Goal: Task Accomplishment & Management: Manage account settings

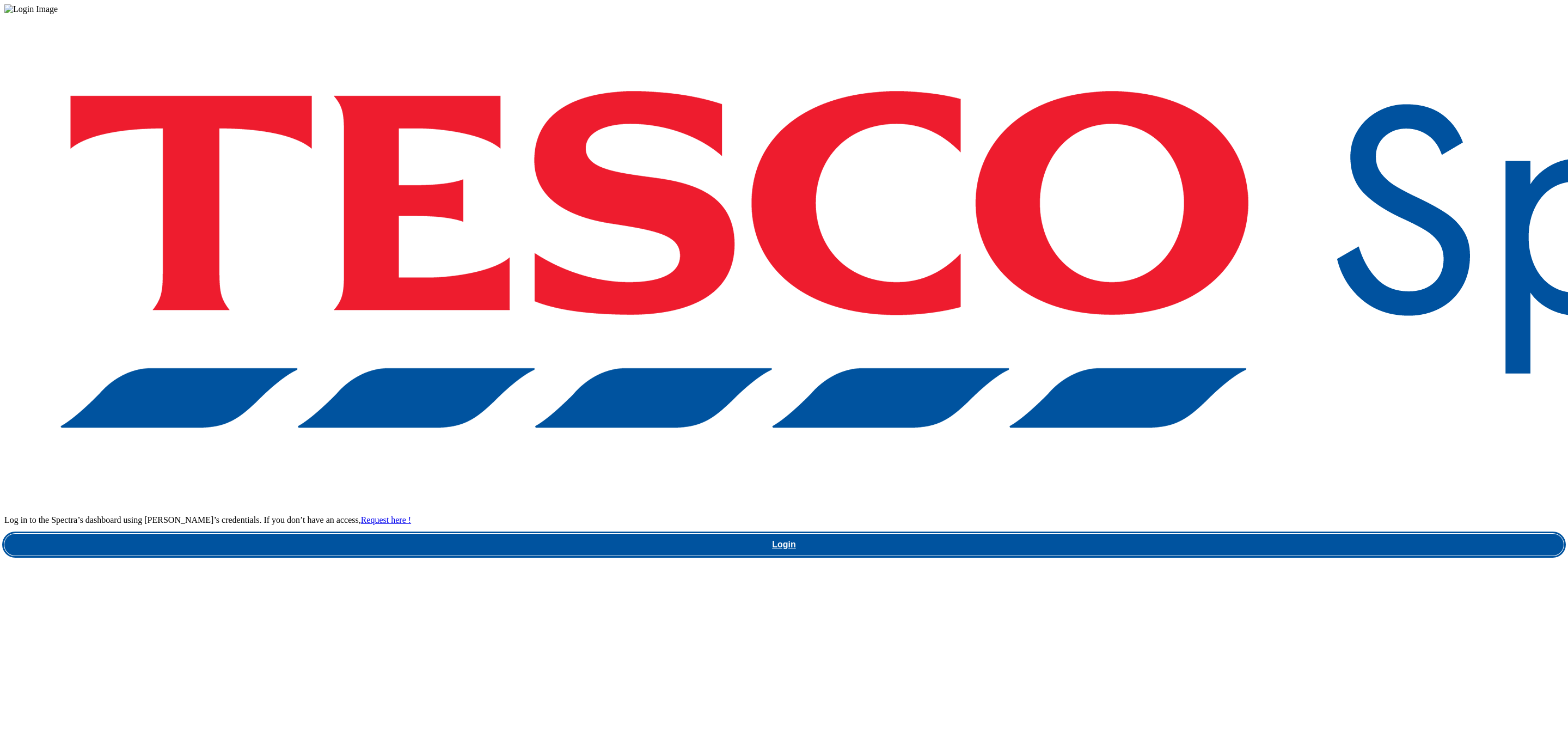
click at [1188, 534] on link "Login" at bounding box center [784, 545] width 1559 height 22
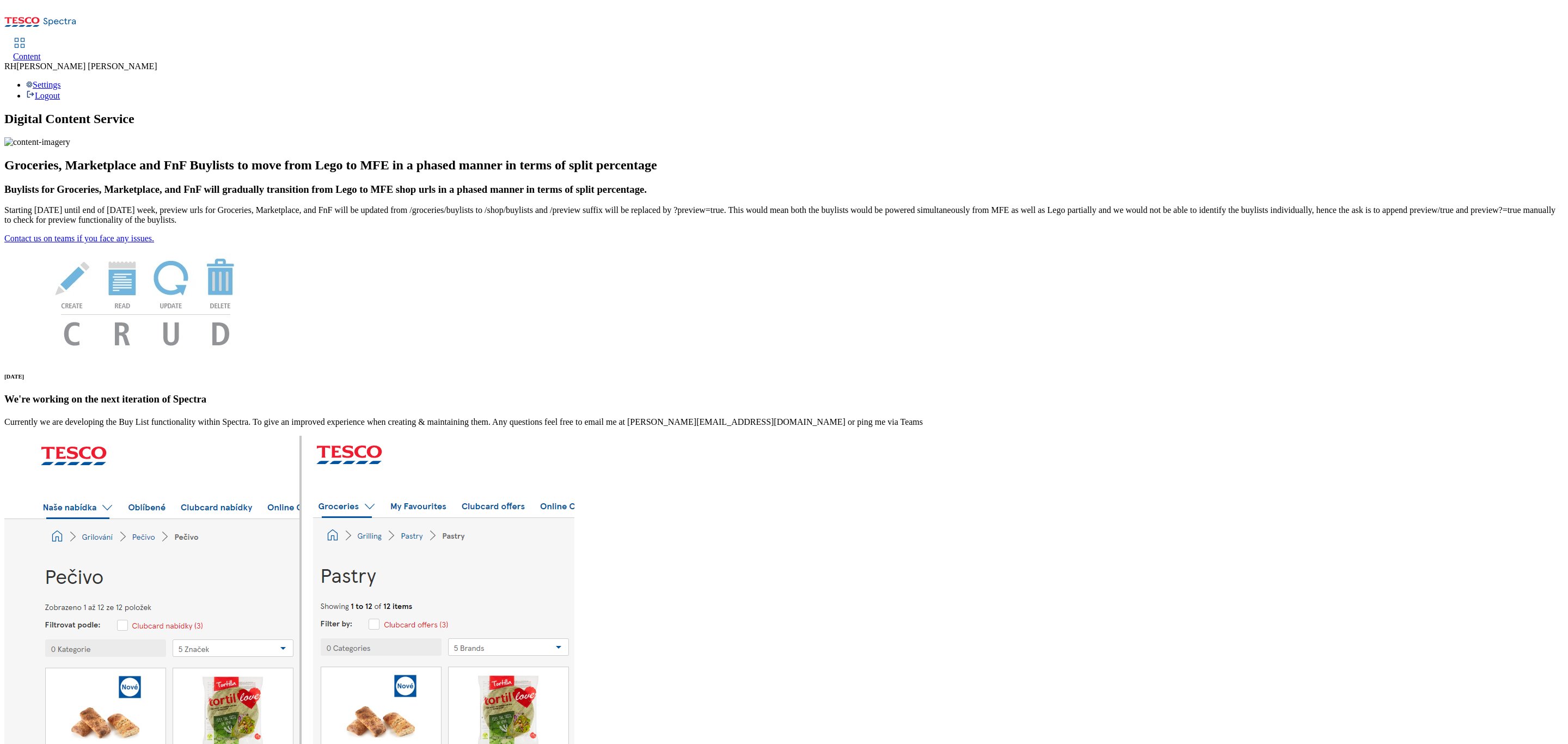
click at [41, 52] on span "Content" at bounding box center [27, 56] width 28 height 9
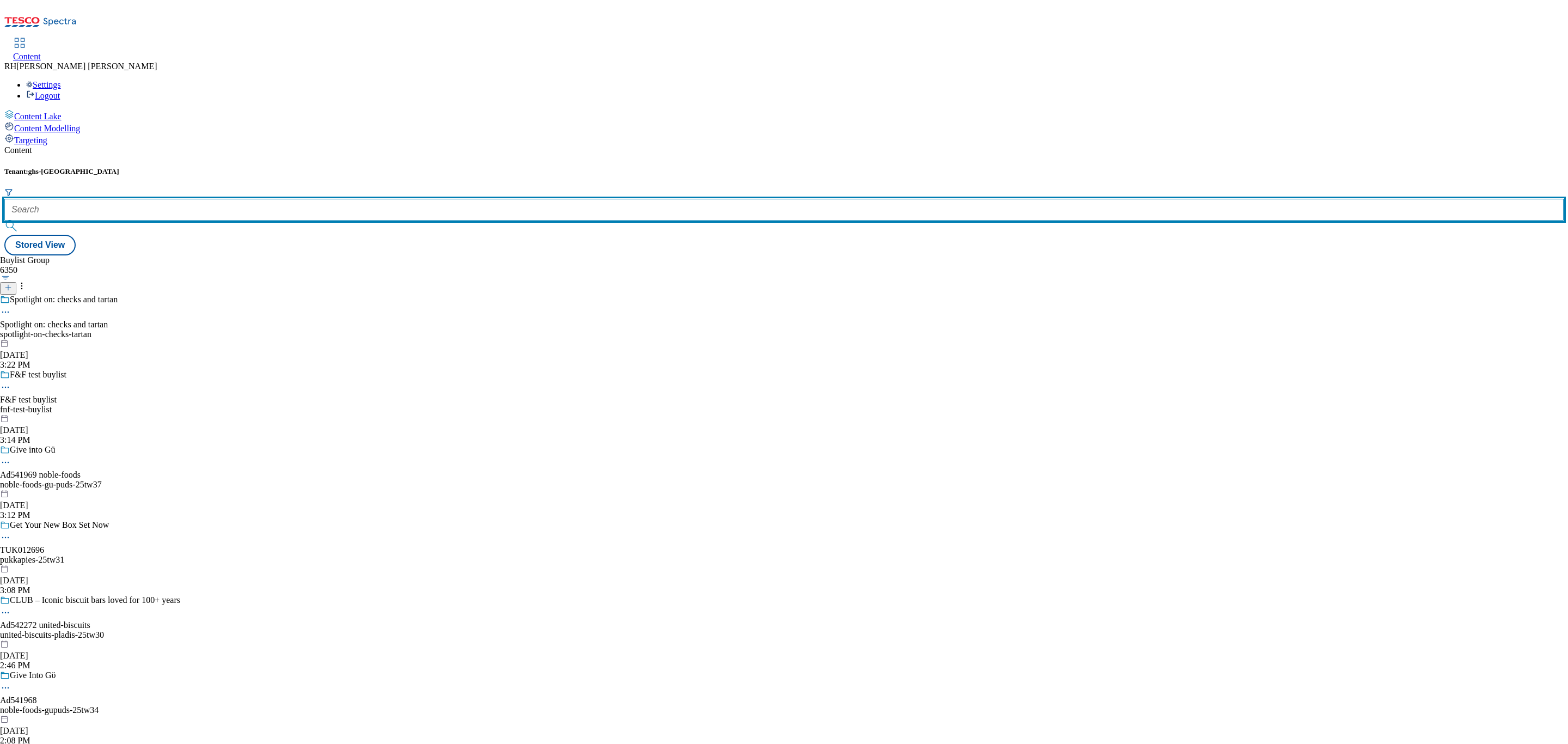
click at [240, 198] on input "text" at bounding box center [784, 209] width 1559 height 22
click at [247, 198] on input "text" at bounding box center [784, 209] width 1559 height 22
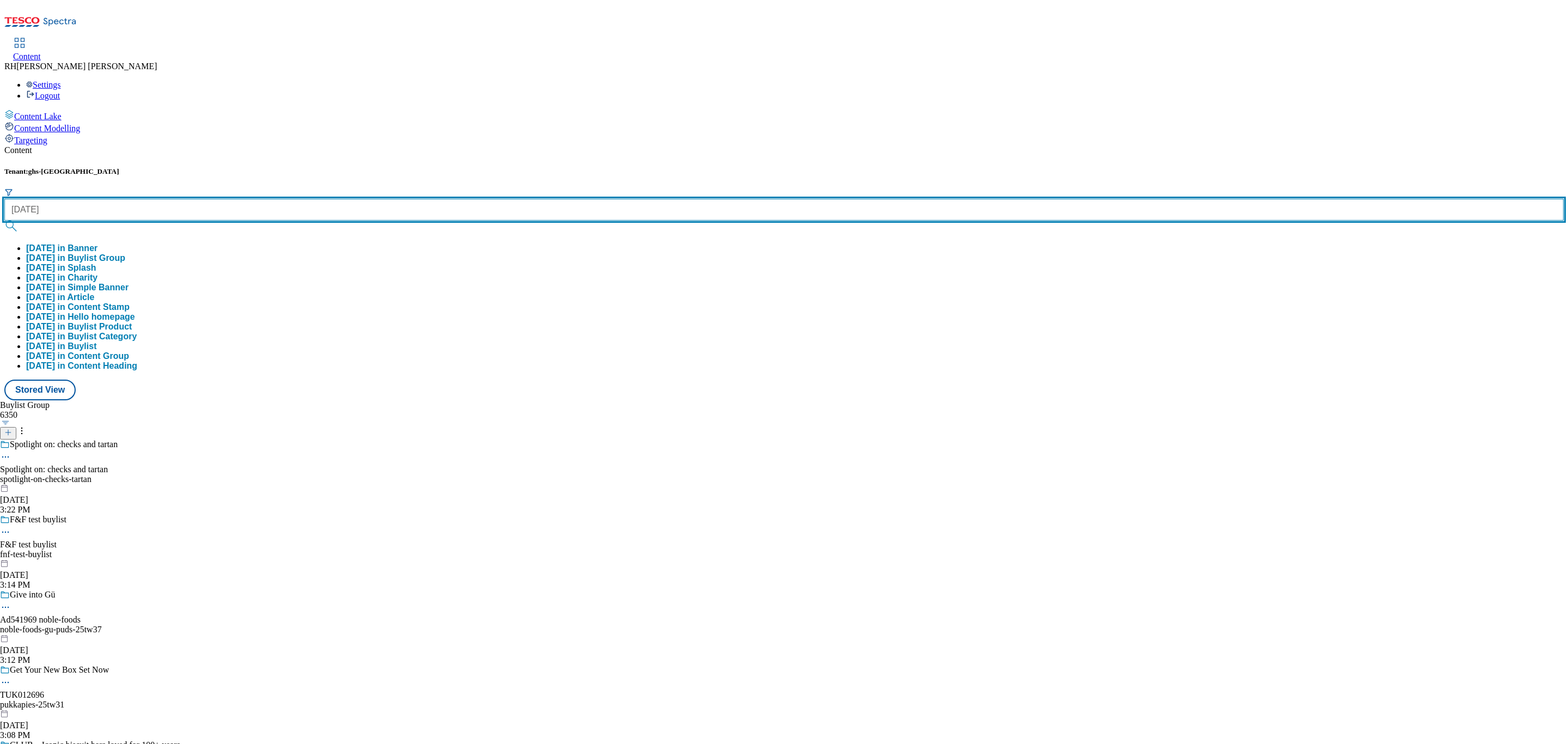
type input "[DATE]"
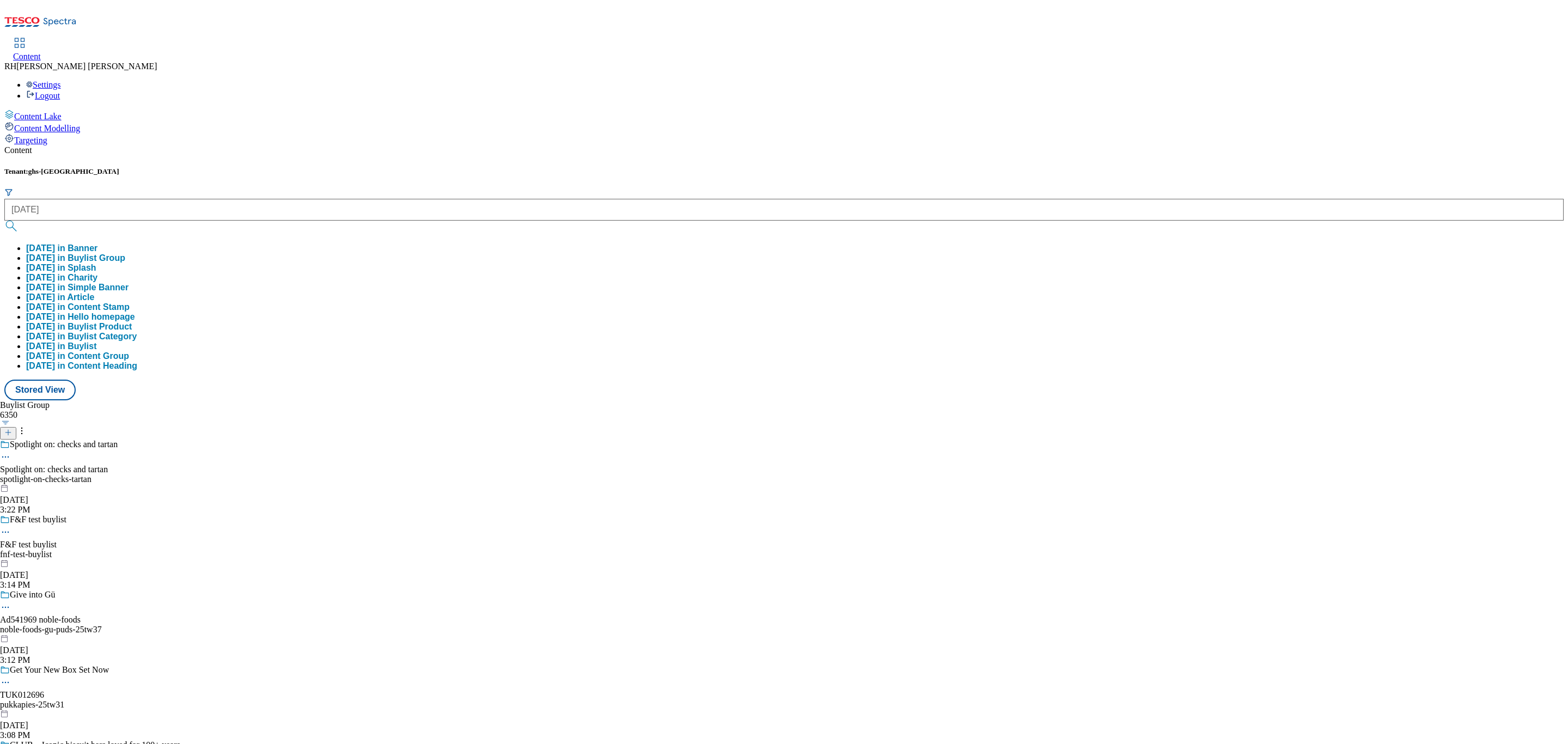
click at [125, 253] on button "[DATE] in Buylist Group" at bounding box center [75, 258] width 99 height 10
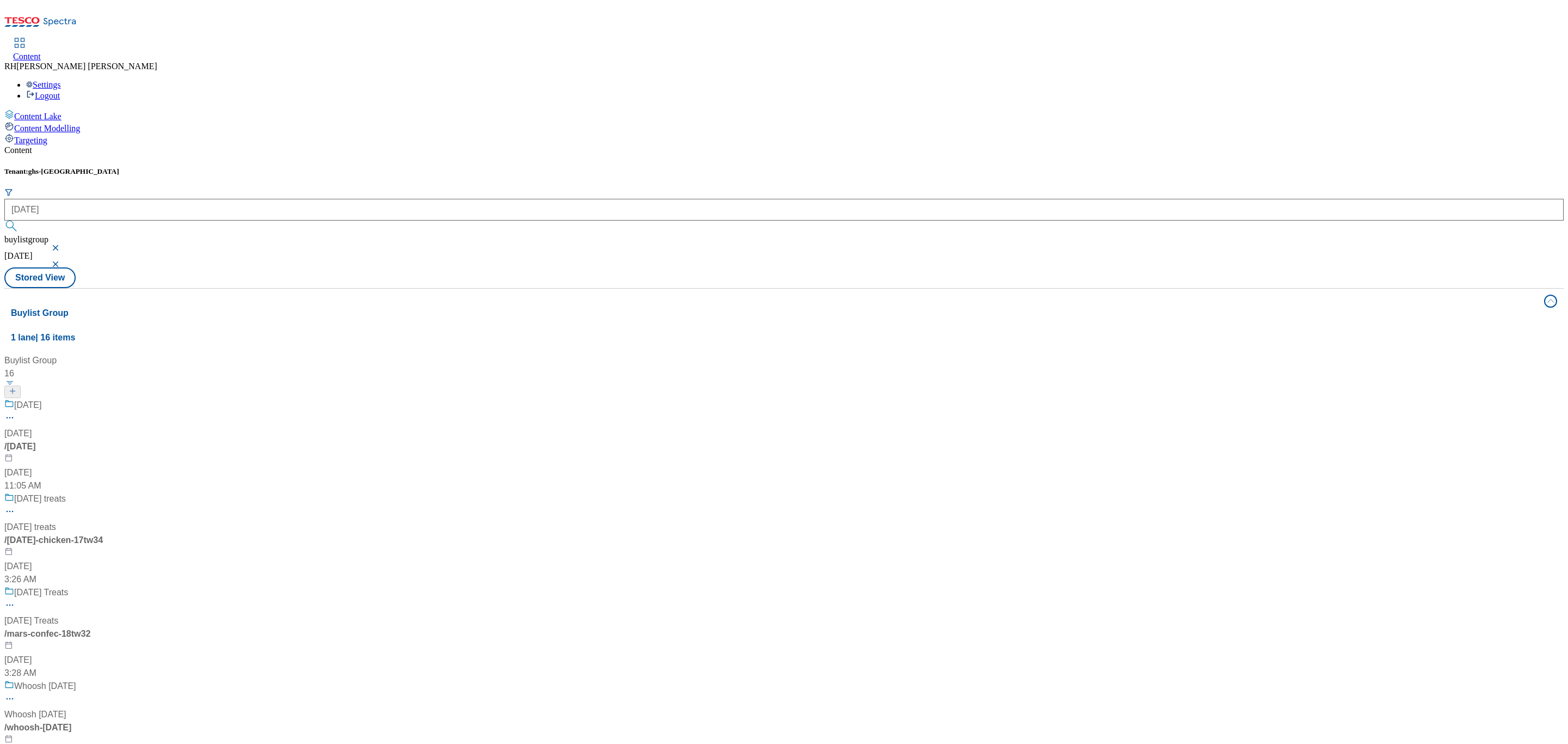
scroll to position [899, 0]
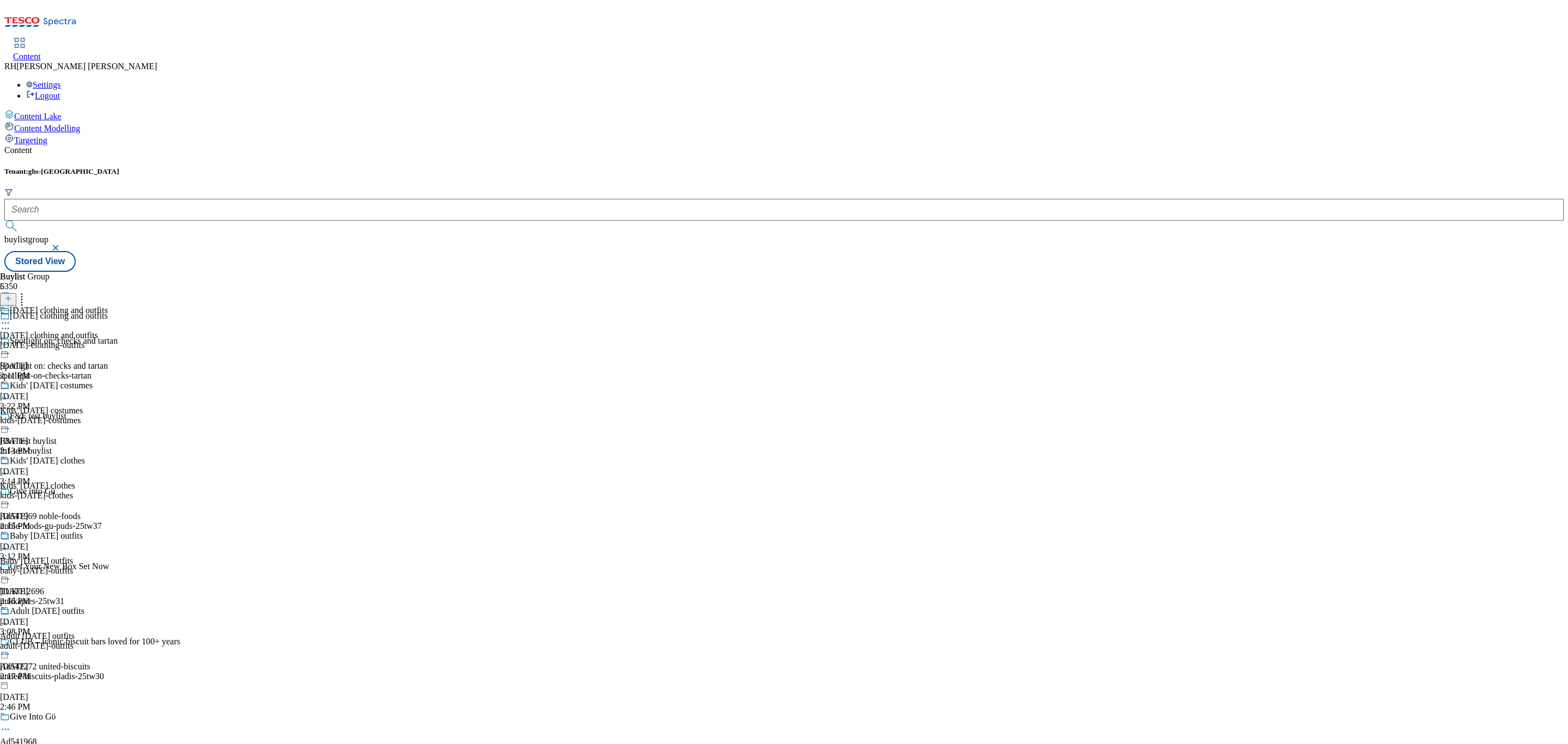
click at [108, 306] on div "[DATE] clothing and outfits [DATE] clothing and outfits [DATE]-clothing-outfits…" at bounding box center [54, 343] width 108 height 75
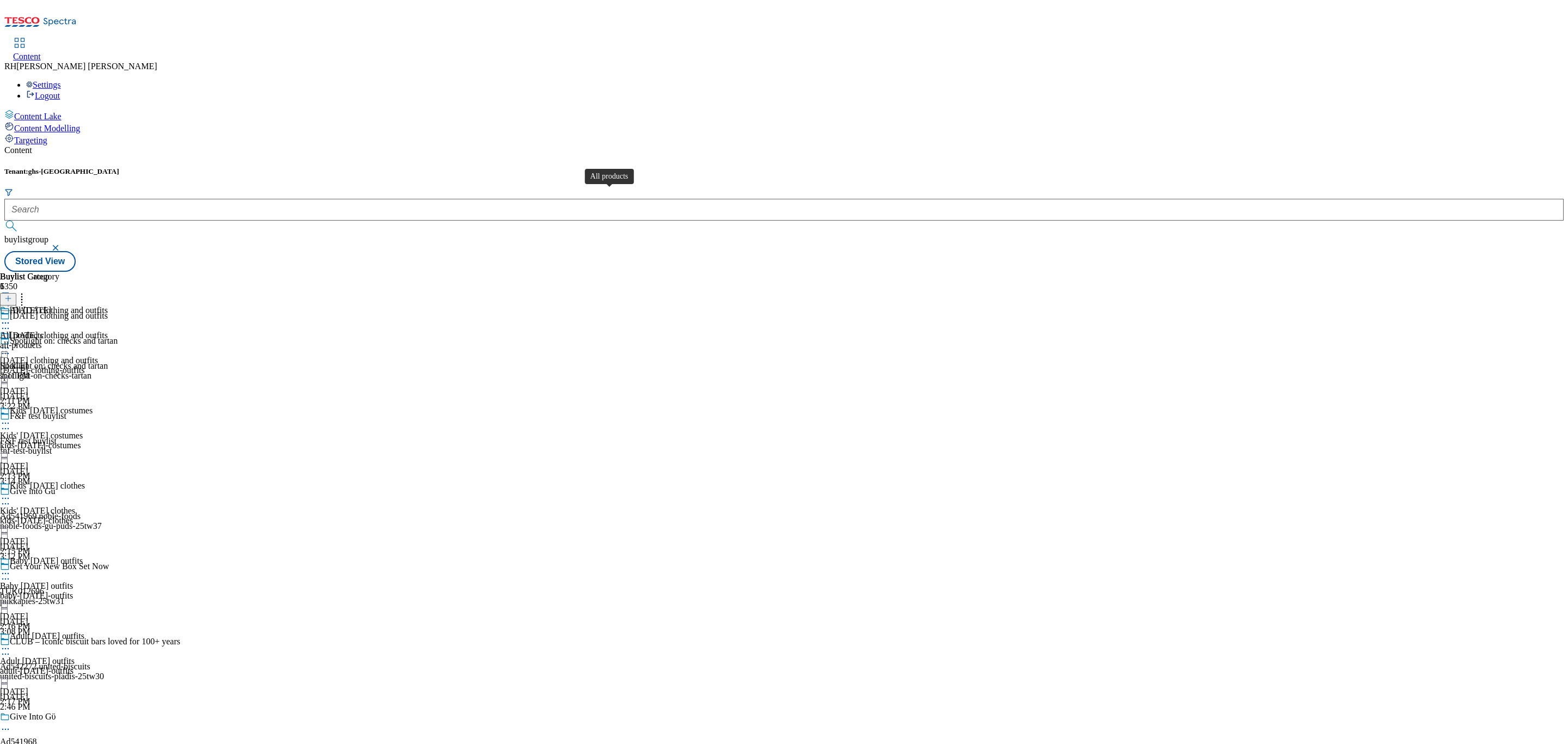
click at [44, 331] on div "All products" at bounding box center [22, 335] width 44 height 10
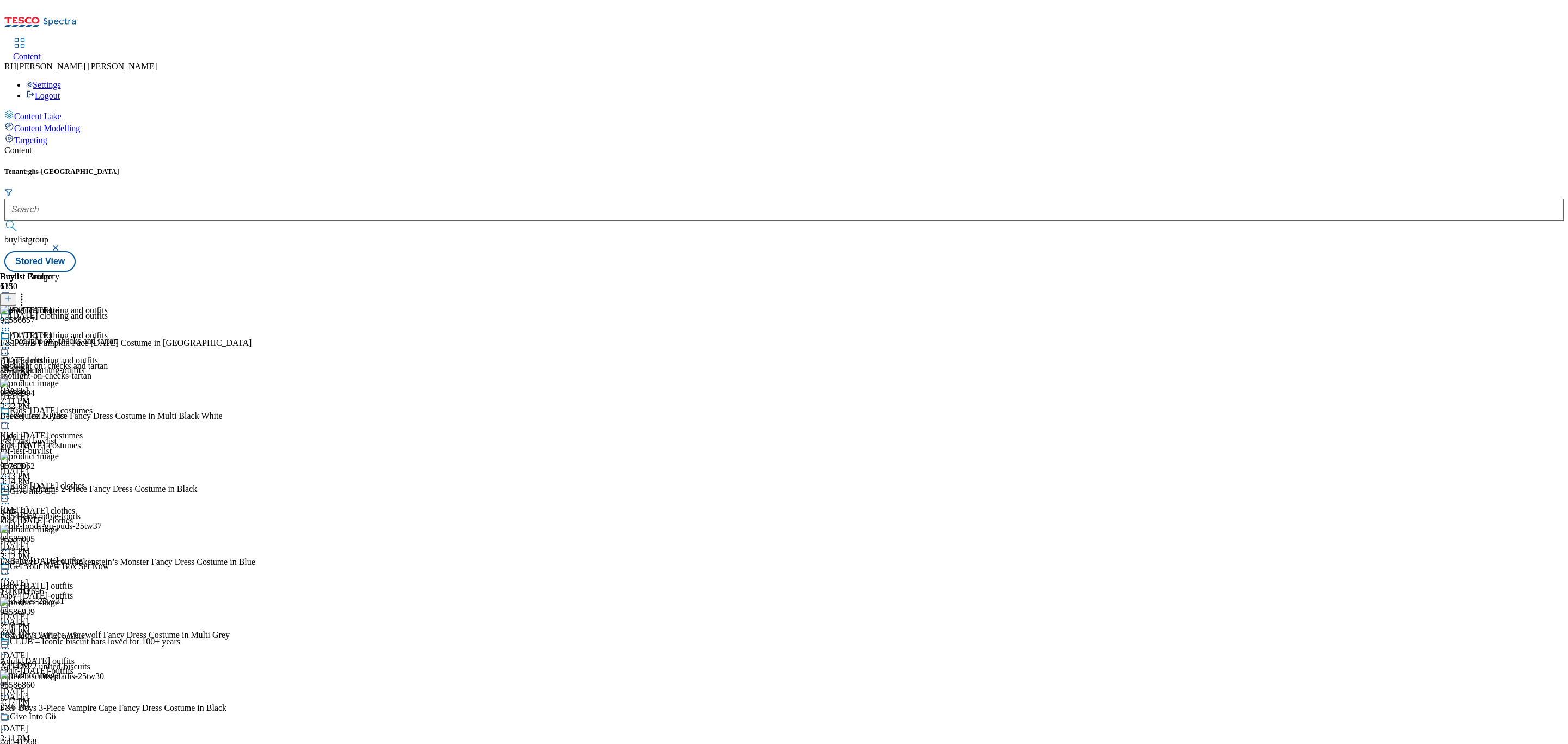
click at [59, 331] on div "All [DATE] All products all-products [DATE] 2:11 PM" at bounding box center [29, 368] width 59 height 75
click at [11, 343] on icon at bounding box center [5, 348] width 11 height 11
click at [69, 467] on span "Un-publish" at bounding box center [51, 471] width 35 height 8
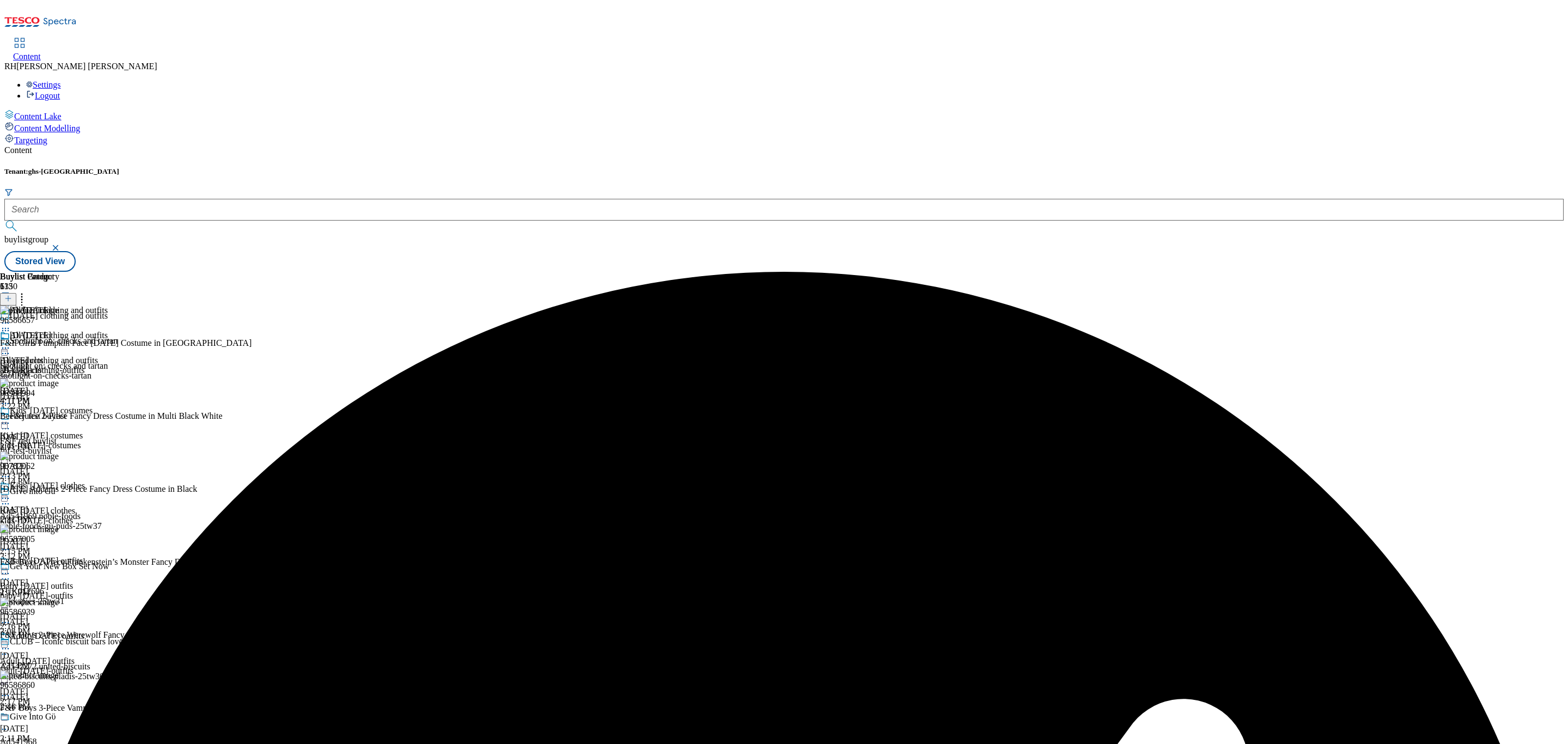
click at [11, 343] on icon at bounding box center [5, 348] width 11 height 11
click at [70, 430] on span "Un-preview" at bounding box center [52, 433] width 37 height 8
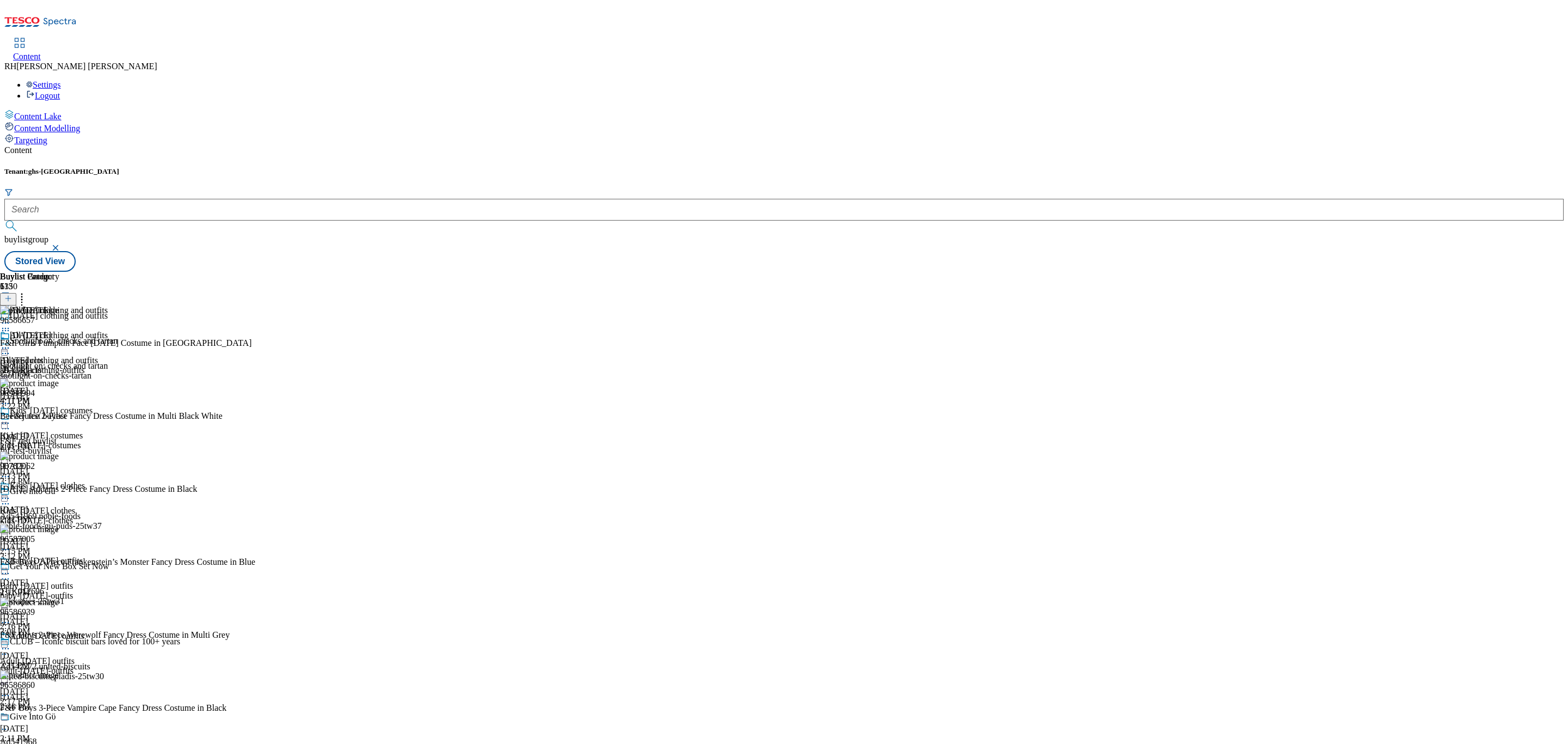
click at [27, 292] on icon at bounding box center [22, 297] width 11 height 11
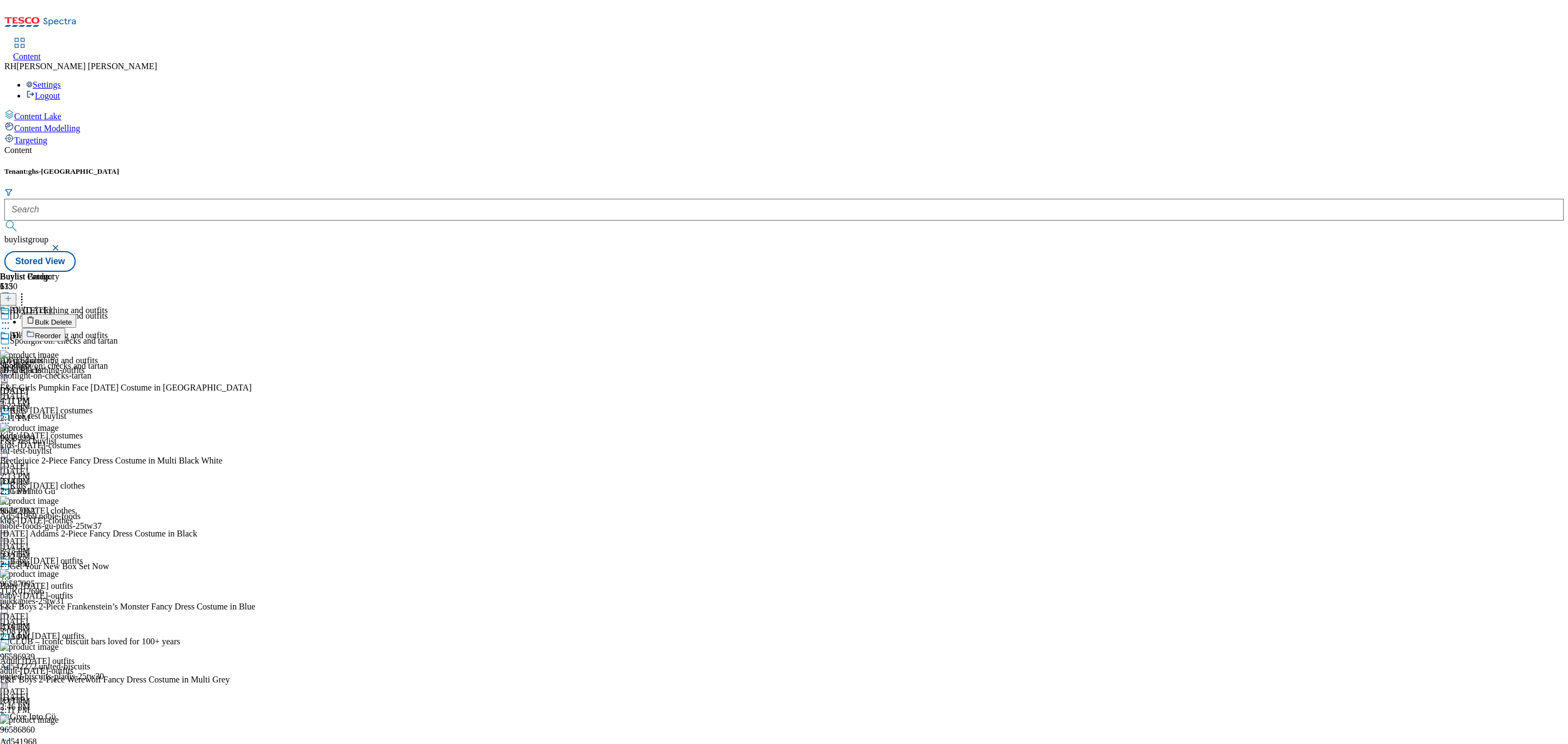
click at [72, 318] on span "Bulk Delete" at bounding box center [53, 321] width 37 height 8
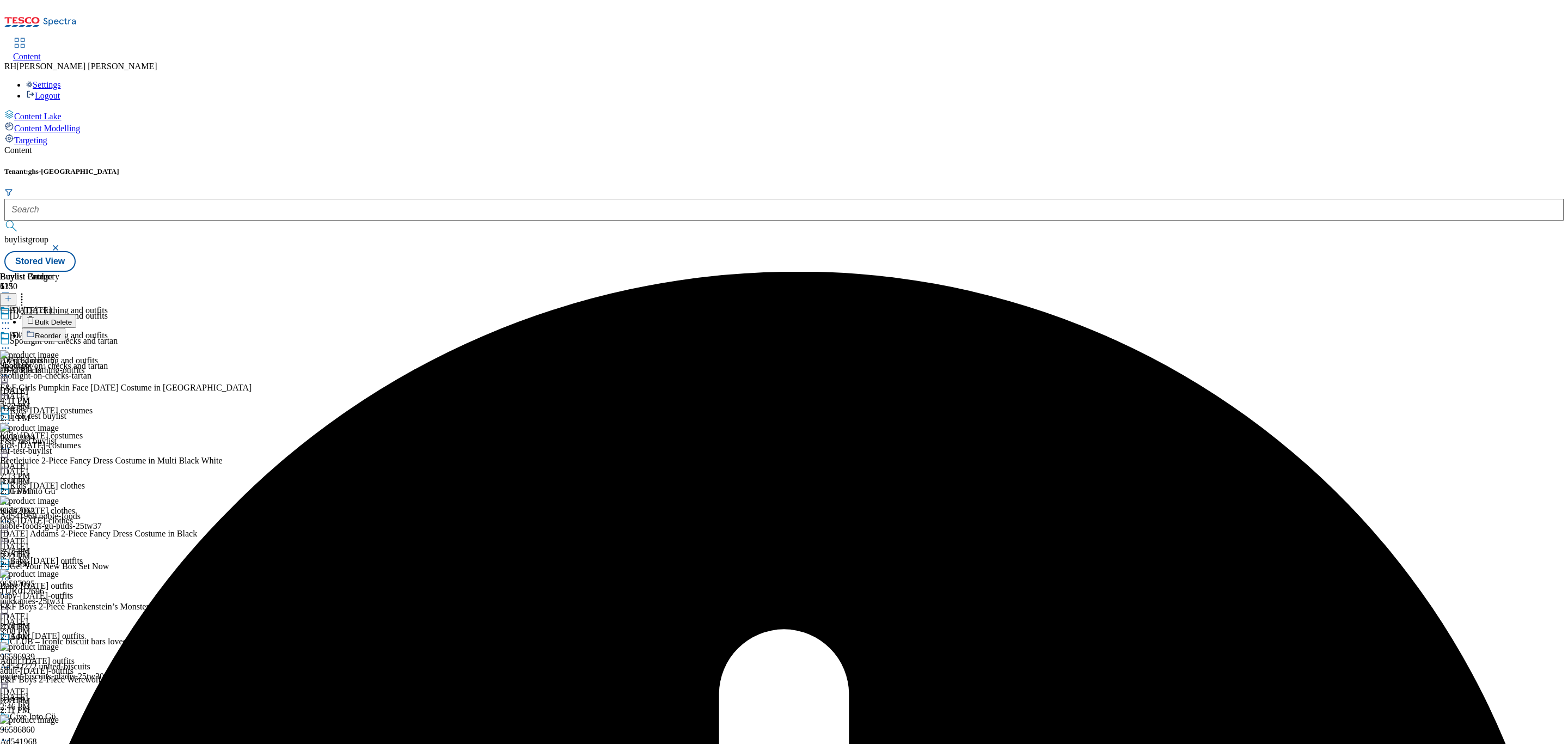
click at [11, 343] on icon at bounding box center [5, 348] width 11 height 11
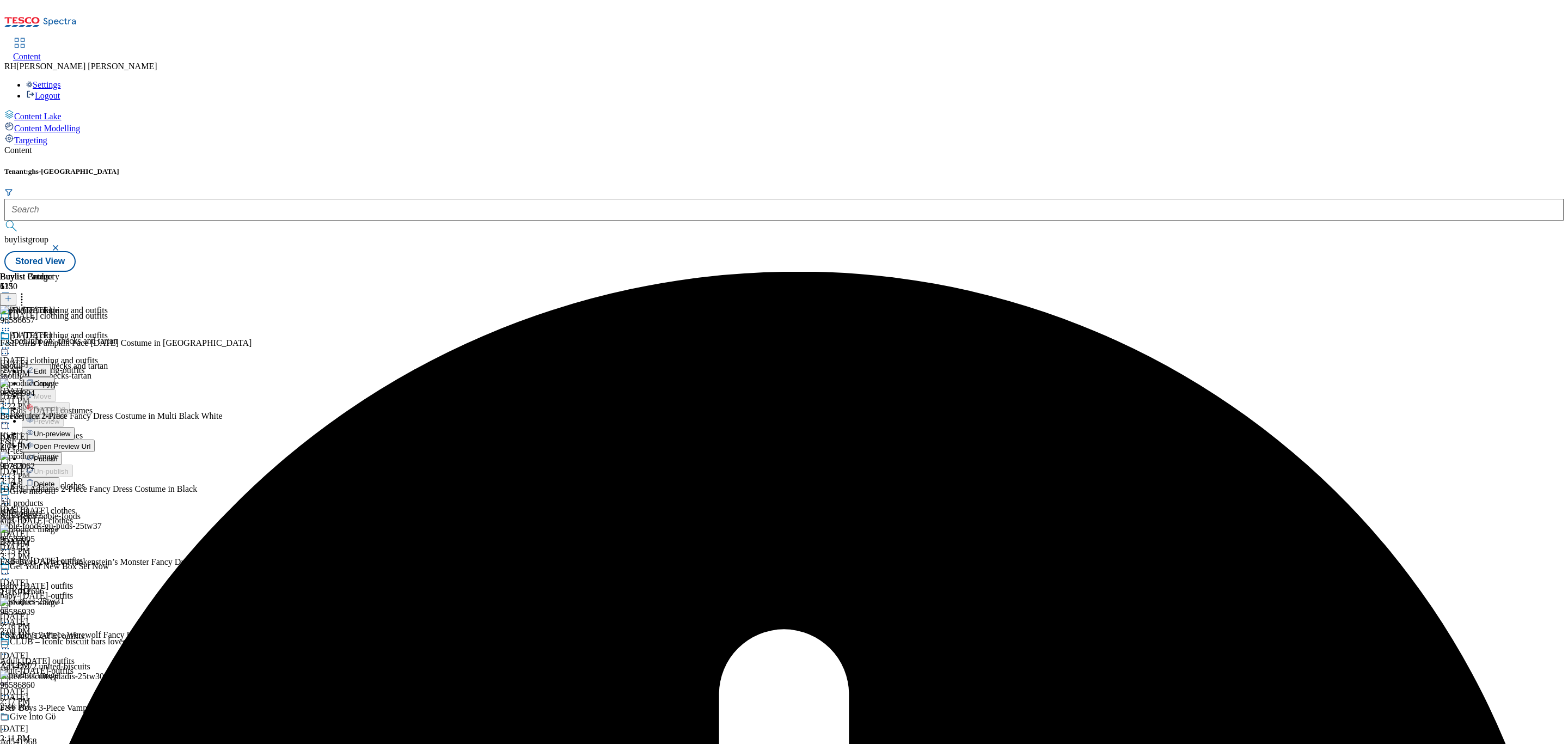
click at [70, 430] on span "Un-preview" at bounding box center [52, 433] width 37 height 8
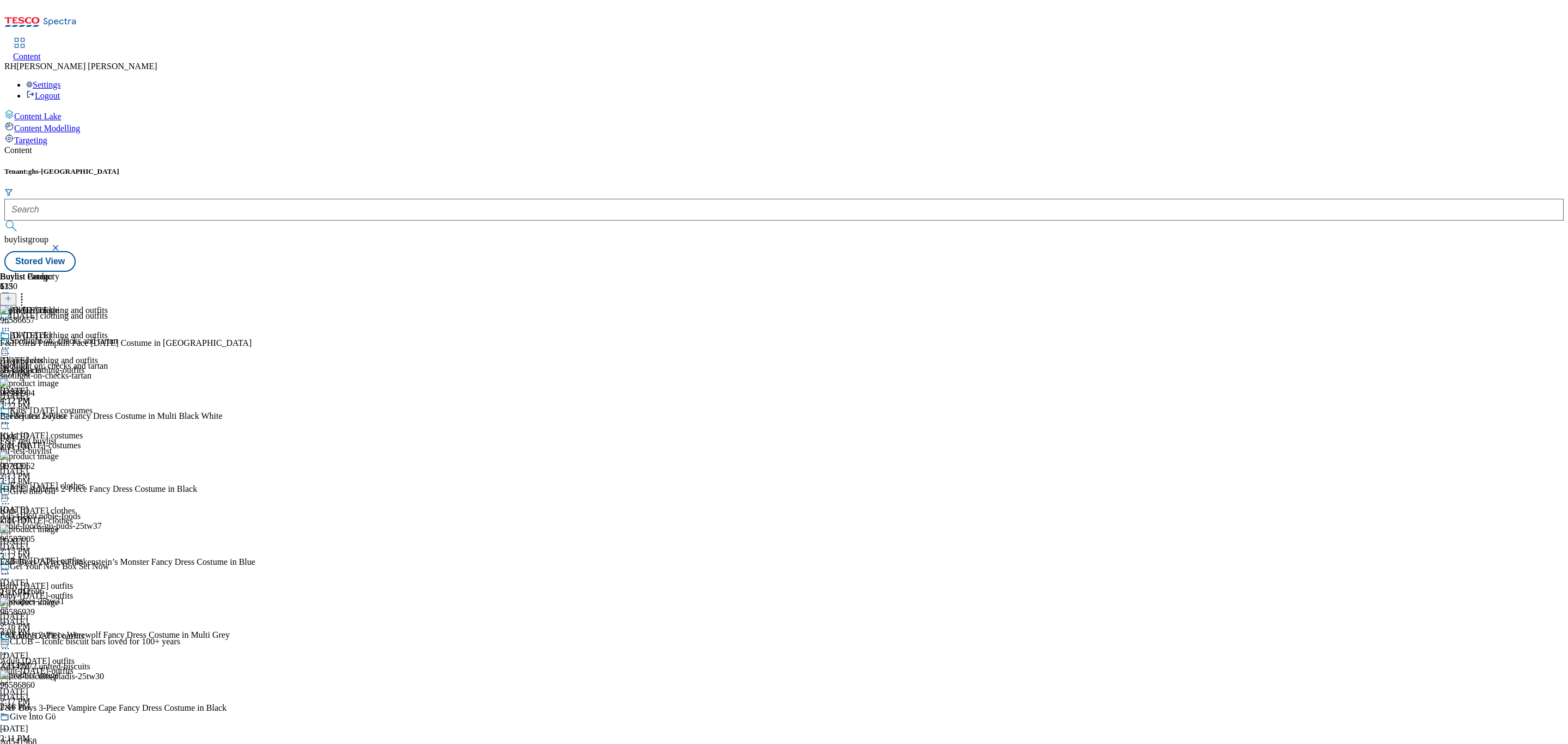
click at [27, 292] on icon at bounding box center [22, 297] width 11 height 11
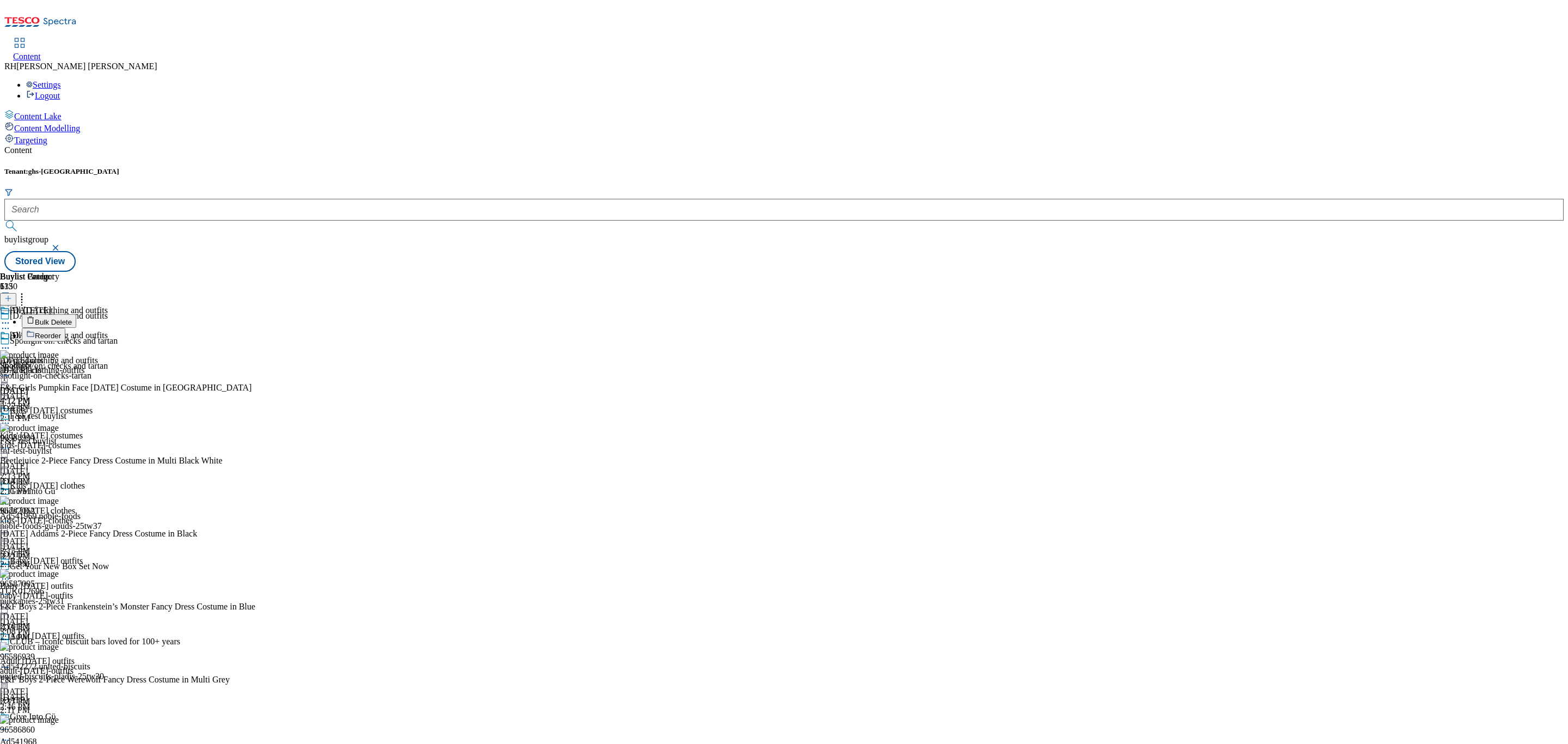
click at [72, 318] on span "Bulk Delete" at bounding box center [53, 321] width 37 height 8
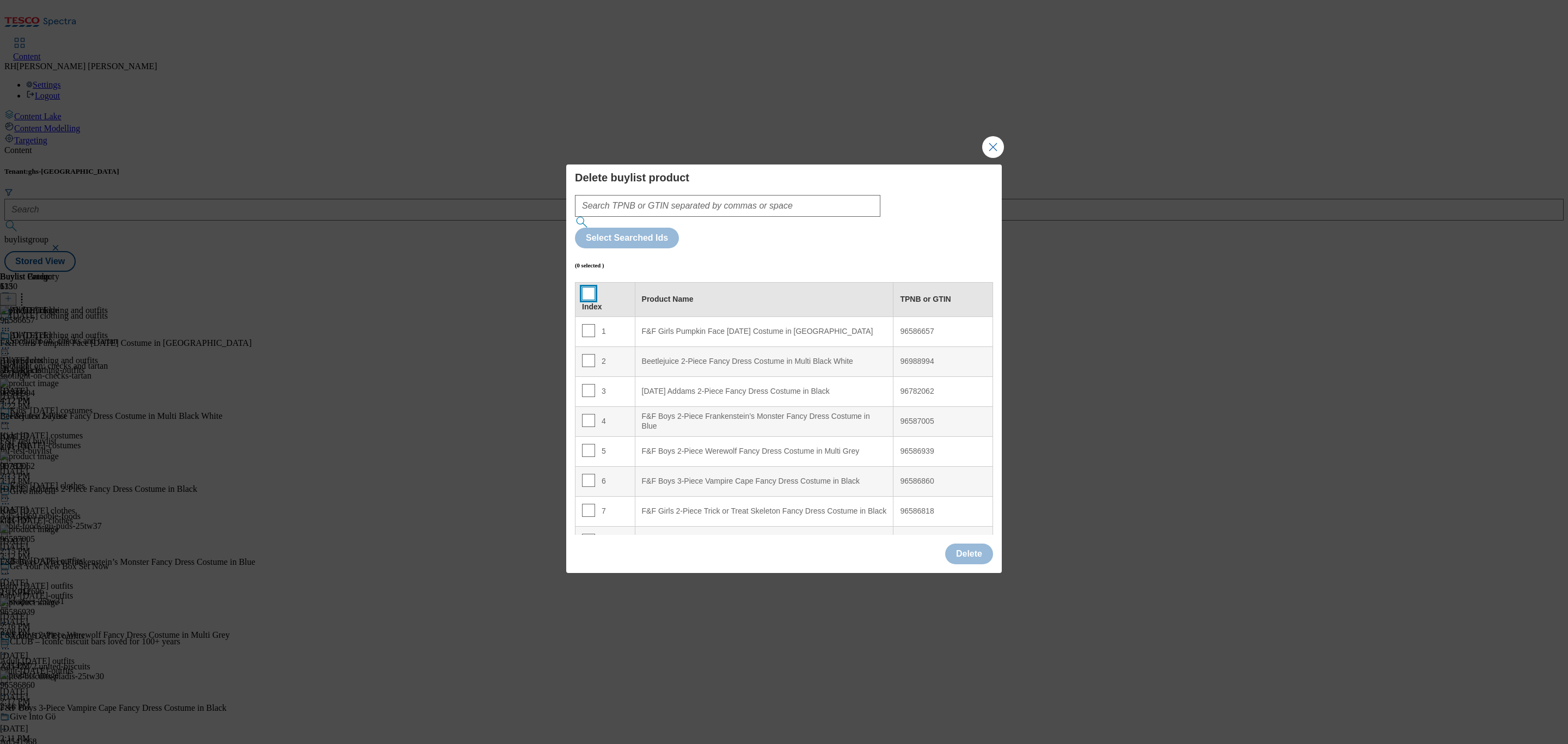
click at [588, 287] on input "Modal" at bounding box center [588, 293] width 13 height 13
checkbox input "true"
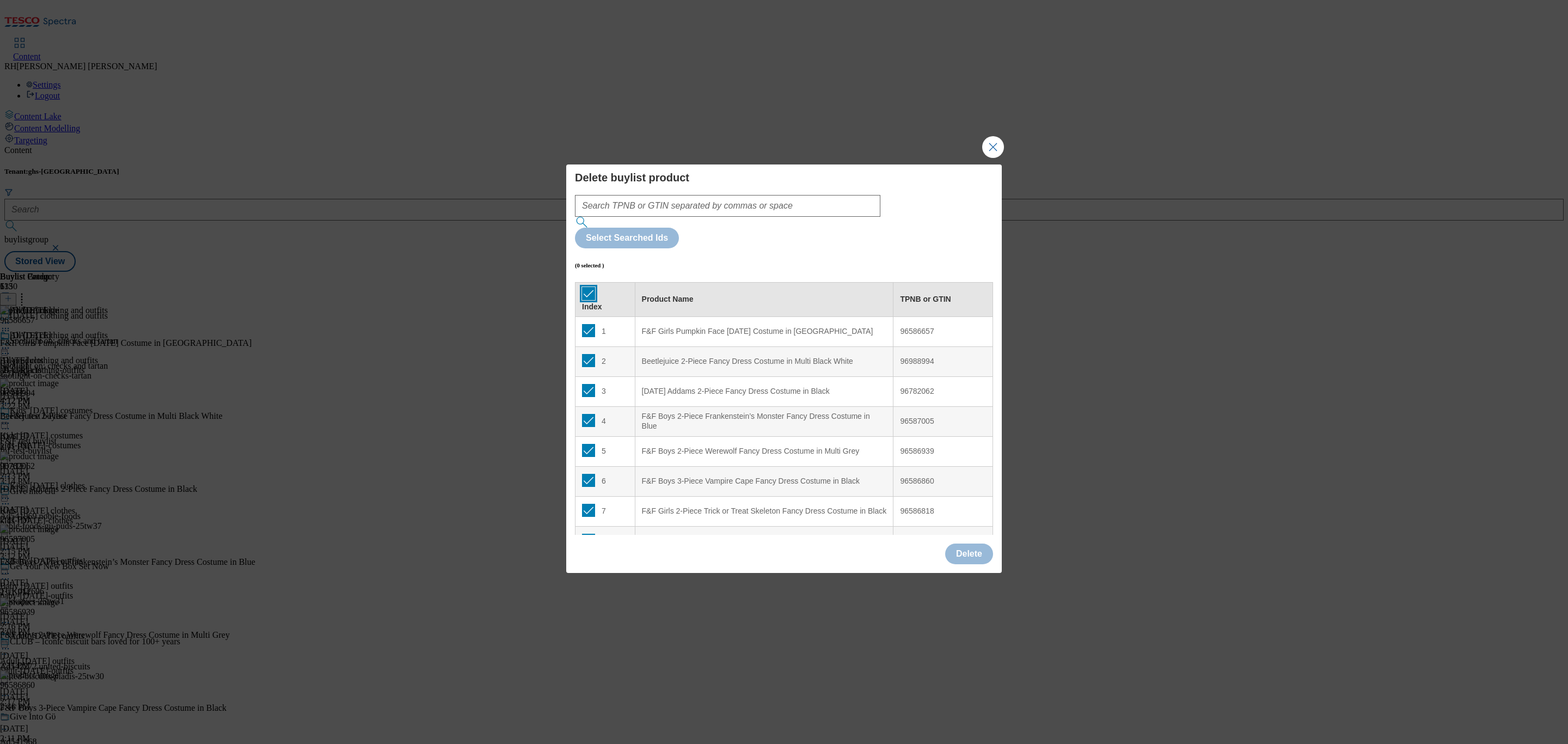
checkbox input "true"
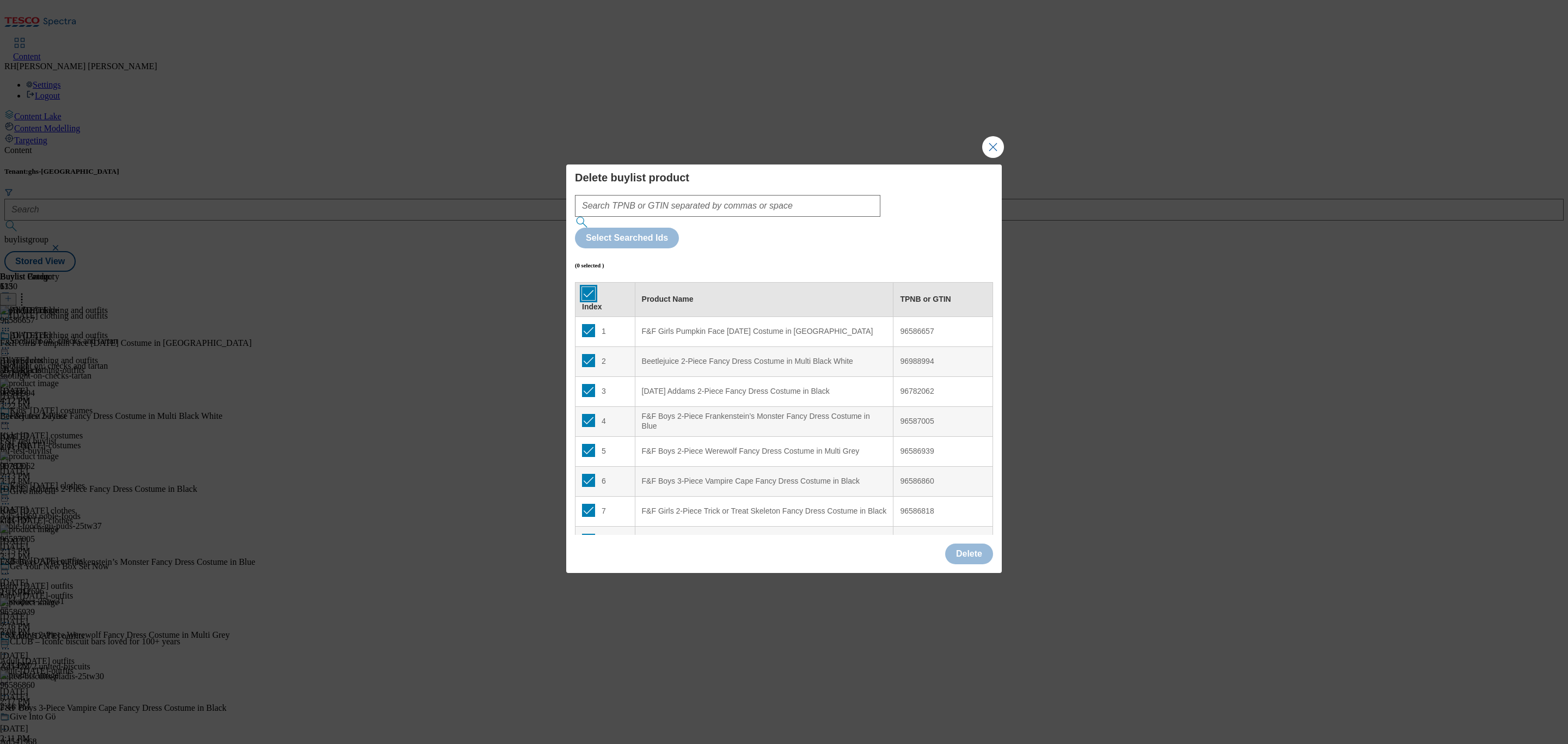
checkbox input "true"
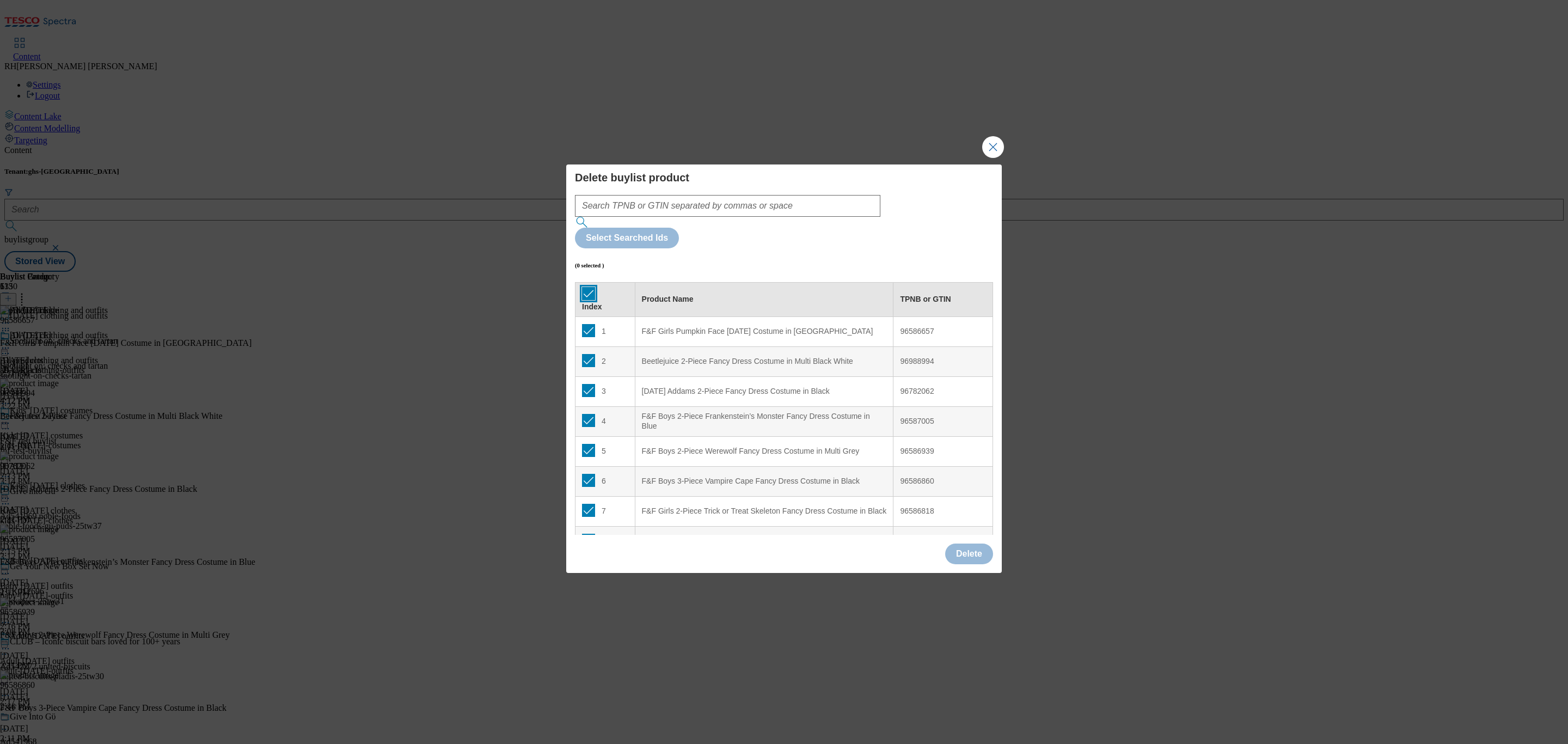
checkbox input "true"
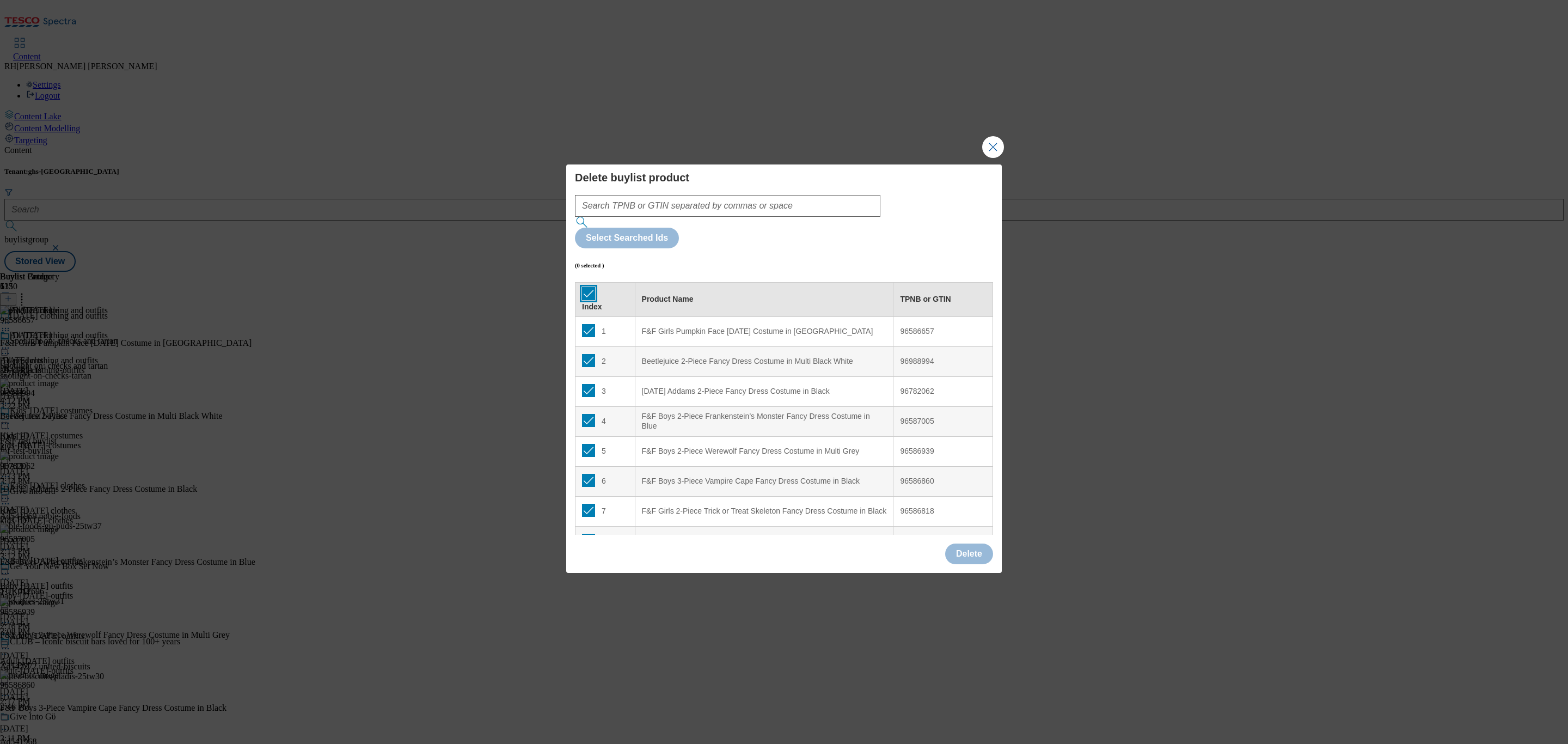
checkbox input "true"
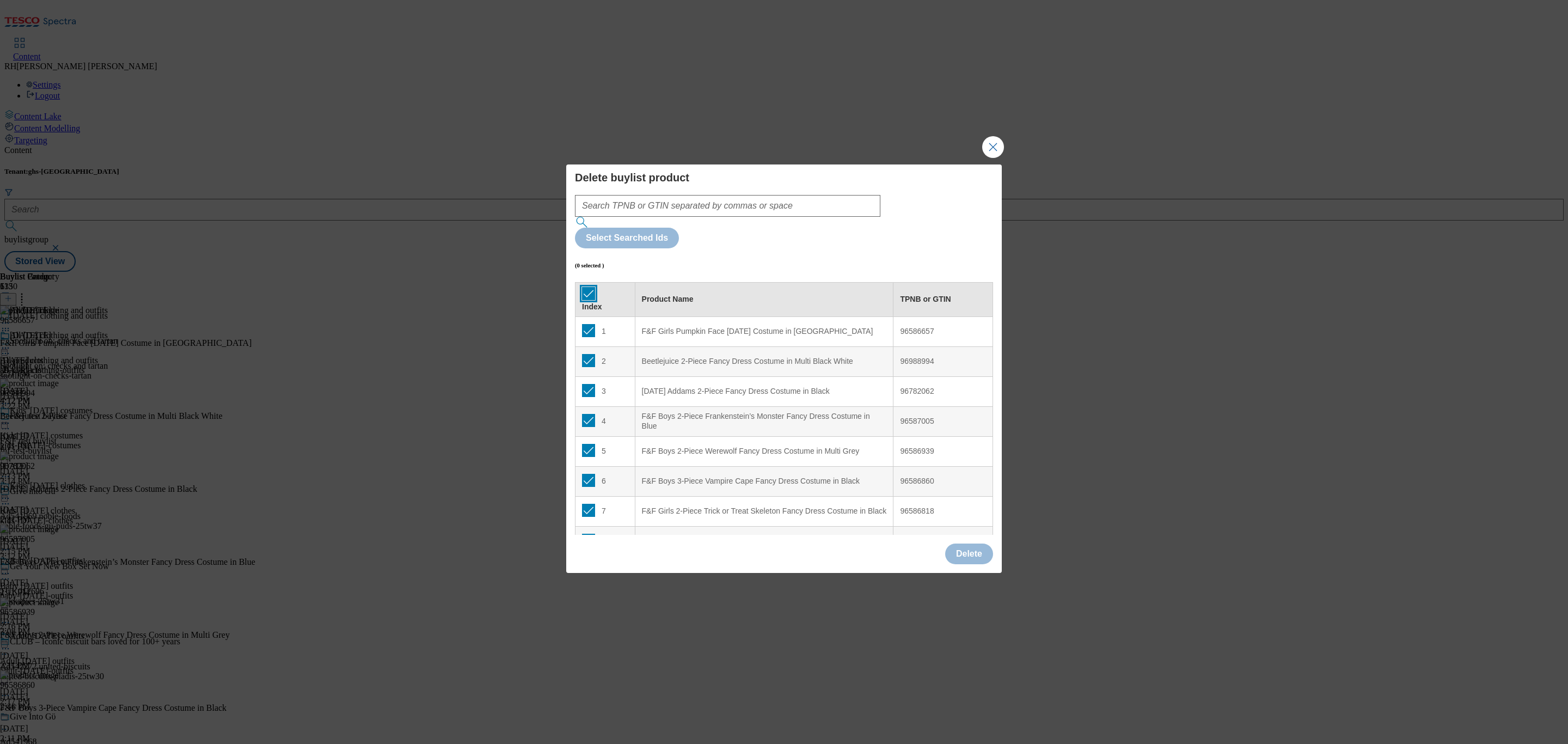
checkbox input "true"
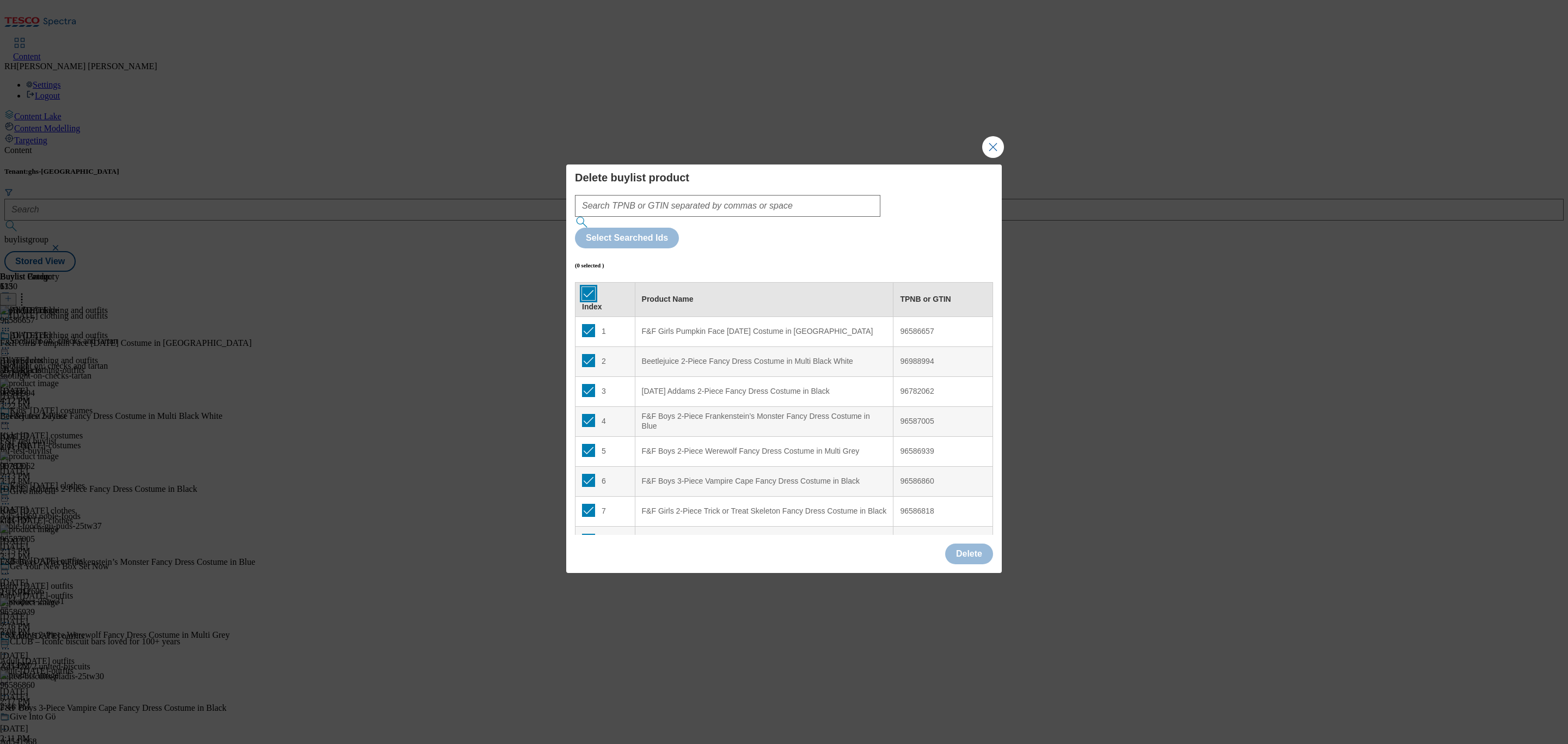
checkbox input "true"
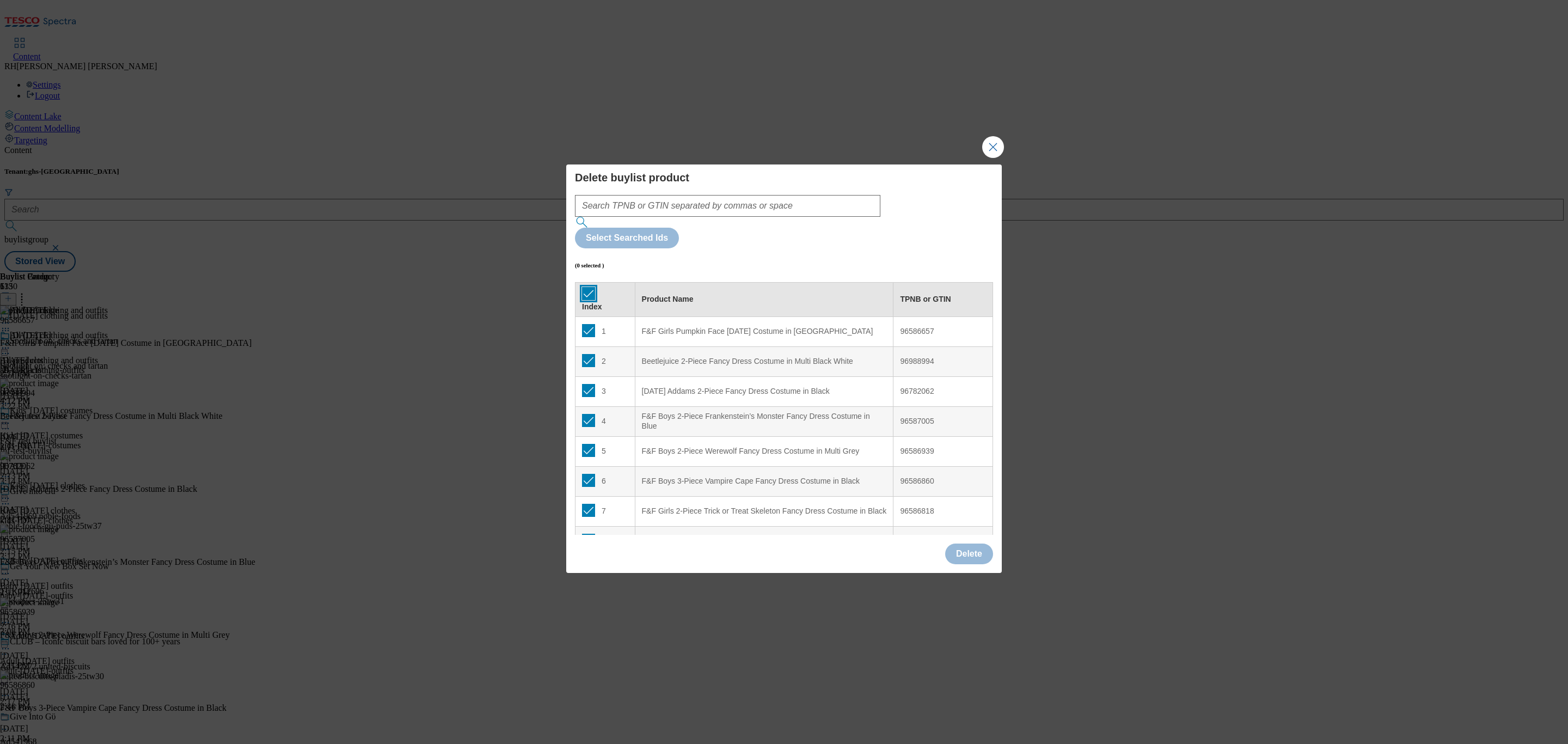
checkbox input "true"
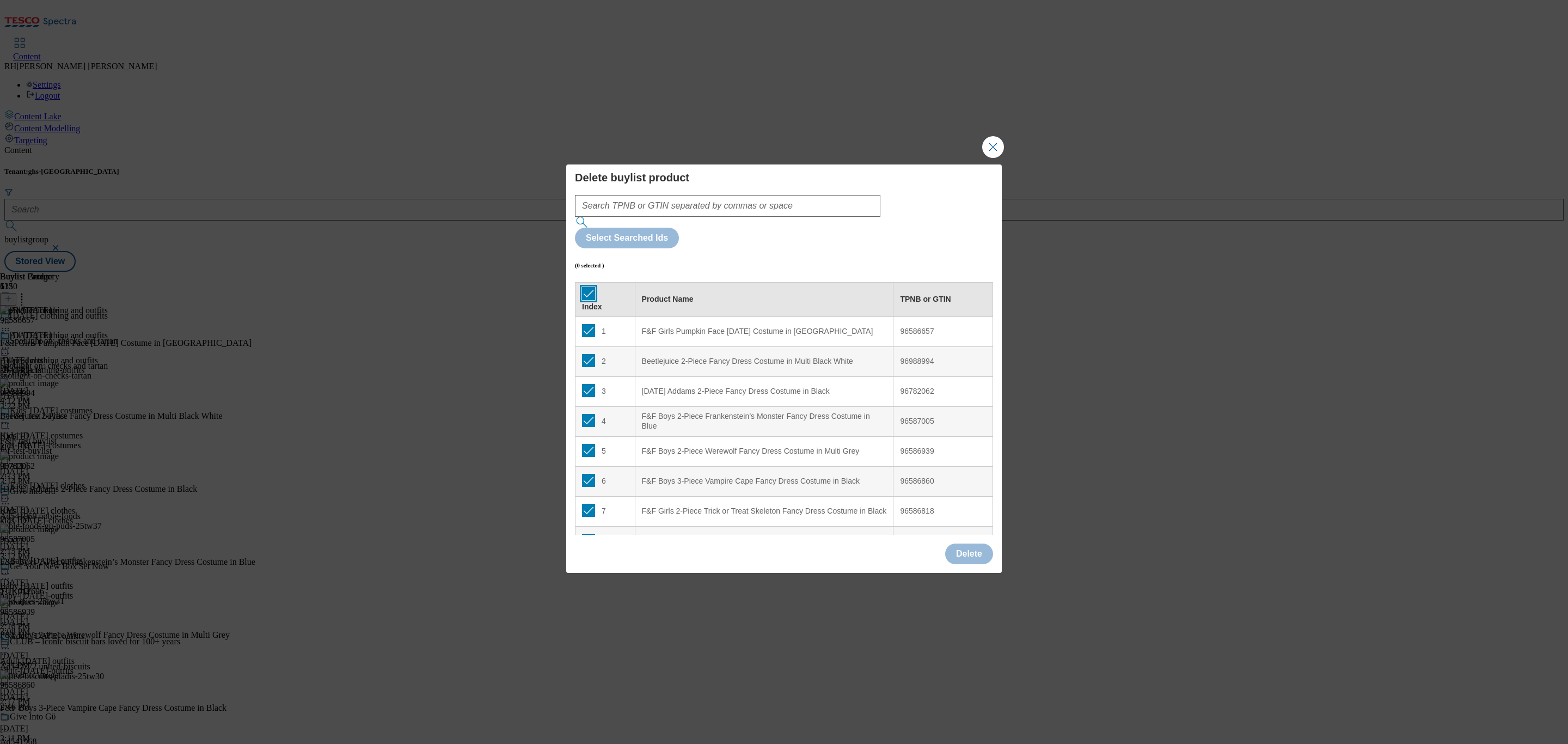
checkbox input "true"
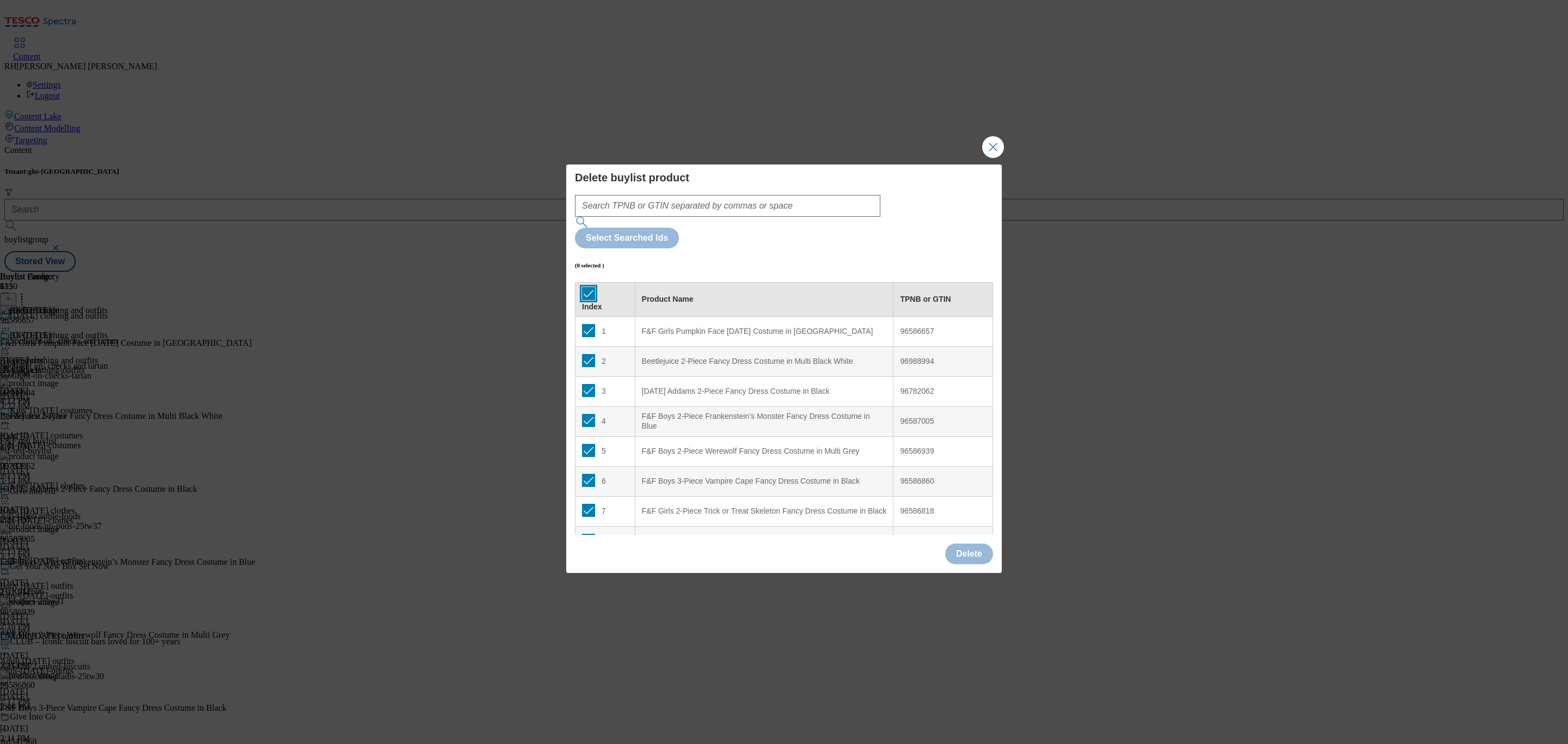
checkbox input "true"
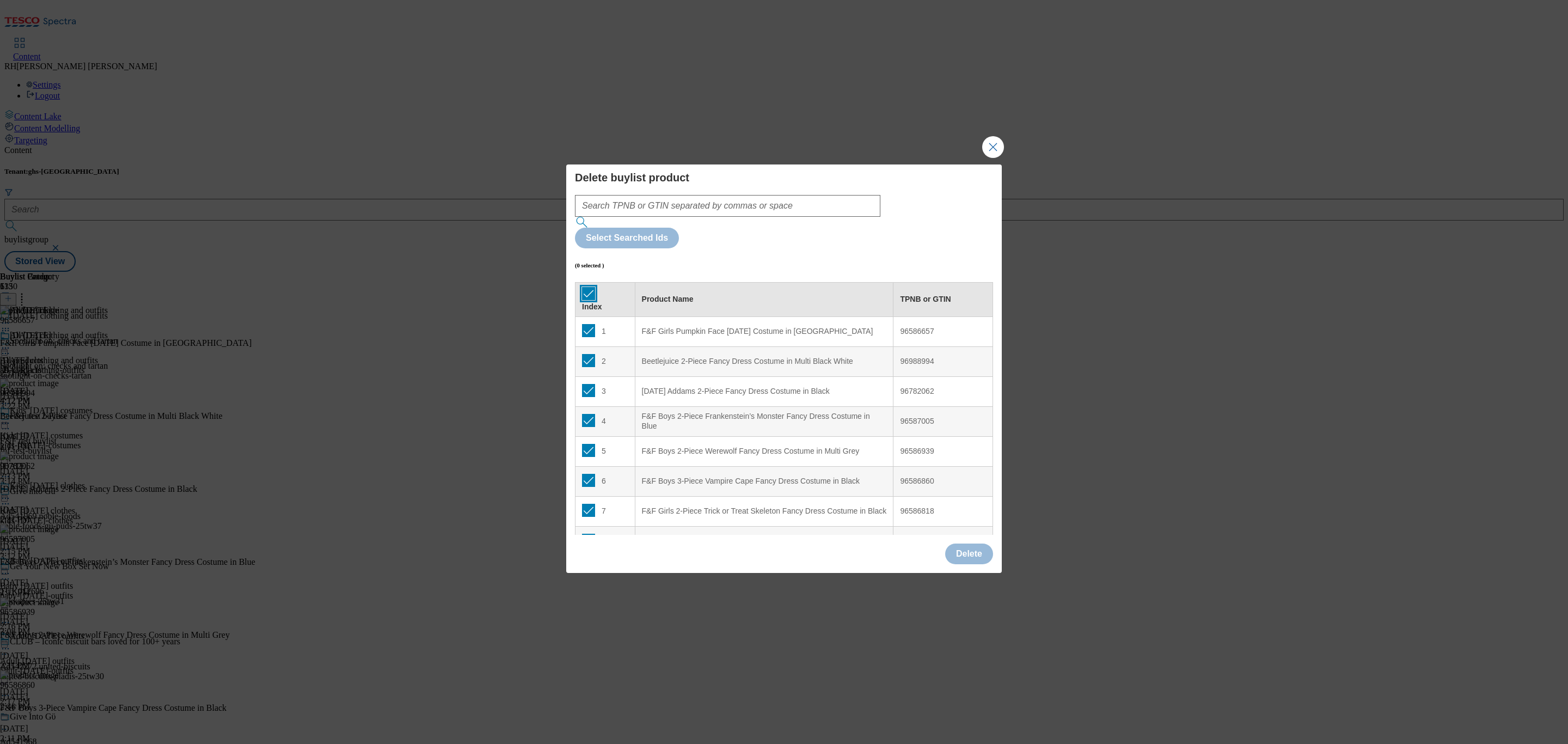
checkbox input "true"
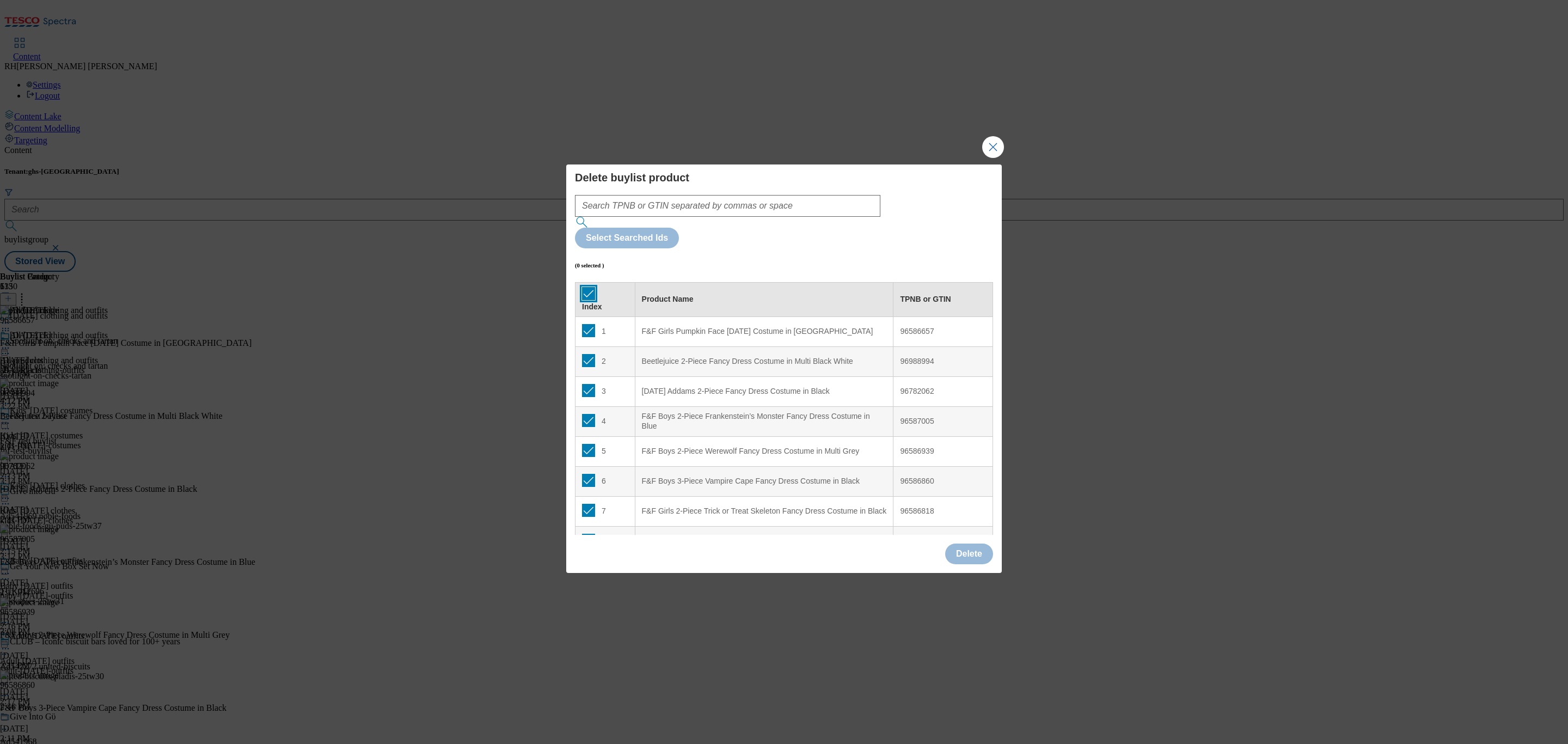
checkbox input "true"
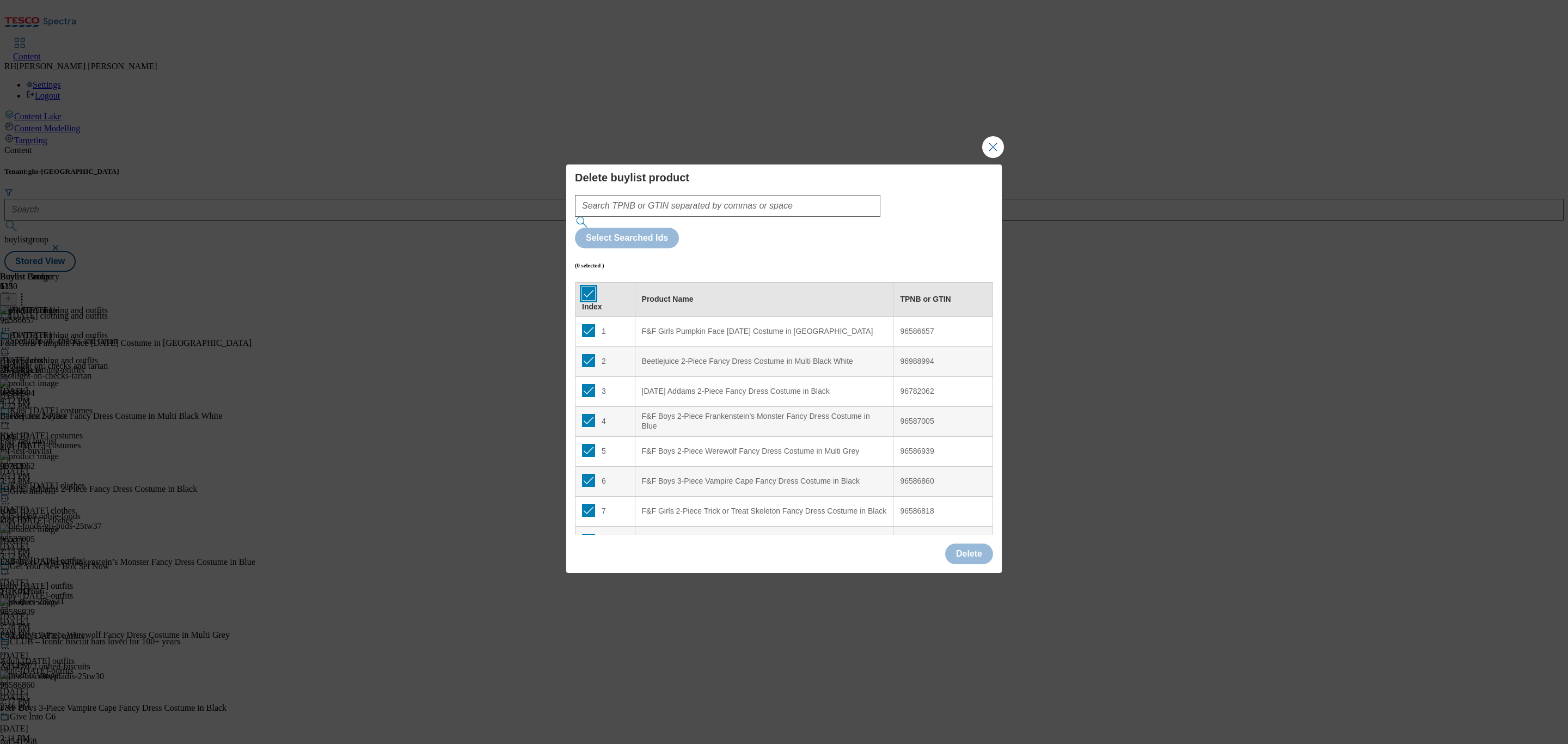
checkbox input "true"
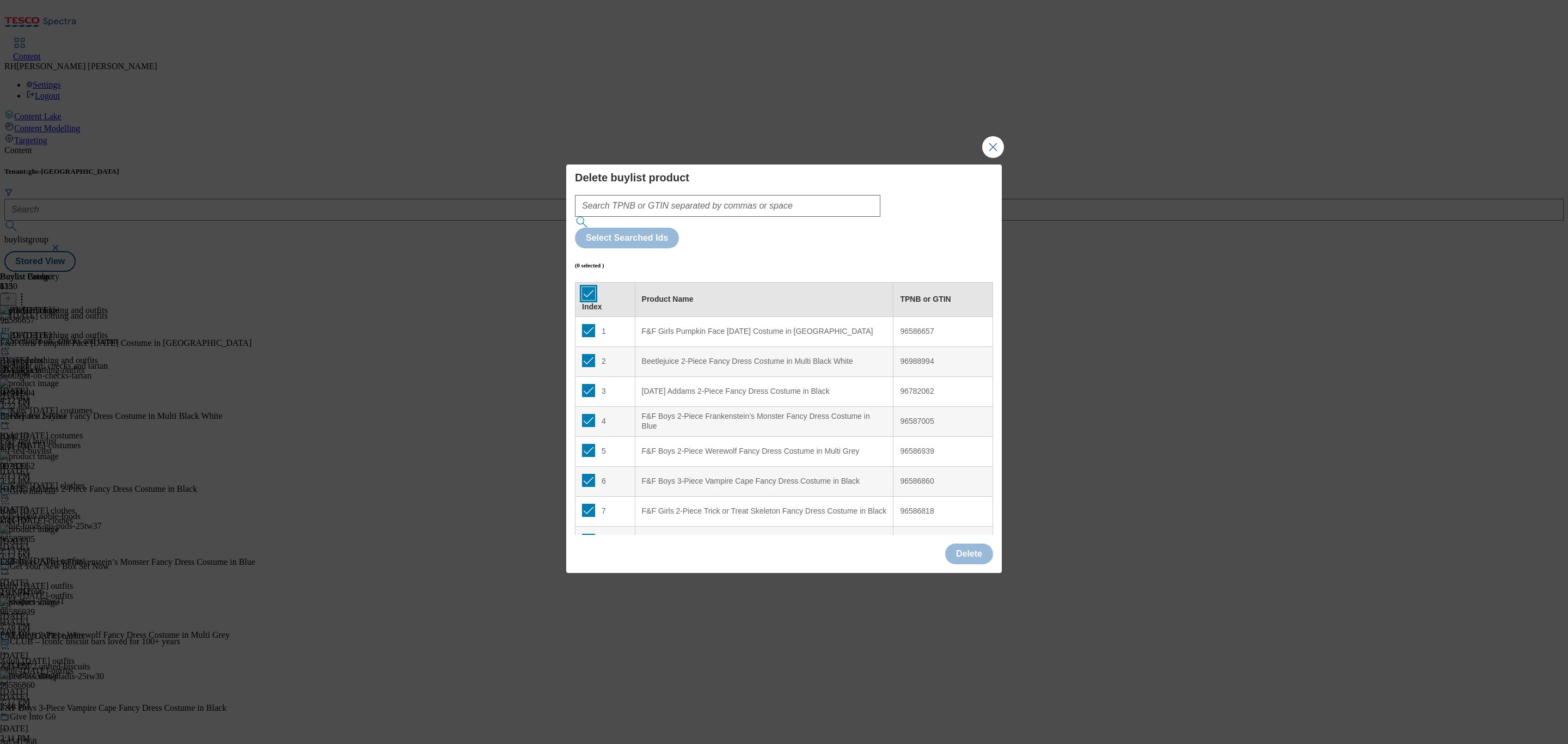
checkbox input "true"
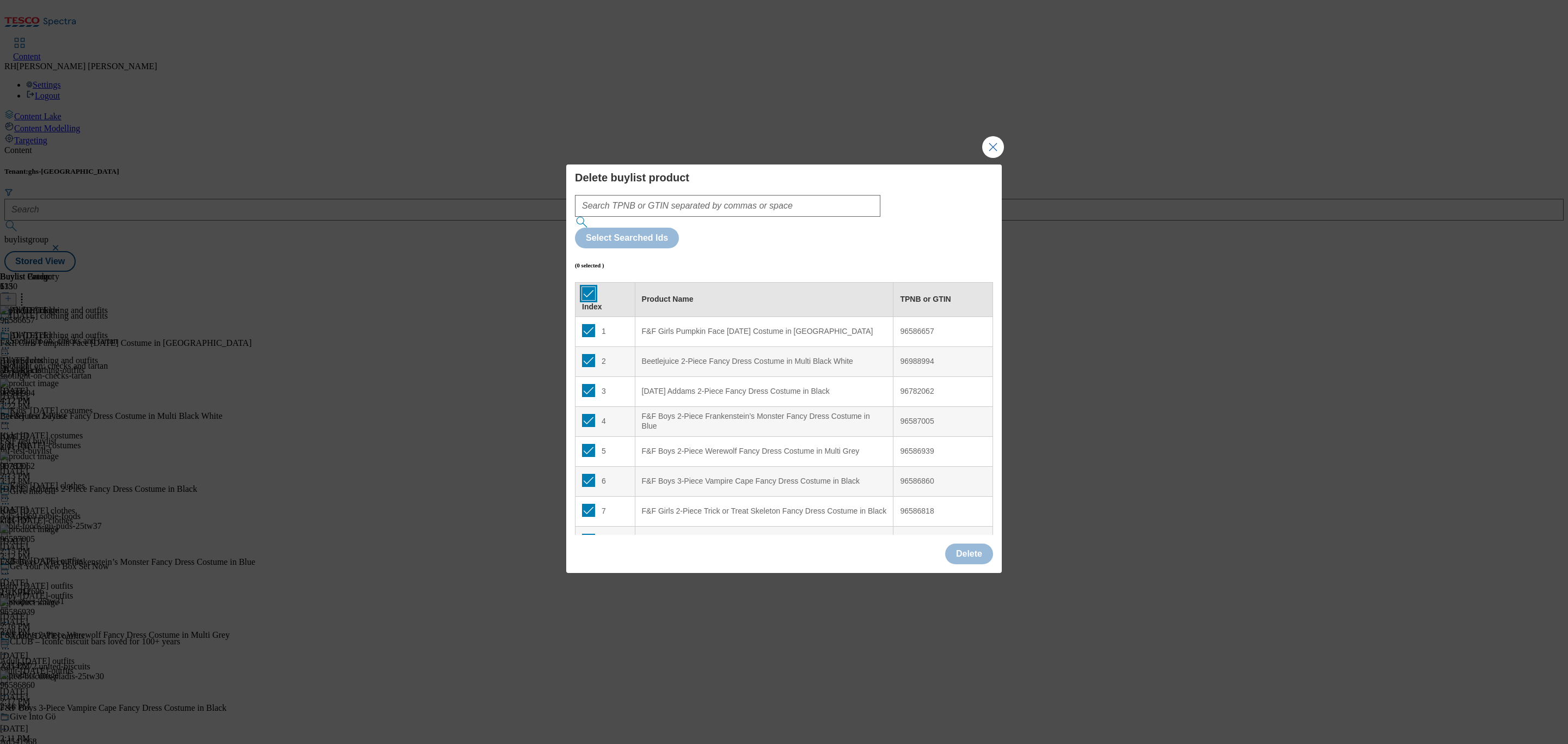
checkbox input "true"
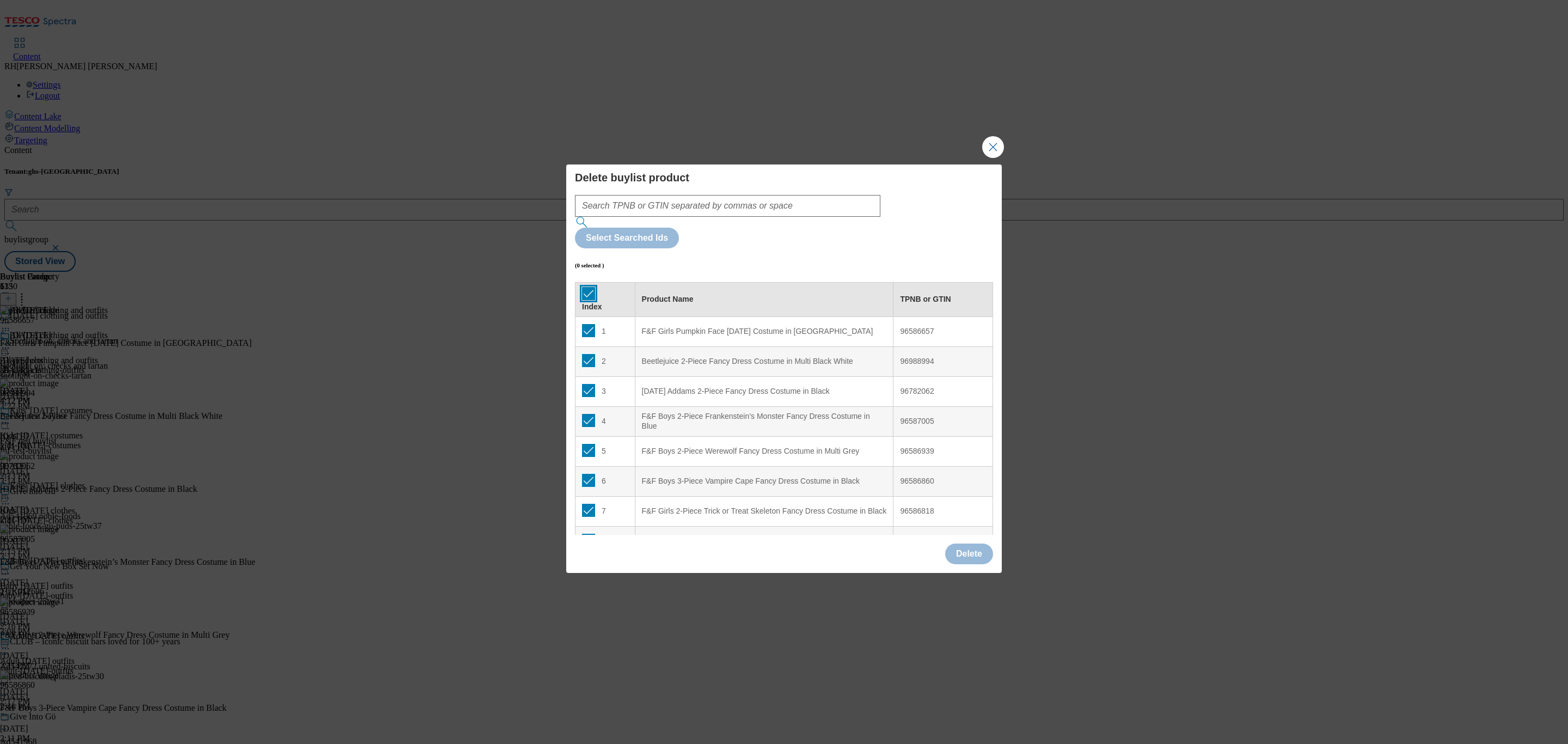
checkbox input "true"
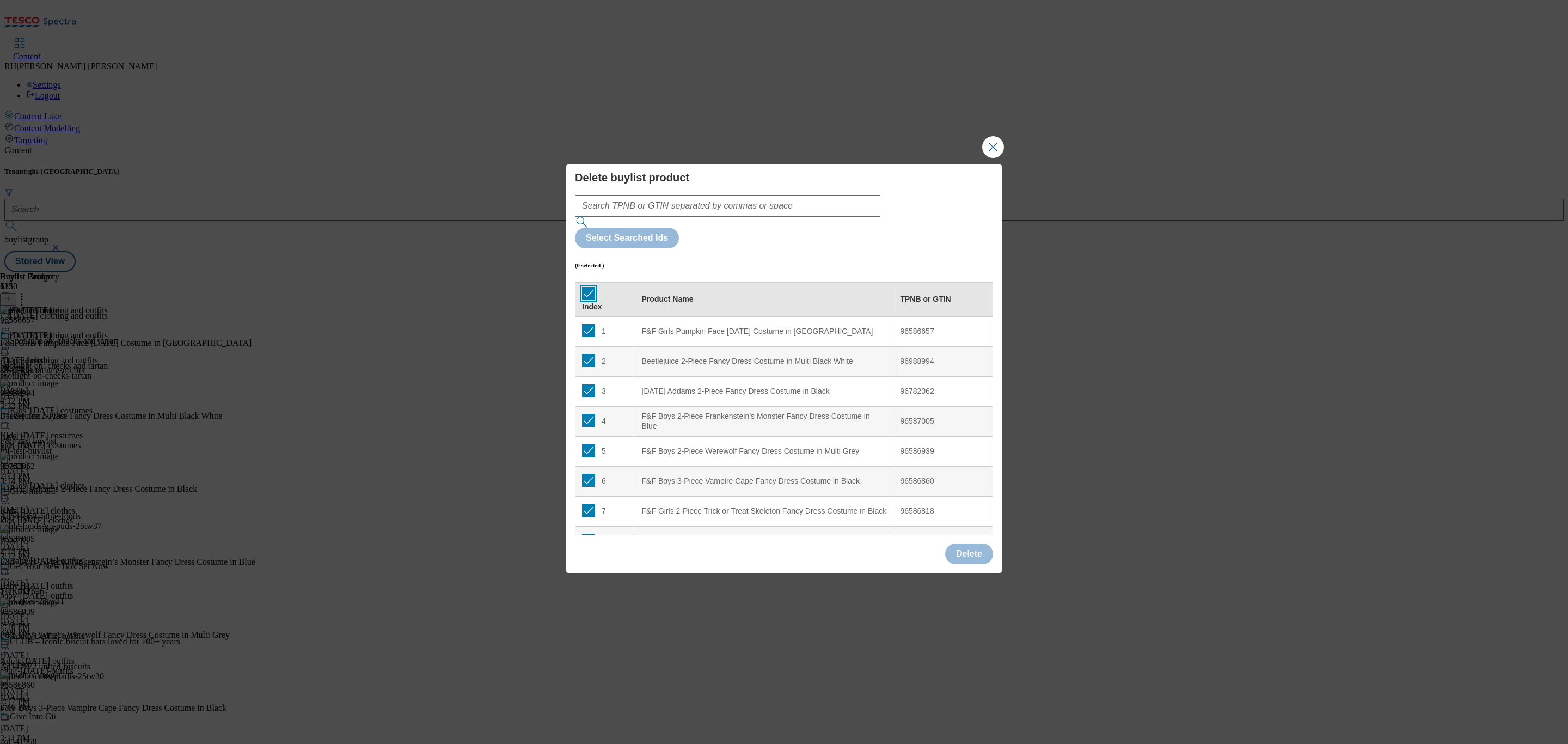
checkbox input "true"
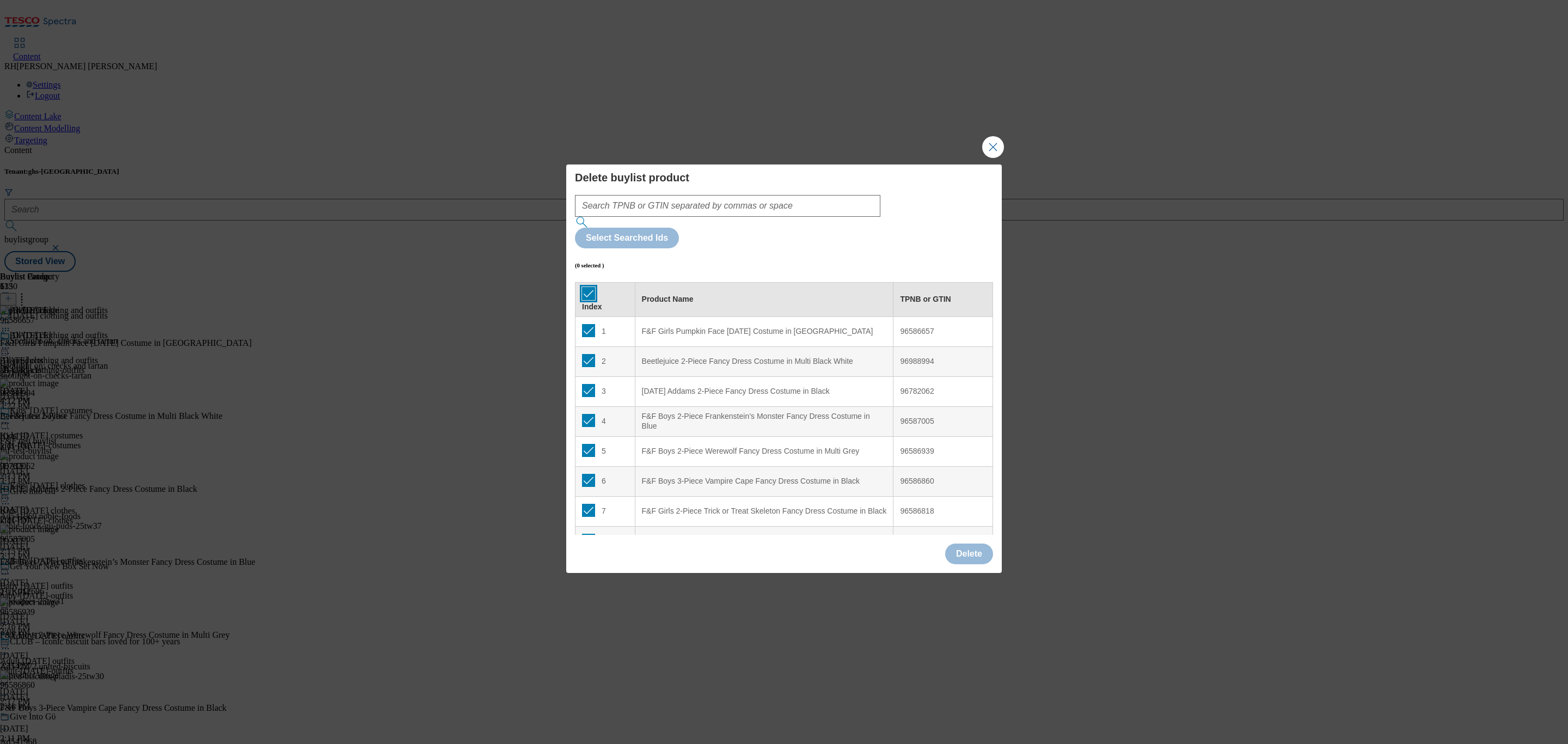
checkbox input "true"
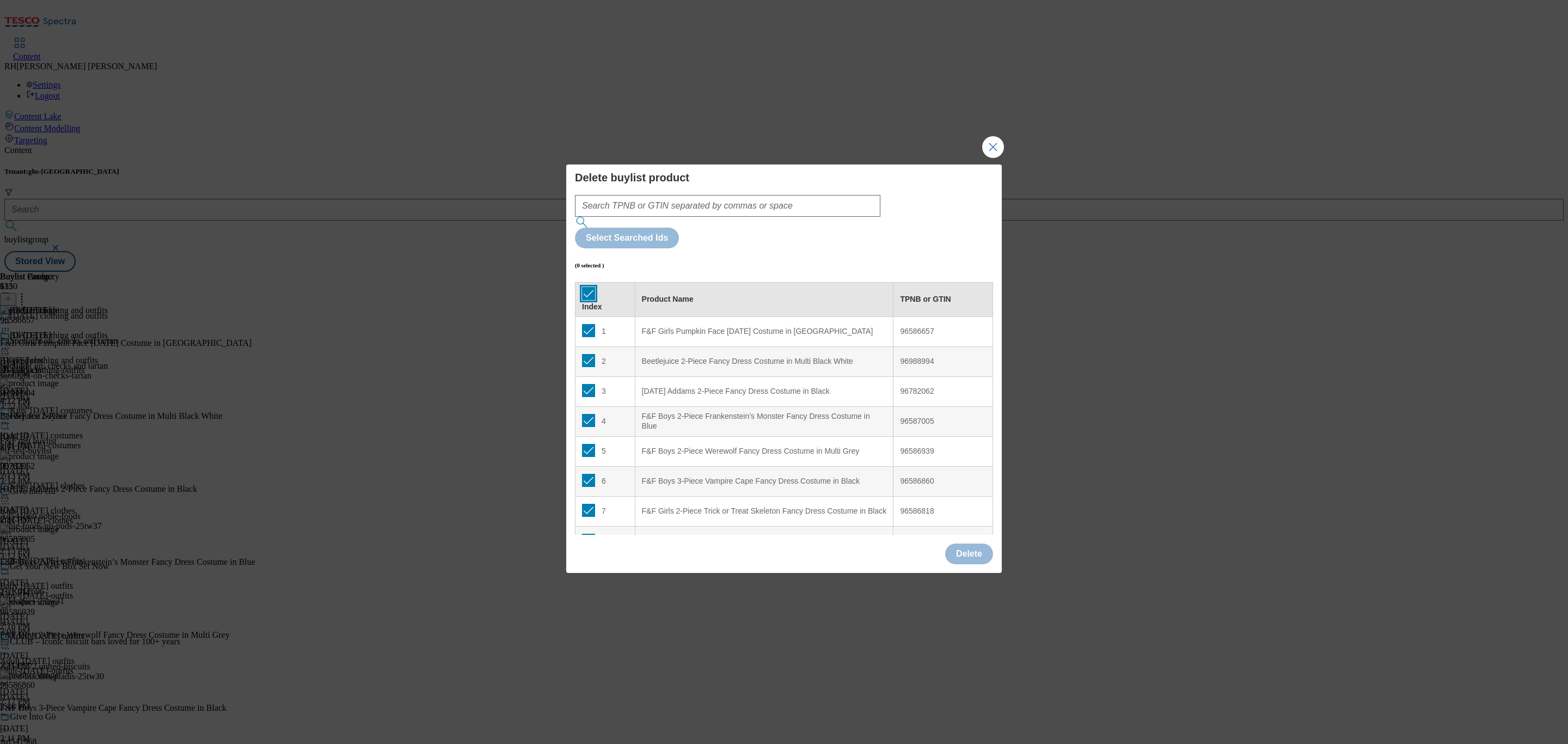
checkbox input "true"
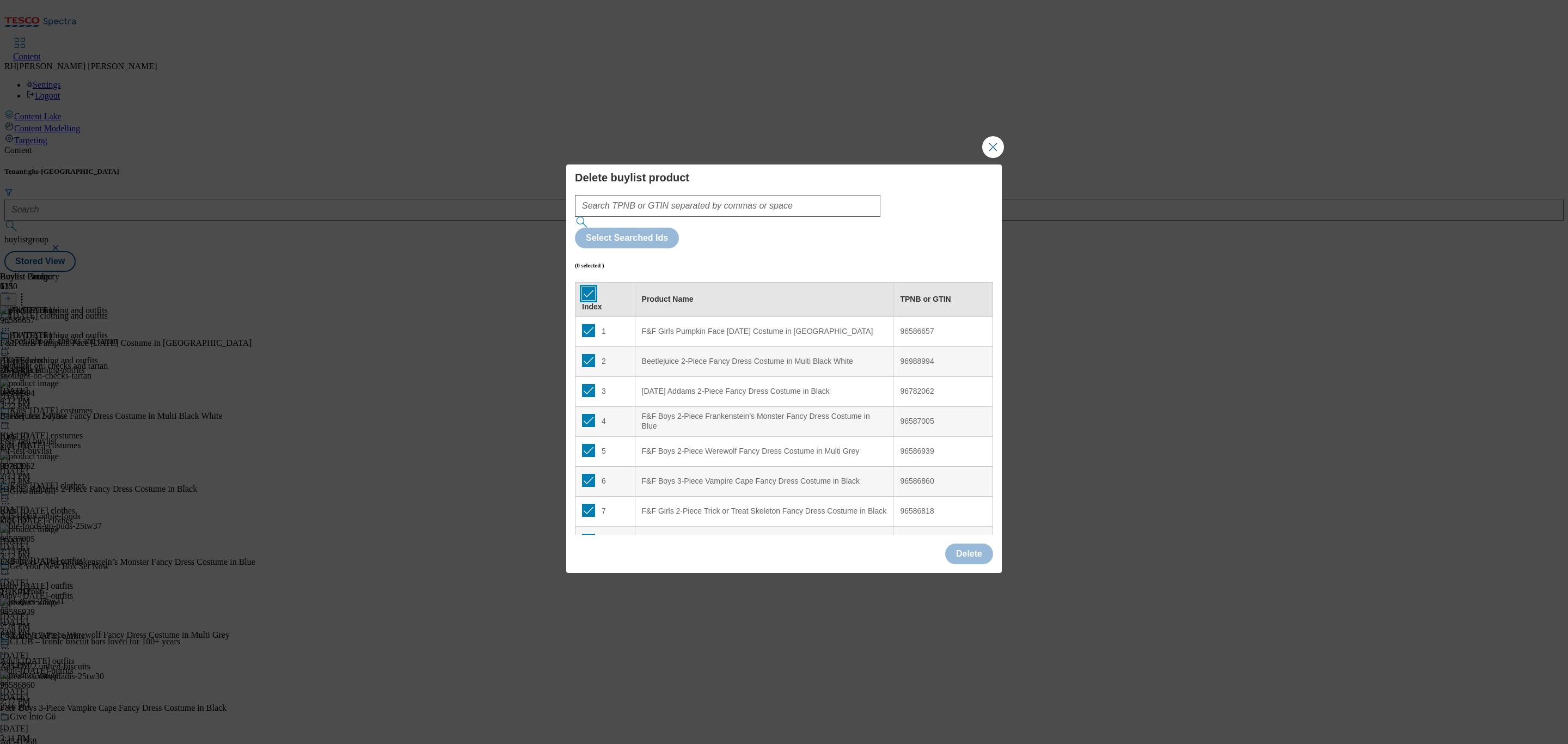
checkbox input "true"
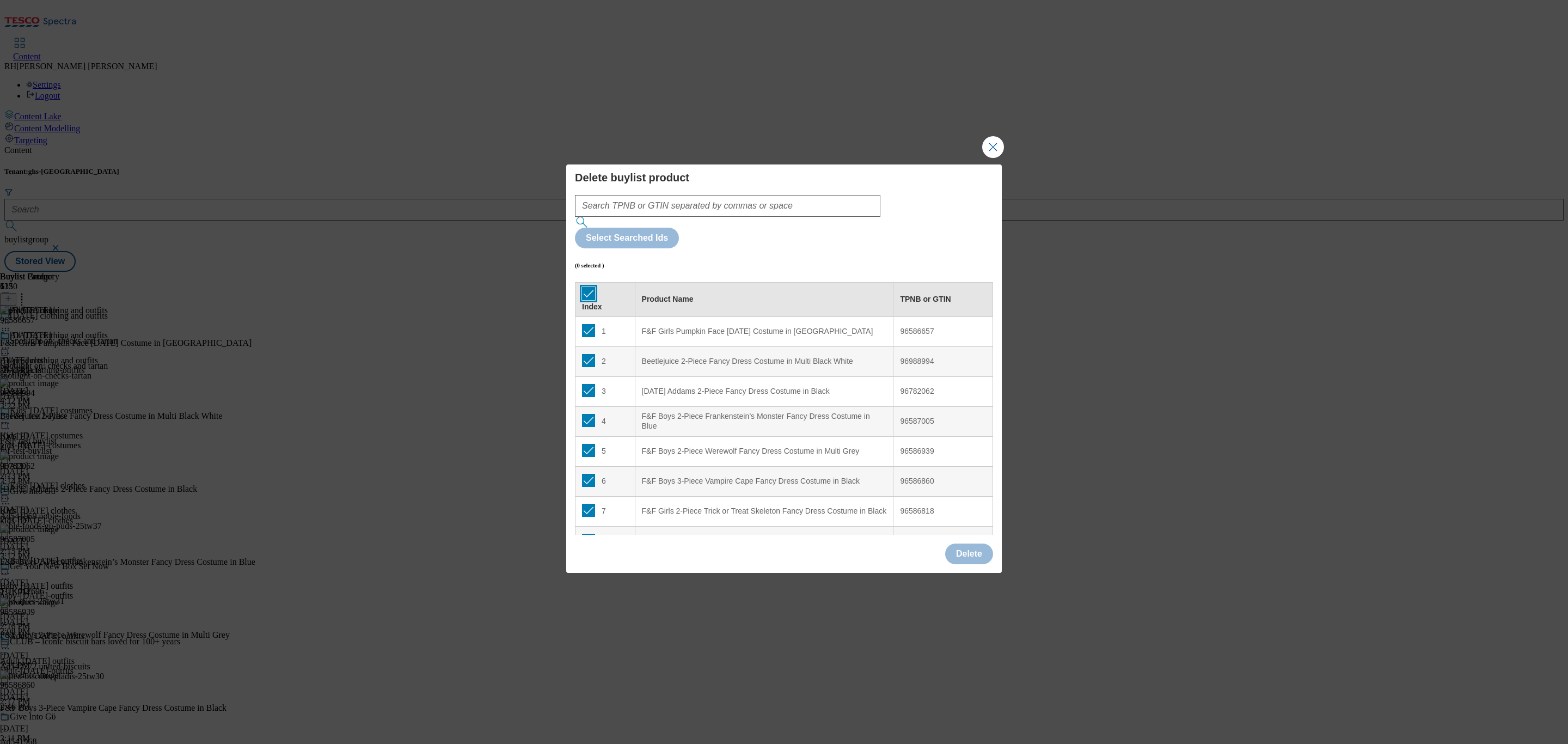
checkbox input "true"
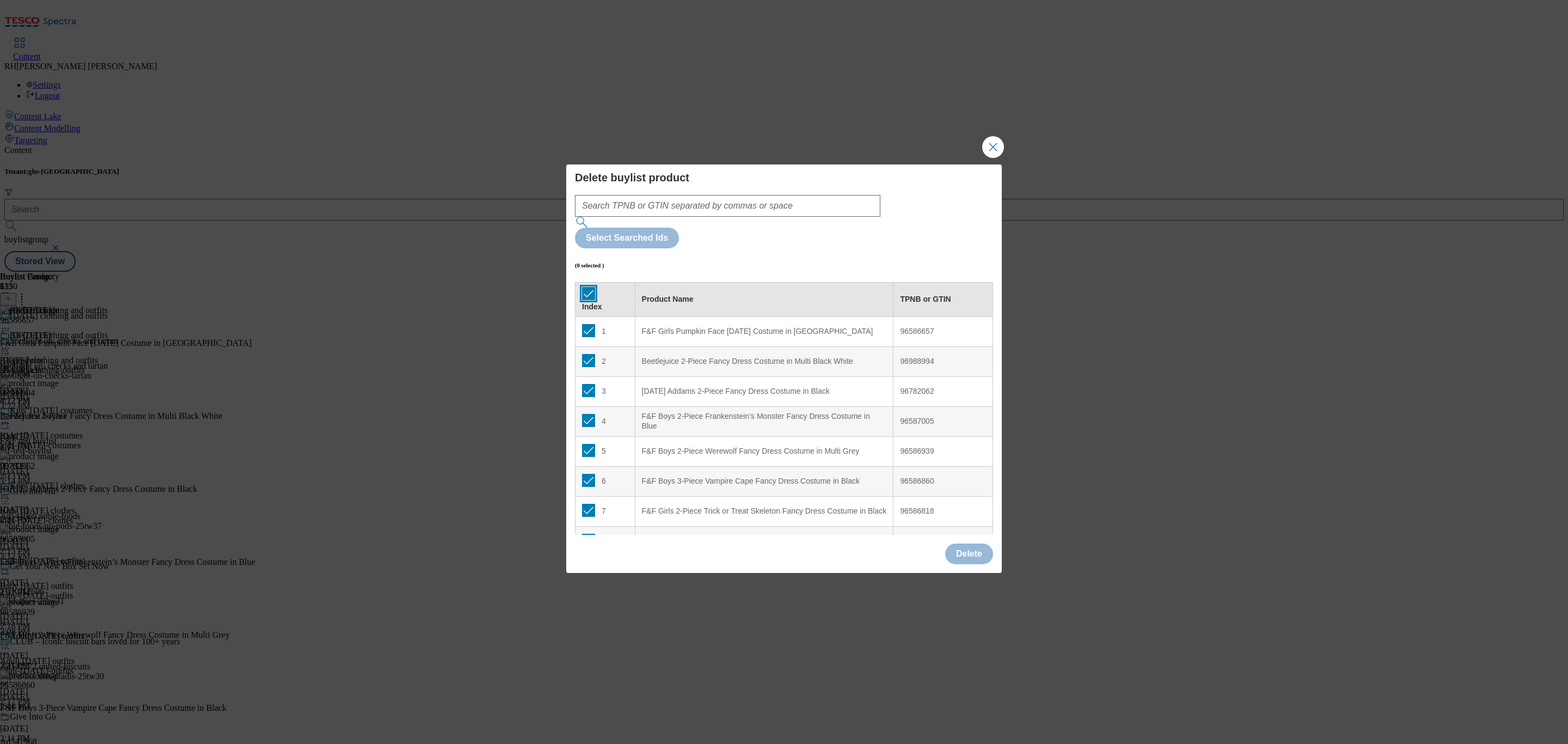
checkbox input "true"
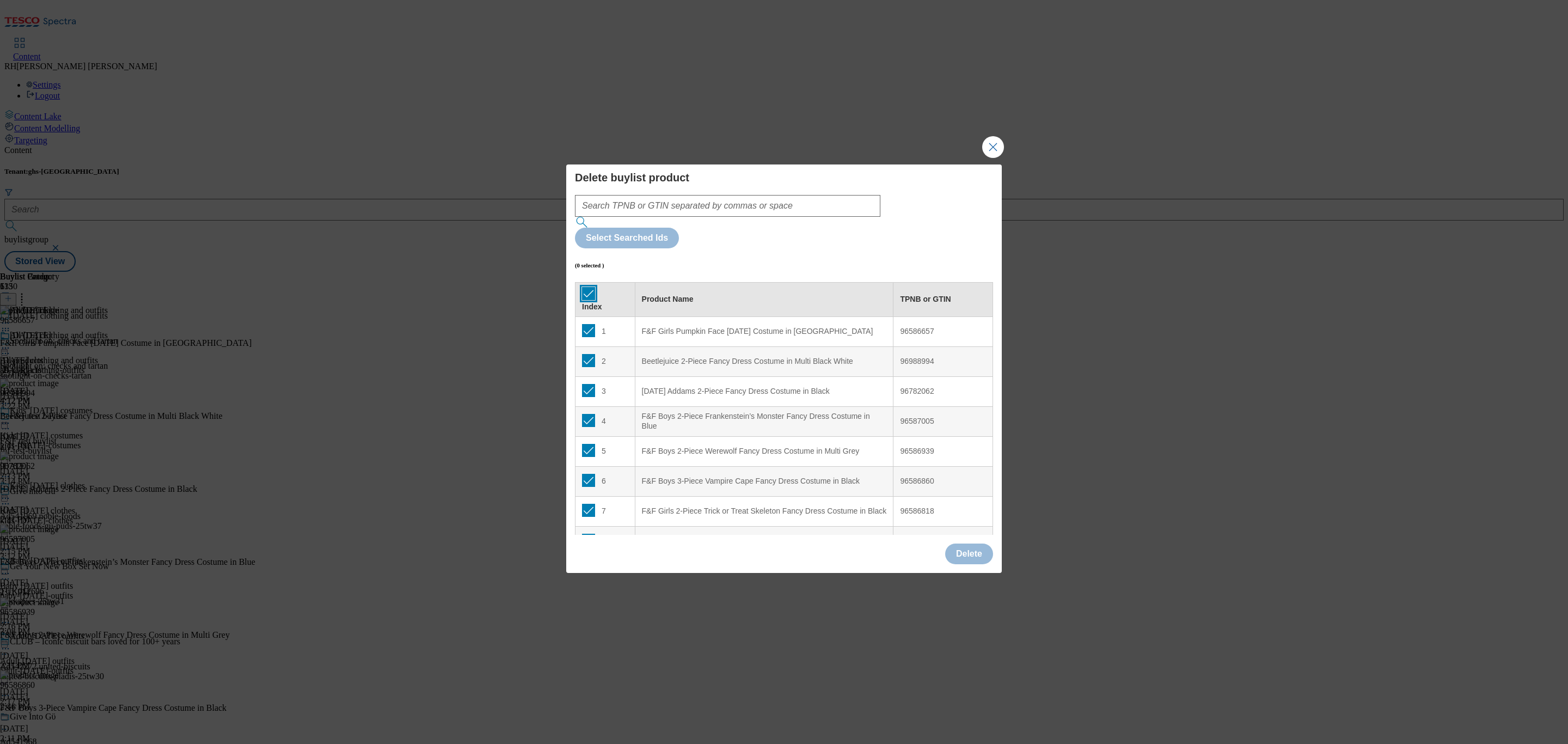
checkbox input "true"
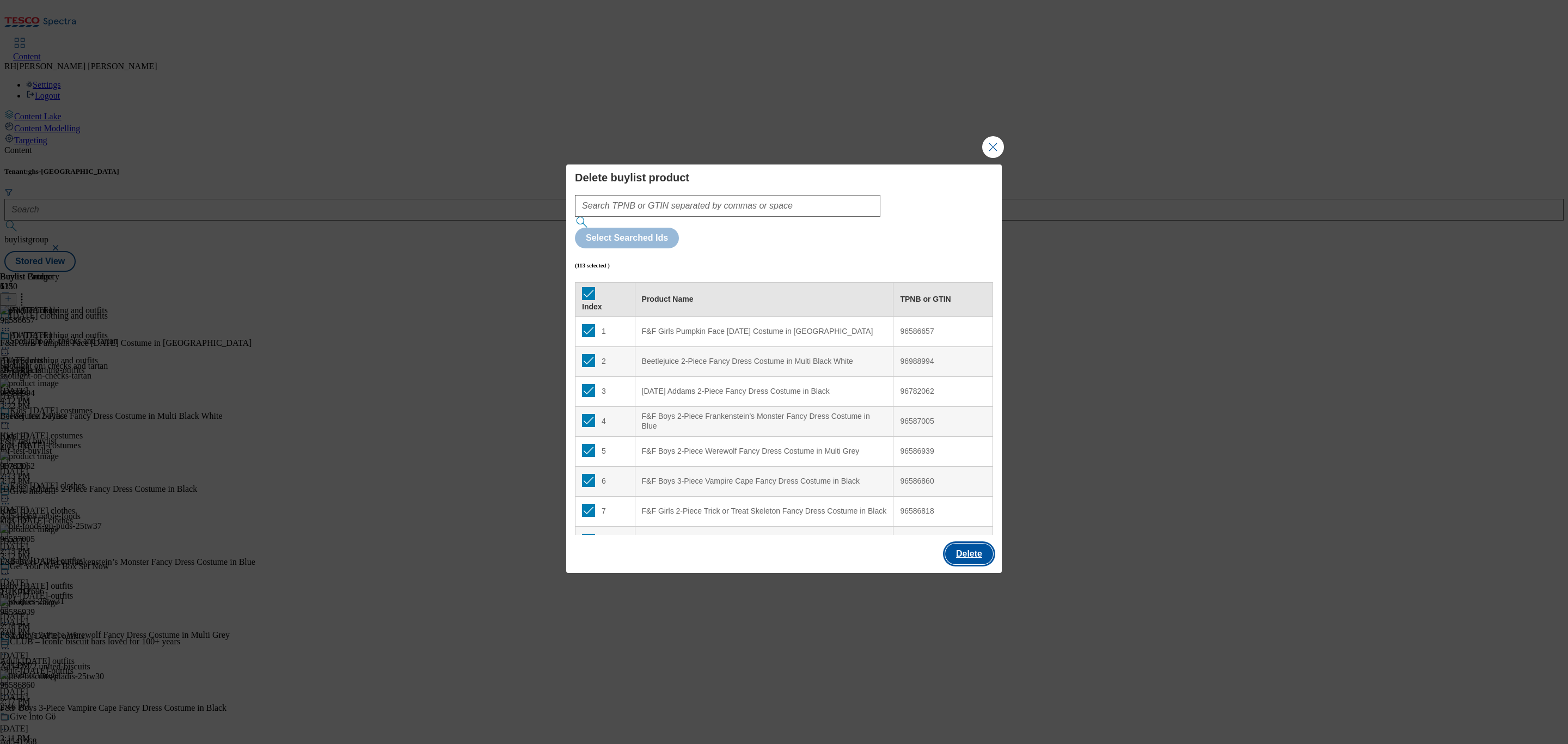
click at [977, 544] on button "Delete" at bounding box center [969, 554] width 48 height 21
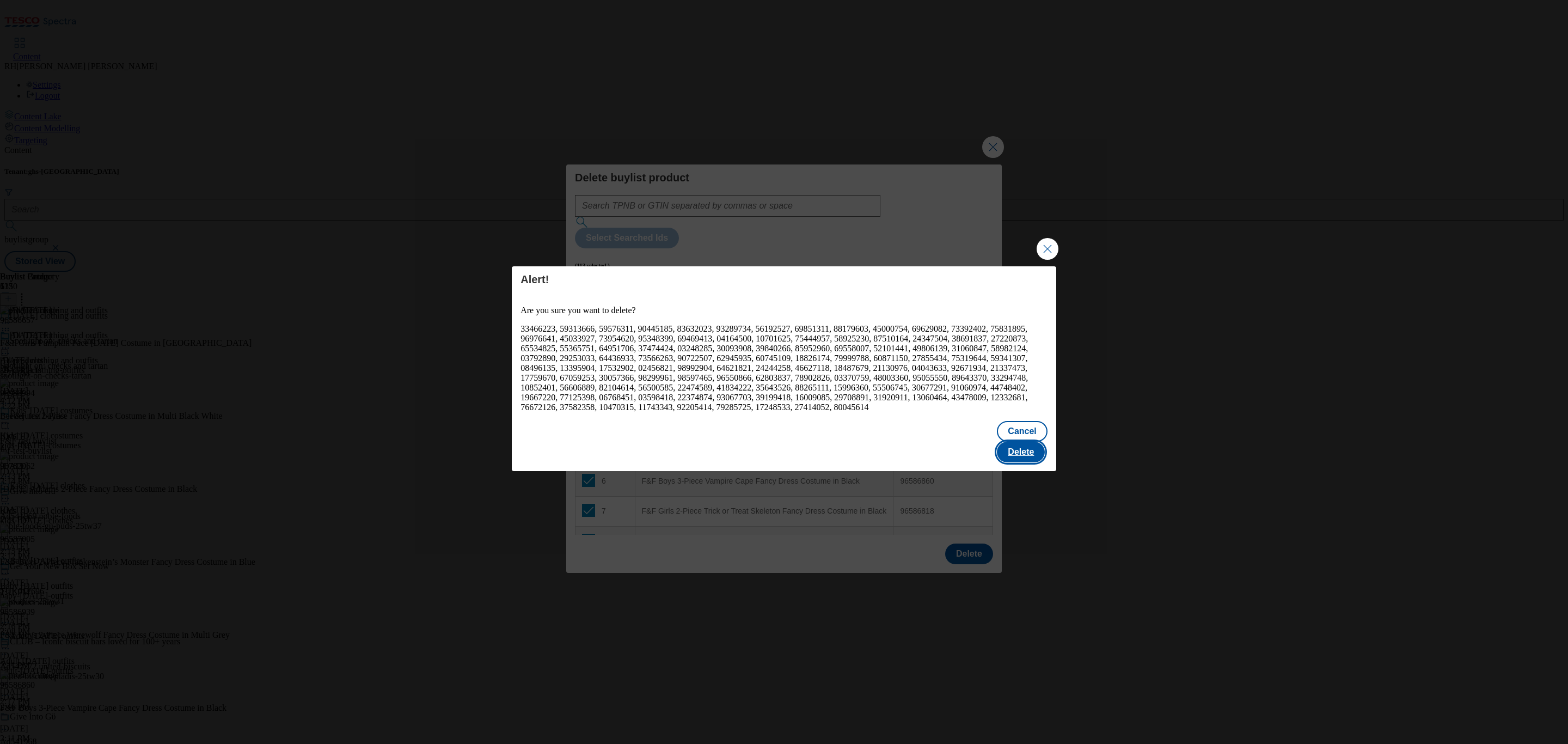
click at [1026, 451] on button "Delete" at bounding box center [1021, 452] width 48 height 21
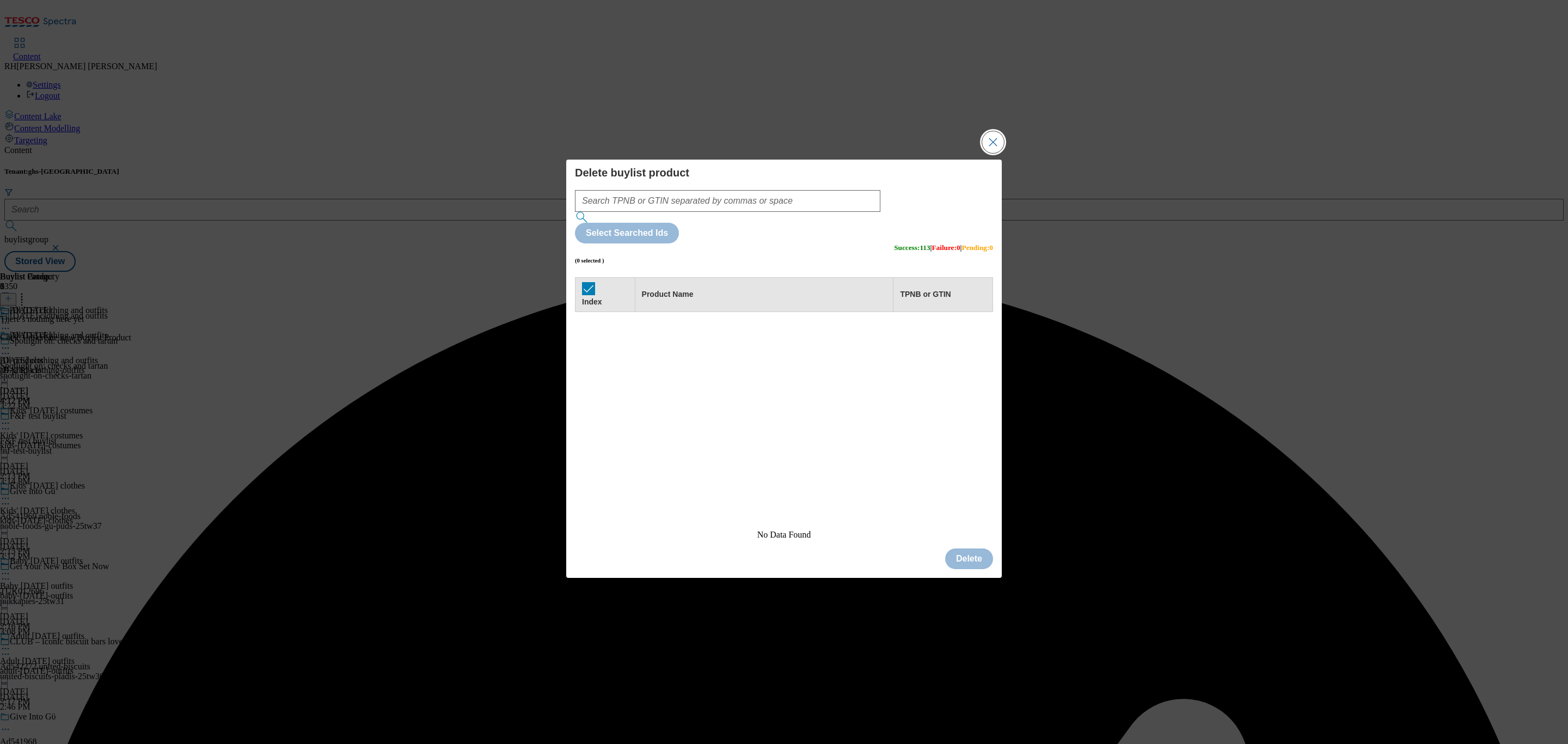
click at [992, 153] on button "Close Modal" at bounding box center [993, 142] width 22 height 22
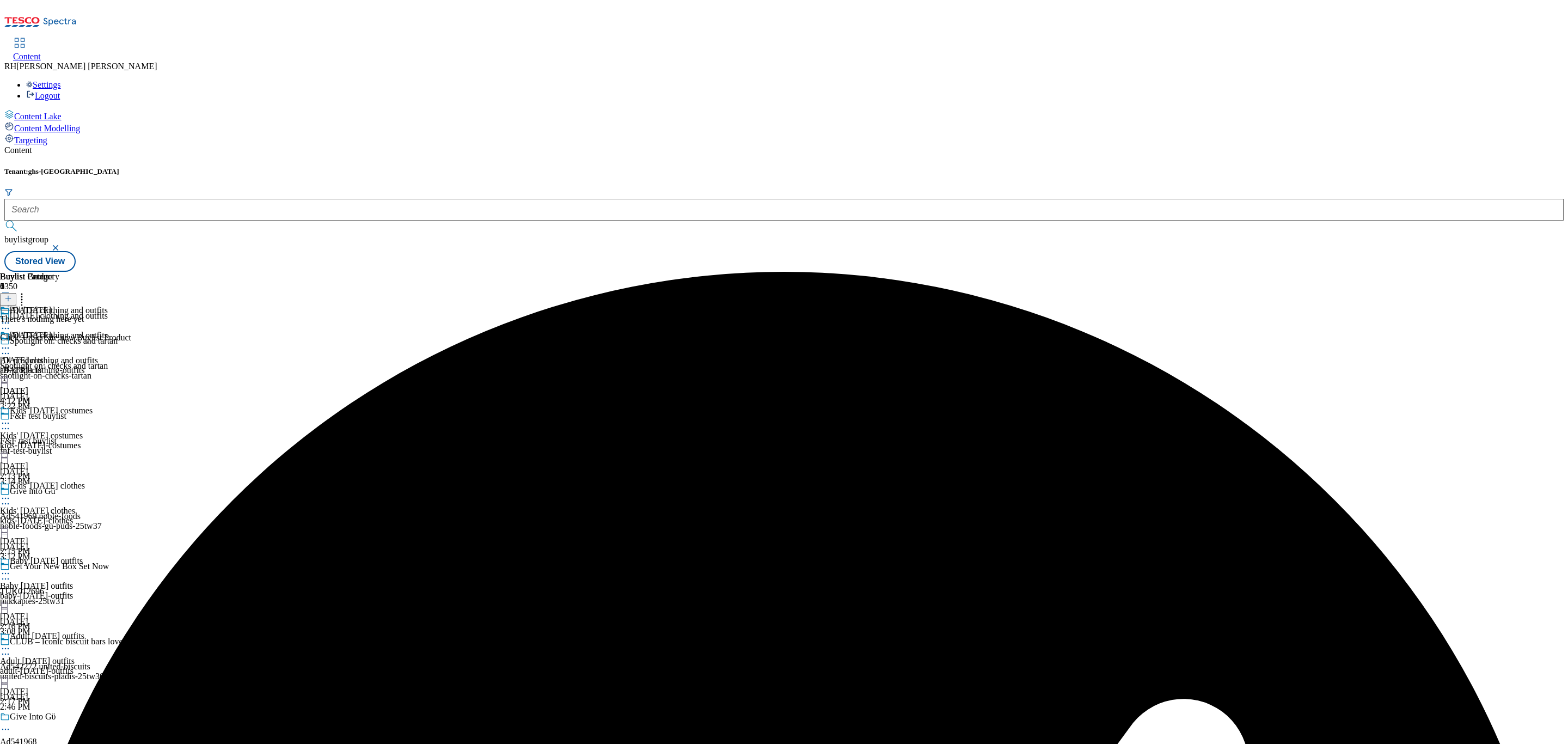
click at [12, 295] on icon at bounding box center [8, 298] width 8 height 8
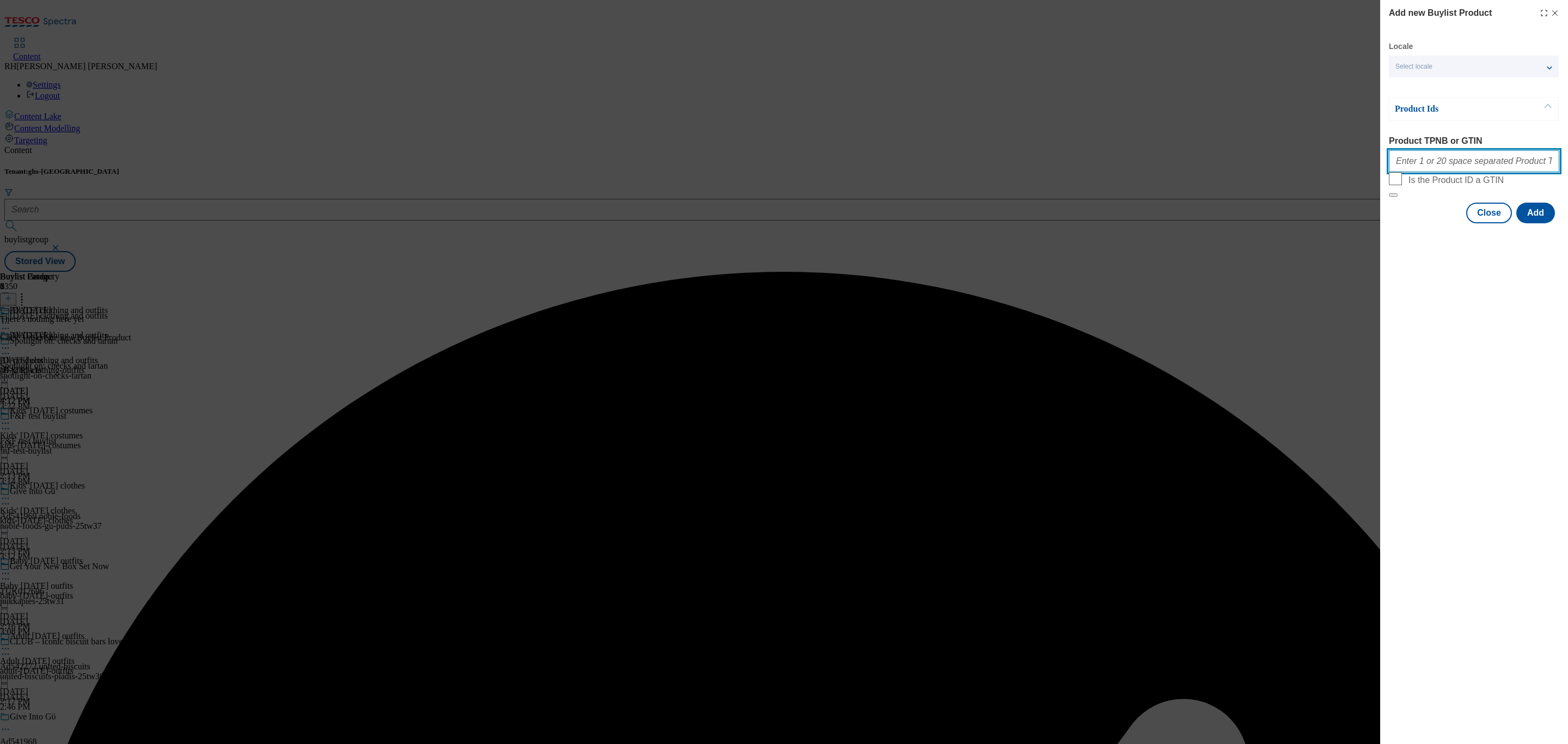
click at [1505, 168] on input "Product TPNB or GTIN" at bounding box center [1474, 161] width 170 height 22
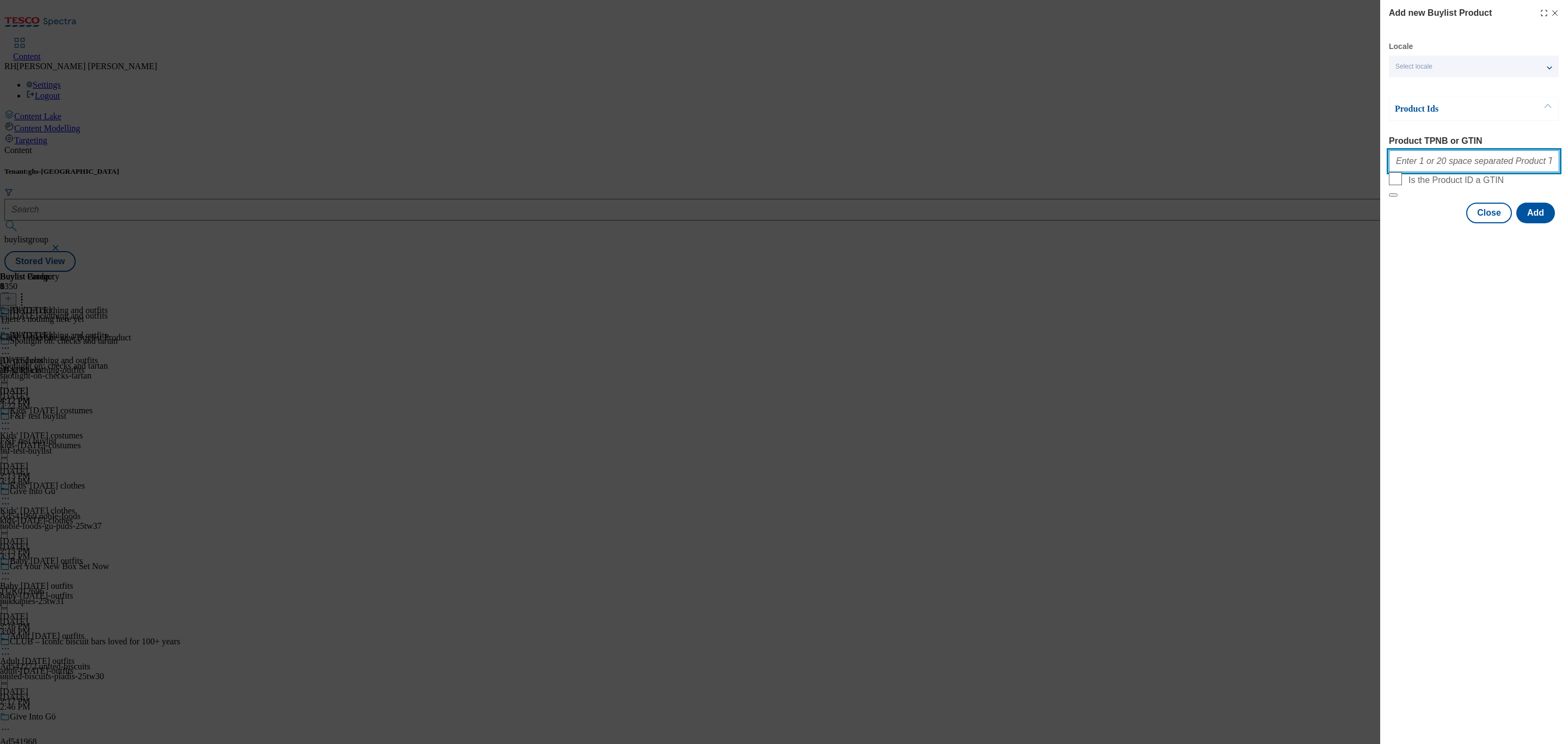
paste input "96586657 96988994 96782062 96587005 96586939 96586860 96586818 96586571 9658650…"
type input "96586657 96988994 96782062 96587005 96586939 96586860 96586818 96586571 9658650…"
click at [1538, 223] on button "Add" at bounding box center [1536, 213] width 39 height 21
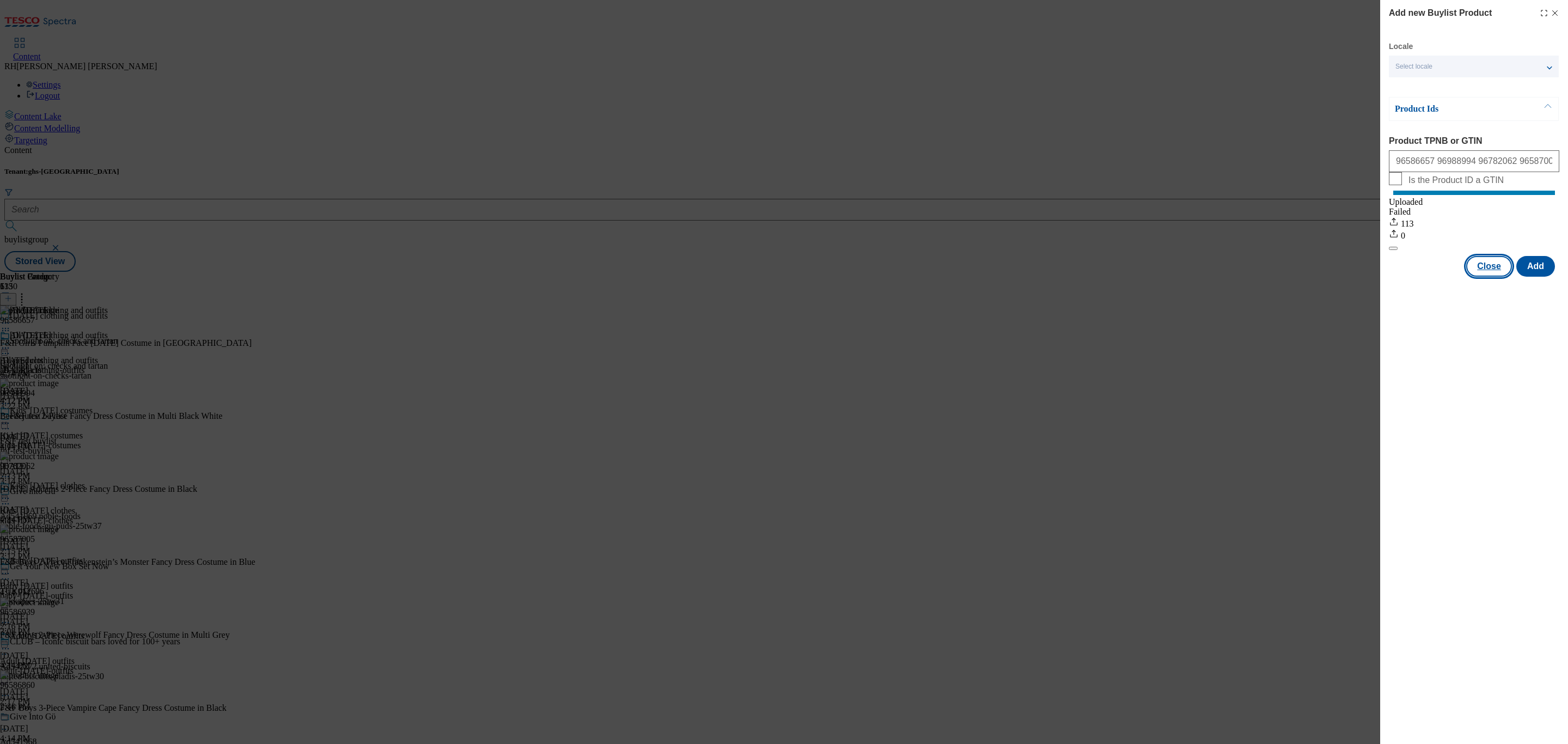
click at [1494, 276] on button "Close" at bounding box center [1489, 266] width 46 height 21
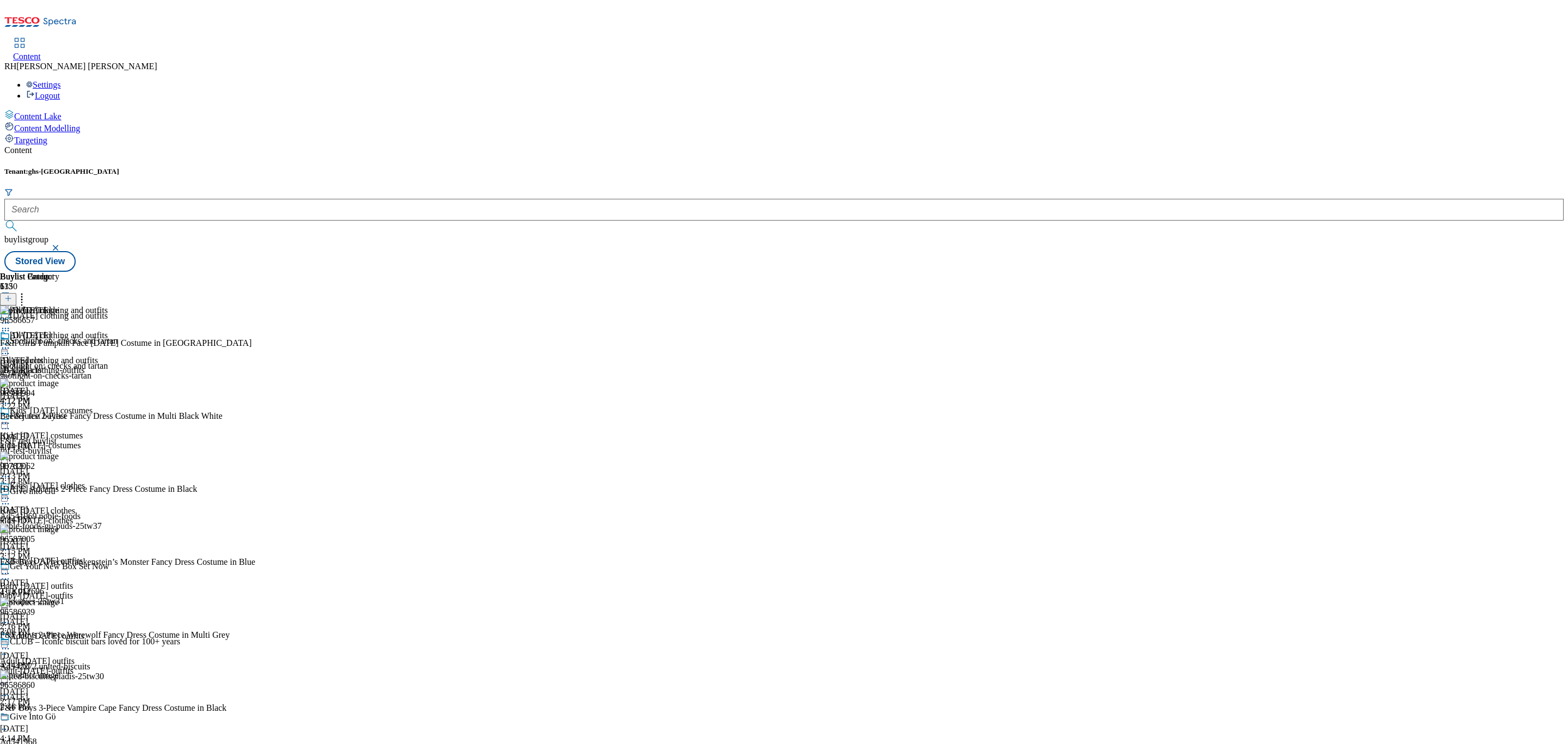
click at [11, 343] on icon at bounding box center [5, 348] width 11 height 11
click at [46, 367] on span "Edit" at bounding box center [40, 371] width 13 height 8
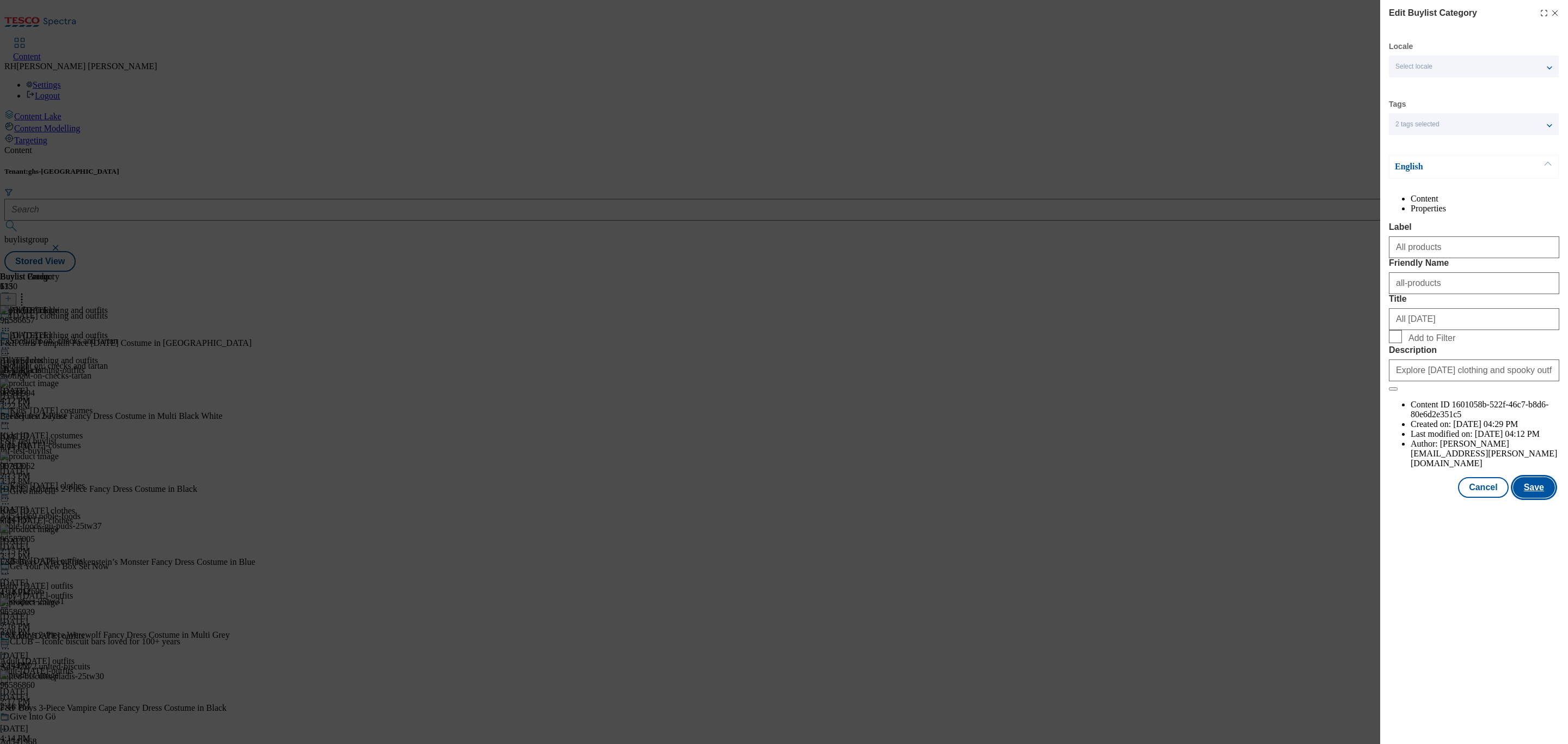
click at [1533, 498] on button "Save" at bounding box center [1534, 488] width 42 height 21
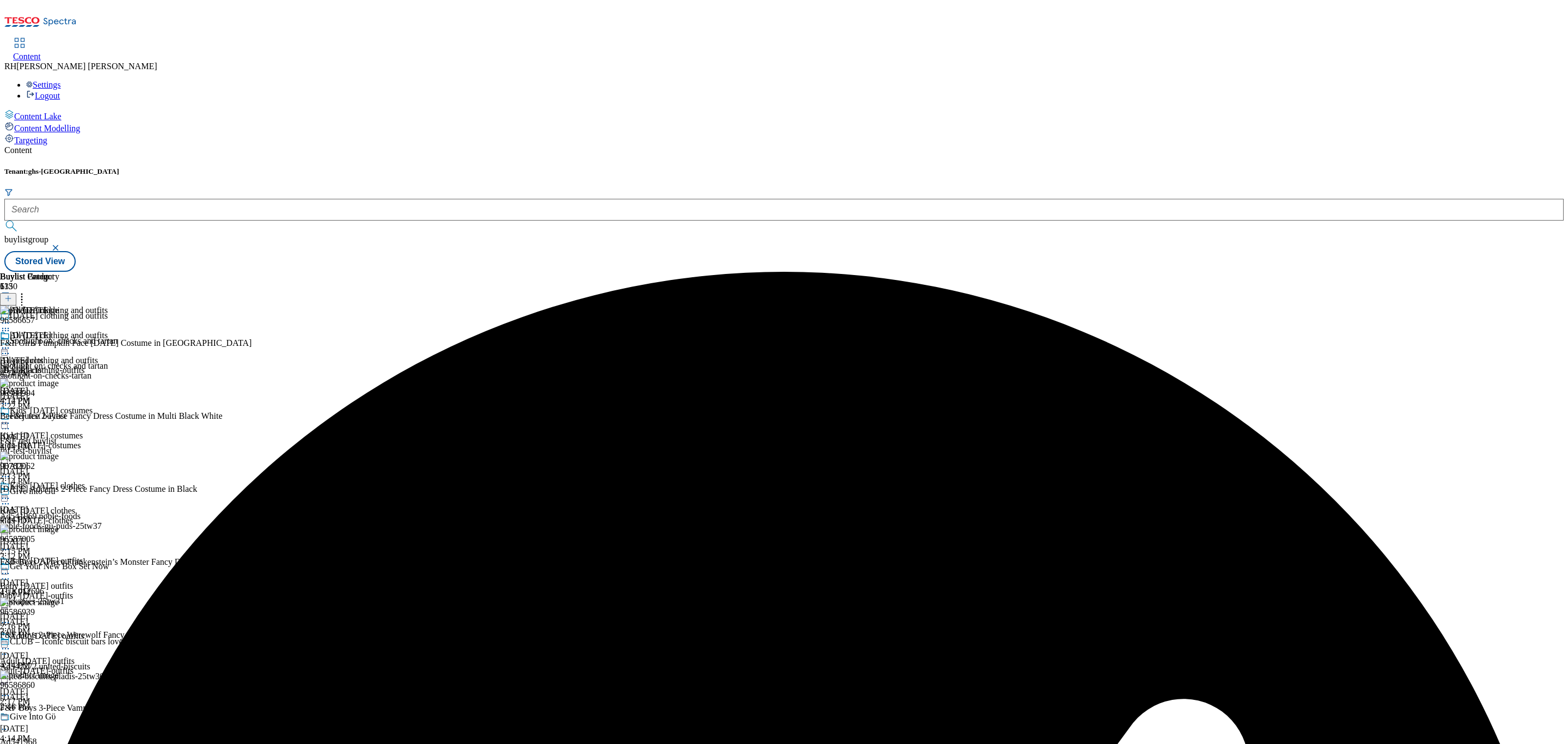
click at [11, 343] on icon at bounding box center [5, 348] width 11 height 11
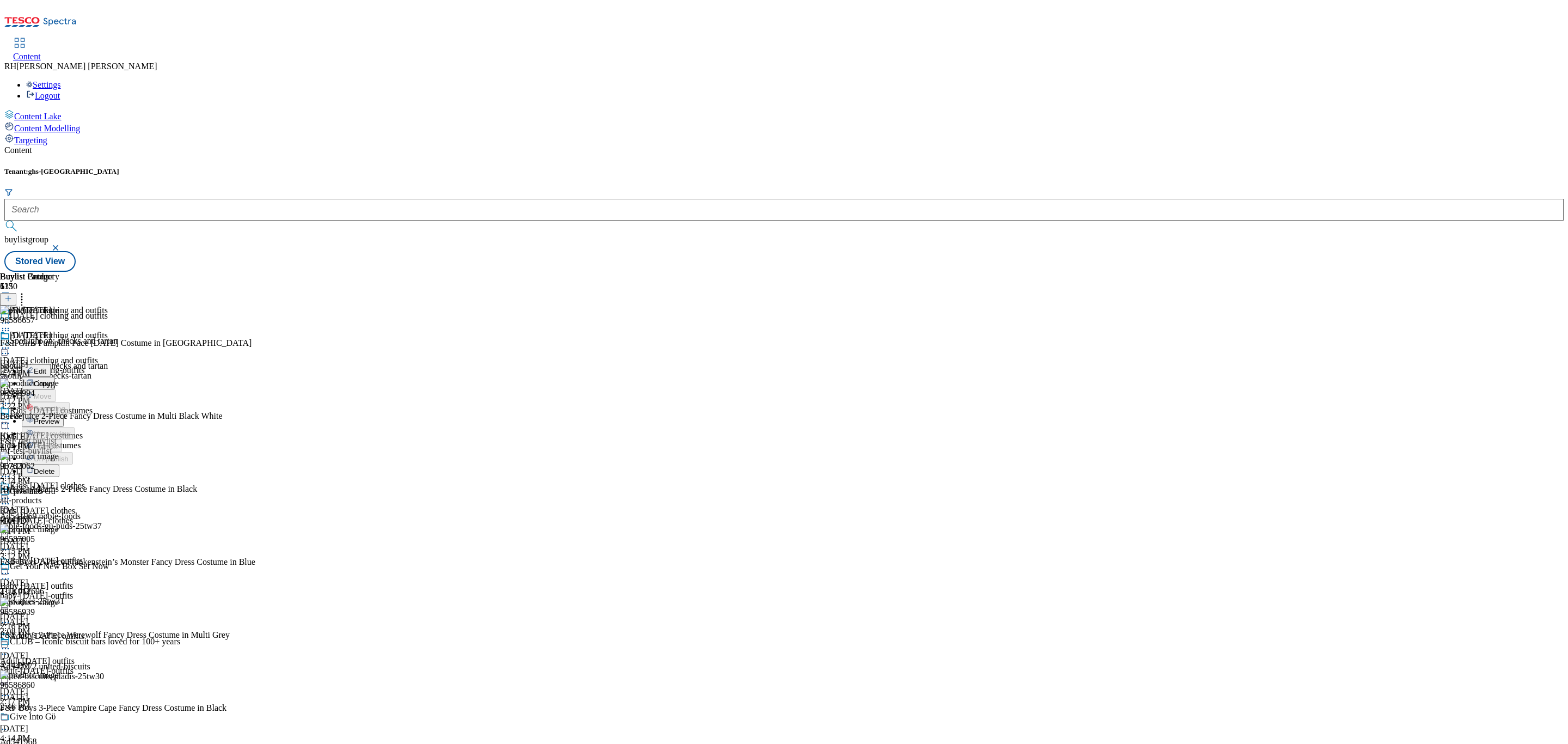
click at [59, 417] on span "Preview" at bounding box center [46, 421] width 26 height 8
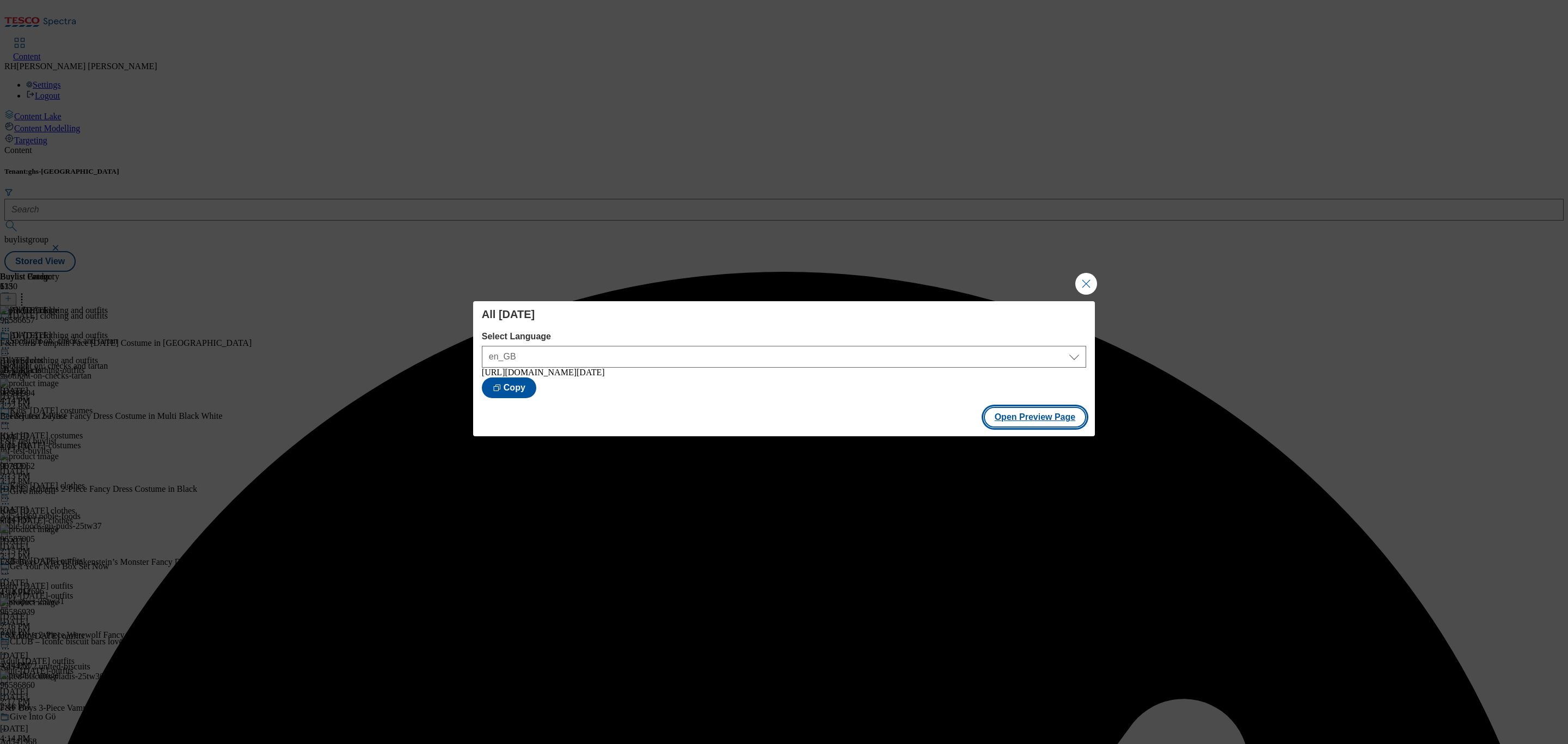
click at [1068, 421] on button "Open Preview Page" at bounding box center [1035, 417] width 103 height 21
click at [1081, 279] on button "Close Modal" at bounding box center [1087, 284] width 22 height 22
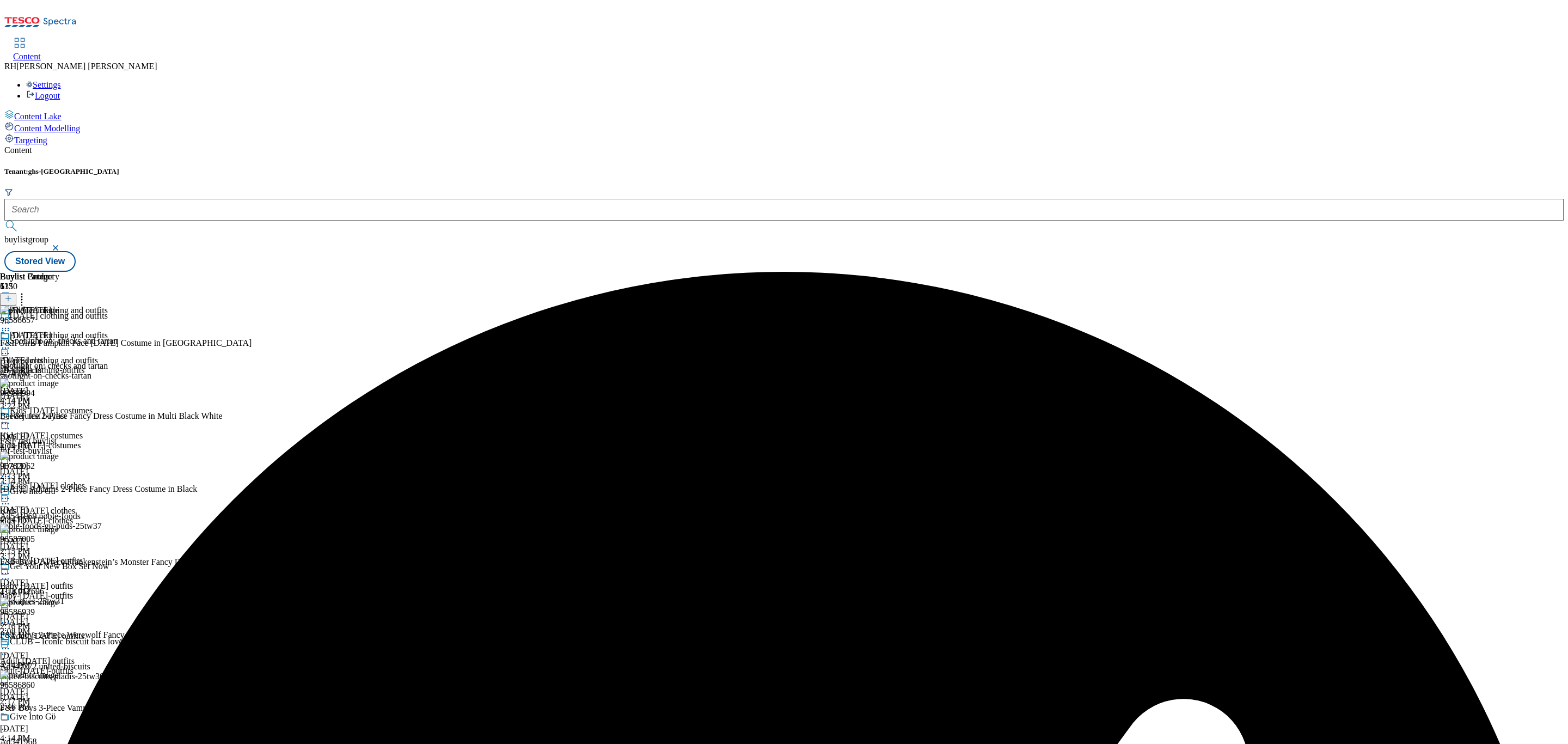
click at [11, 343] on icon at bounding box center [5, 348] width 11 height 11
click at [58, 455] on span "Publish" at bounding box center [45, 458] width 24 height 8
click at [108, 441] on div "kids-[DATE]-costumes" at bounding box center [54, 446] width 108 height 10
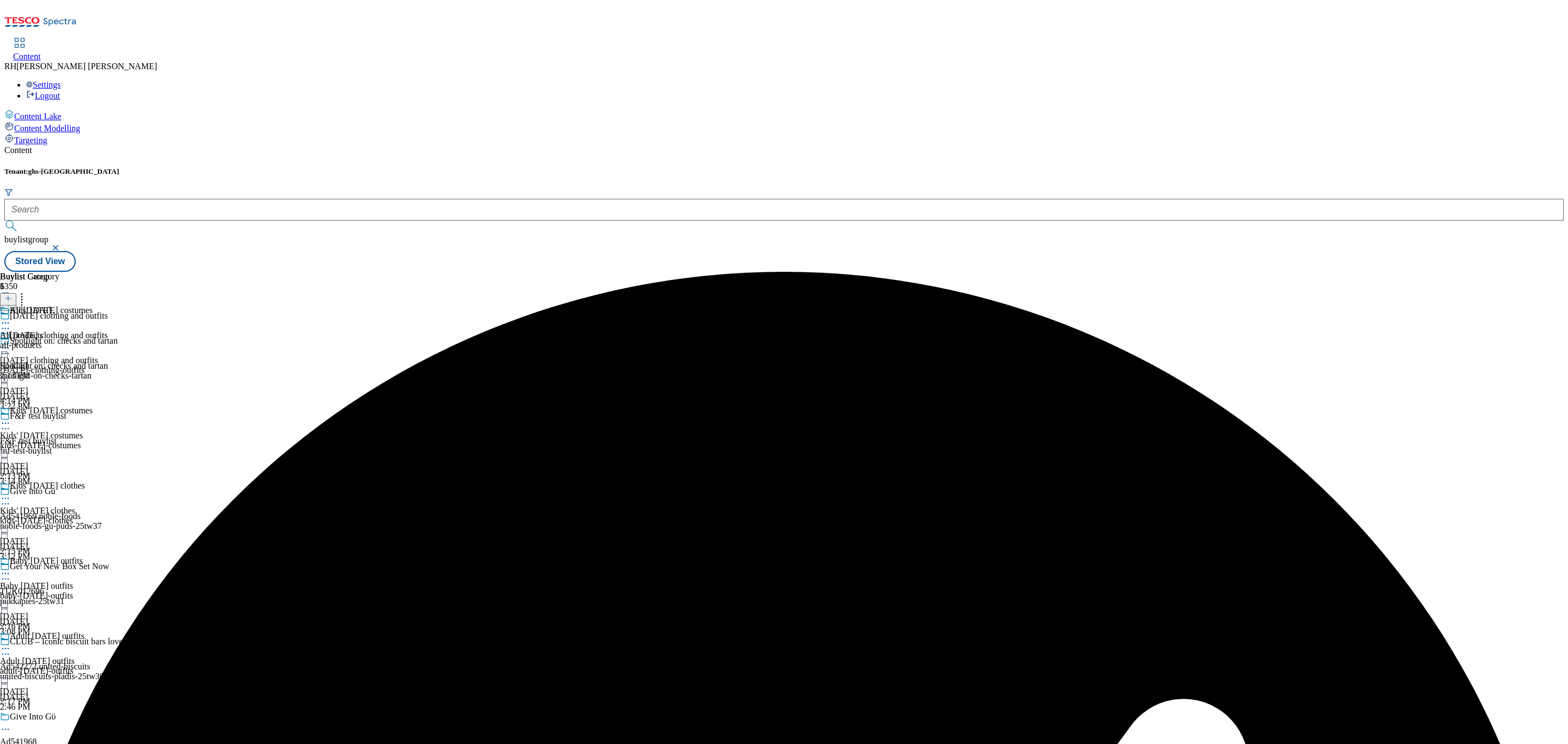
click at [59, 340] on div "all-products" at bounding box center [29, 345] width 59 height 10
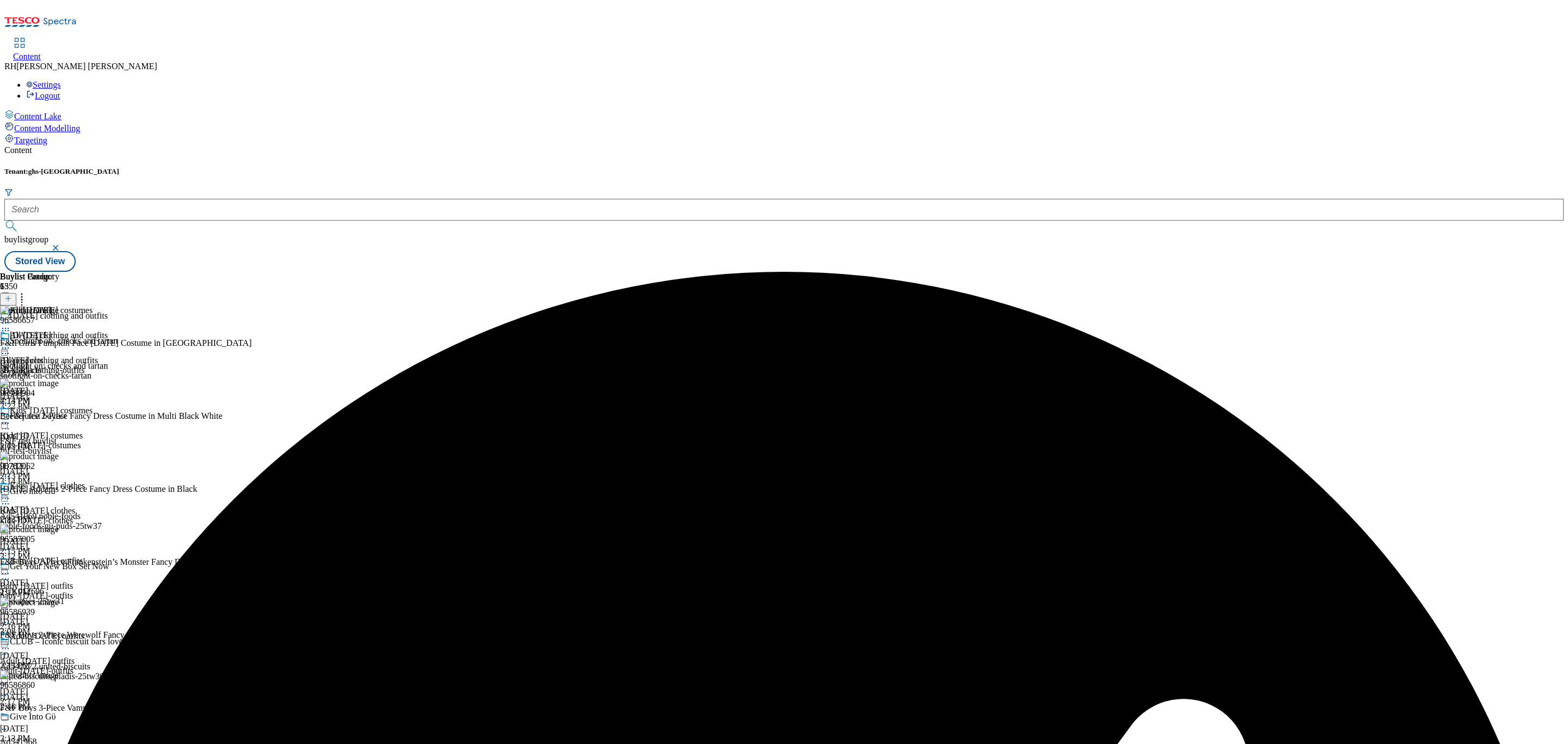
click at [9, 348] on circle at bounding box center [9, 348] width 2 height 2
click at [69, 467] on span "Un-publish" at bounding box center [51, 471] width 35 height 8
click at [11, 343] on icon at bounding box center [5, 348] width 11 height 11
click at [70, 430] on span "Un-preview" at bounding box center [52, 433] width 37 height 8
drag, startPoint x: 922, startPoint y: 135, endPoint x: 915, endPoint y: 139, distance: 8.1
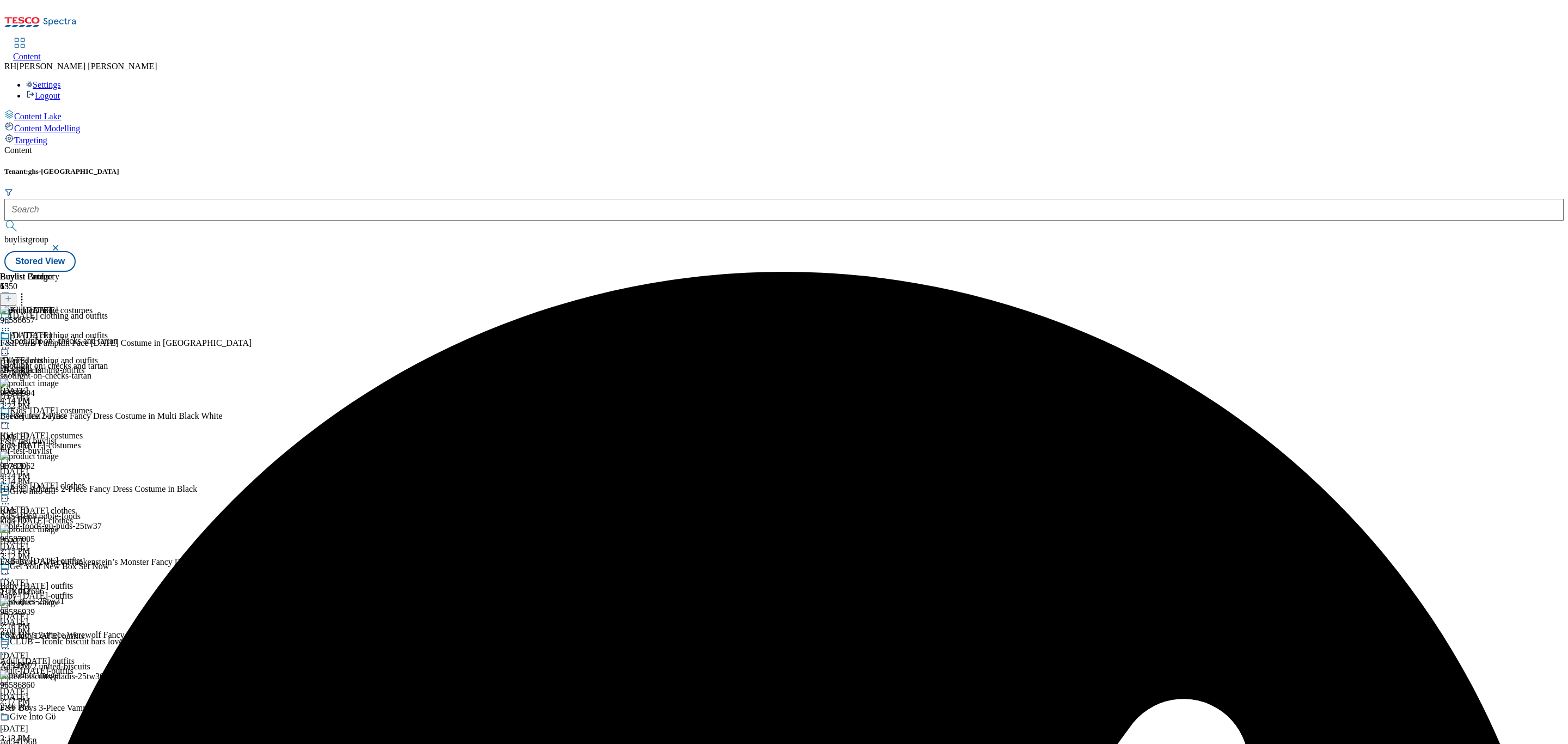
click at [27, 292] on icon at bounding box center [22, 297] width 11 height 11
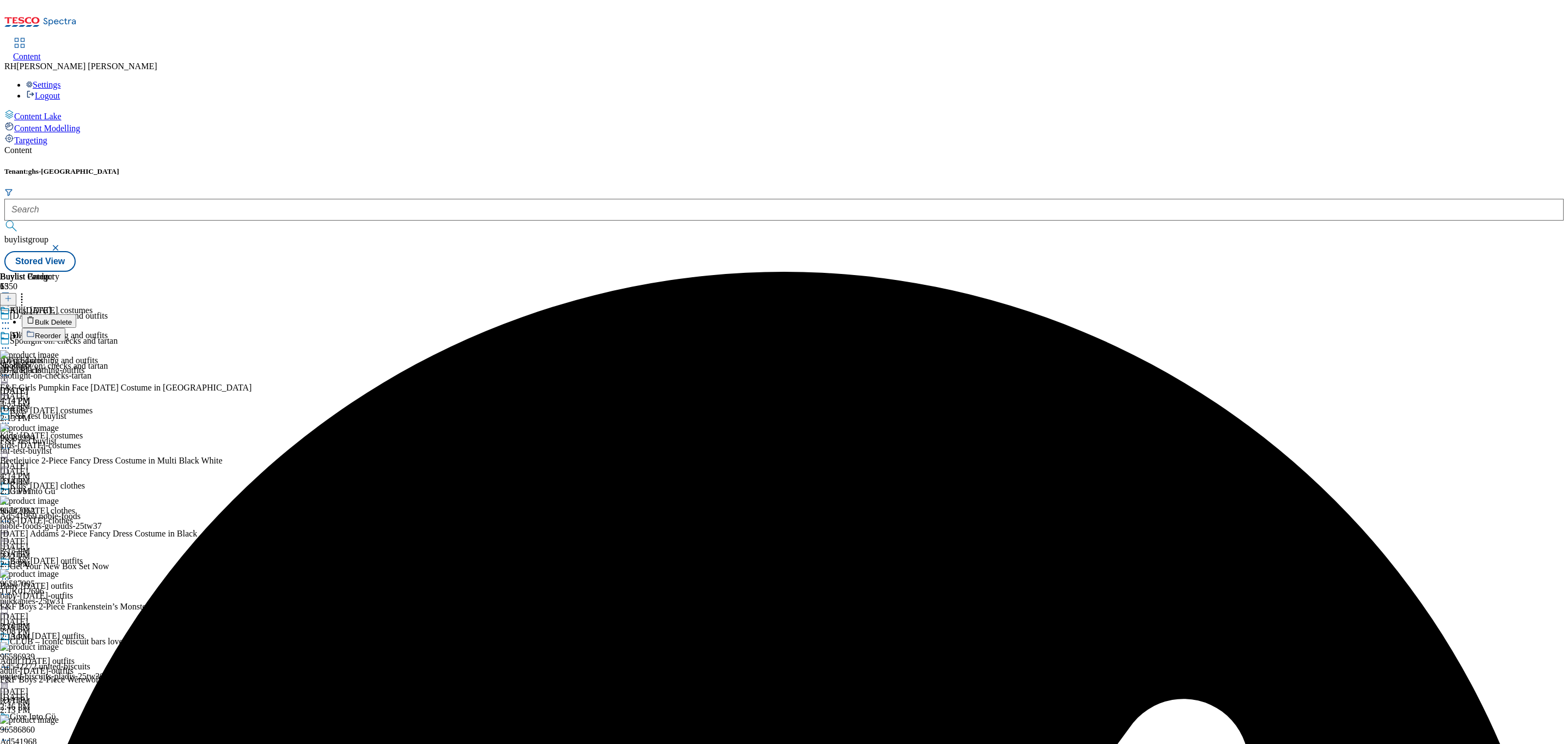
click at [59, 331] on div "All [DATE] All products all-products [DATE] 4:14 PM" at bounding box center [29, 368] width 59 height 75
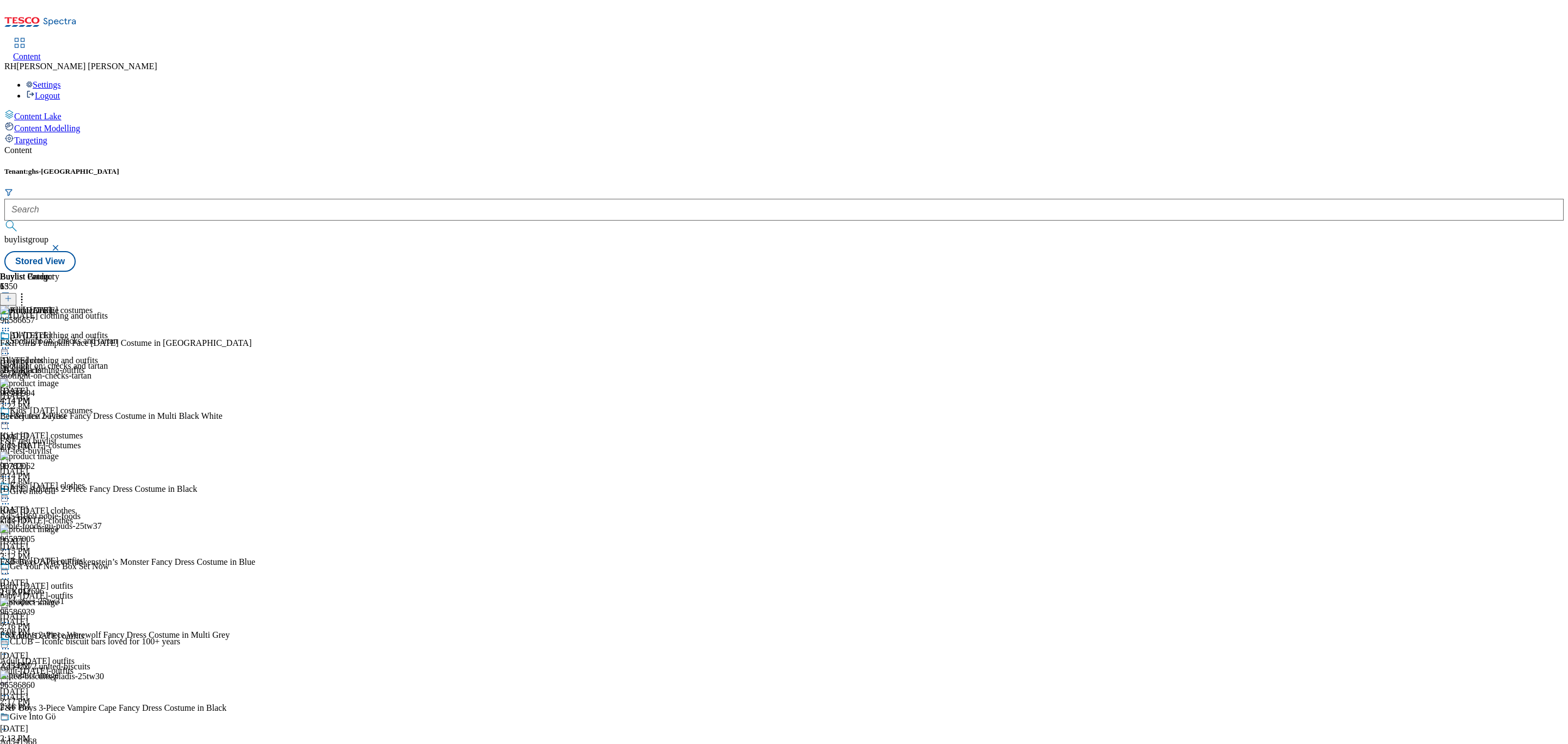
click at [11, 343] on icon at bounding box center [5, 348] width 11 height 11
click at [75, 453] on div "All [DATE] Edit Copy Move Reporting Preview Un-preview Publish Un-publish Delet…" at bounding box center [37, 433] width 75 height 205
click at [27, 292] on icon at bounding box center [22, 297] width 11 height 11
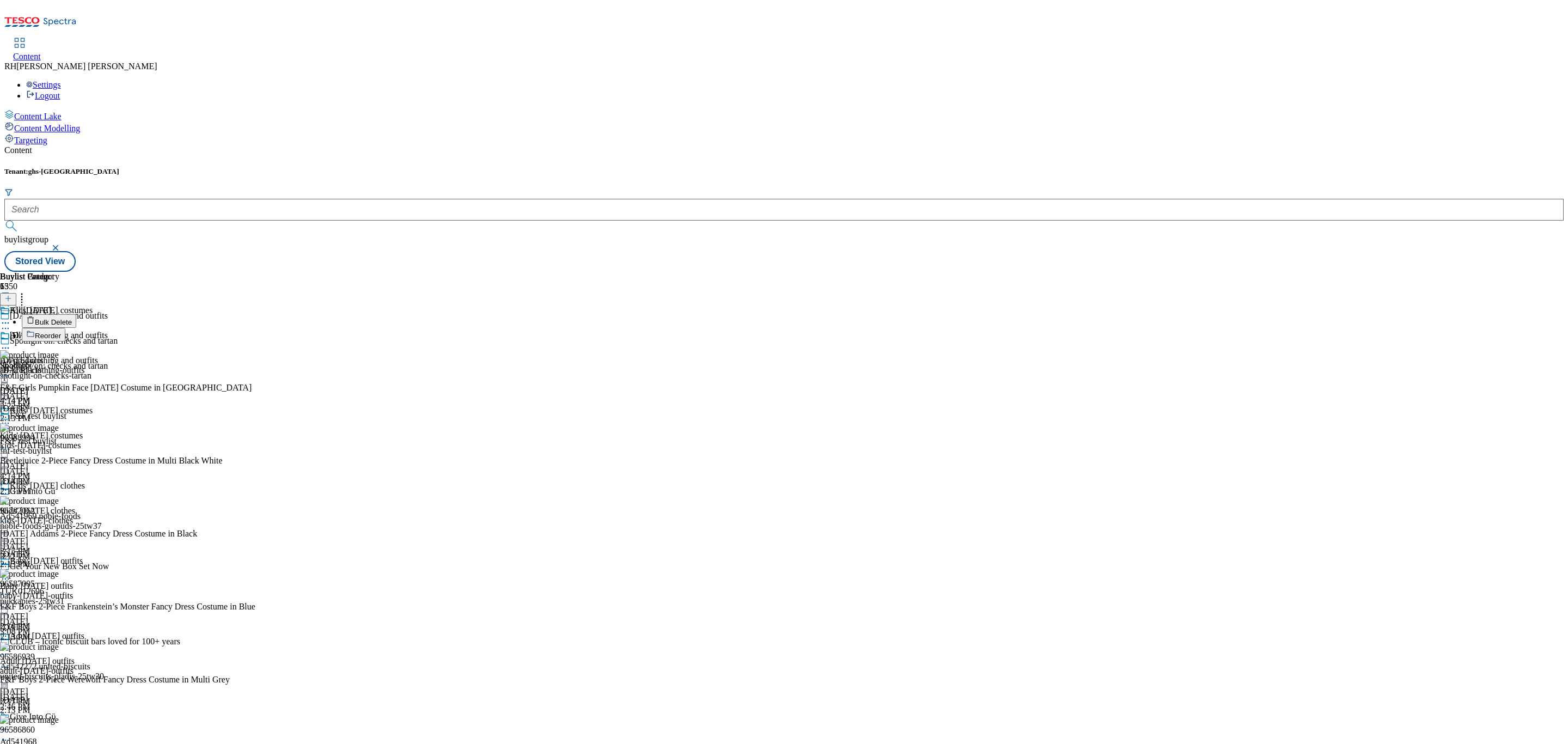
click at [72, 318] on span "Bulk Delete" at bounding box center [53, 321] width 37 height 8
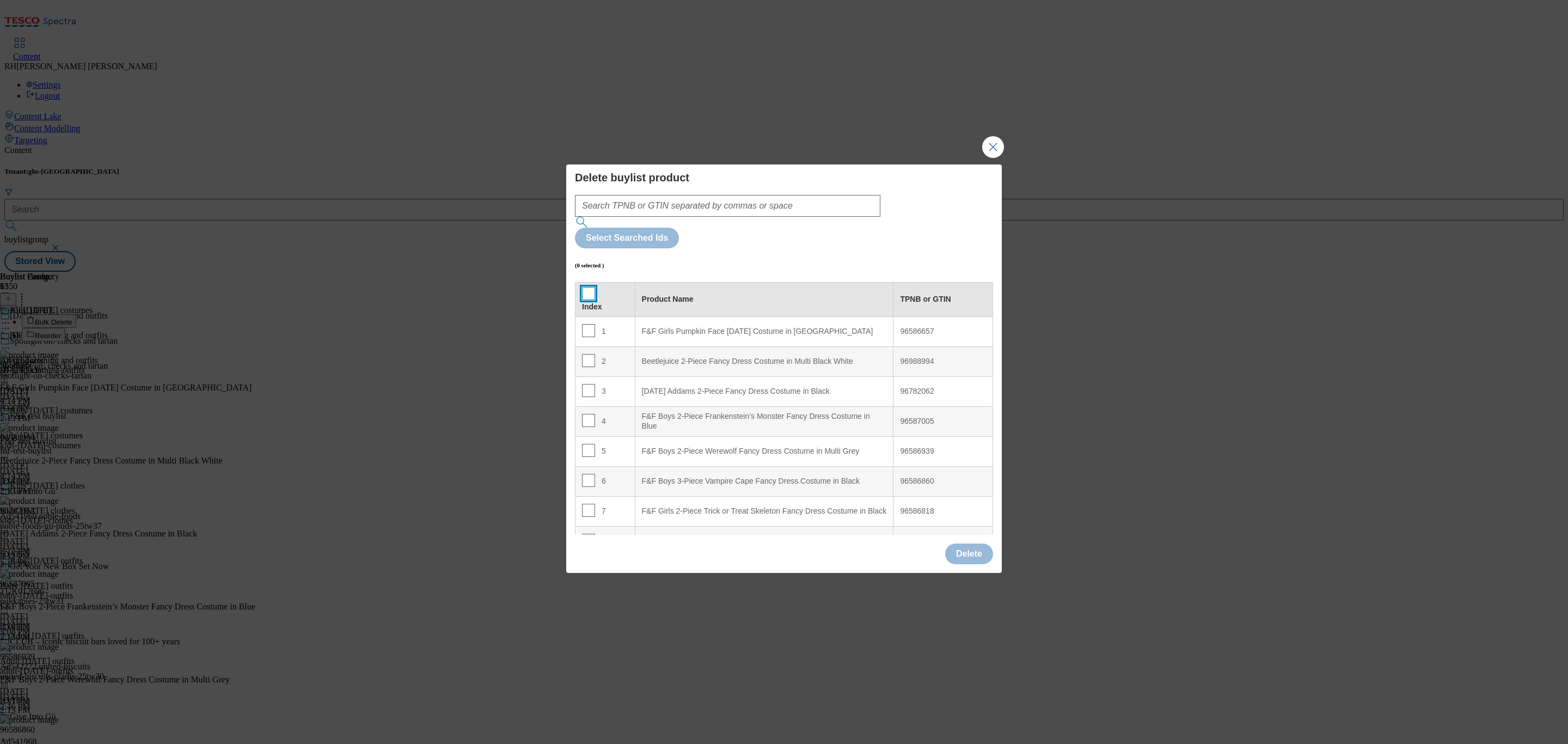
click at [584, 287] on input "Modal" at bounding box center [588, 293] width 13 height 13
checkbox input "true"
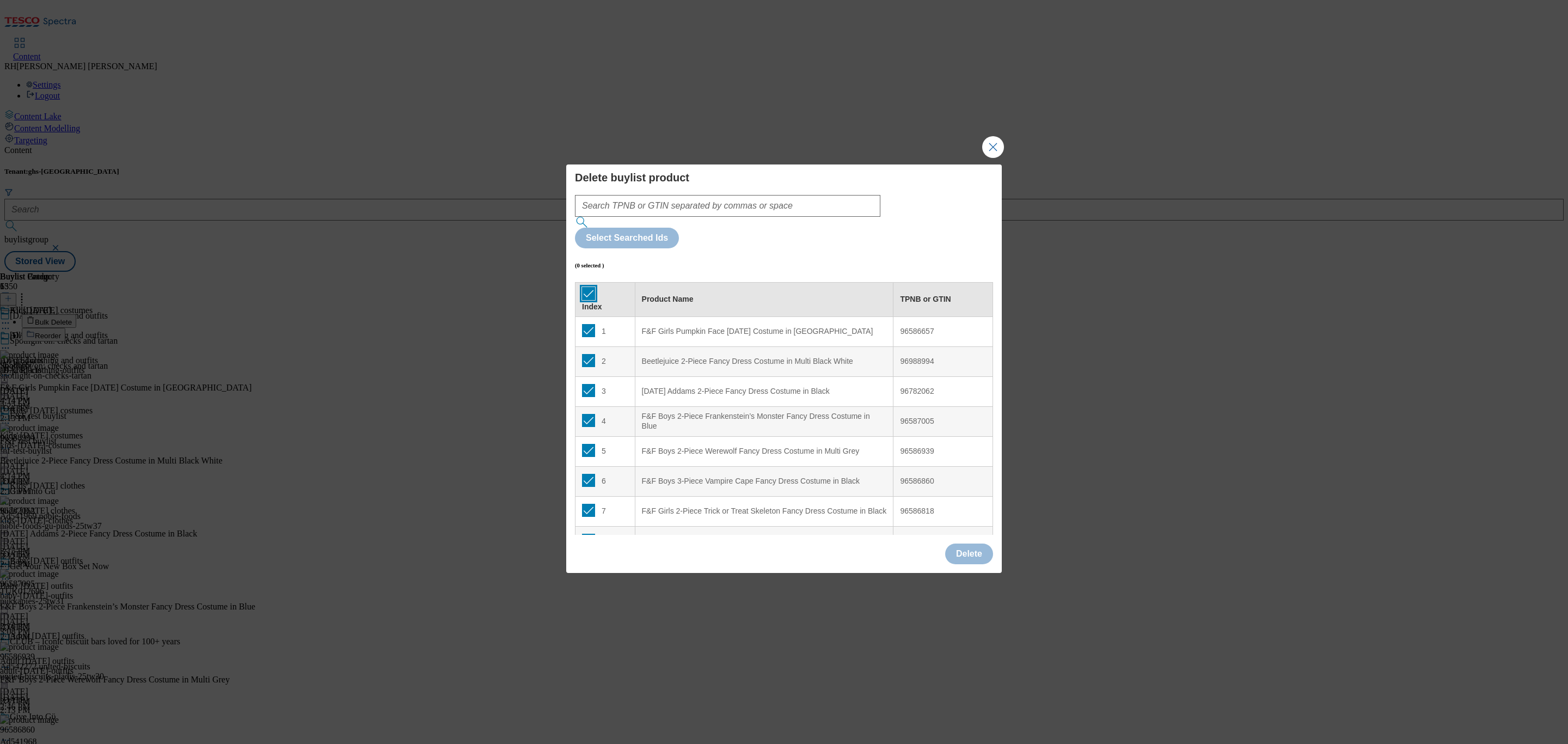
checkbox input "true"
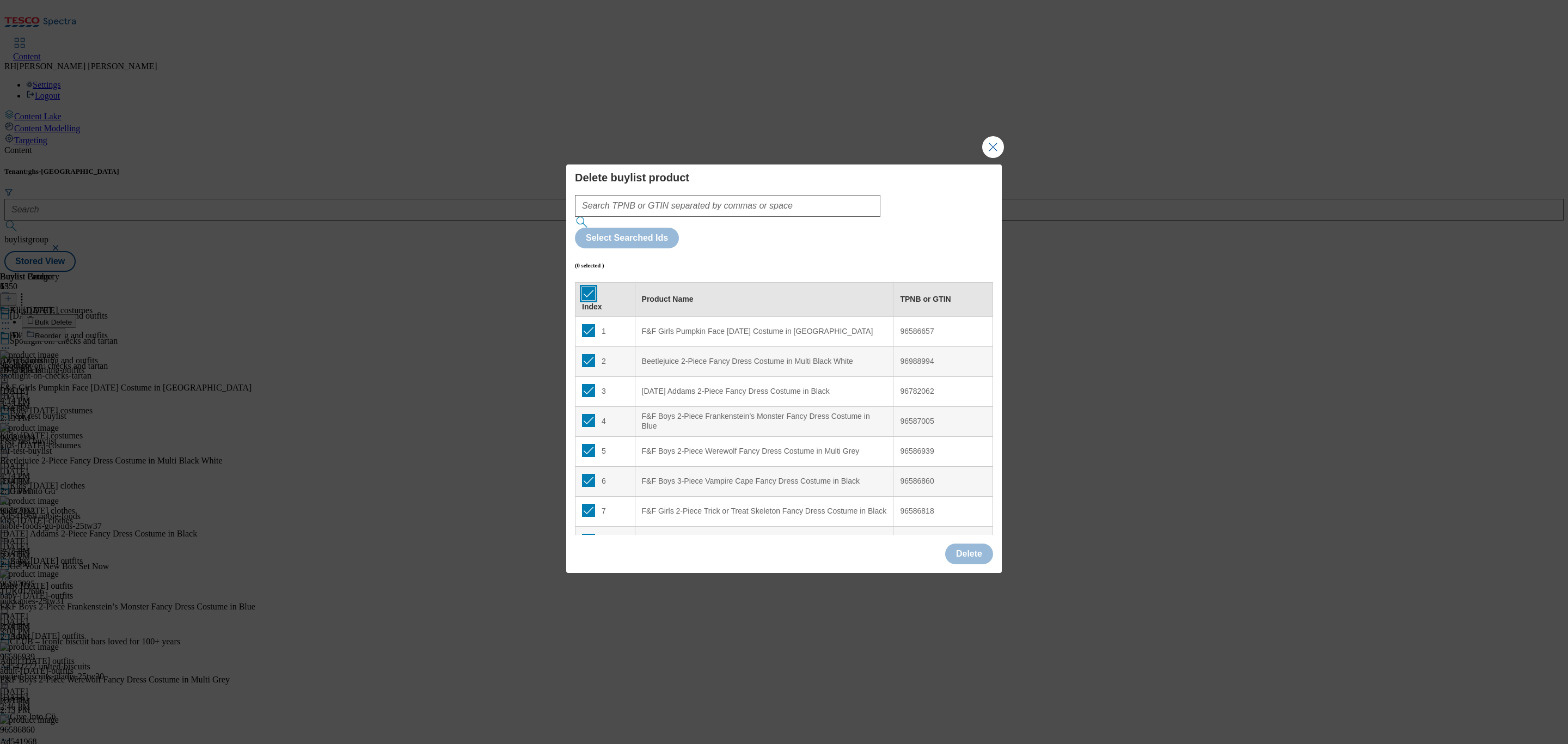
checkbox input "true"
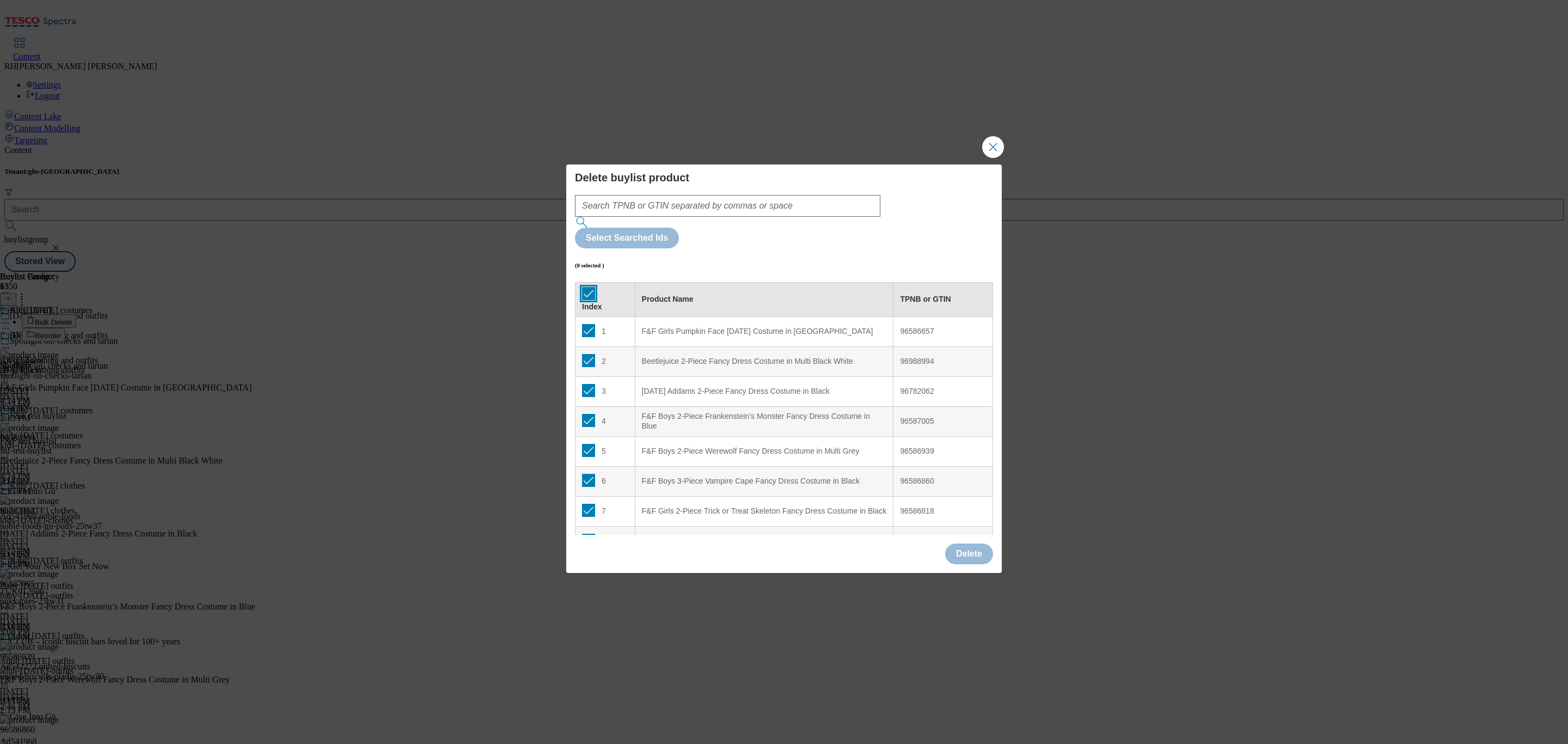
checkbox input "true"
click at [964, 544] on button "Delete" at bounding box center [969, 554] width 48 height 21
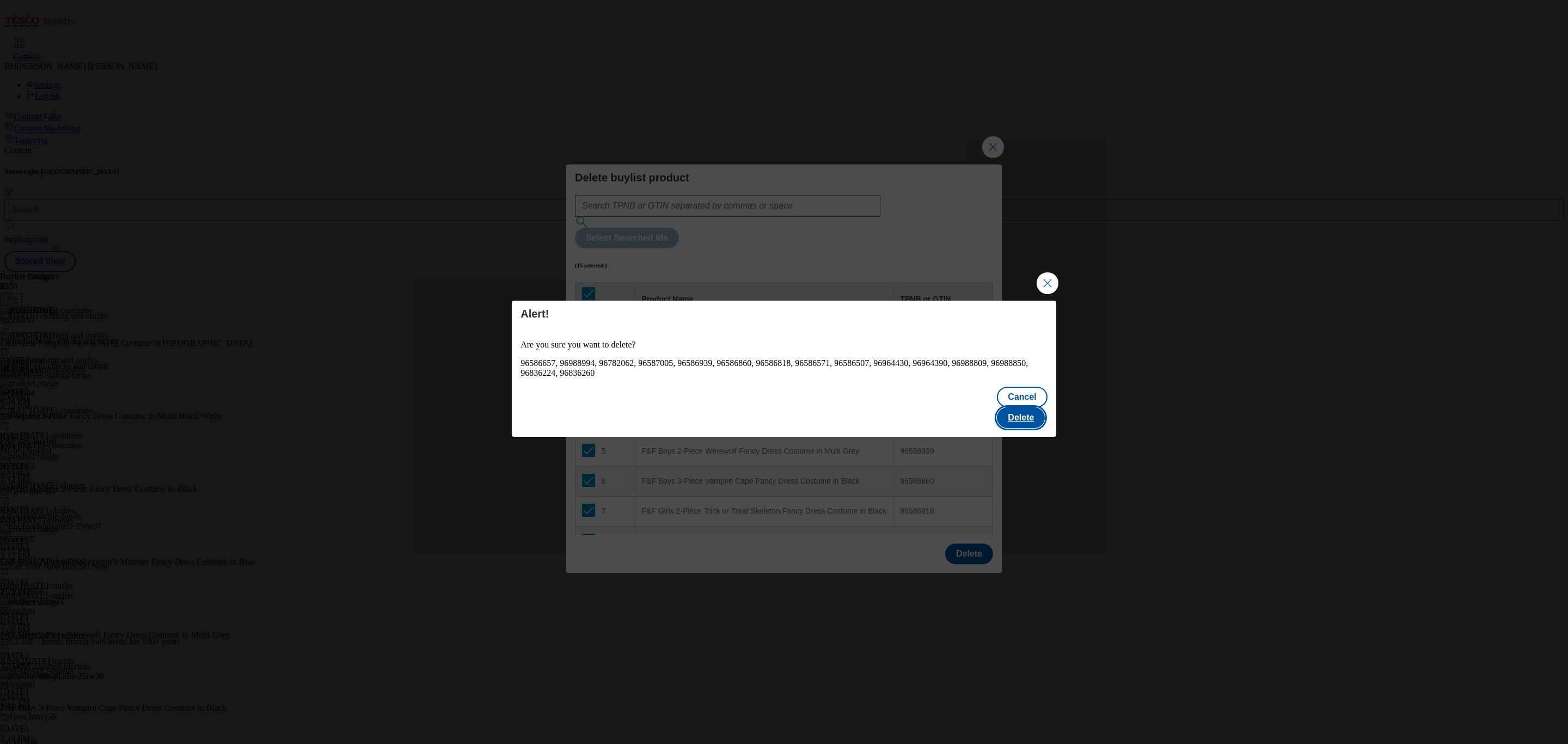
click at [1016, 414] on button "Delete" at bounding box center [1021, 418] width 48 height 21
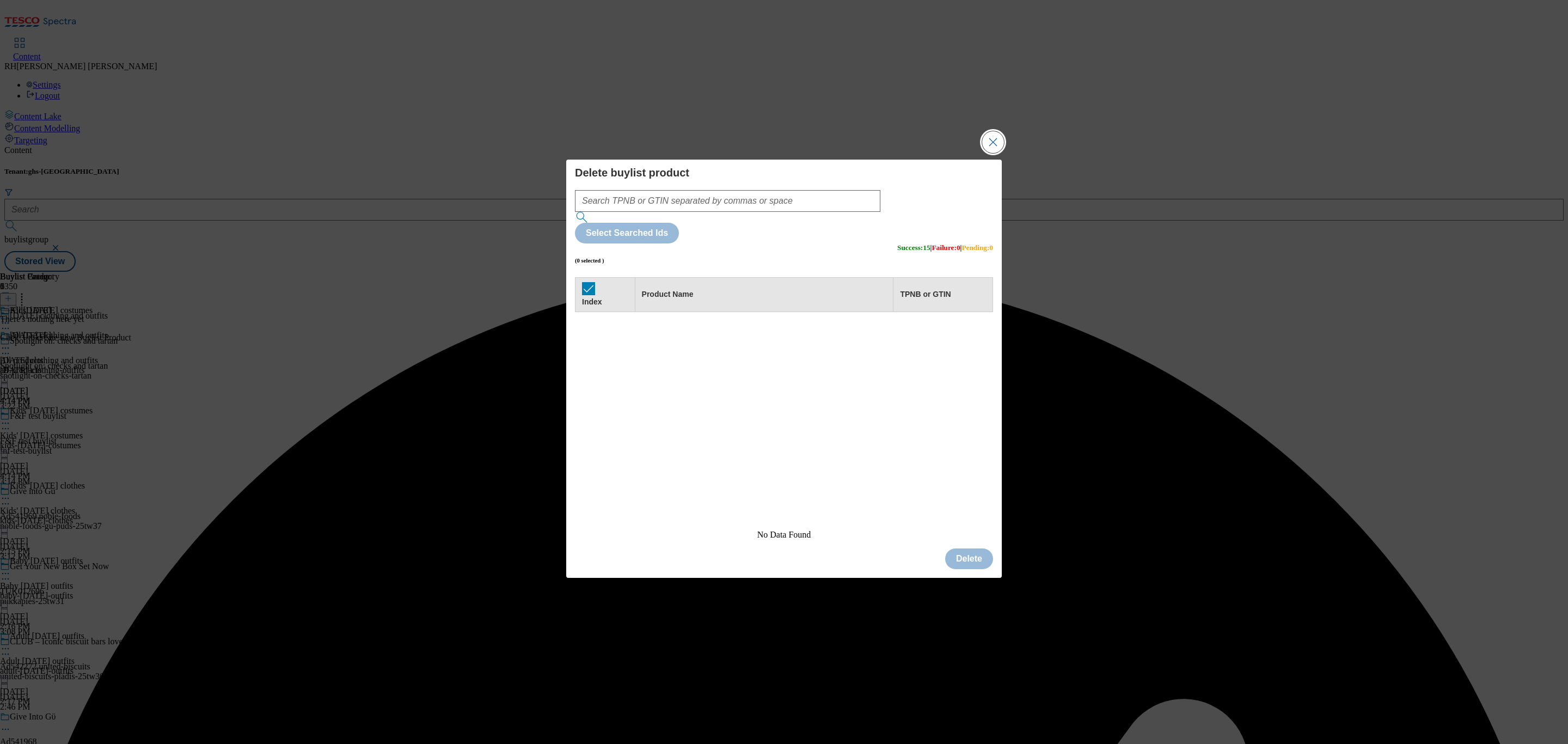
click at [987, 153] on button "Close Modal" at bounding box center [993, 142] width 22 height 22
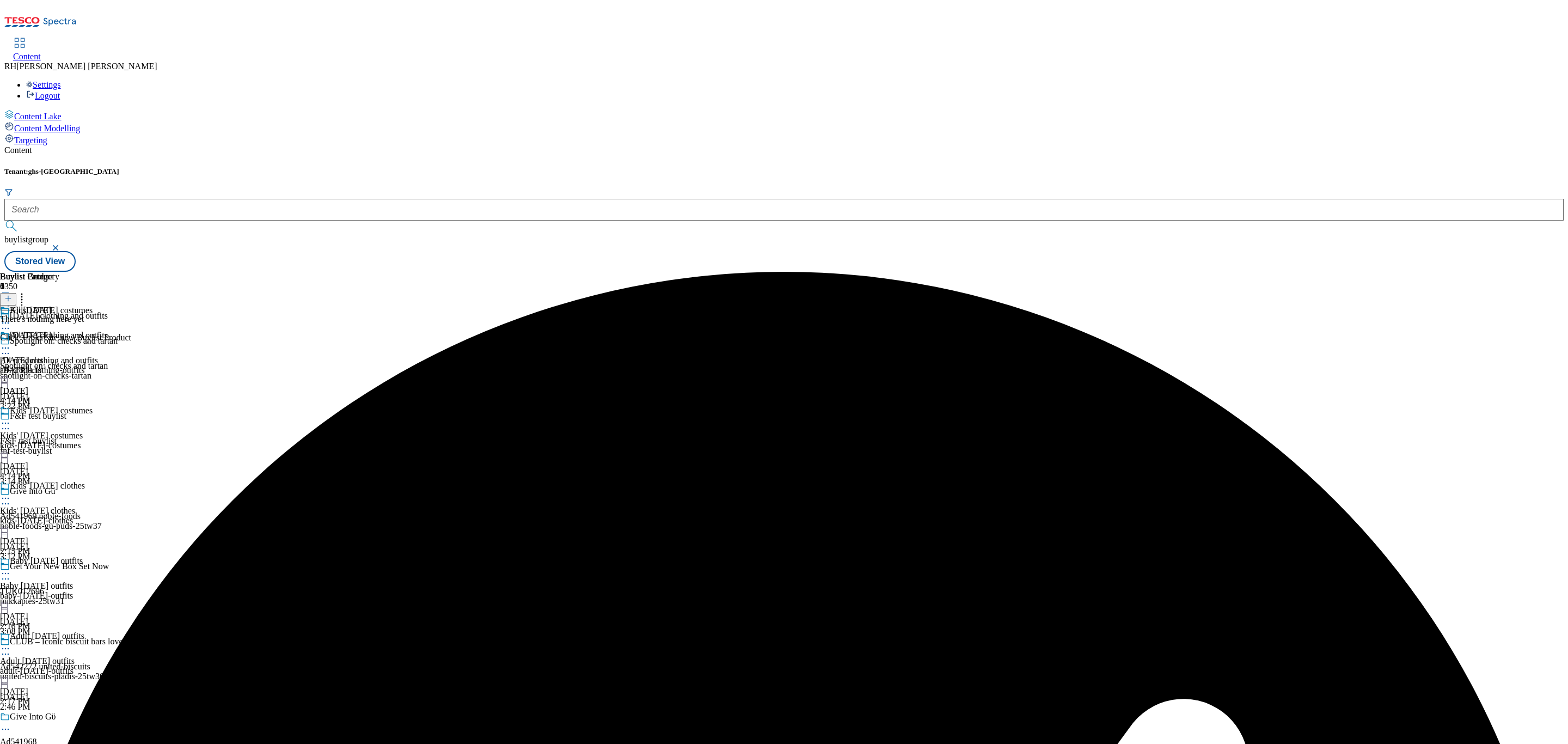
click at [12, 295] on icon at bounding box center [8, 298] width 8 height 8
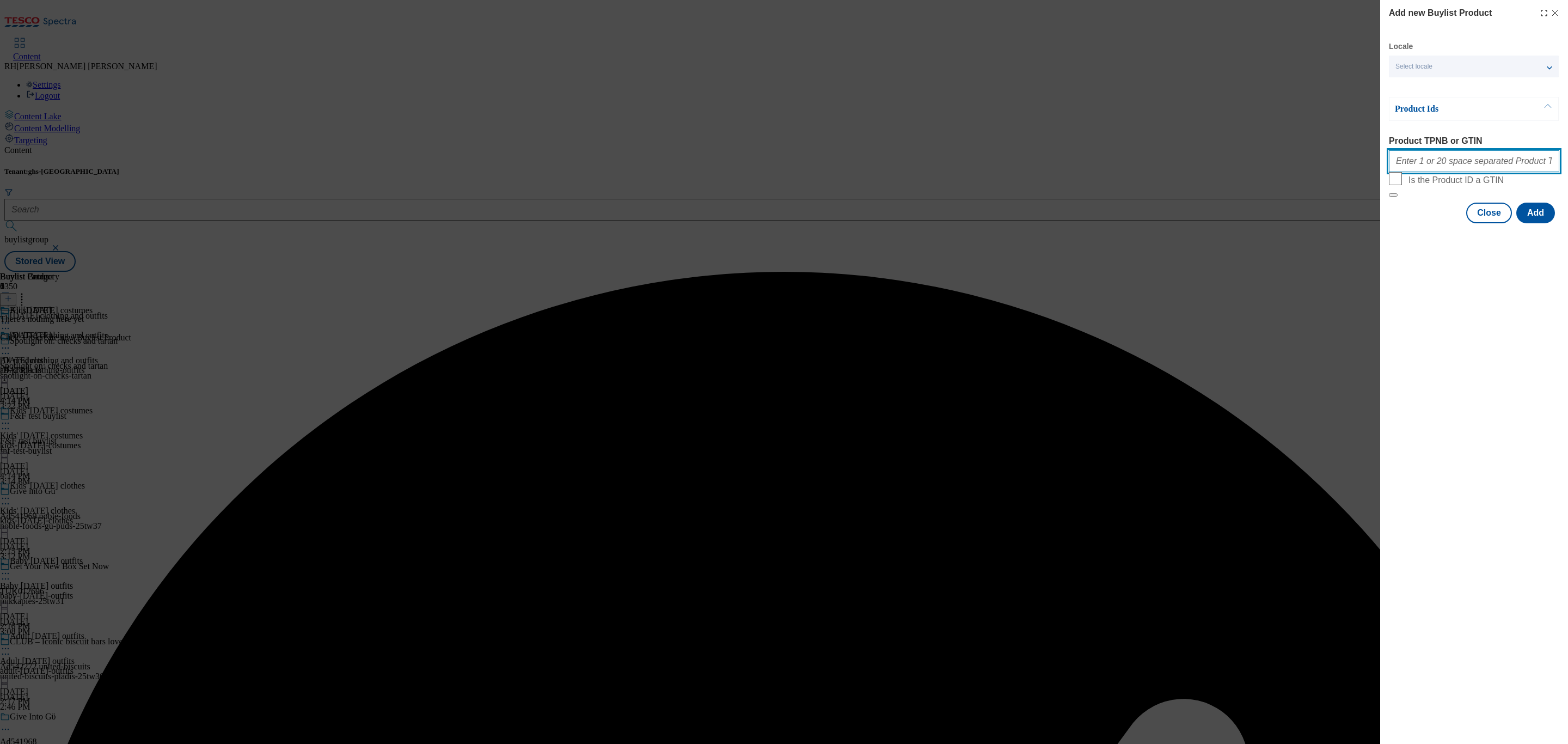
click at [1469, 167] on input "Product TPNB or GTIN" at bounding box center [1474, 161] width 170 height 22
paste input "96586657 96988994 96782062 96587005 96586939 96586860 96586818 96586571 9658650…"
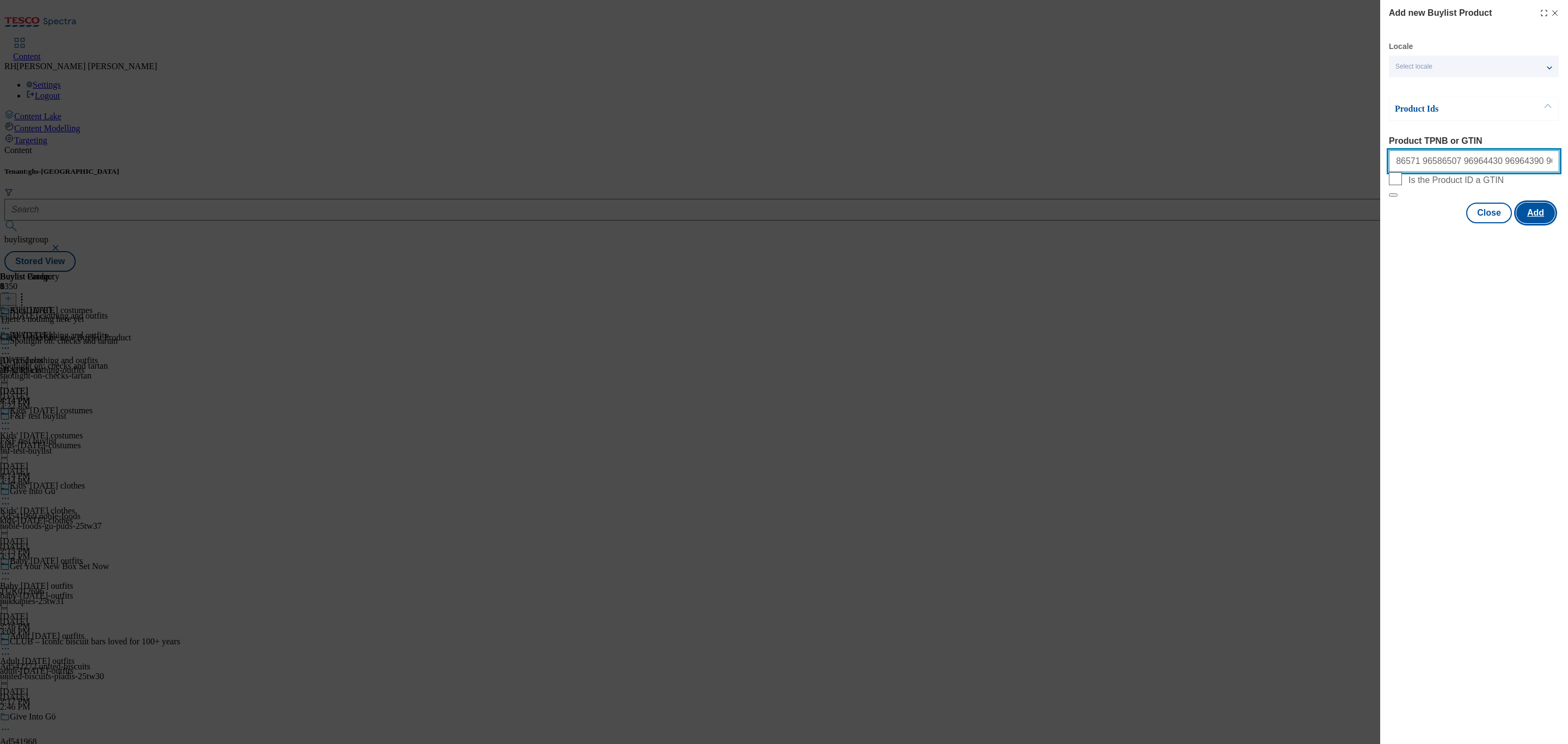
type input "96586657 96988994 96782062 96587005 96586939 96586860 96586818 96586571 9658650…"
click at [1533, 223] on button "Add" at bounding box center [1536, 213] width 39 height 21
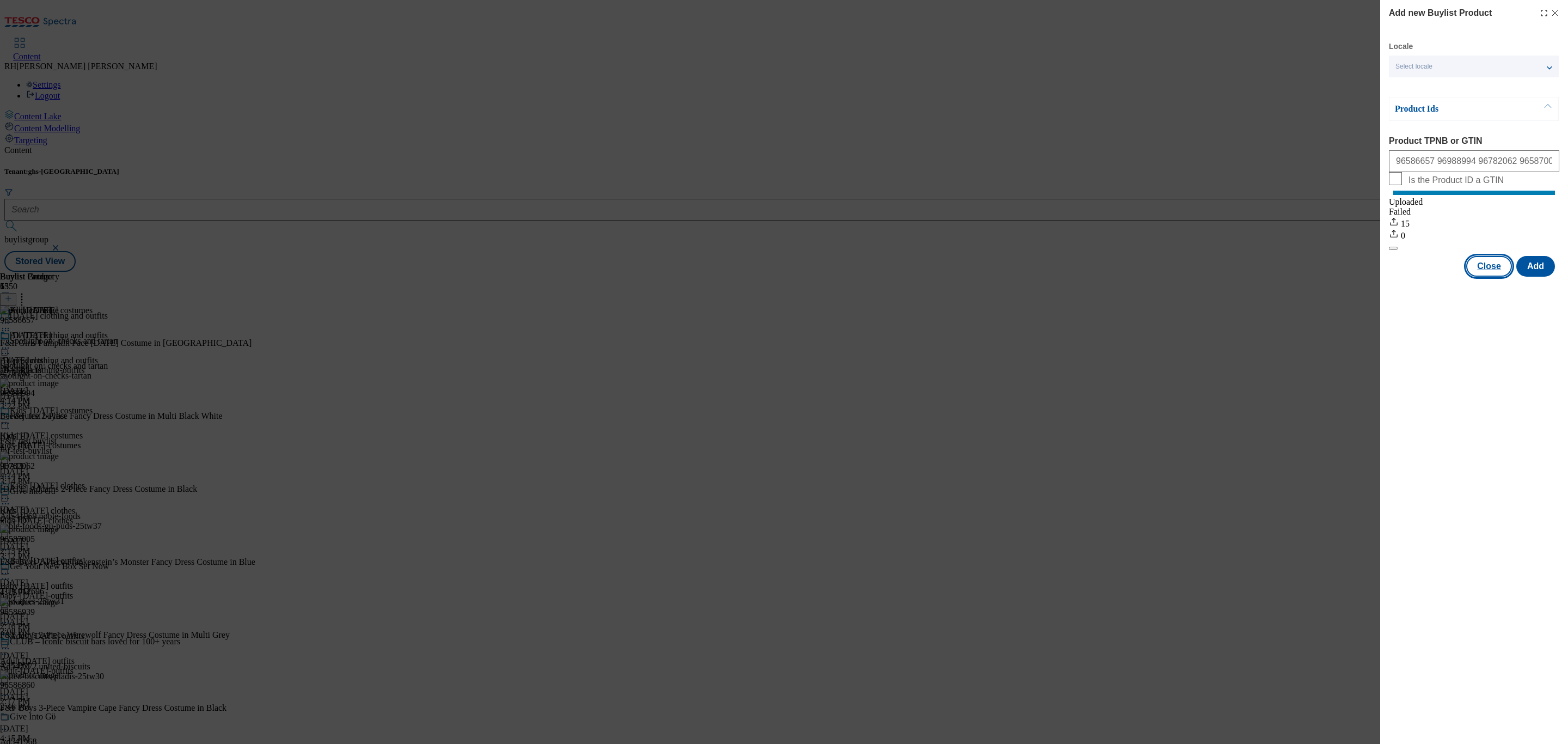
click at [1488, 275] on button "Close" at bounding box center [1489, 266] width 46 height 21
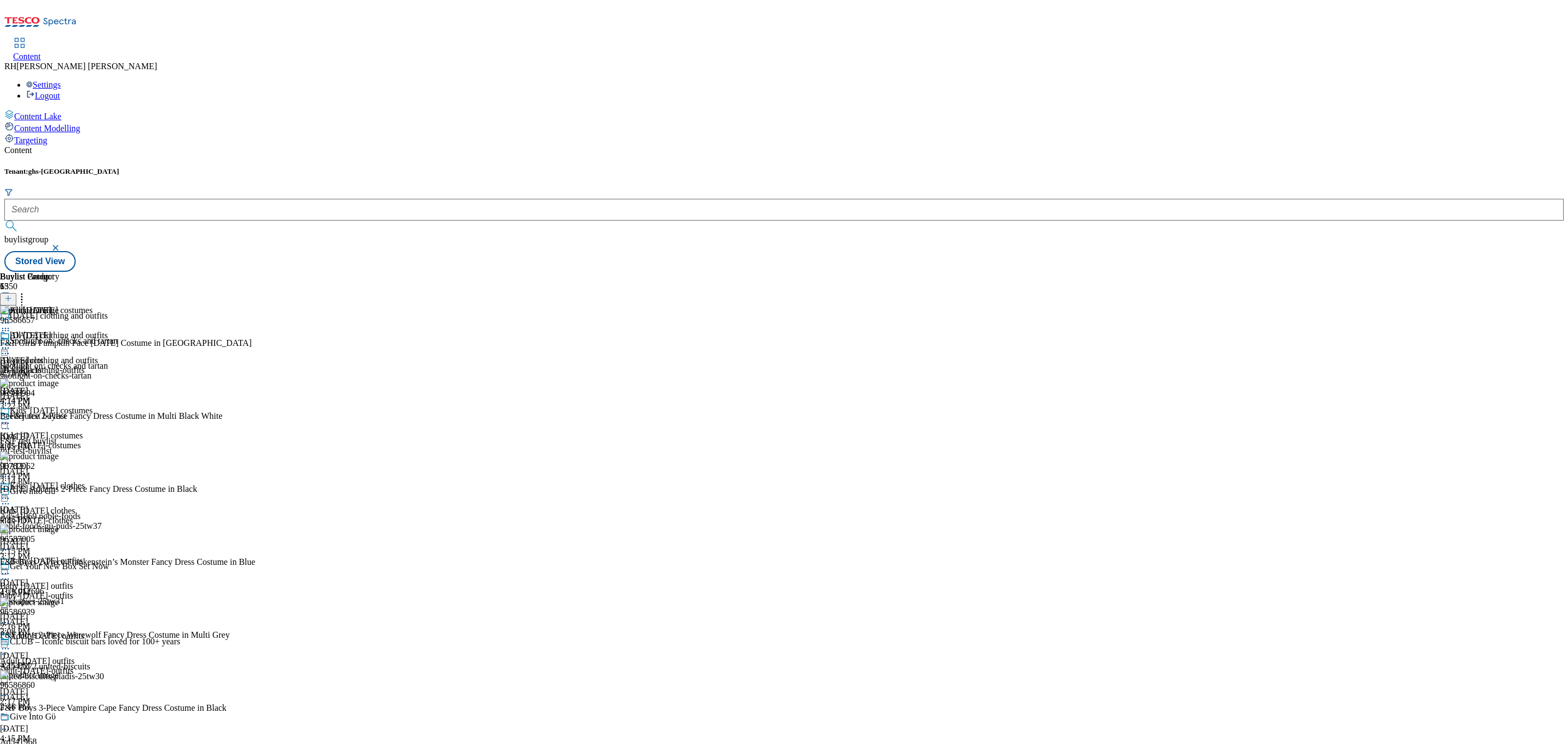
click at [11, 343] on icon at bounding box center [5, 348] width 11 height 11
click at [46, 367] on span "Edit" at bounding box center [40, 371] width 13 height 8
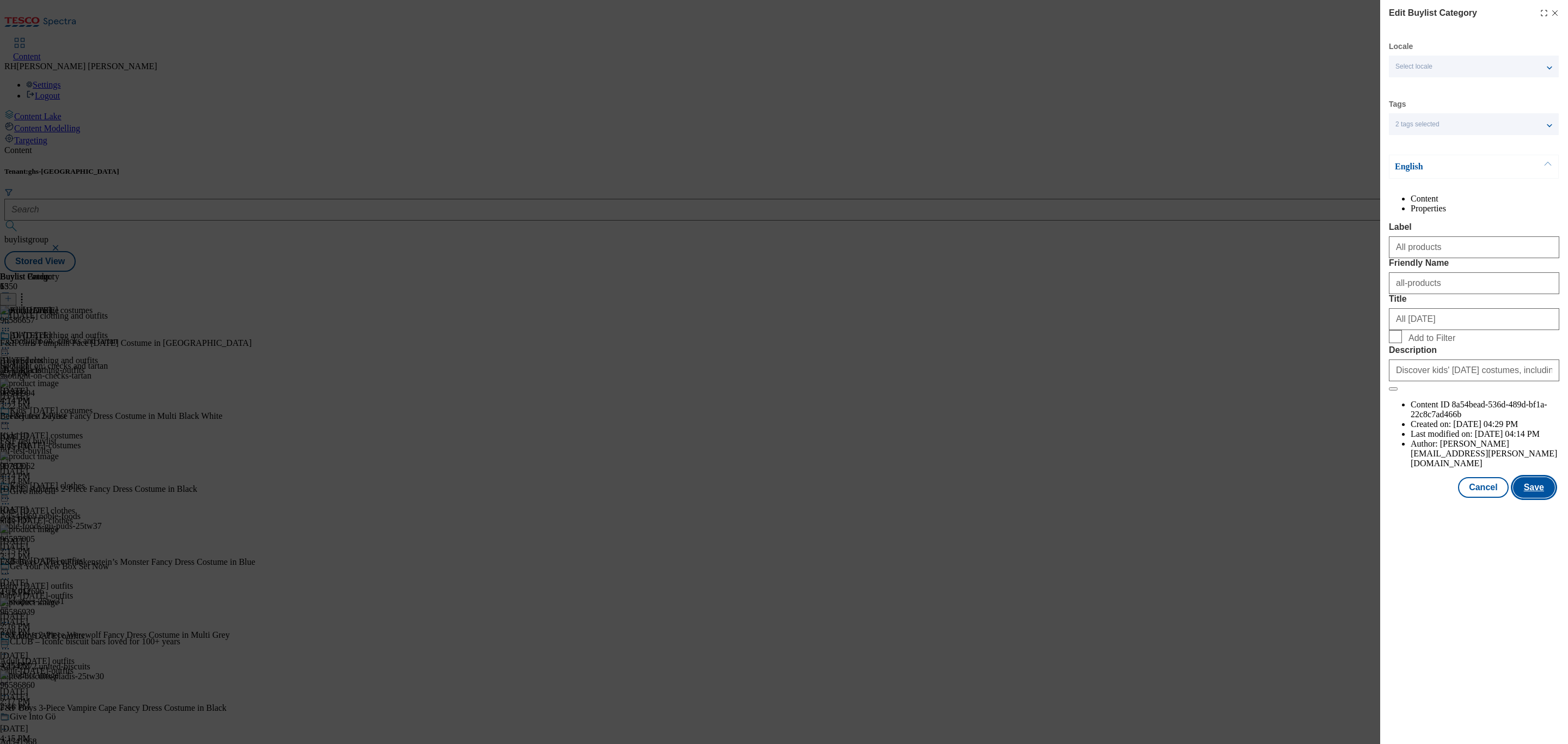
click at [1532, 498] on button "Save" at bounding box center [1534, 488] width 42 height 21
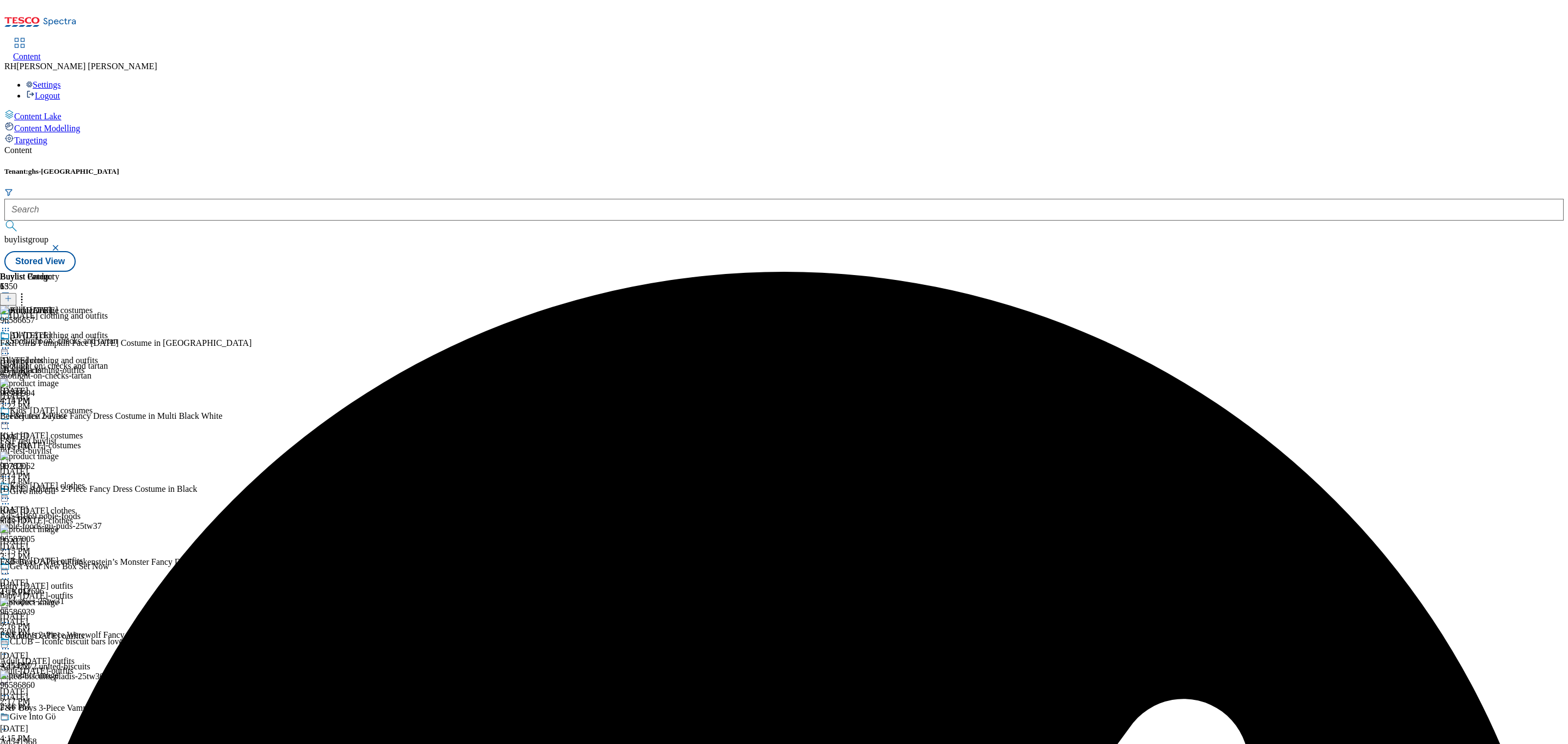
click at [11, 343] on icon at bounding box center [5, 348] width 11 height 11
click at [64, 415] on button "Preview" at bounding box center [43, 421] width 42 height 13
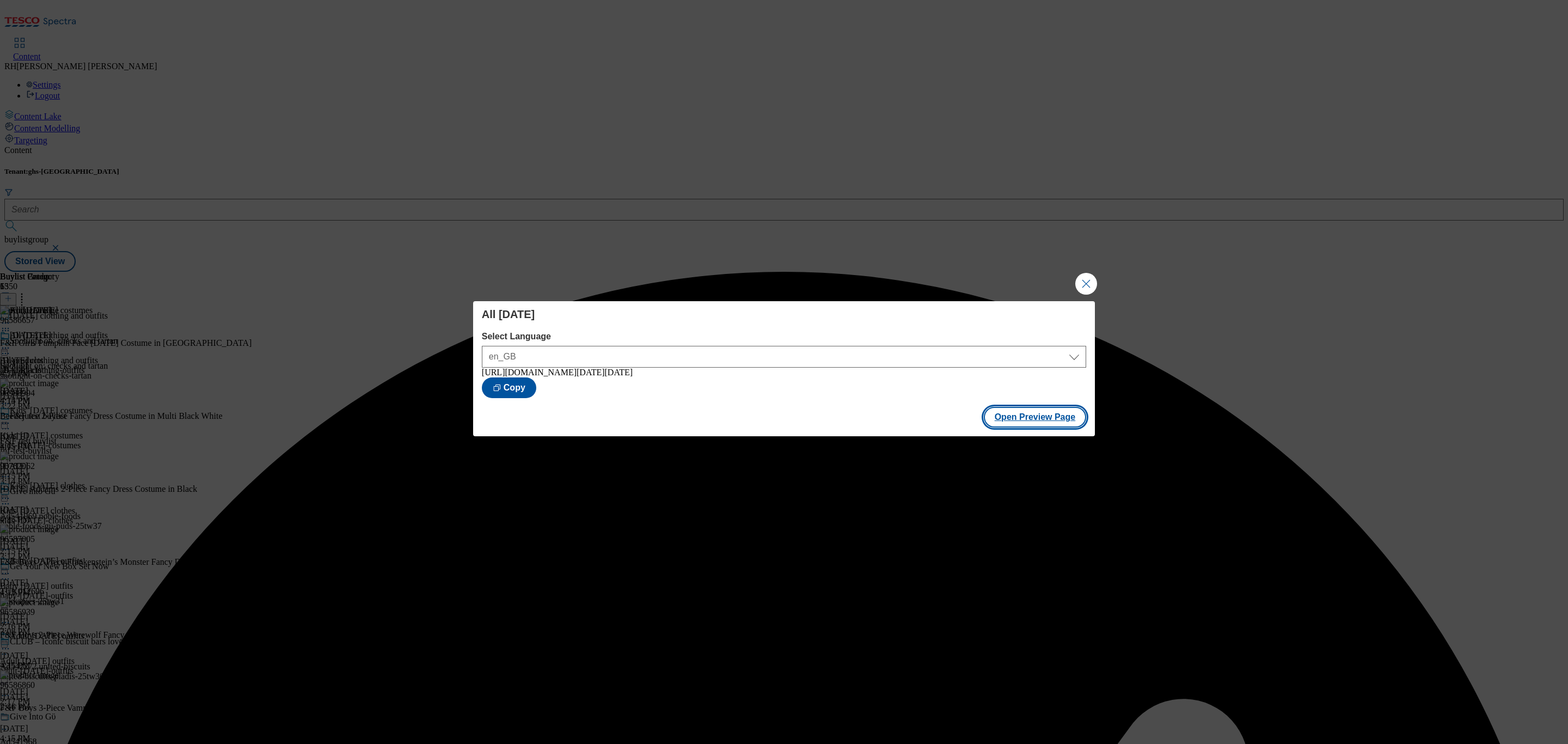
click at [1028, 421] on button "Open Preview Page" at bounding box center [1035, 417] width 103 height 21
click at [1083, 273] on button "Close Modal" at bounding box center [1087, 284] width 22 height 22
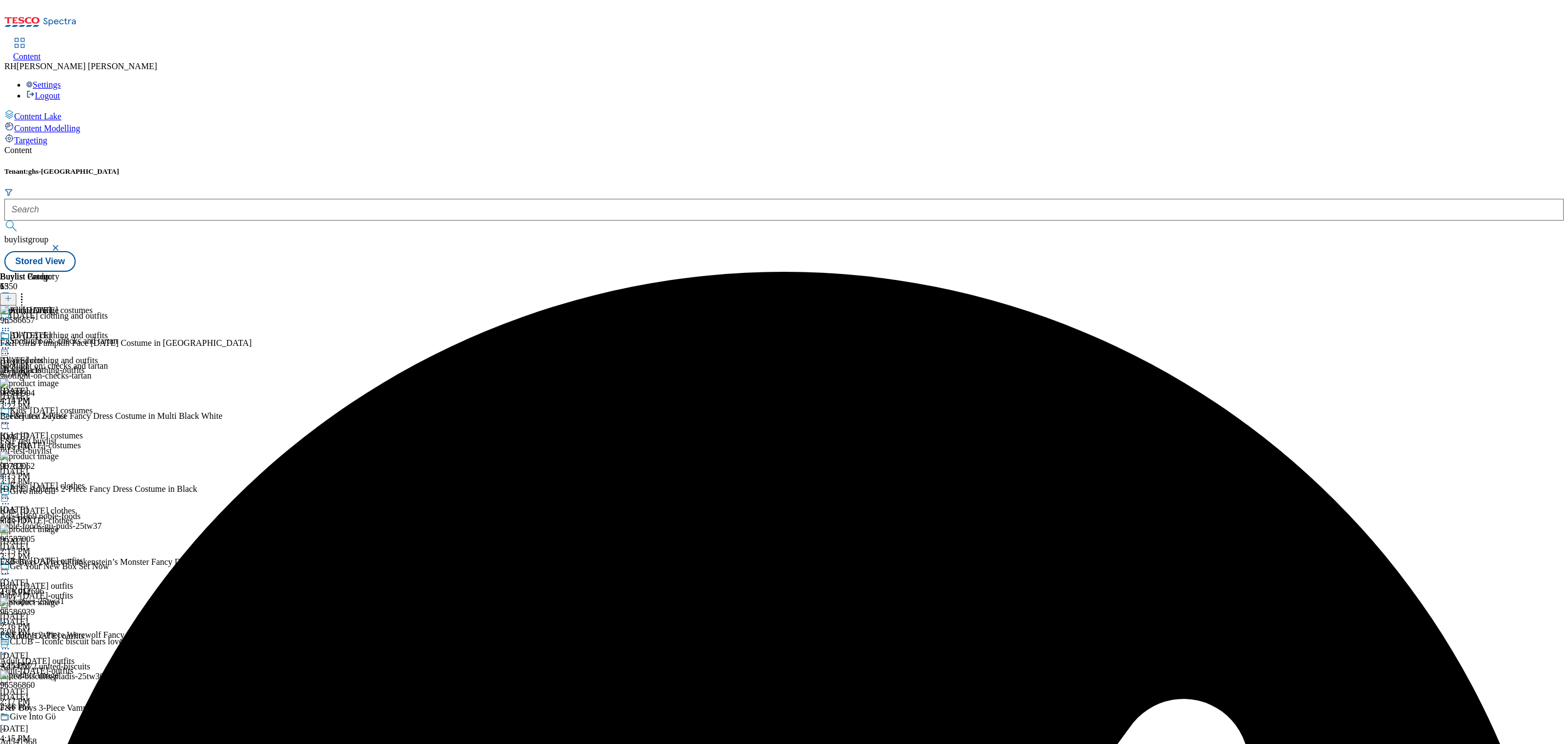
click at [11, 343] on icon at bounding box center [5, 348] width 11 height 11
click at [58, 455] on span "Publish" at bounding box center [45, 458] width 24 height 8
click at [108, 481] on div "Kids' [DATE] clothes Kids' [DATE] clothes kids-[DATE]-clothes [DATE] 2:15 PM" at bounding box center [54, 518] width 108 height 75
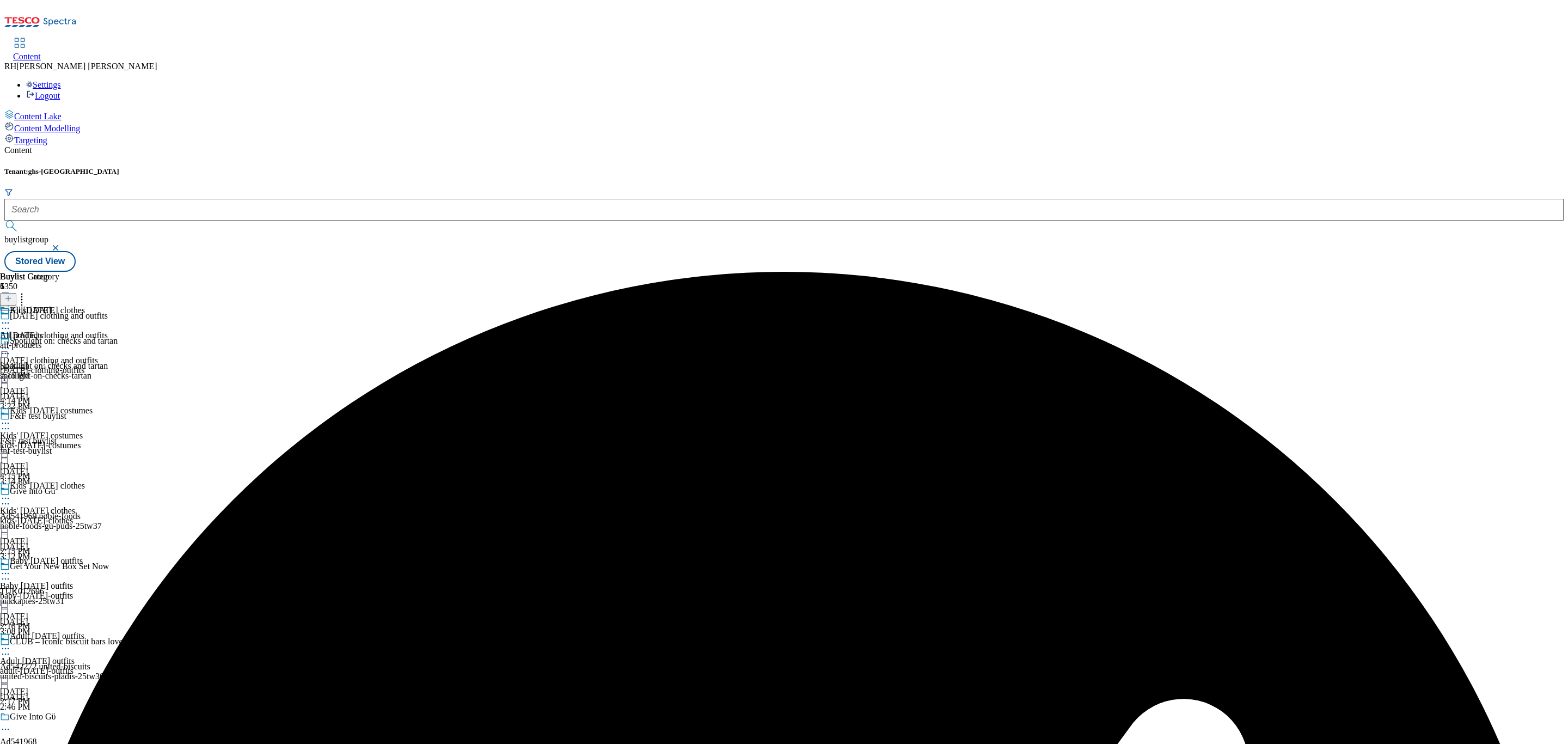
click at [59, 306] on div "All [DATE] All products all-products [DATE] 2:15 PM" at bounding box center [29, 343] width 59 height 75
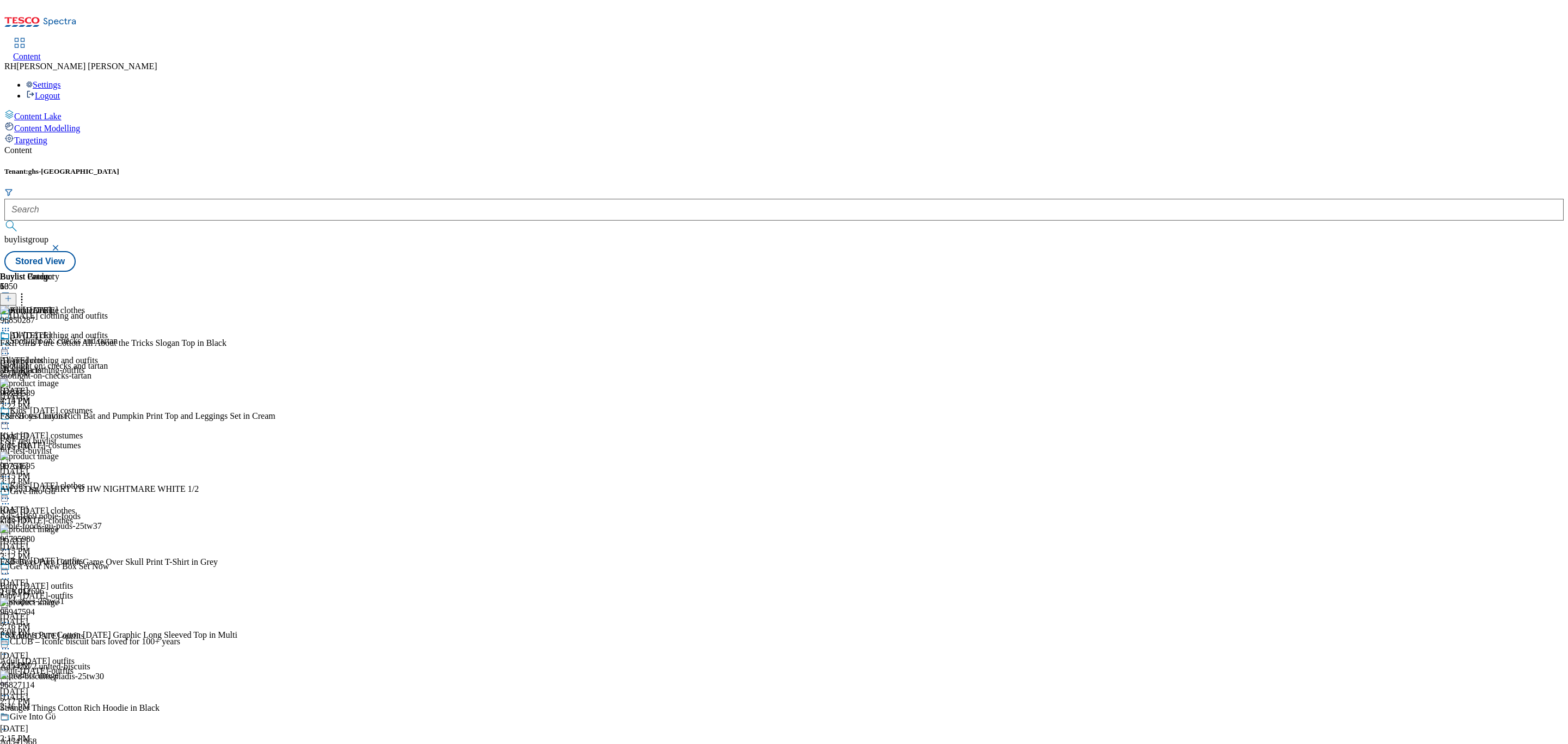
click at [11, 343] on icon at bounding box center [5, 348] width 11 height 11
click at [73, 465] on button "Un-publish" at bounding box center [47, 471] width 51 height 13
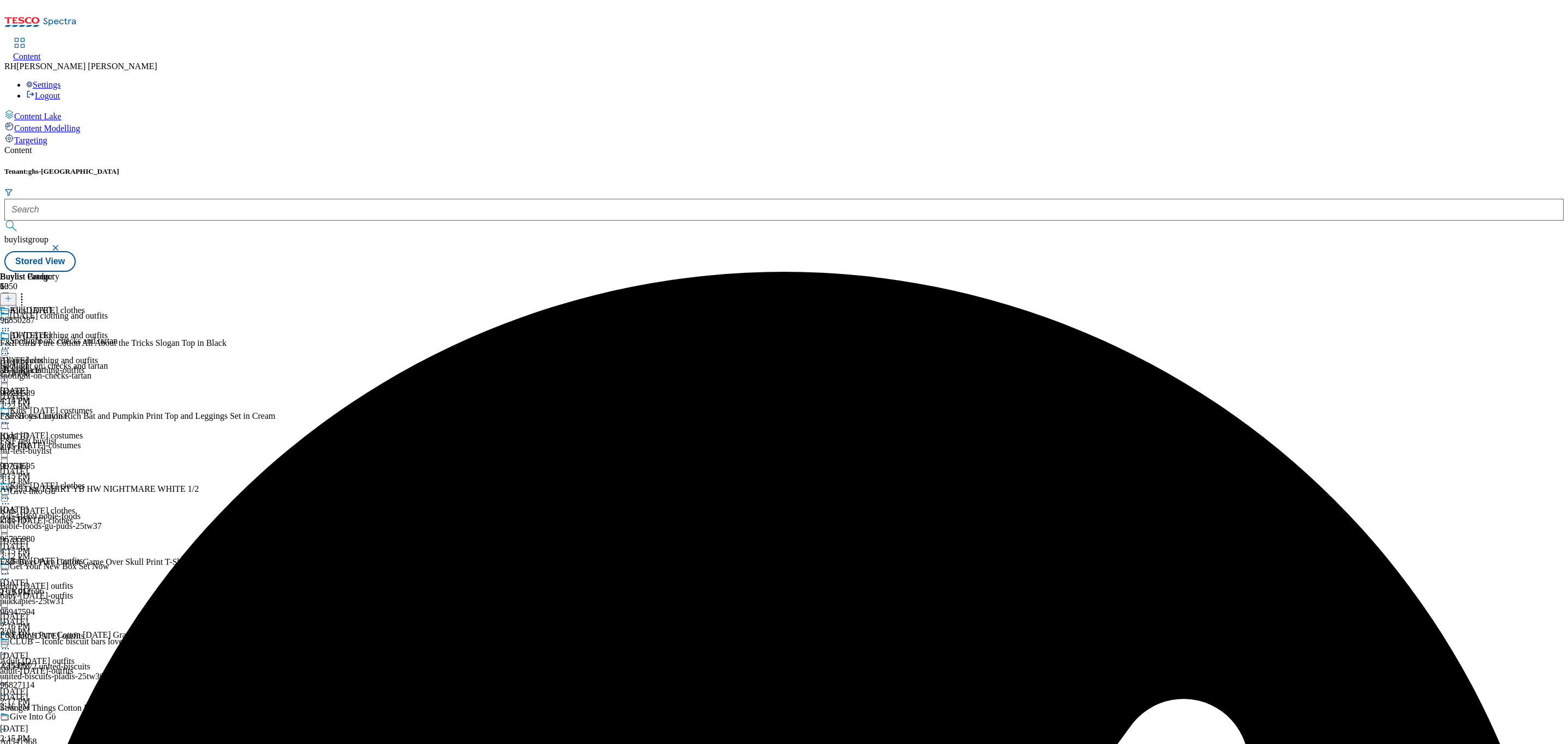
click at [7, 348] on circle at bounding box center [5, 348] width 2 height 2
click at [70, 430] on span "Un-preview" at bounding box center [52, 433] width 37 height 8
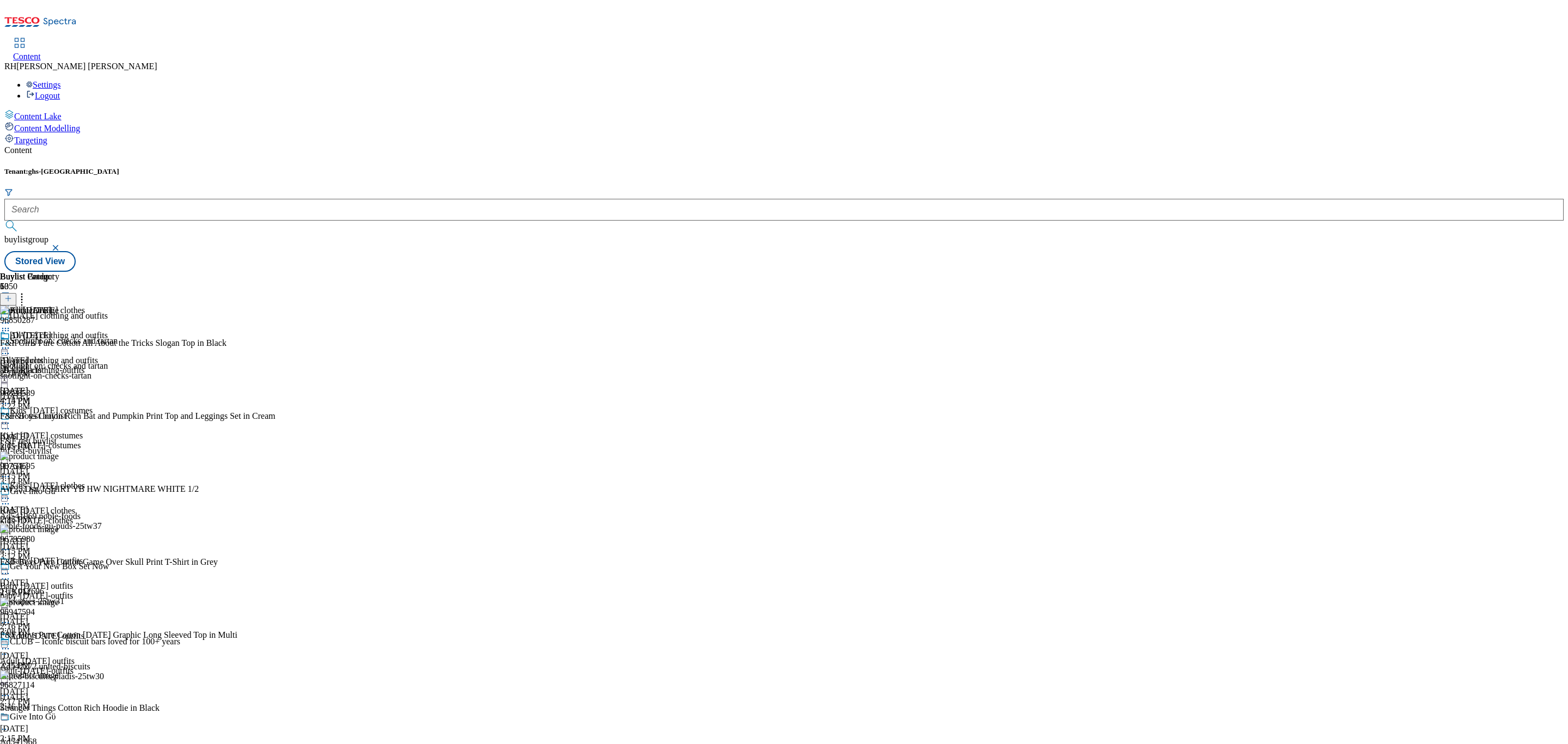
click at [27, 292] on icon at bounding box center [22, 297] width 11 height 11
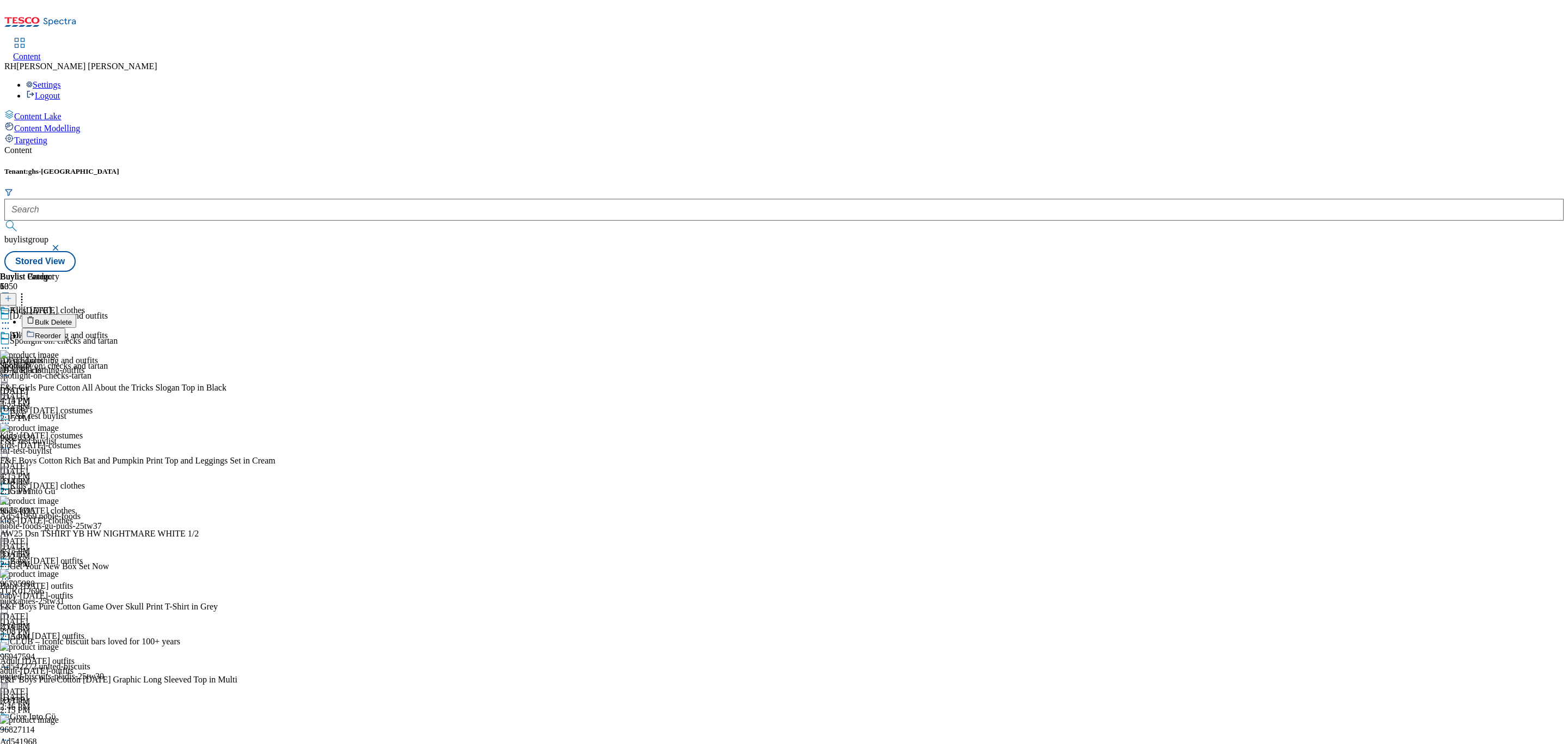
click at [72, 318] on span "Bulk Delete" at bounding box center [53, 321] width 37 height 8
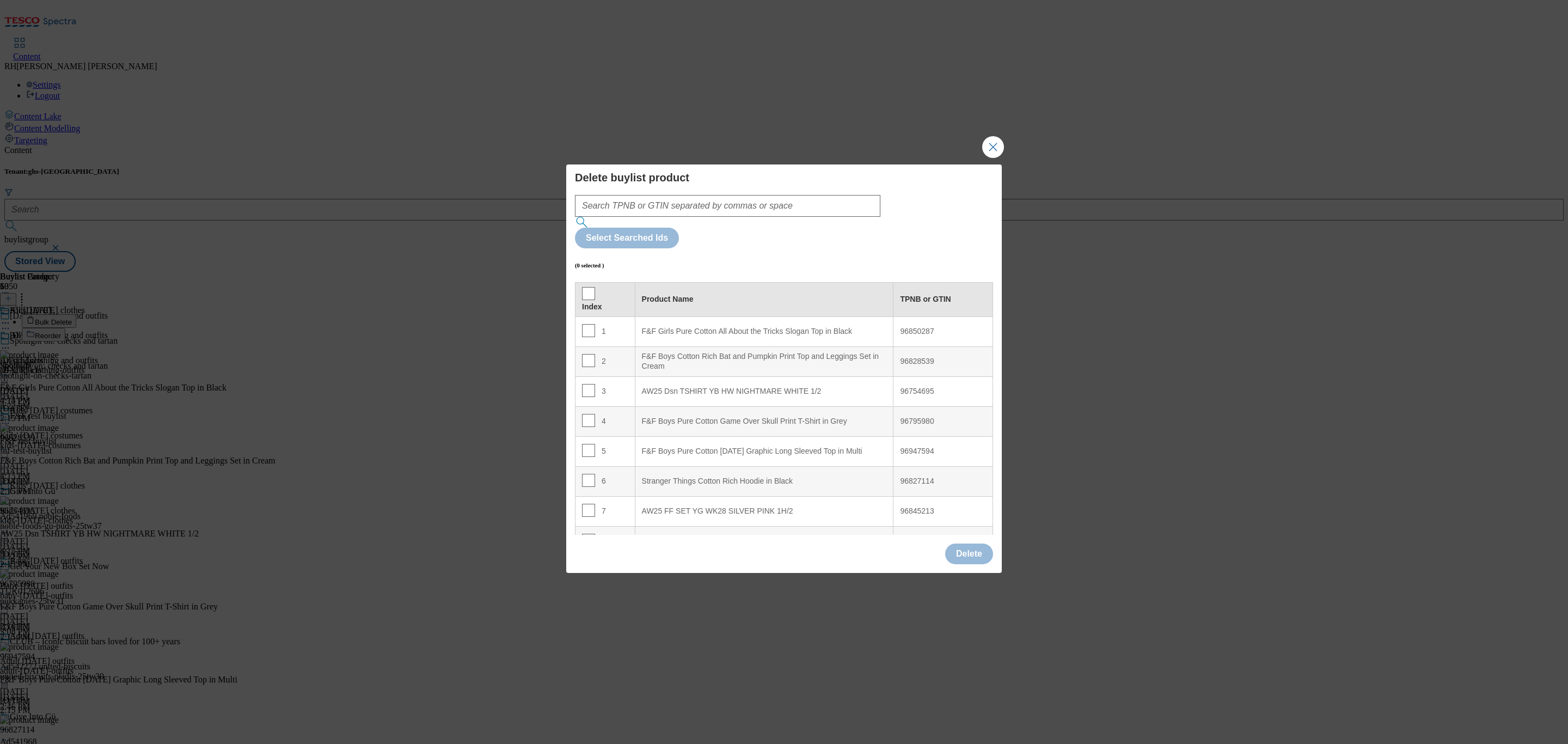
click at [588, 287] on input "Modal" at bounding box center [588, 293] width 13 height 13
checkbox input "true"
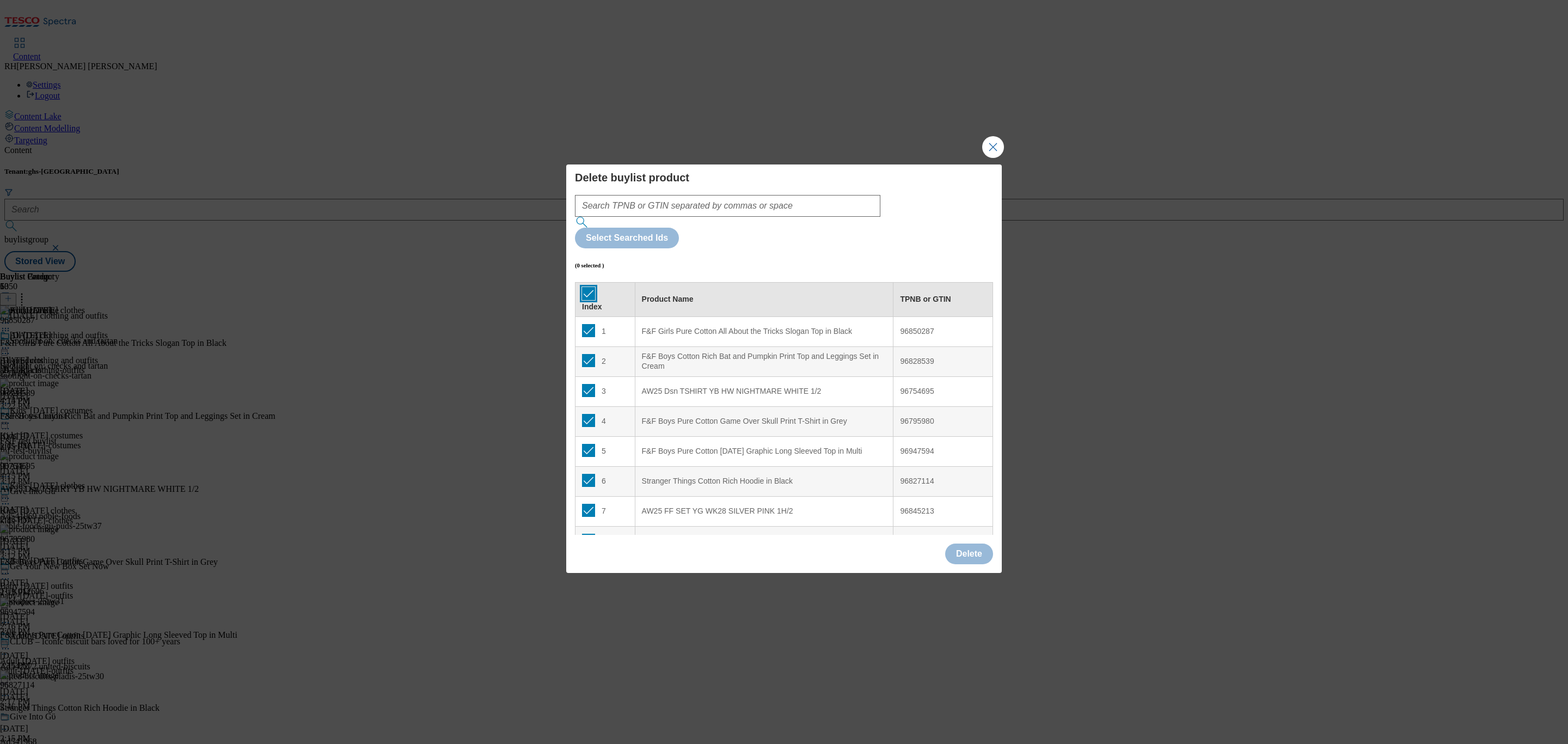
checkbox input "true"
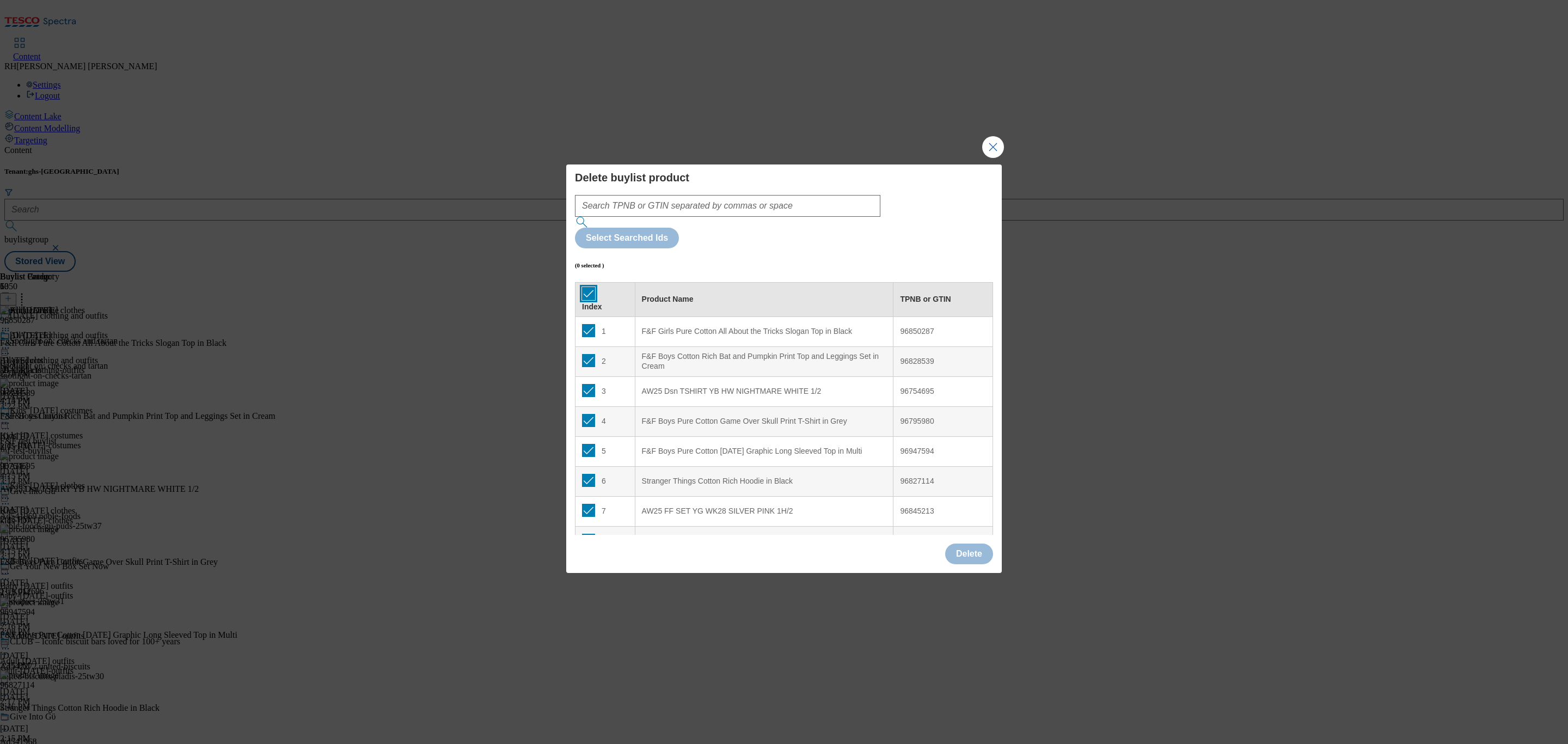
checkbox input "true"
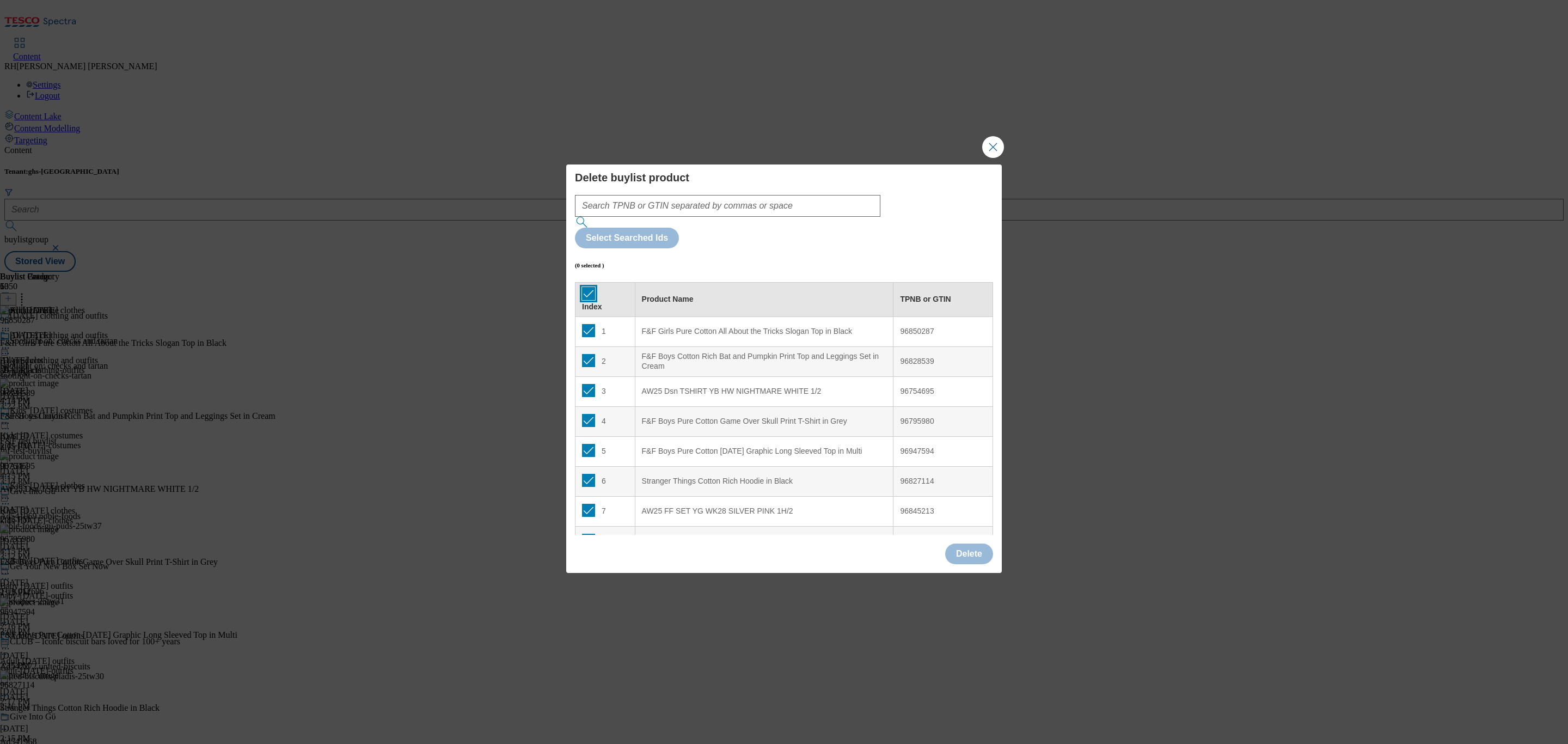
checkbox input "true"
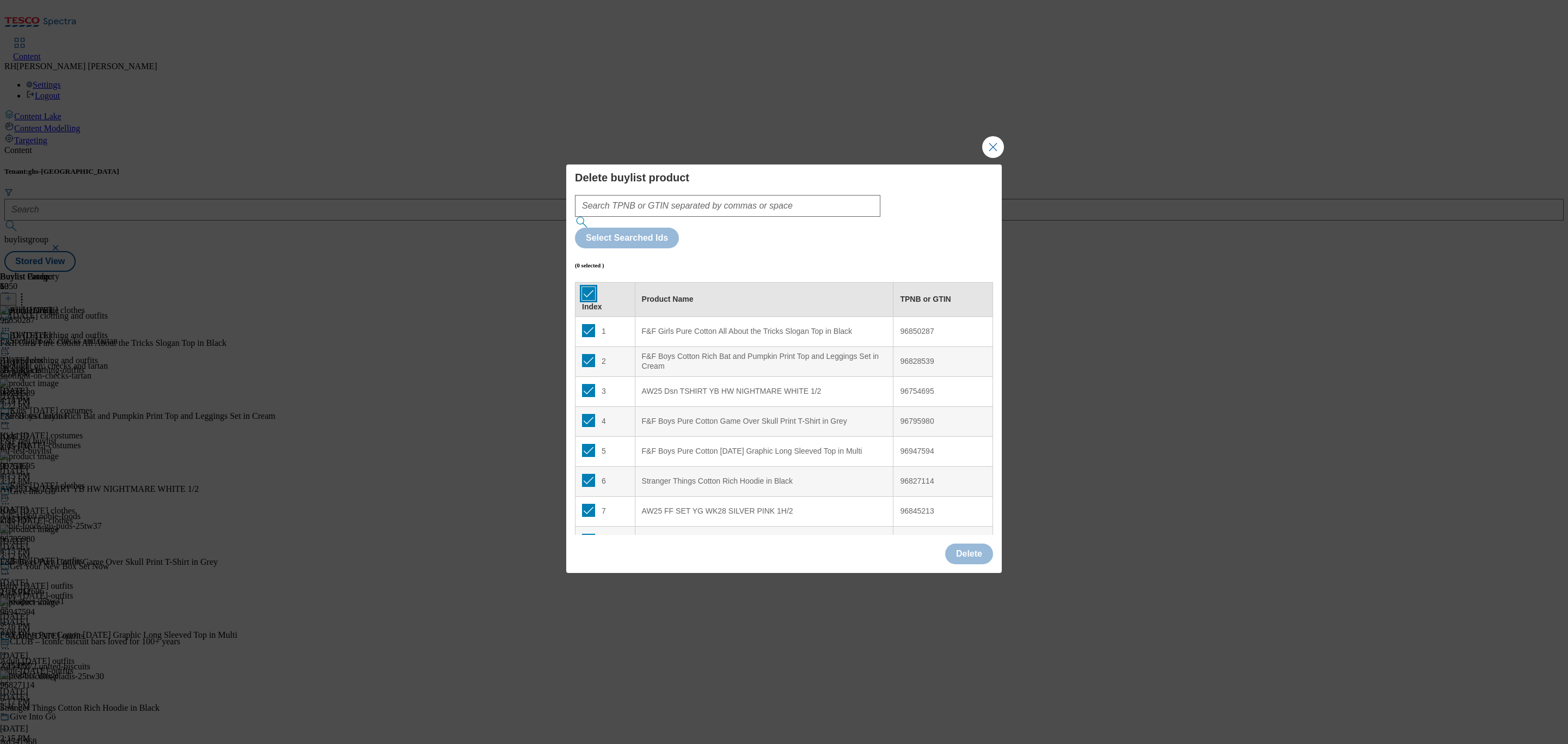
checkbox input "true"
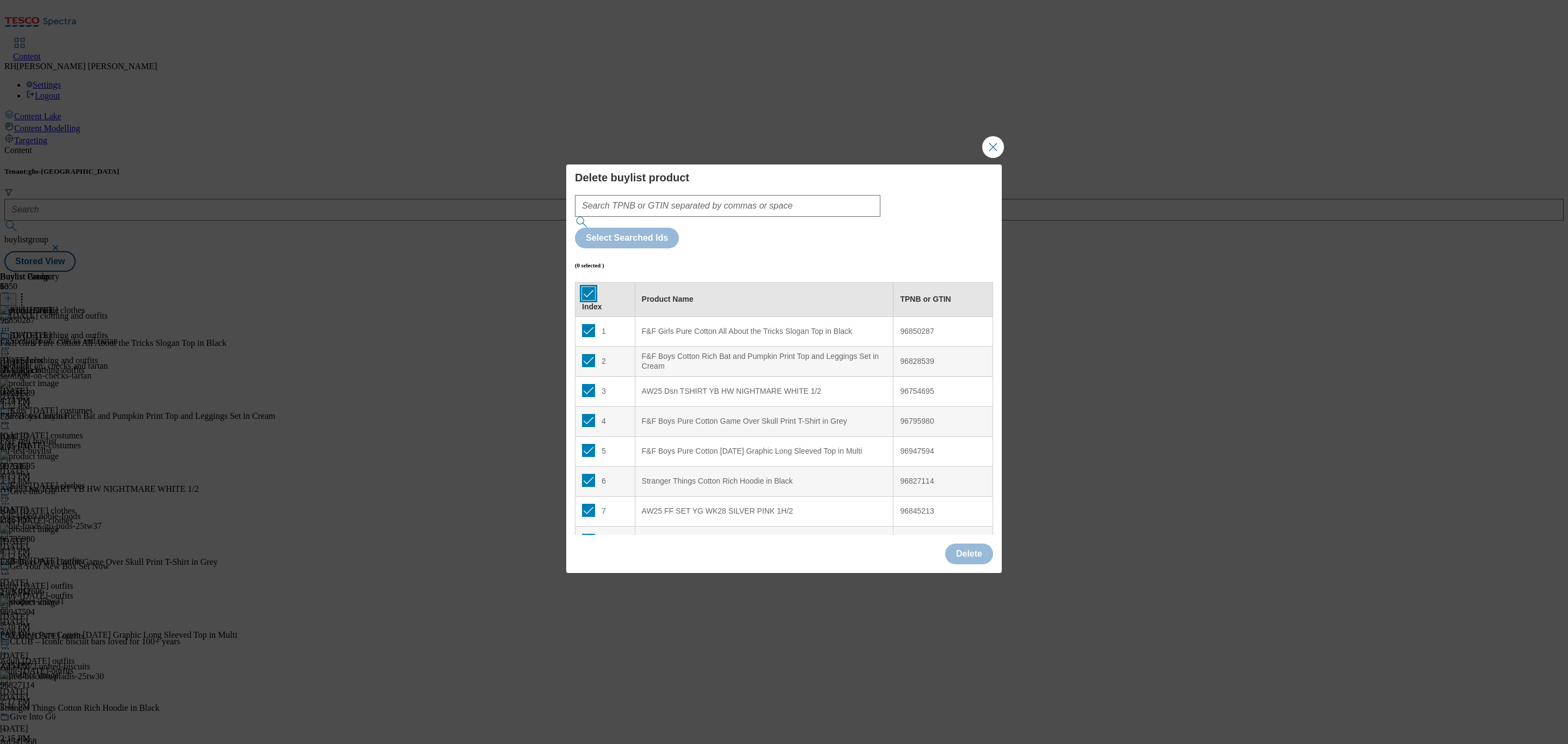
checkbox input "true"
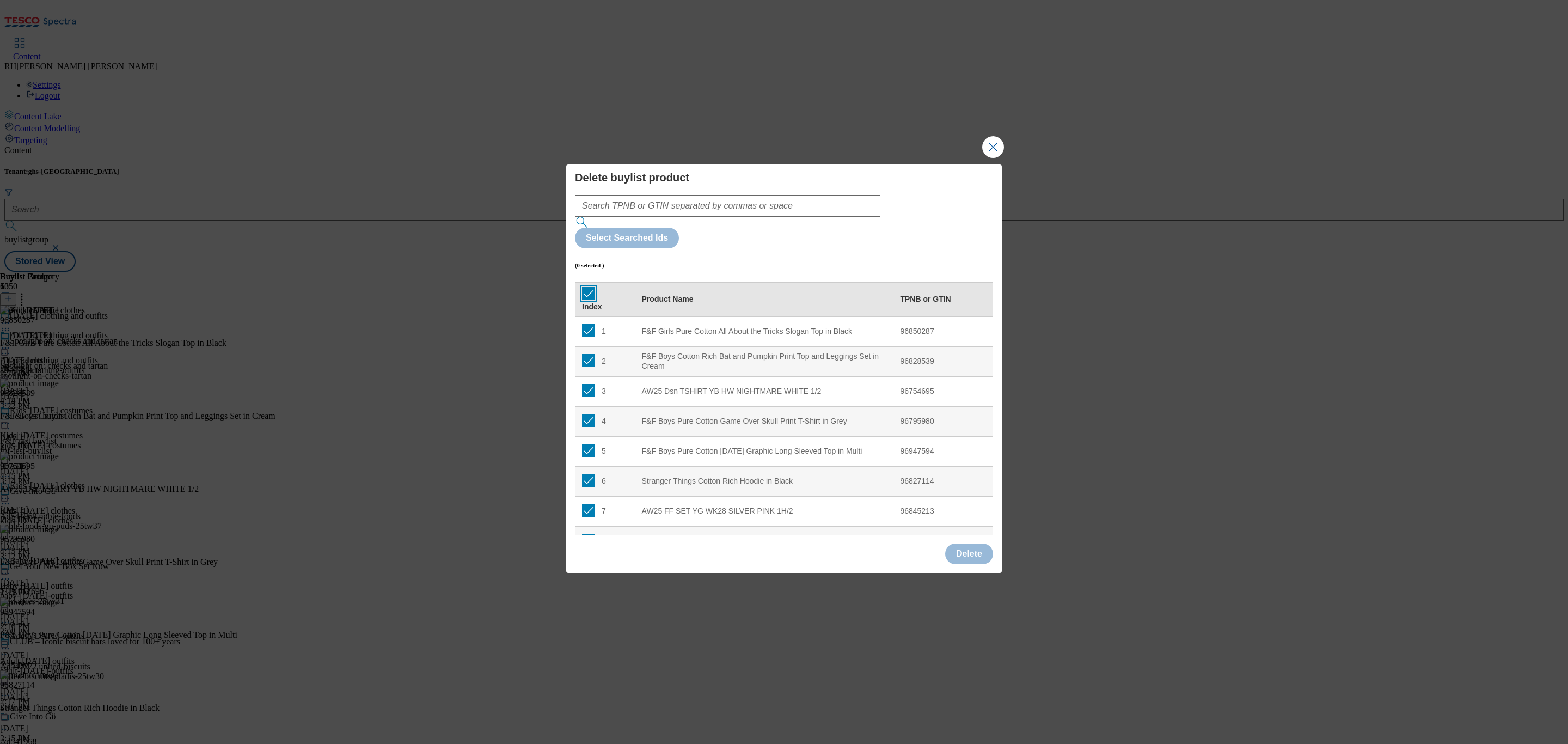
checkbox input "true"
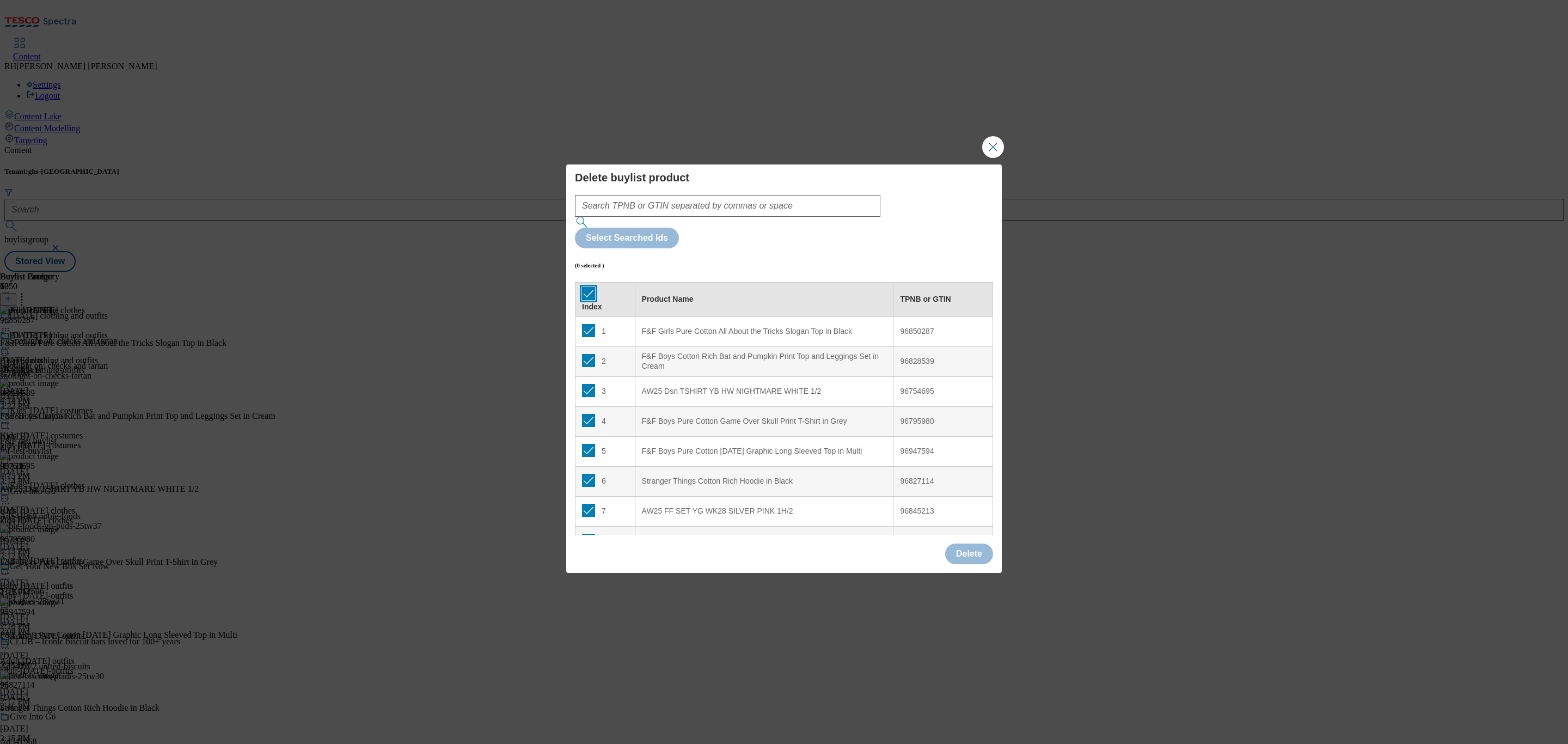
checkbox input "true"
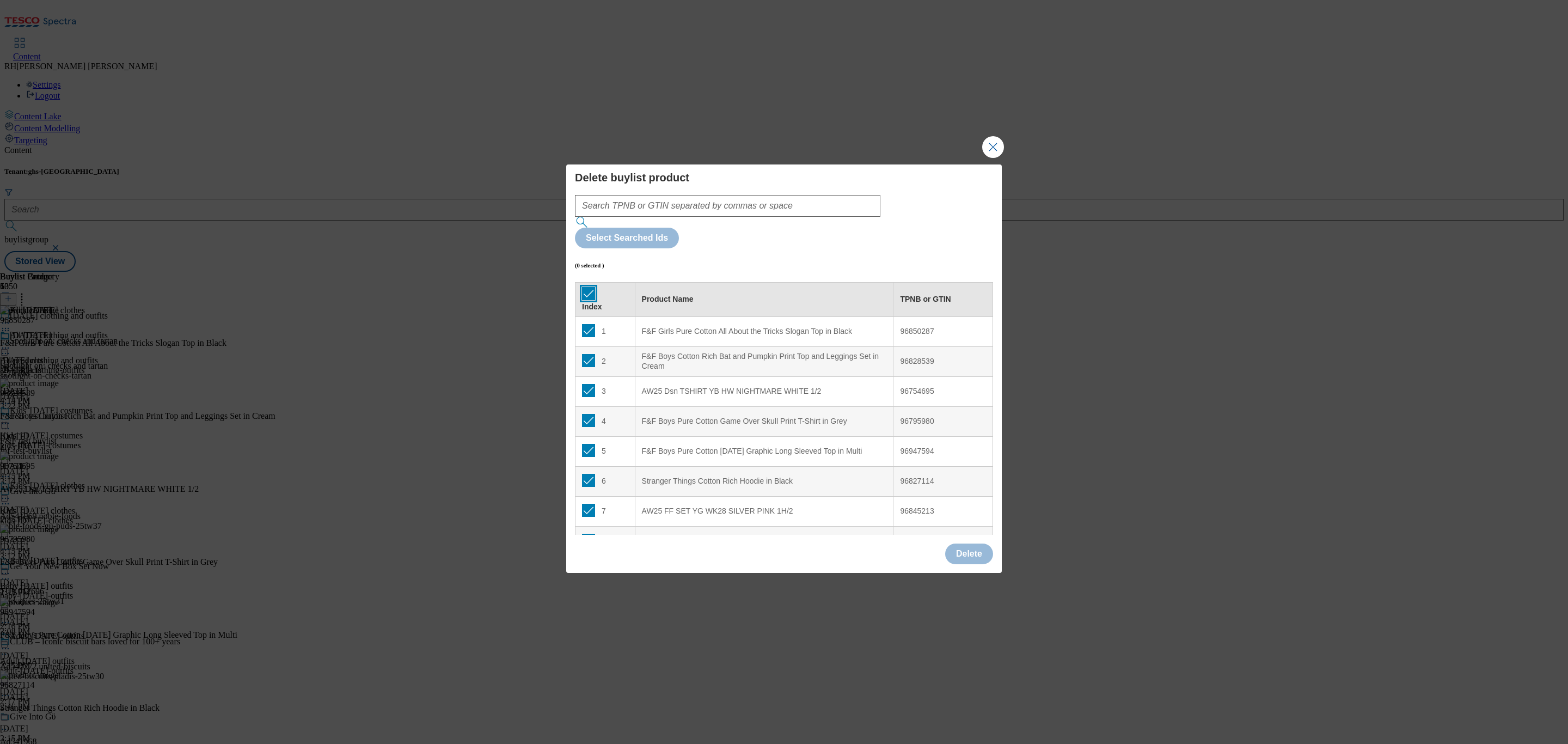
checkbox input "true"
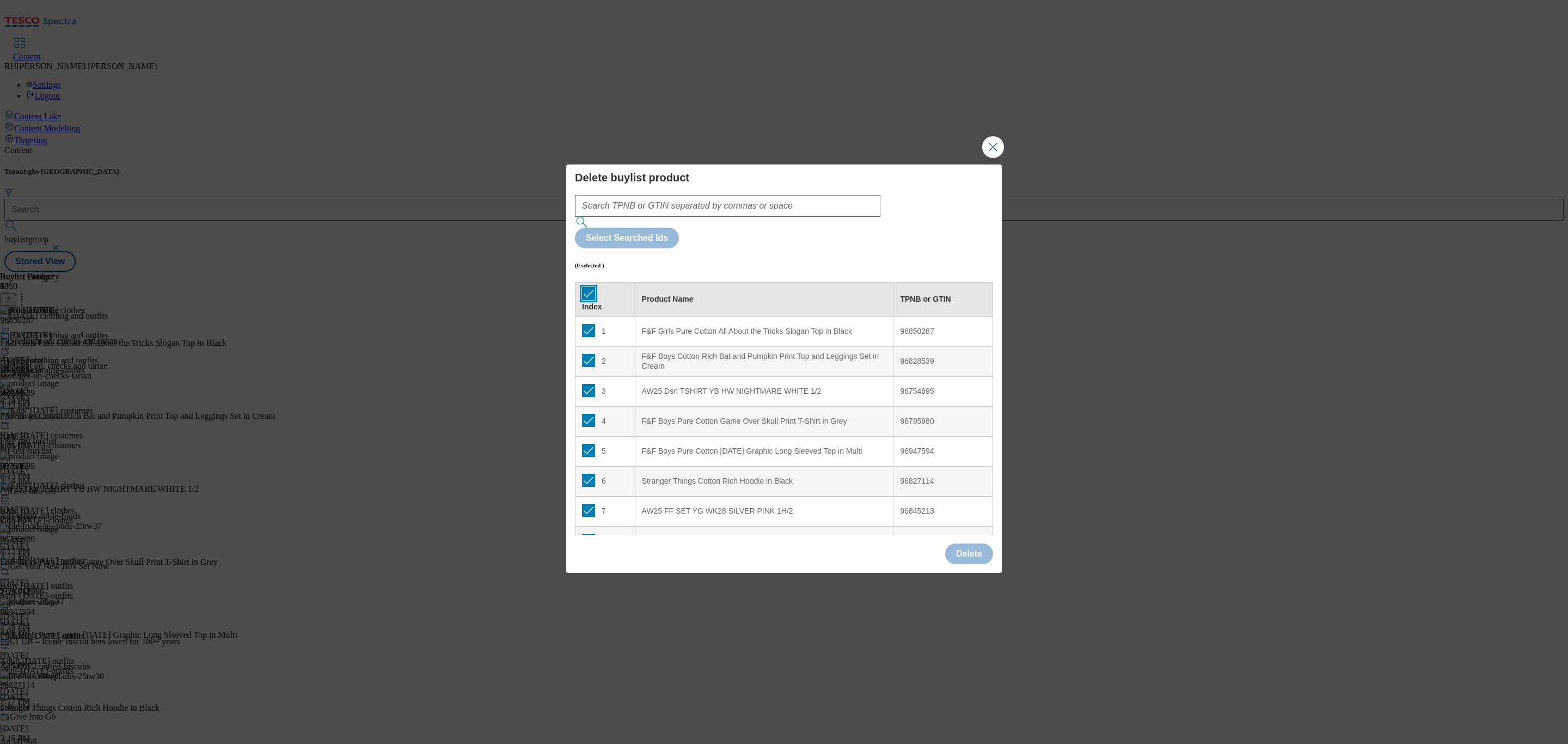
checkbox input "true"
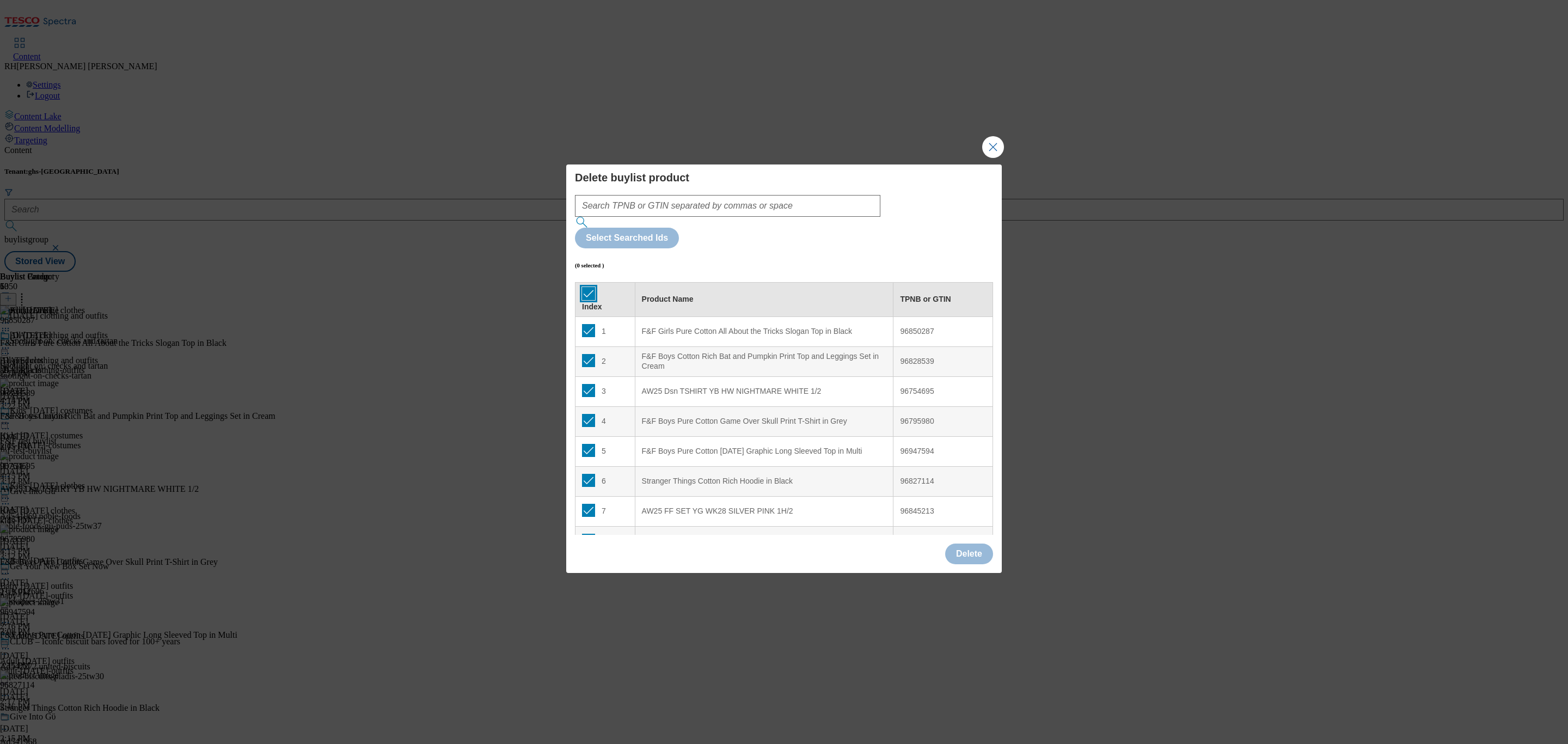
checkbox input "true"
click at [975, 544] on button "Delete" at bounding box center [969, 554] width 48 height 21
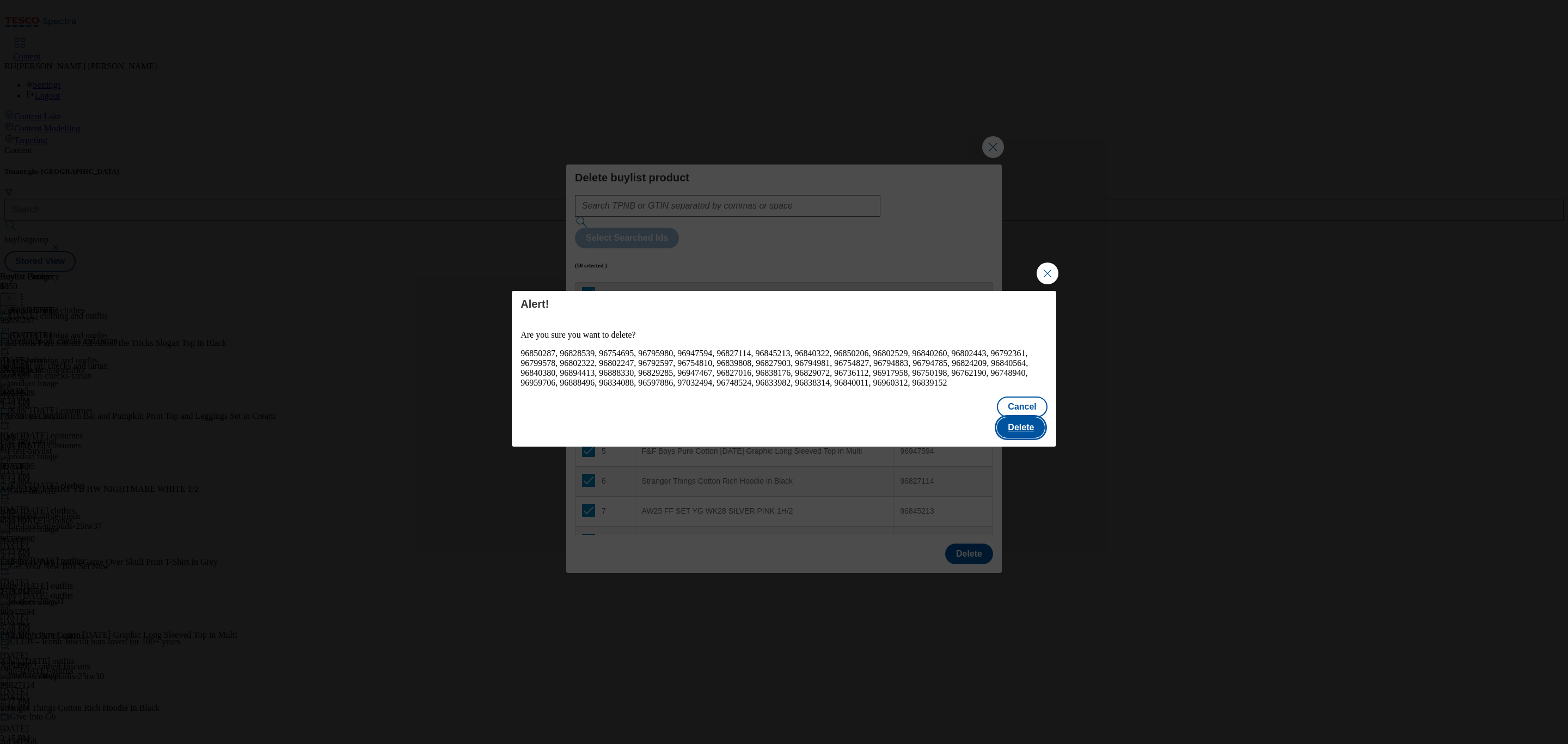
click at [1034, 425] on button "Delete" at bounding box center [1021, 427] width 48 height 21
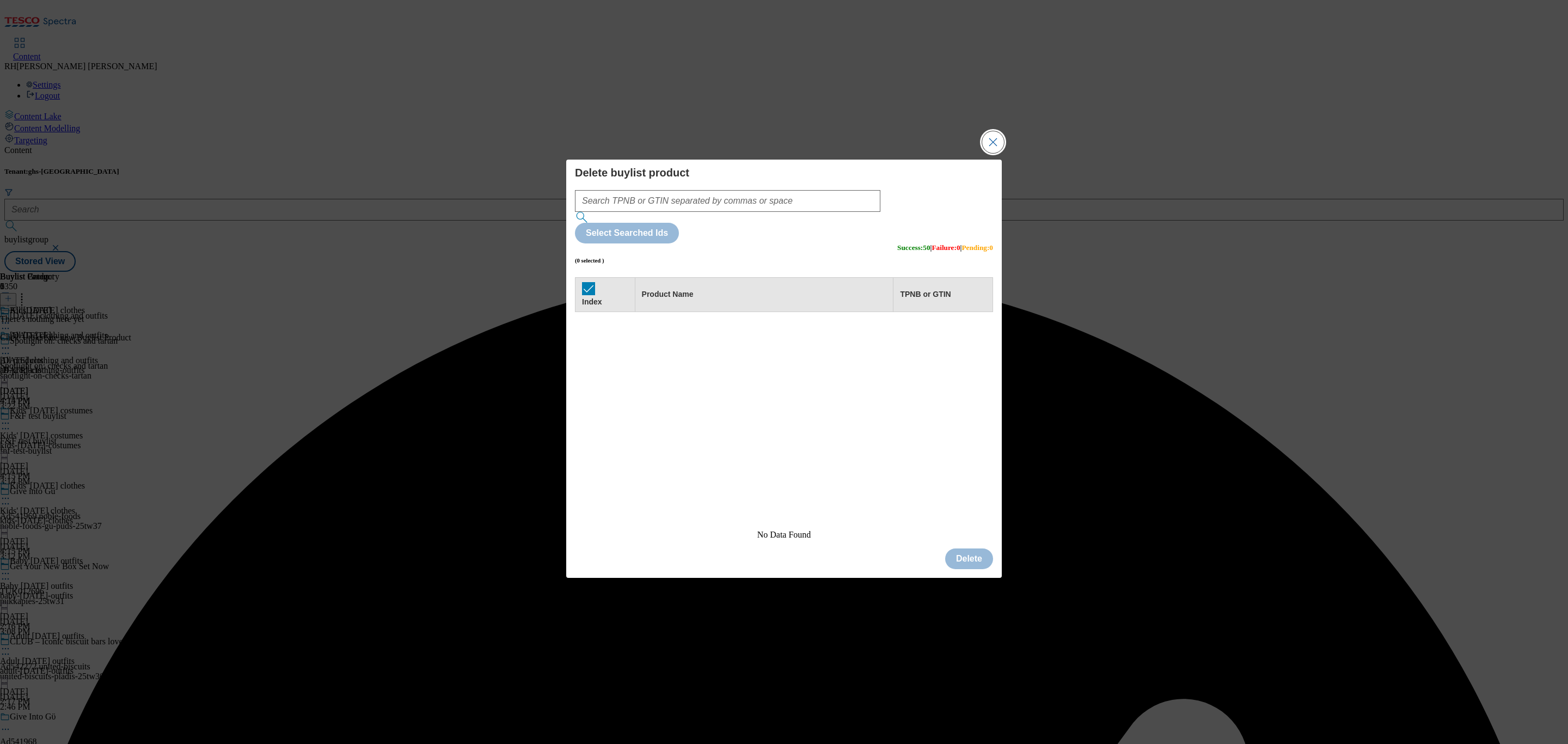
click at [992, 153] on button "Close Modal" at bounding box center [993, 142] width 22 height 22
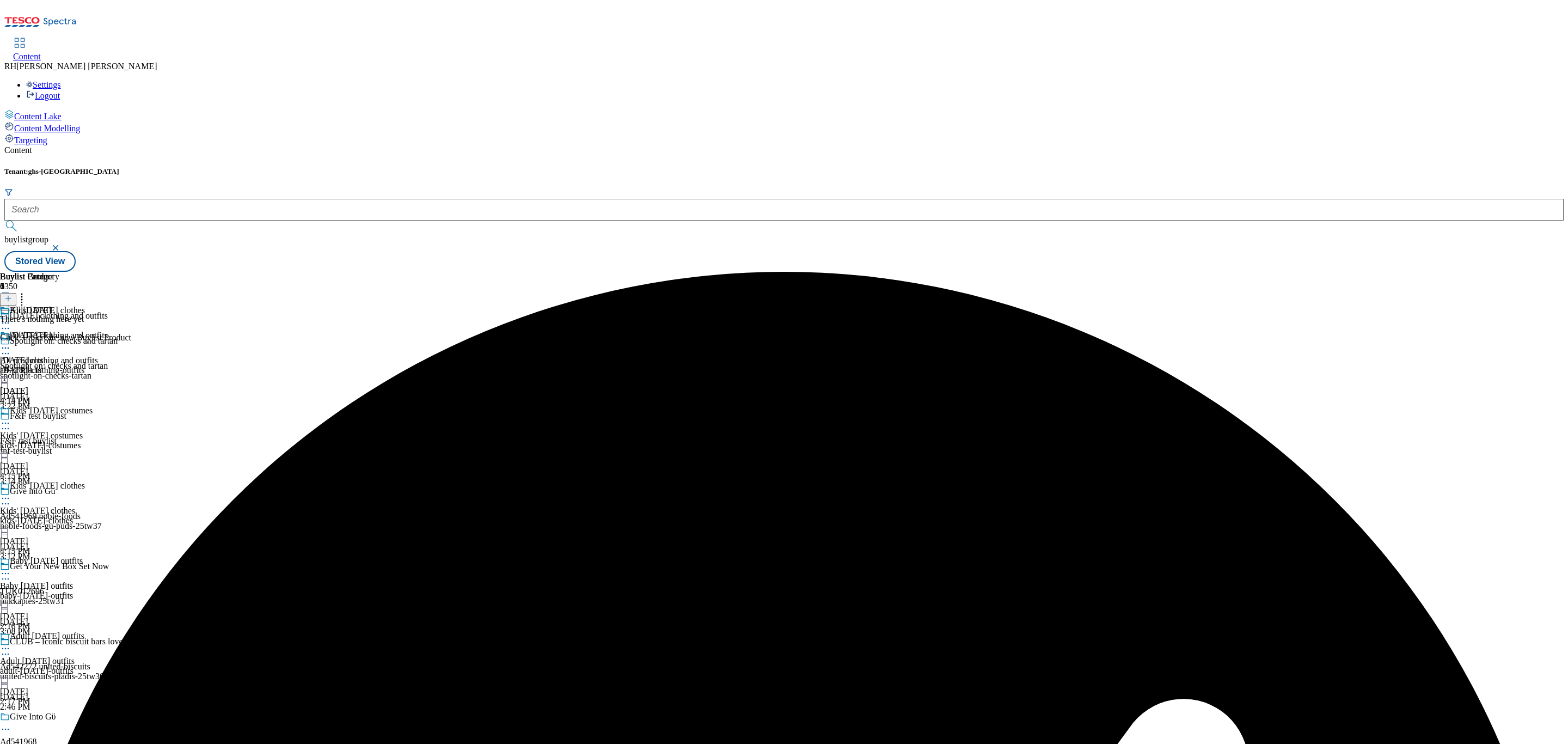
click at [12, 295] on icon at bounding box center [8, 298] width 8 height 8
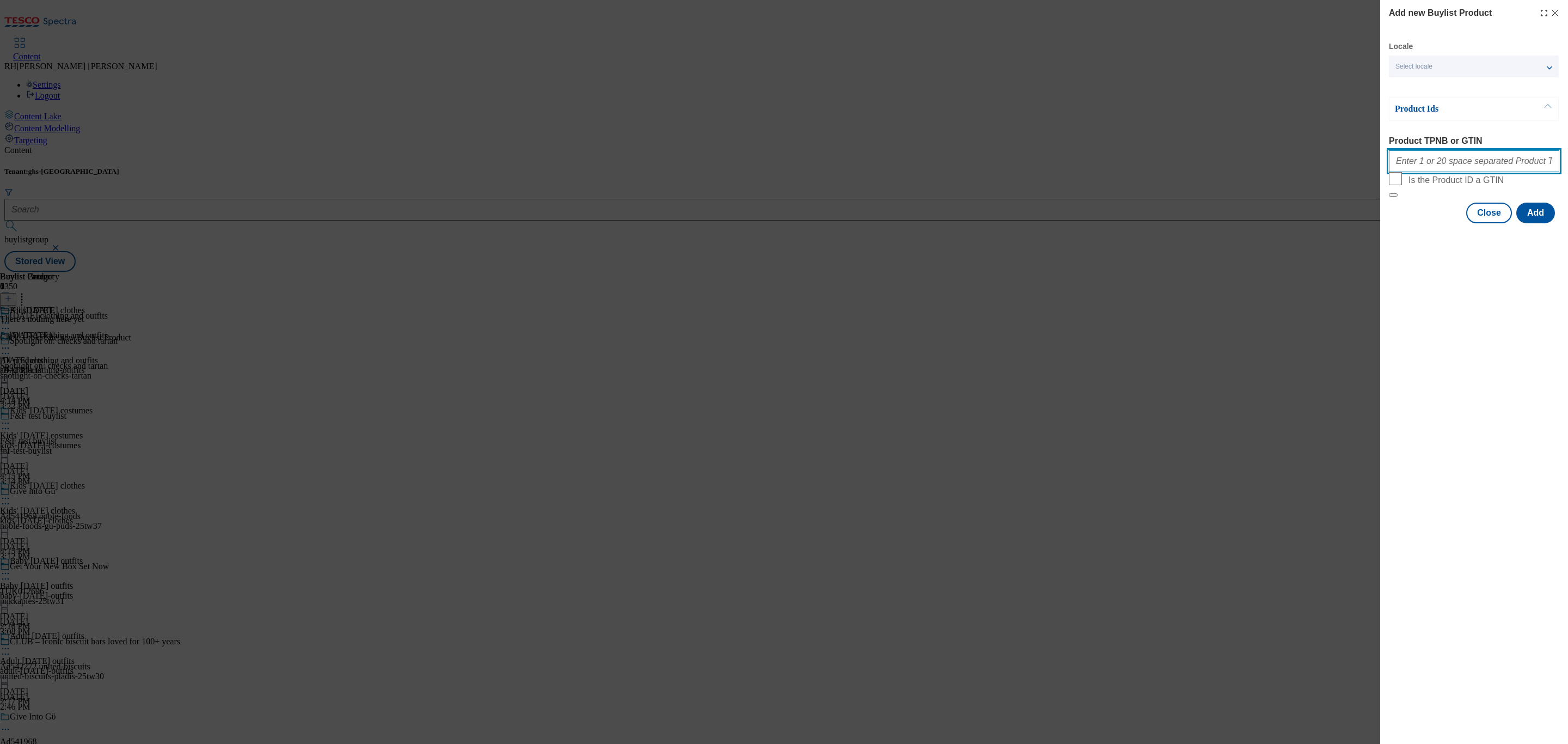
click at [1429, 163] on input "Product TPNB or GTIN" at bounding box center [1474, 161] width 170 height 22
paste input "96850287 96828539 96754695 96795980 96947594 96827114 96845213 96840322 9685020…"
type input "96850287 96828539 96754695 96795980 96947594 96827114 96845213 96840322 9685020…"
click at [1549, 223] on button "Add" at bounding box center [1536, 213] width 39 height 21
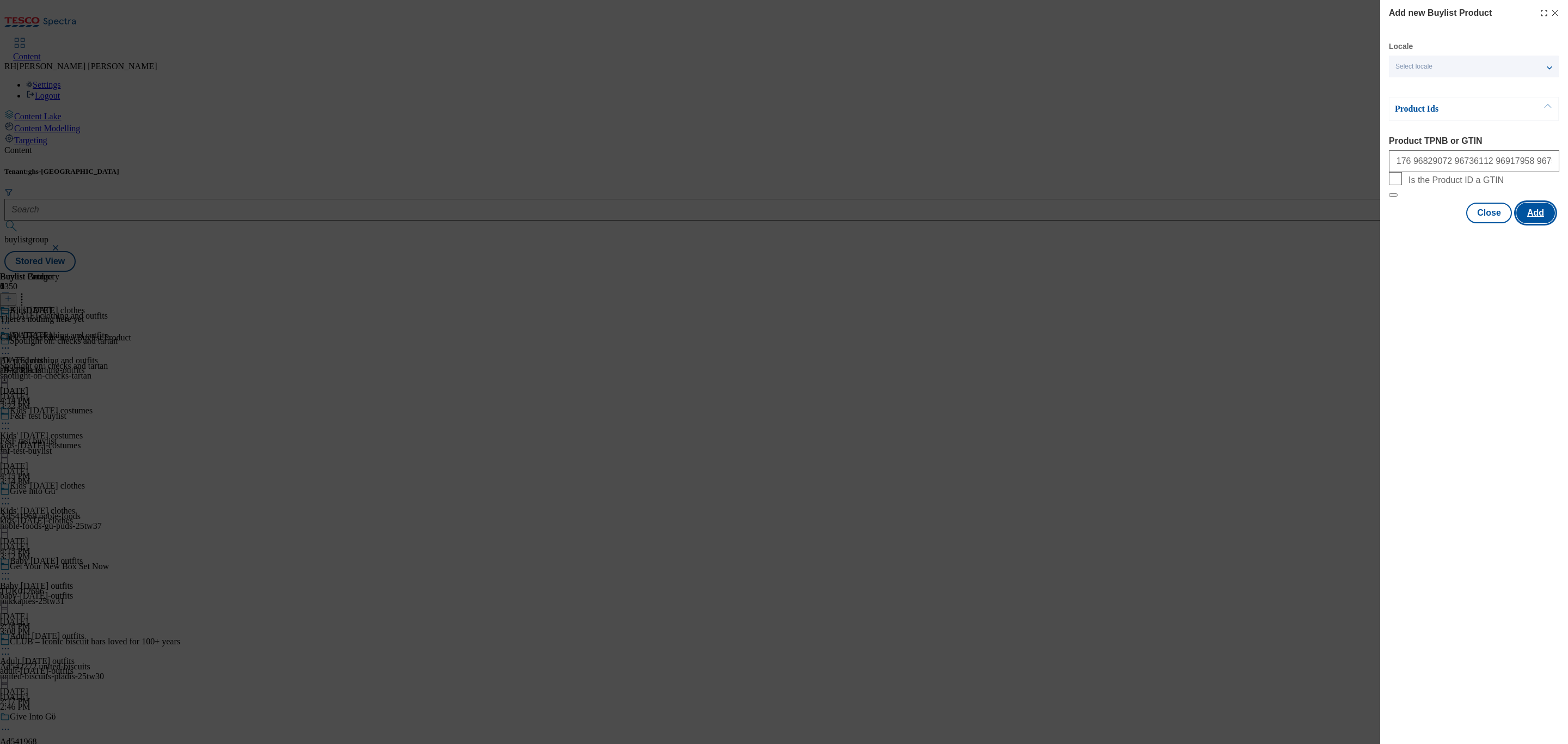
scroll to position [0, 0]
click at [1482, 276] on button "Close" at bounding box center [1489, 266] width 46 height 21
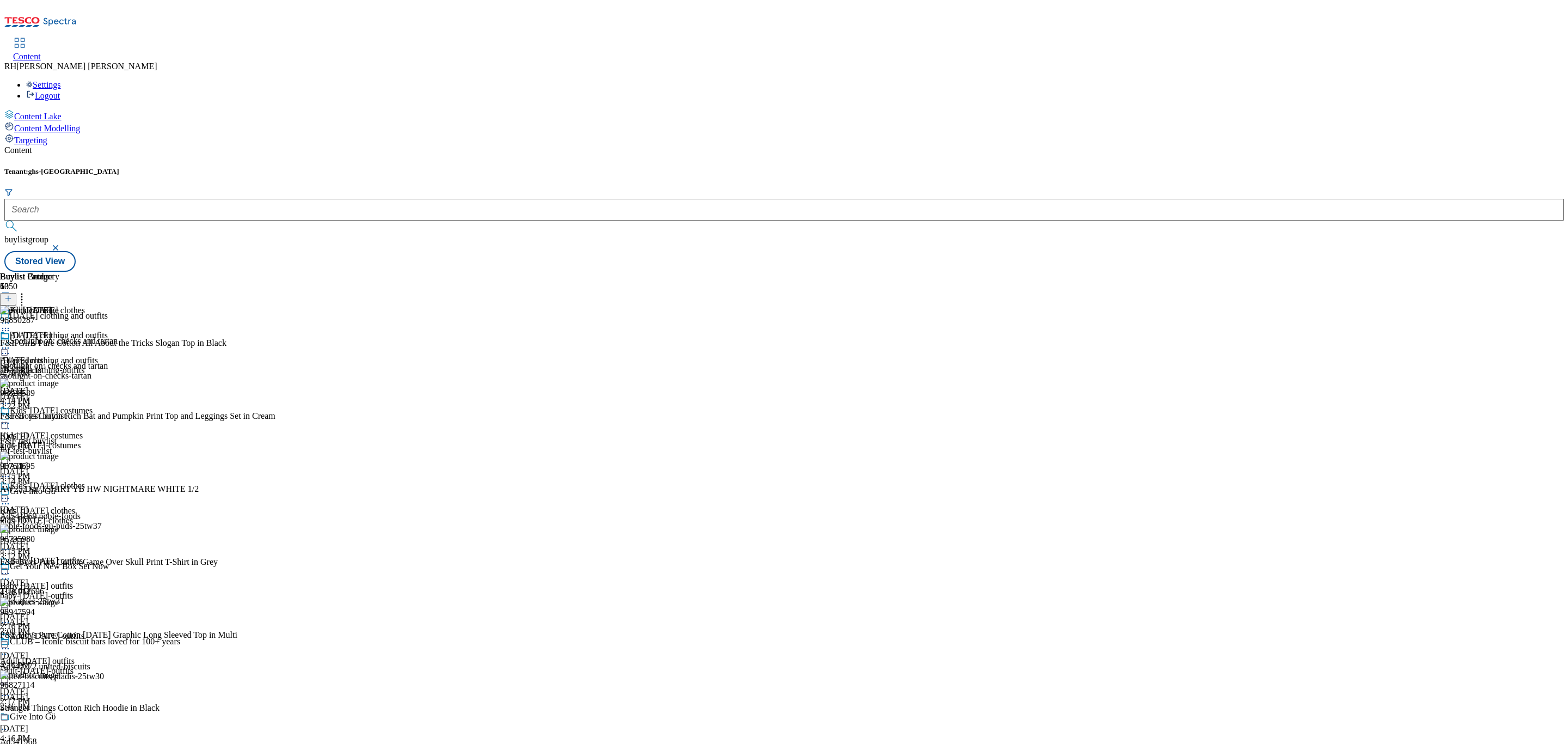
click at [11, 343] on icon at bounding box center [5, 348] width 11 height 11
click at [46, 367] on span "Edit" at bounding box center [40, 371] width 13 height 8
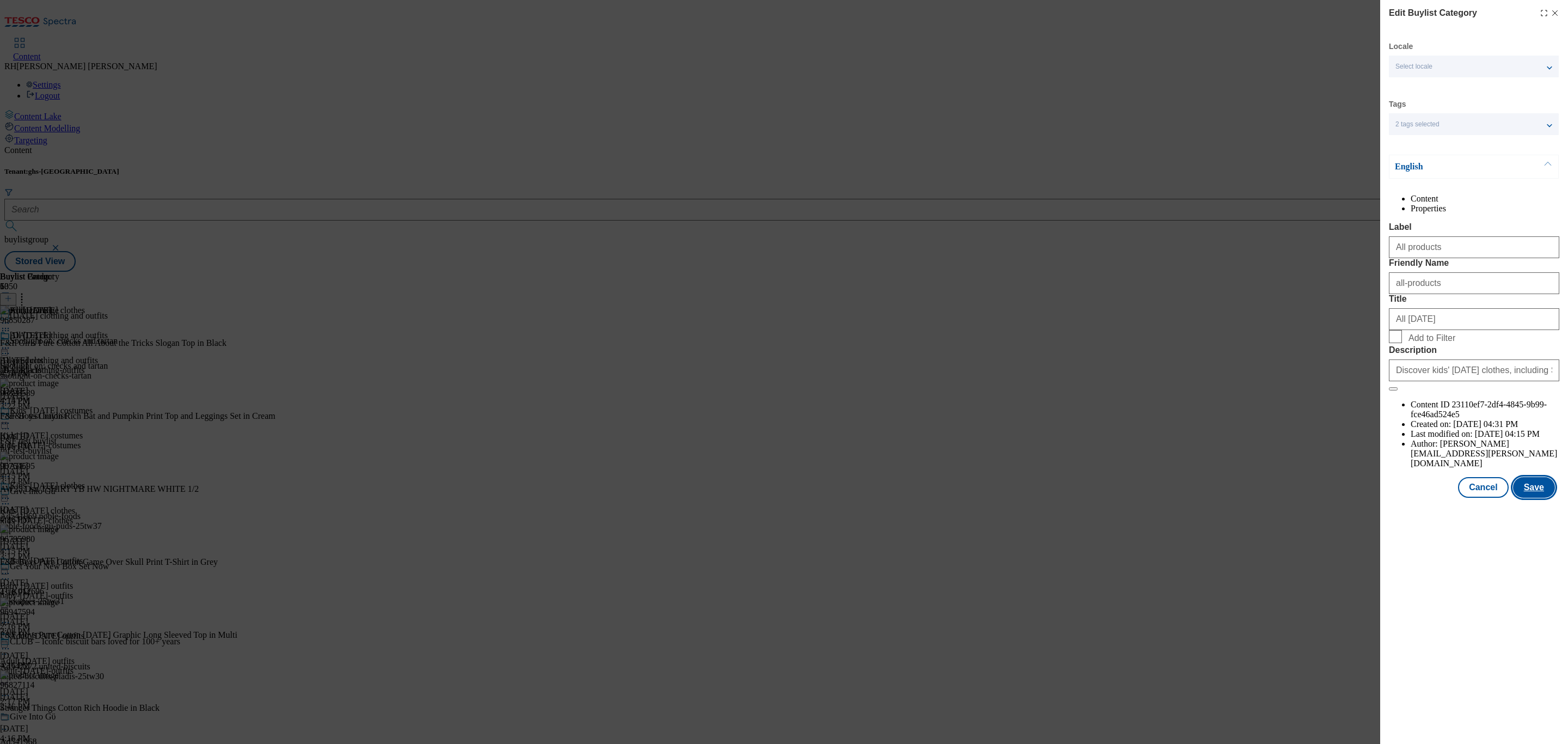
click at [1528, 498] on button "Save" at bounding box center [1534, 488] width 42 height 21
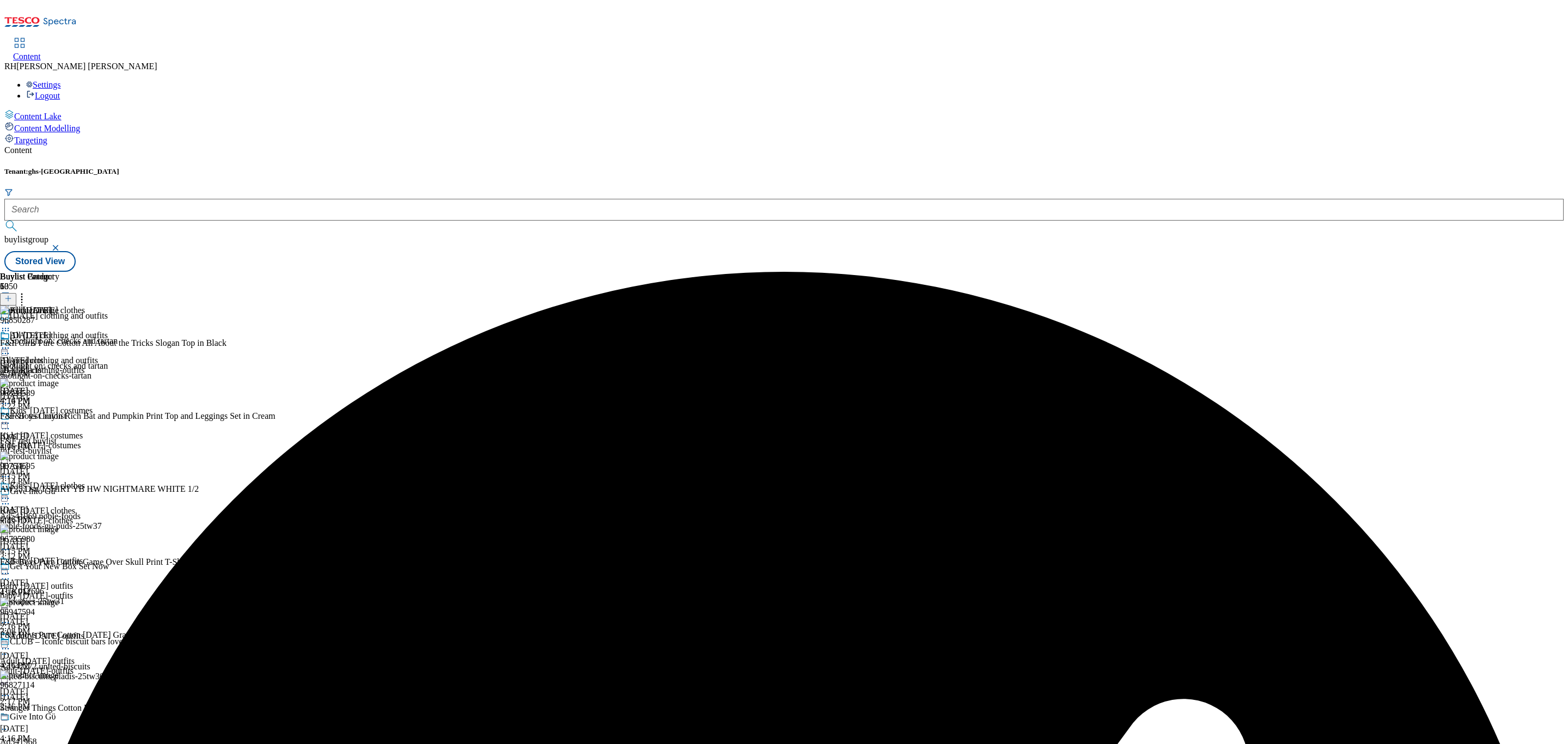
click at [11, 343] on icon at bounding box center [5, 348] width 11 height 11
click at [59, 417] on span "Preview" at bounding box center [46, 421] width 26 height 8
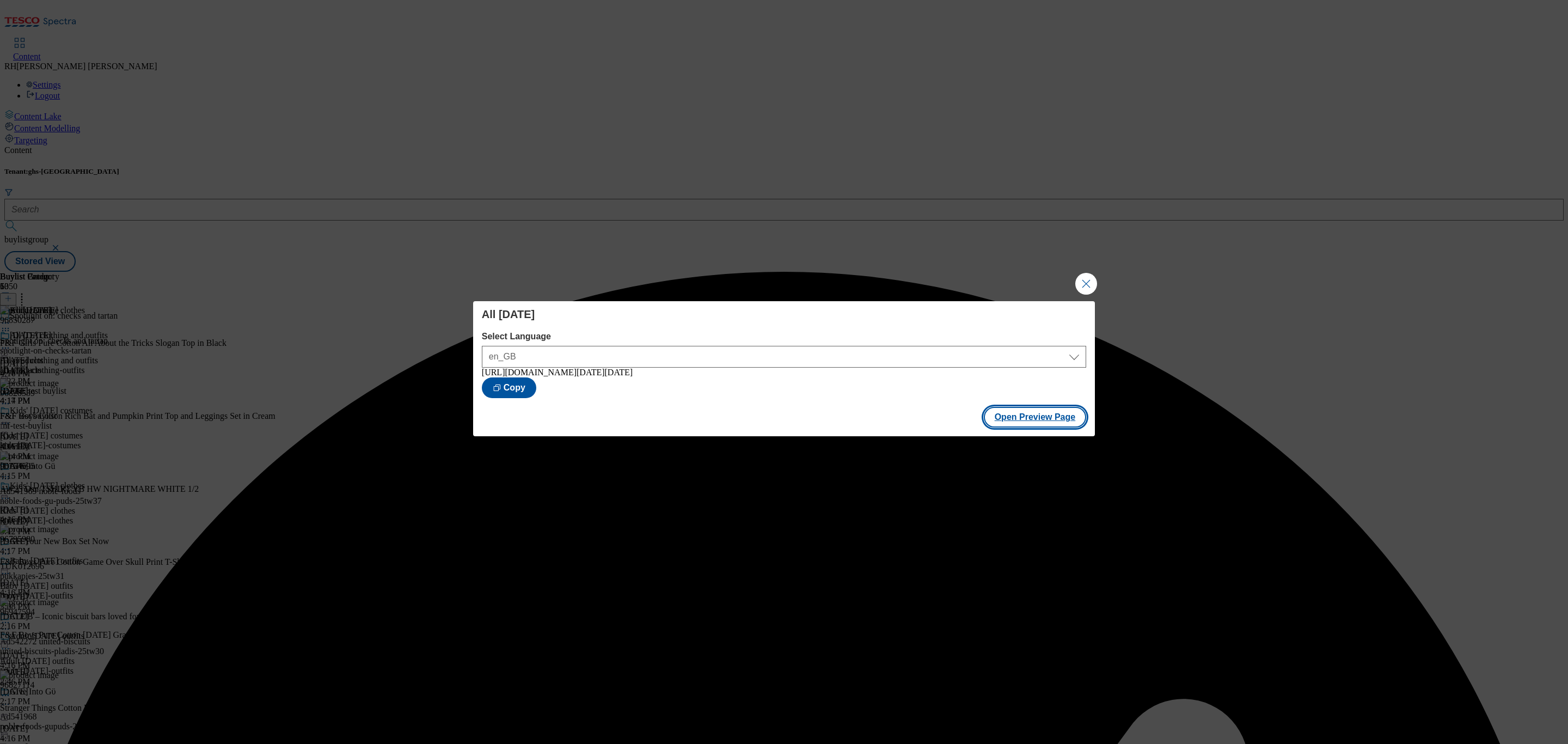
click at [1039, 423] on button "Open Preview Page" at bounding box center [1035, 417] width 103 height 21
click at [1093, 281] on button "Close Modal" at bounding box center [1087, 284] width 22 height 22
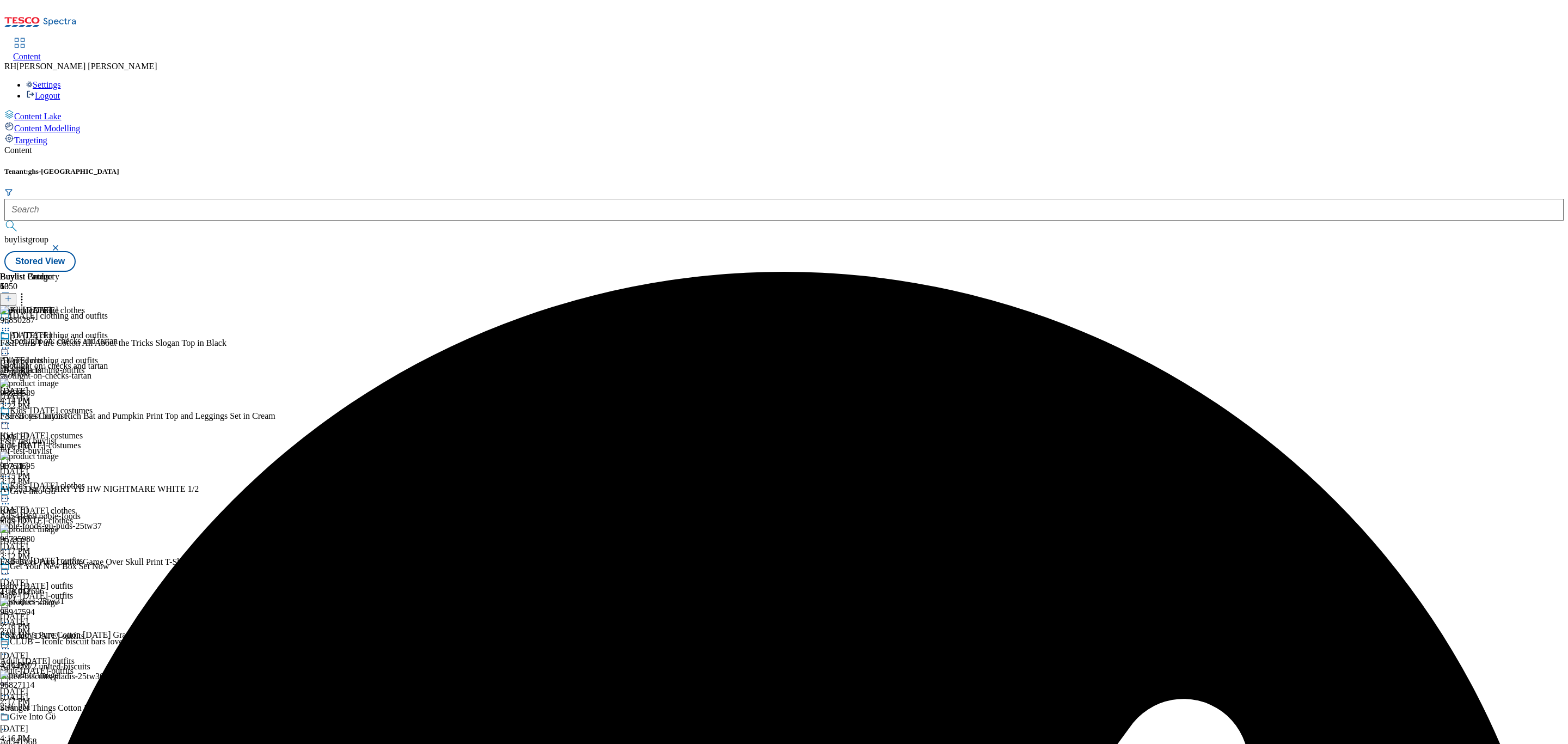
click at [11, 343] on icon at bounding box center [5, 348] width 11 height 11
click at [58, 455] on span "Publish" at bounding box center [45, 458] width 24 height 8
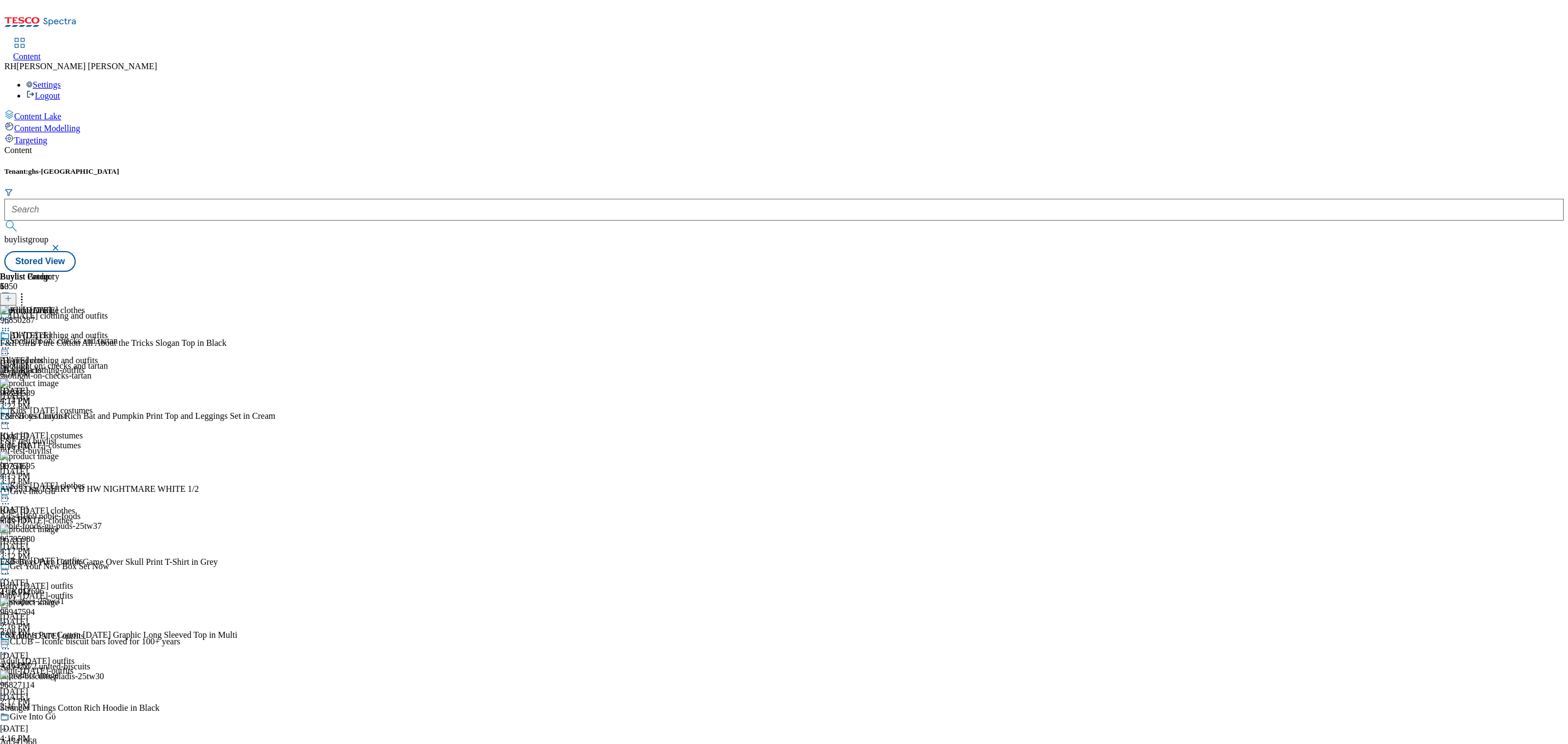
click at [108, 591] on div "baby-[DATE]-outfits" at bounding box center [54, 595] width 108 height 10
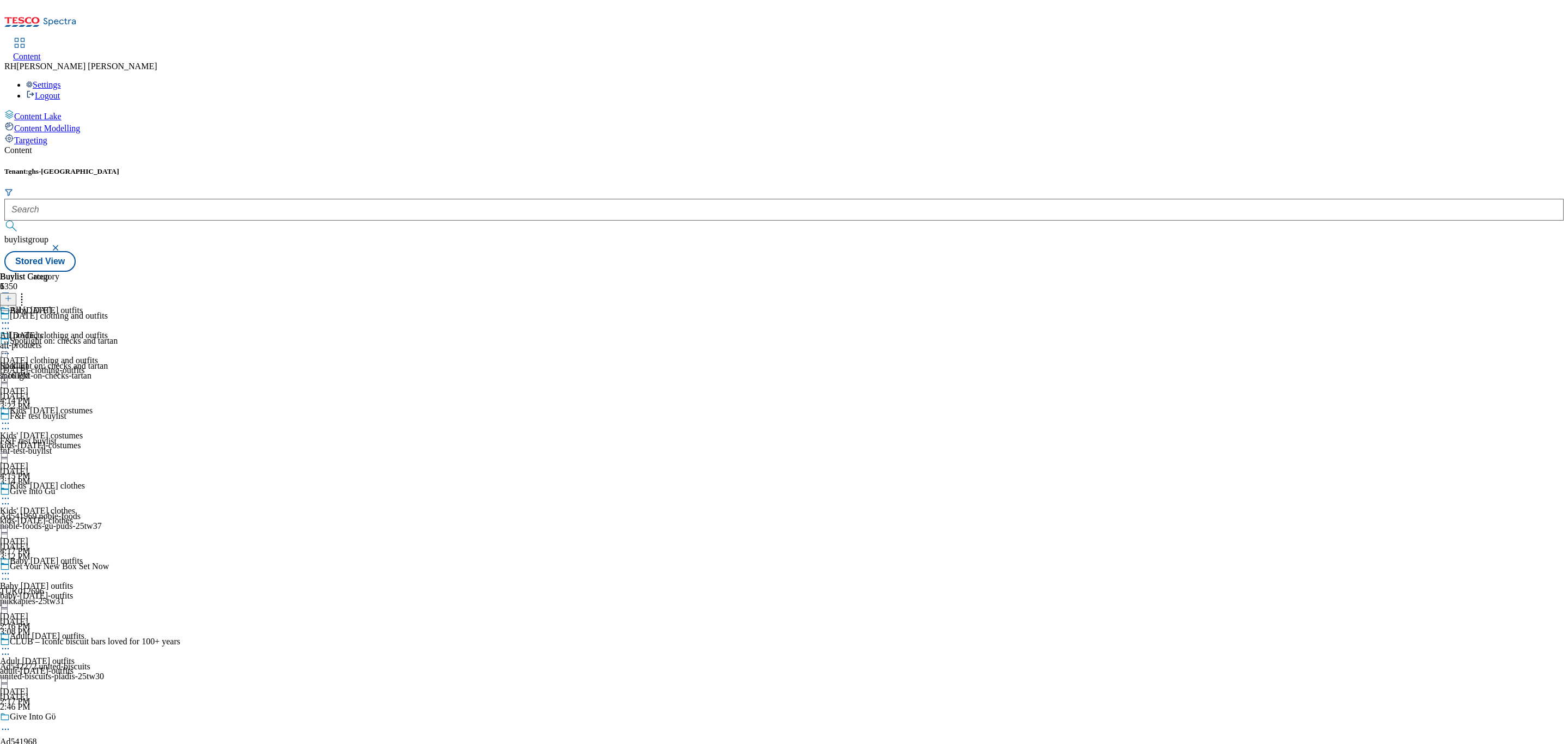
click at [11, 568] on icon at bounding box center [5, 574] width 11 height 11
click at [59, 340] on div "all-products" at bounding box center [29, 345] width 59 height 10
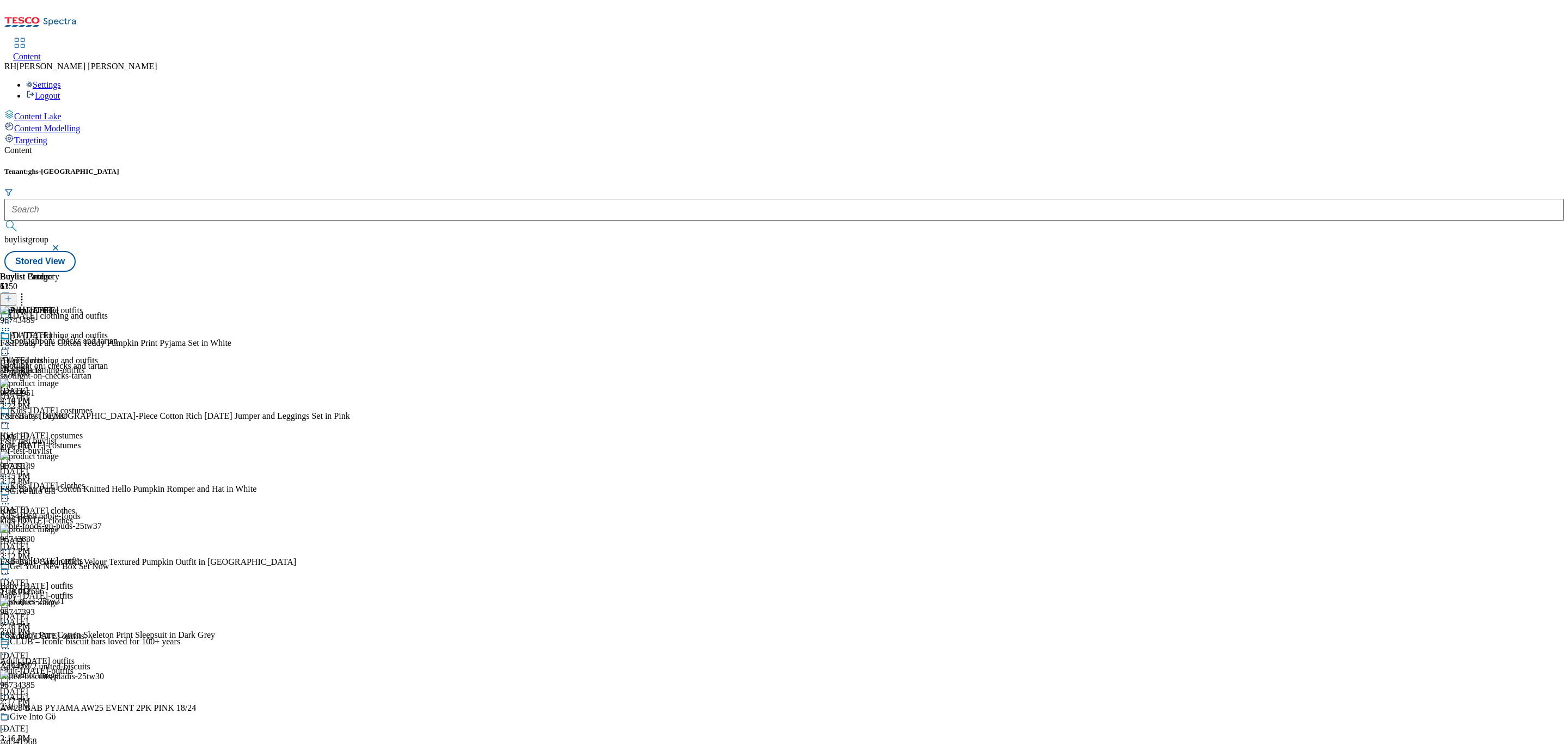
click at [11, 343] on icon at bounding box center [5, 348] width 11 height 11
click at [69, 467] on span "Un-publish" at bounding box center [51, 471] width 35 height 8
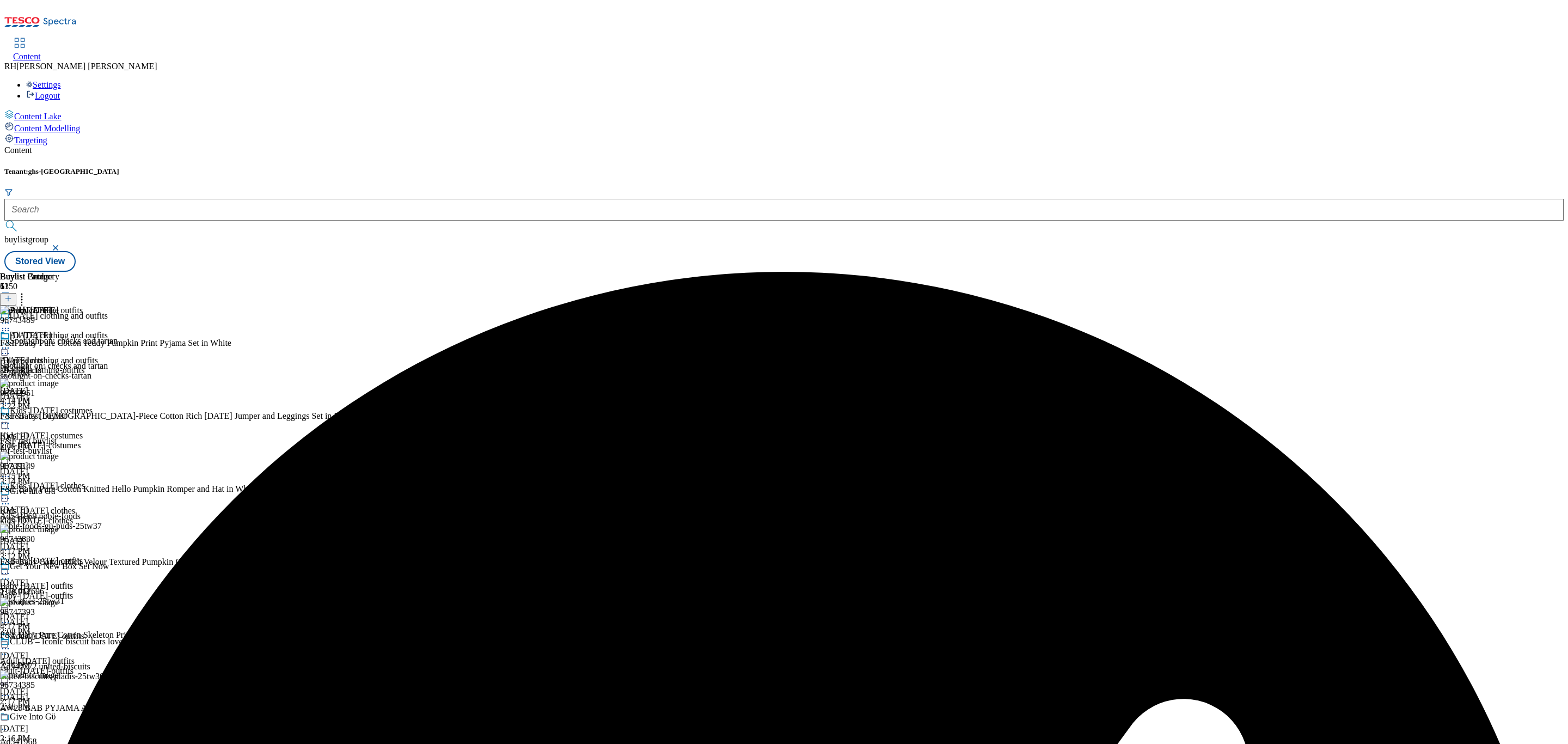
click at [11, 343] on icon at bounding box center [5, 348] width 11 height 11
click at [70, 430] on span "Un-preview" at bounding box center [52, 433] width 37 height 8
click at [27, 292] on icon at bounding box center [22, 297] width 11 height 11
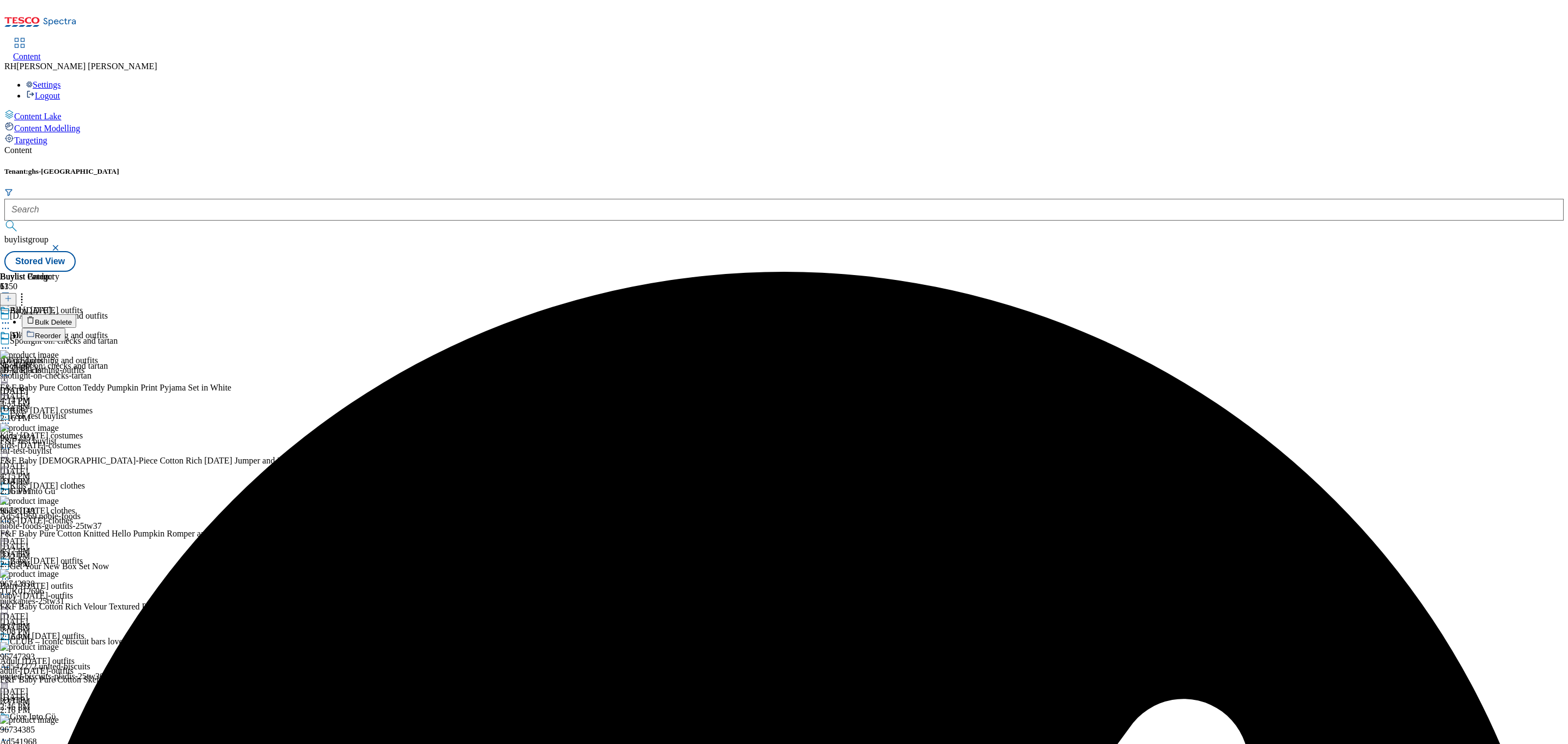
click at [72, 318] on span "Bulk Delete" at bounding box center [53, 321] width 37 height 8
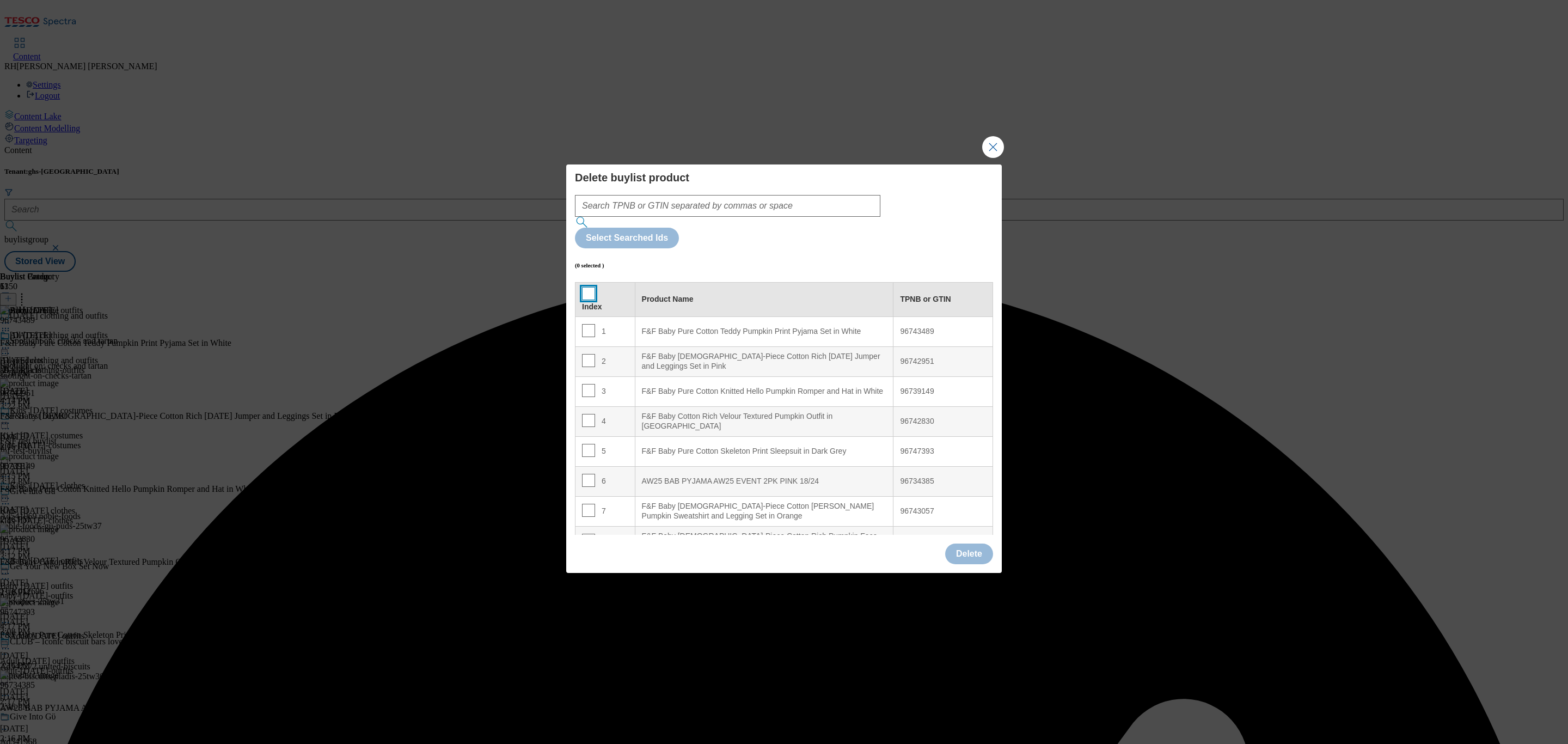
click at [585, 287] on input "Modal" at bounding box center [588, 293] width 13 height 13
checkbox input "true"
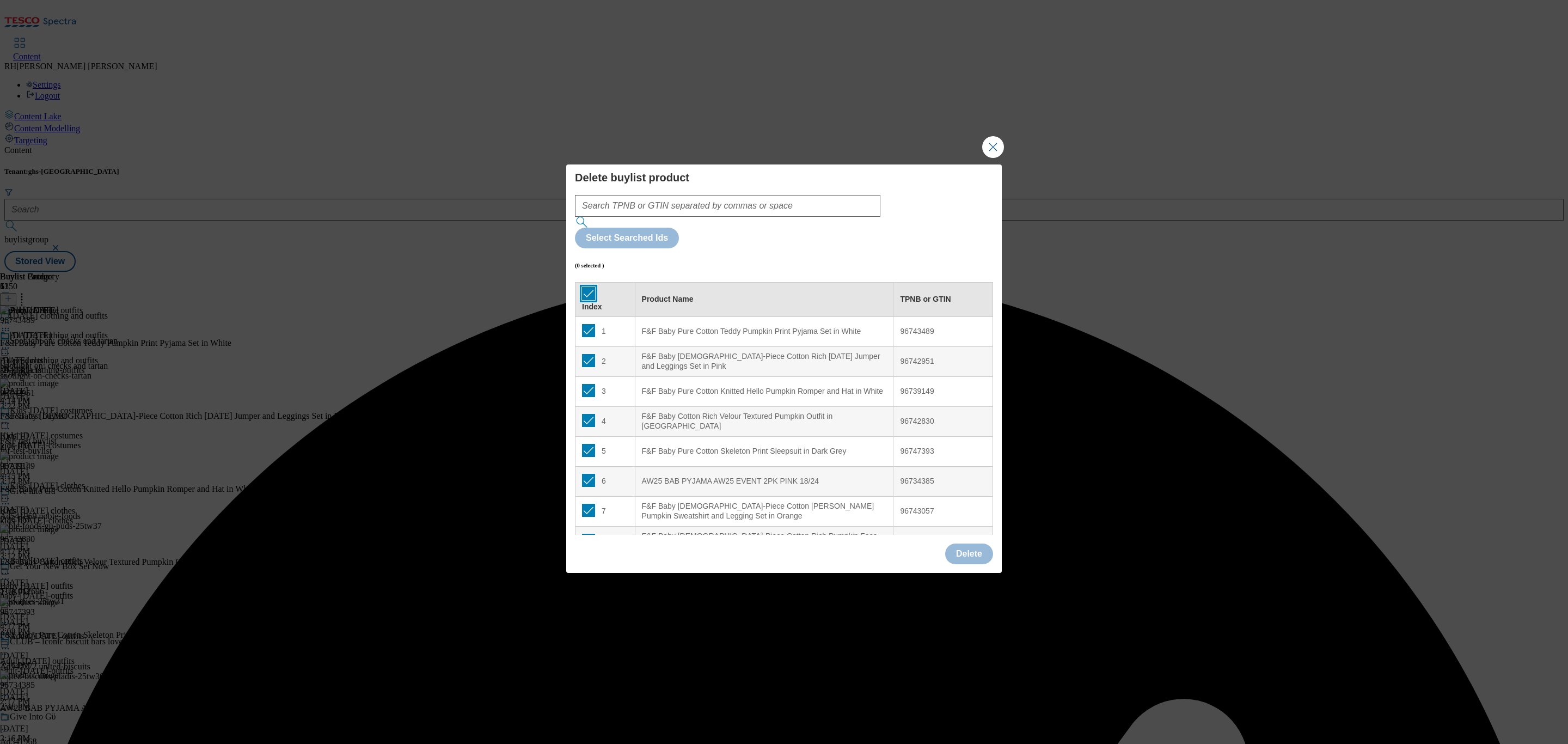
checkbox input "true"
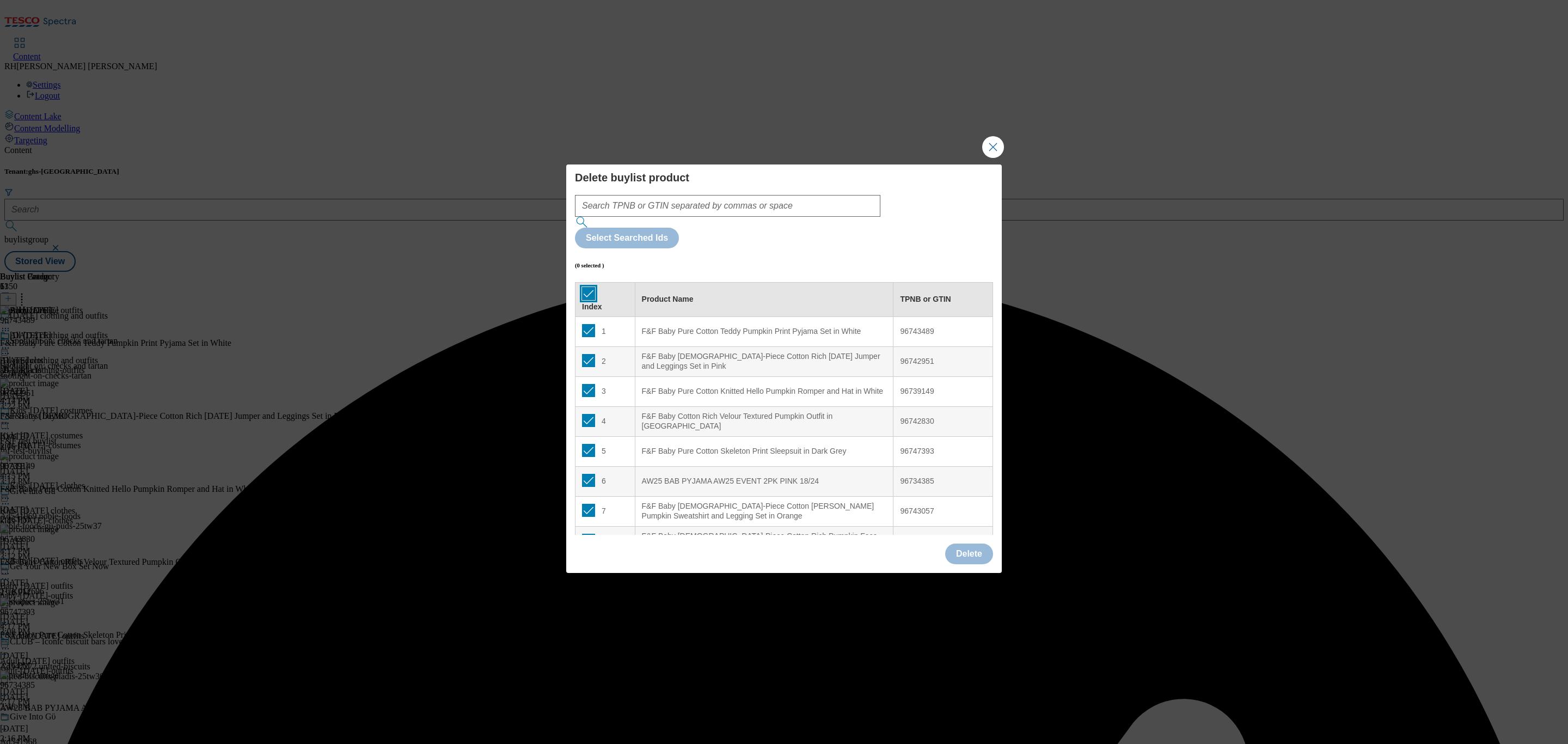
checkbox input "true"
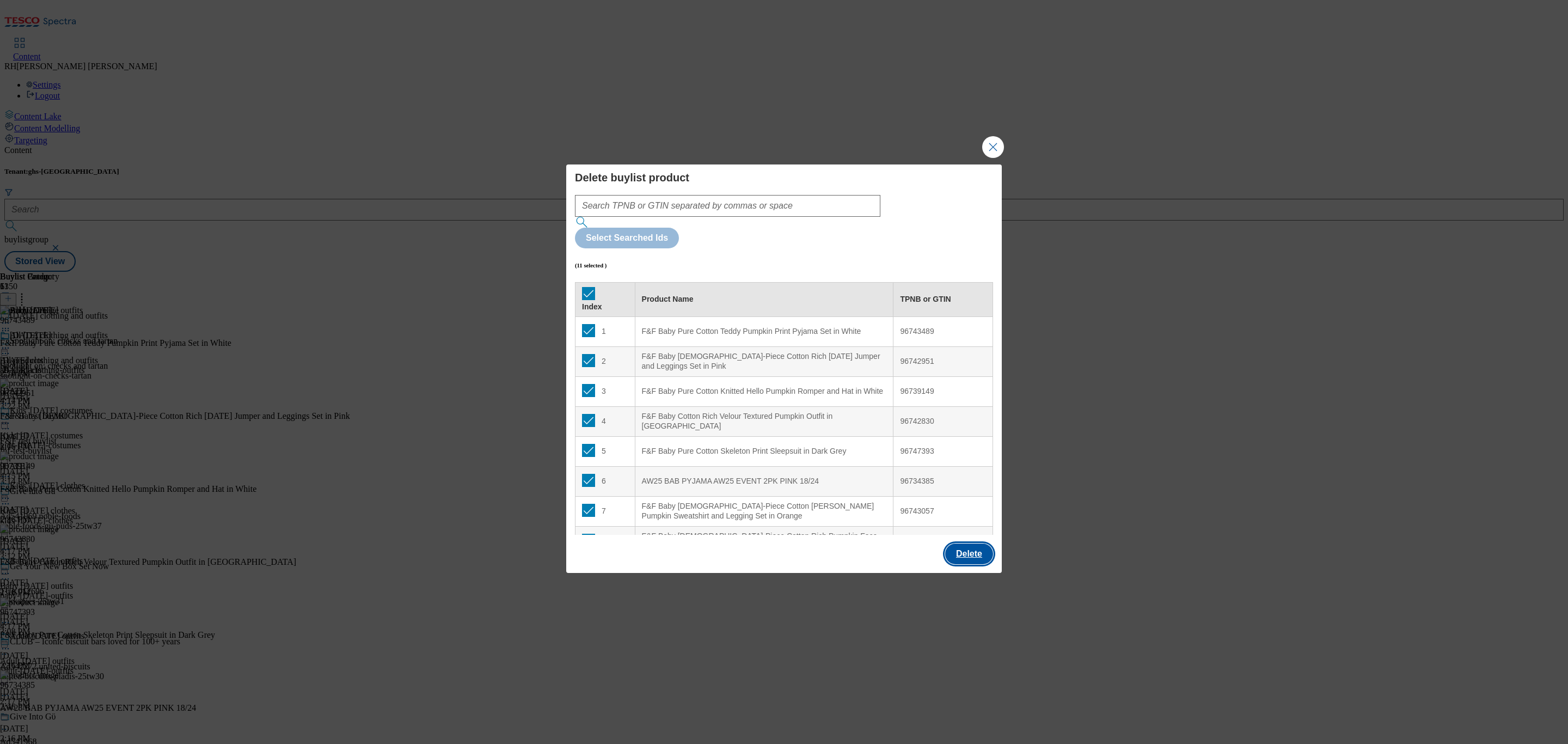
click at [971, 544] on button "Delete" at bounding box center [969, 554] width 48 height 21
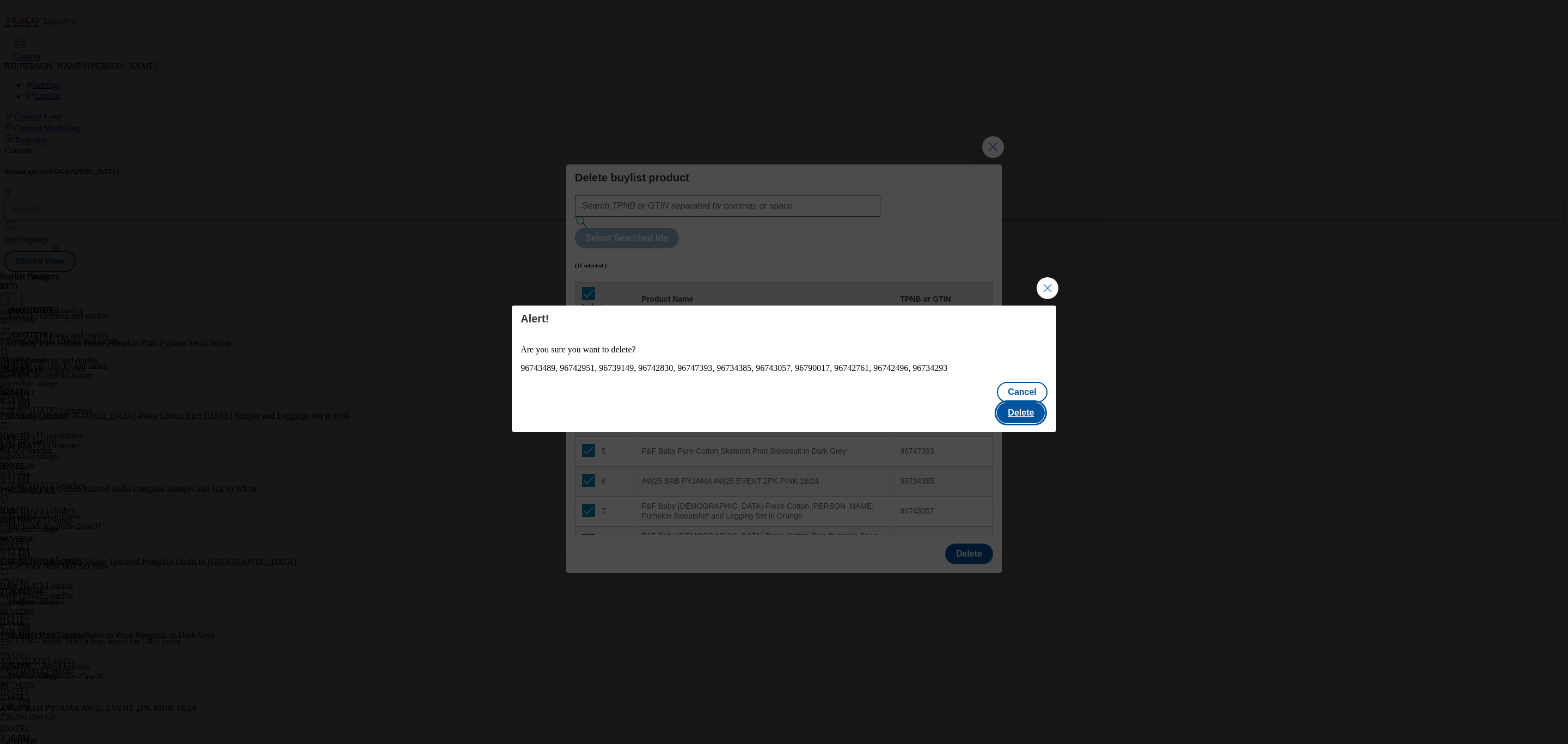
click at [1031, 405] on button "Delete" at bounding box center [1021, 413] width 48 height 21
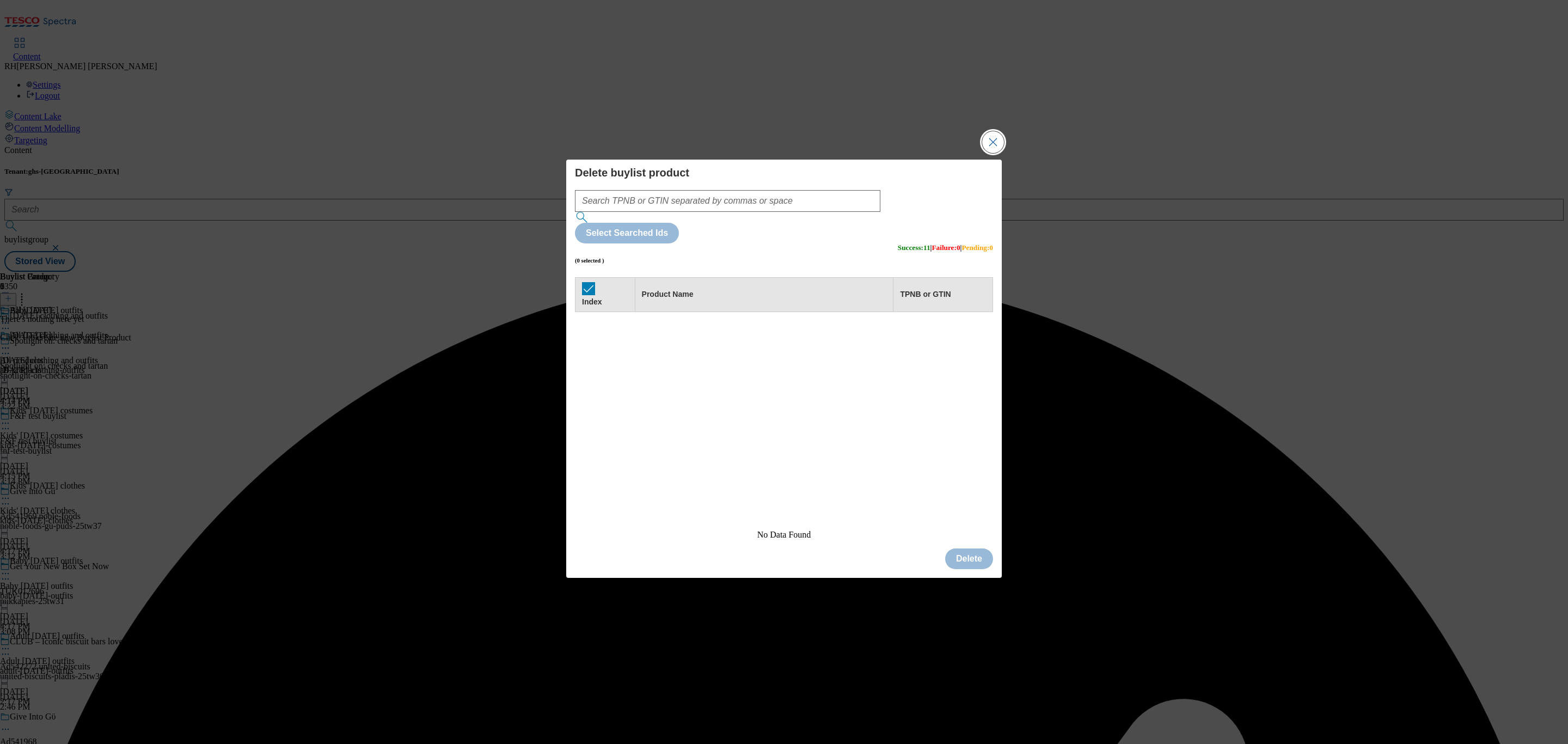
click at [998, 153] on button "Close Modal" at bounding box center [993, 142] width 22 height 22
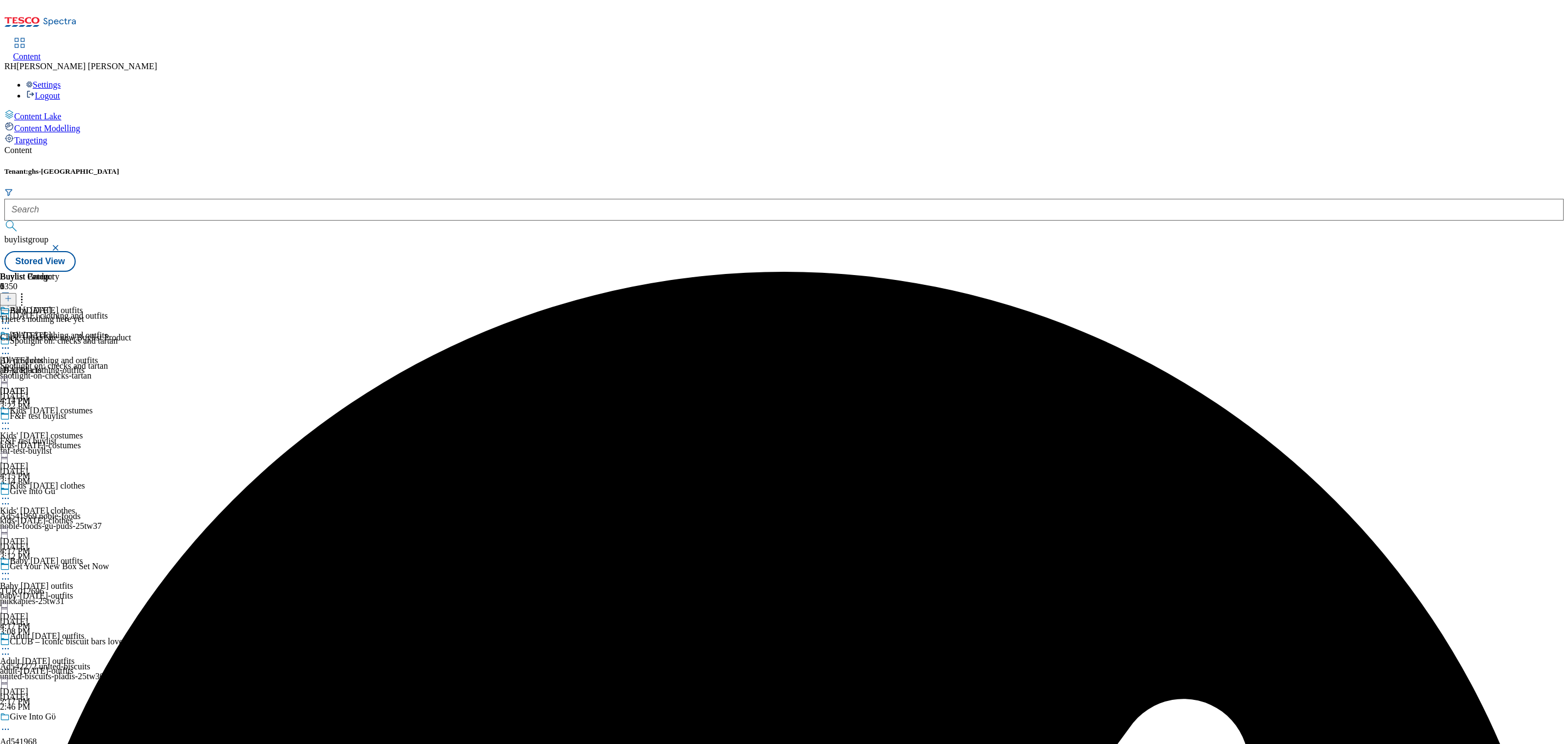
click at [12, 295] on icon at bounding box center [8, 298] width 8 height 8
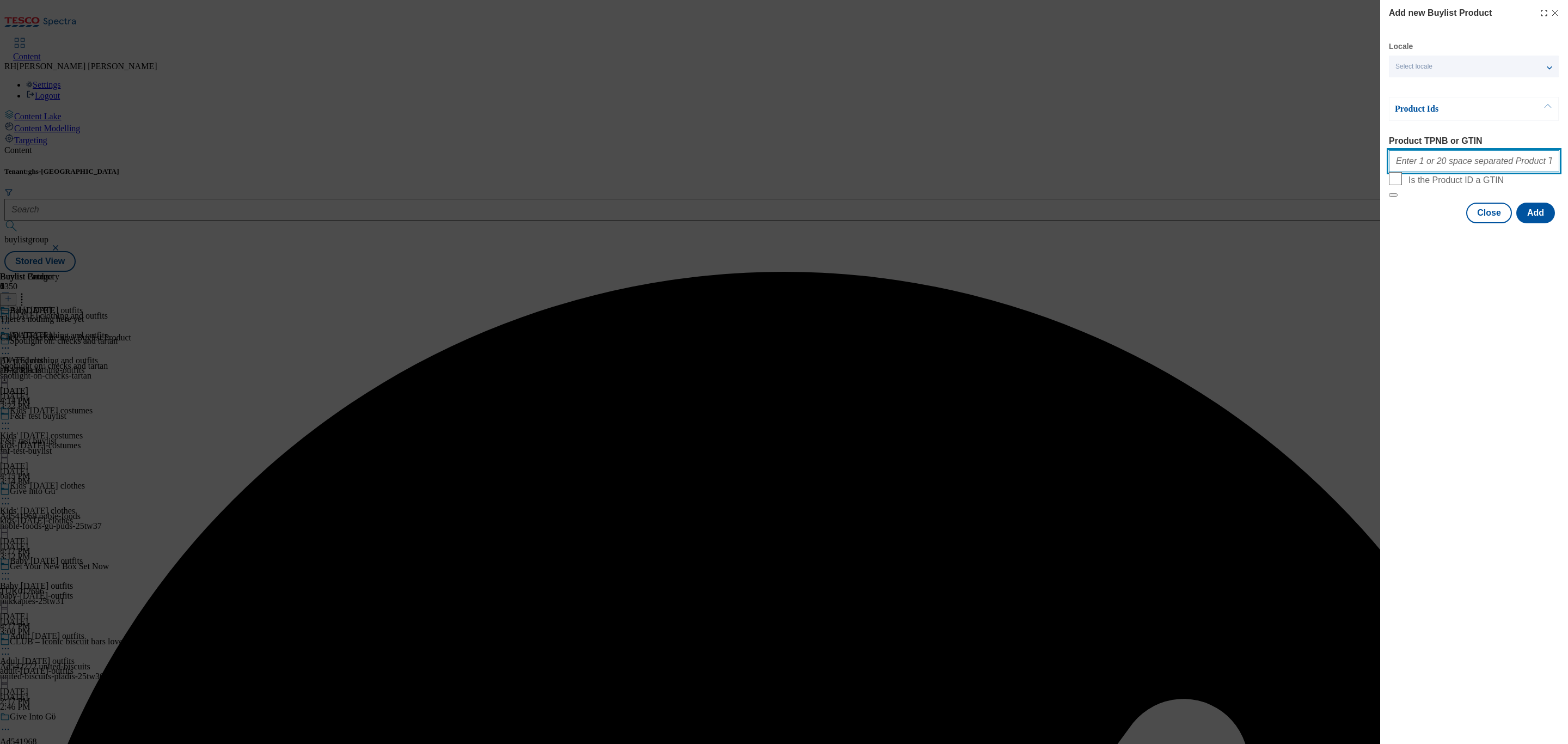
click at [1519, 167] on input "Product TPNB or GTIN" at bounding box center [1474, 161] width 170 height 22
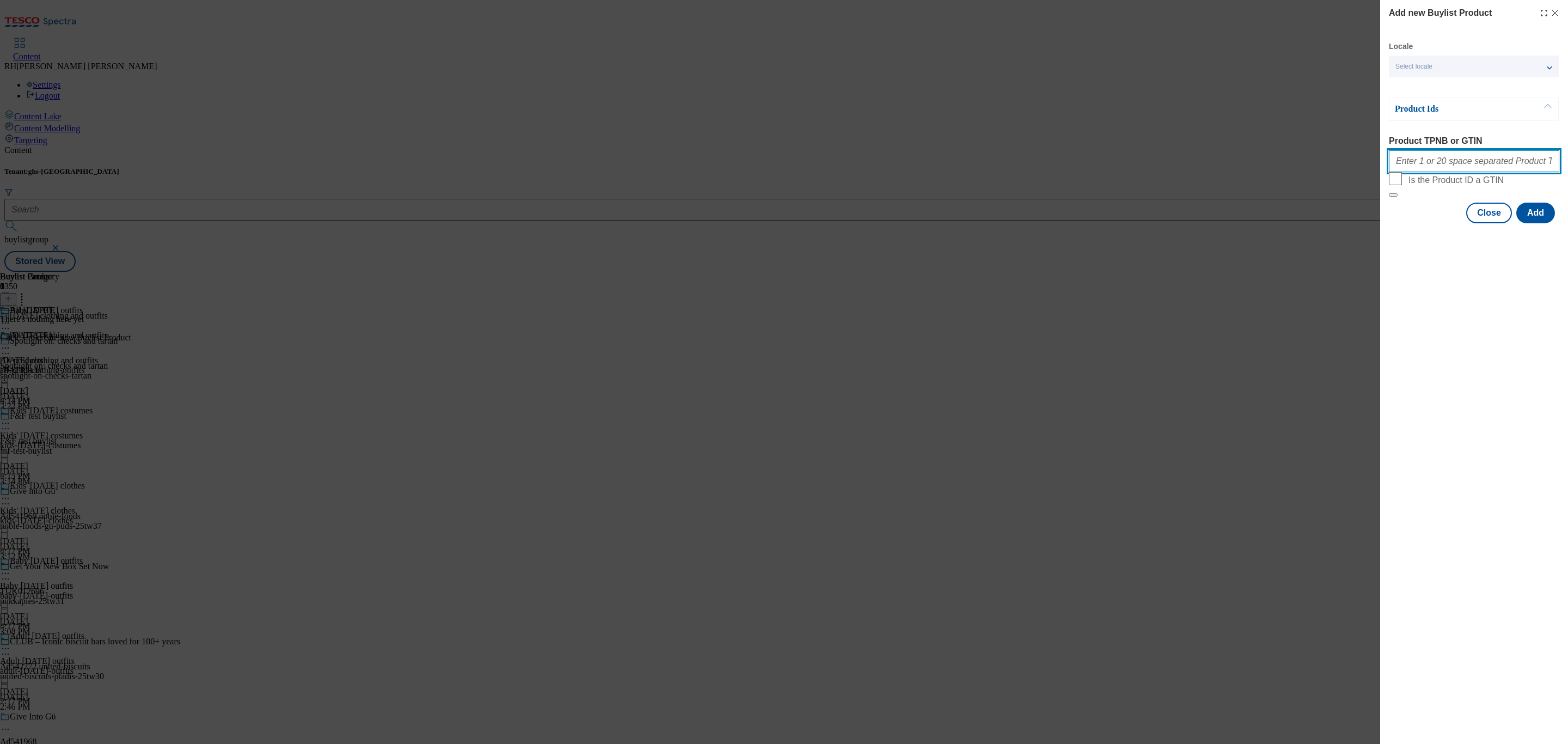
paste input "96743489 96742951 96739149 96742830 96747393 96734385 96743057 96790017 9674276…"
type input "96743489 96742951 96739149 96742830 96747393 96734385 96743057 96790017 9674276…"
click at [1537, 223] on button "Add" at bounding box center [1536, 213] width 39 height 21
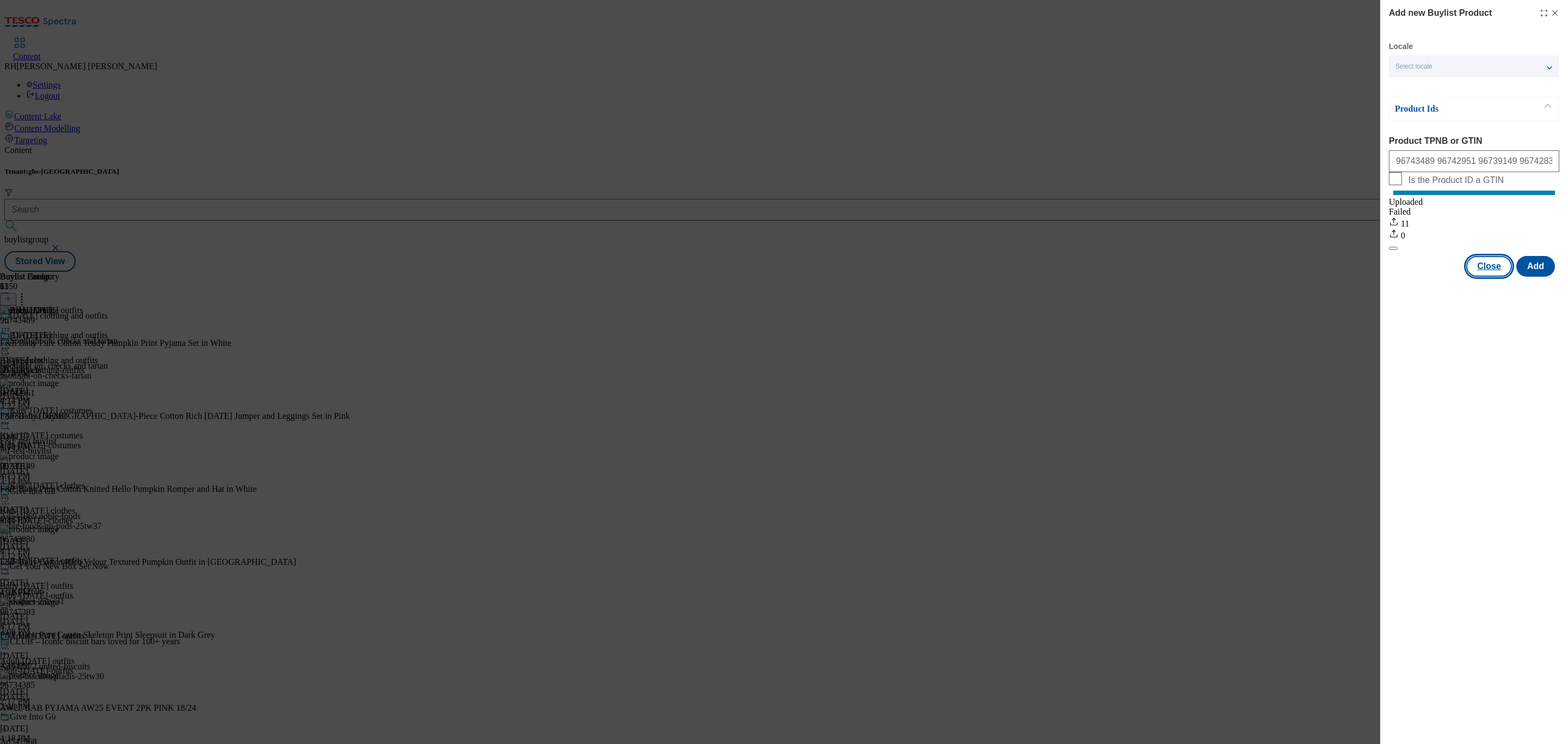
click at [1489, 276] on button "Close" at bounding box center [1489, 266] width 46 height 21
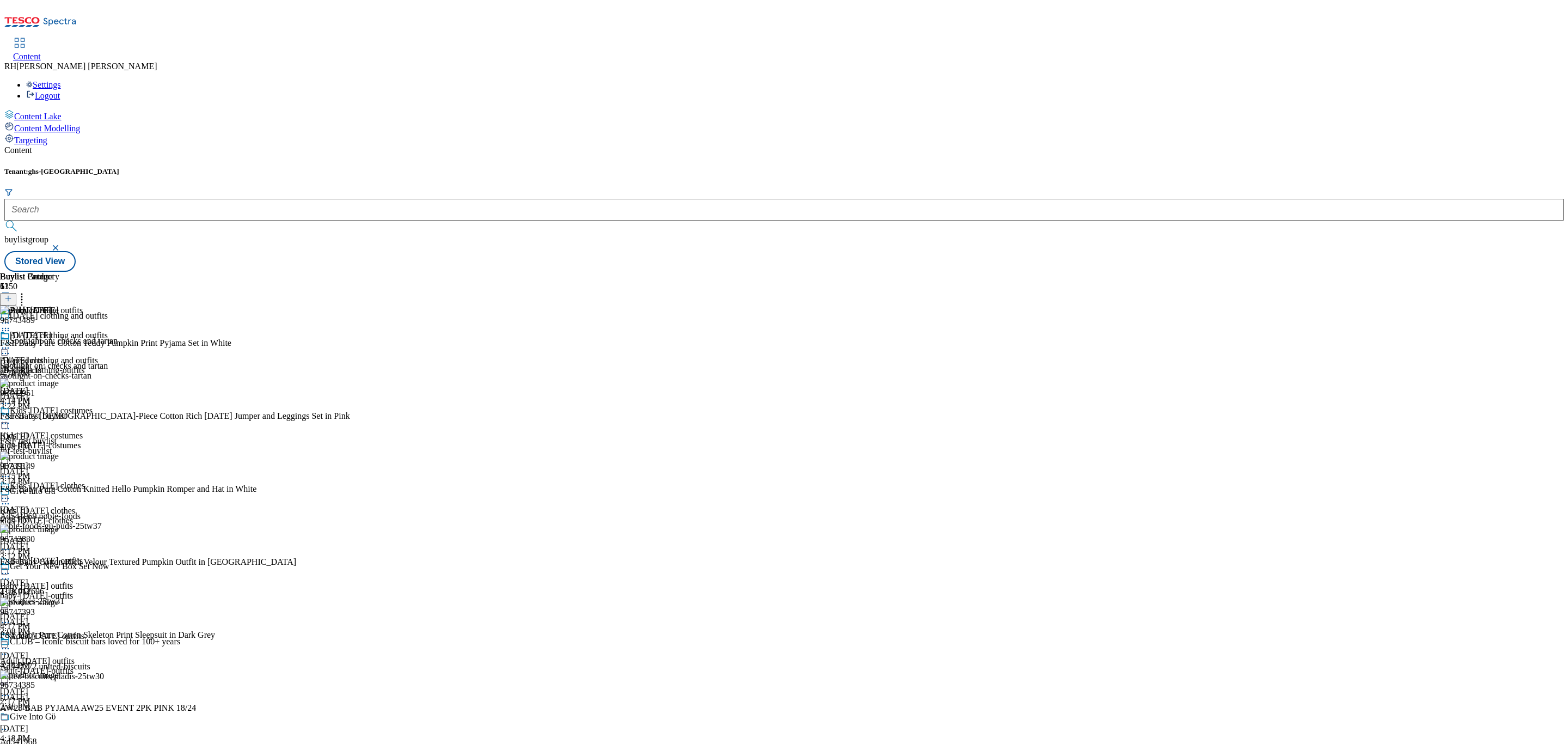
click at [11, 343] on icon at bounding box center [5, 348] width 11 height 11
click at [51, 364] on button "Edit" at bounding box center [36, 370] width 29 height 13
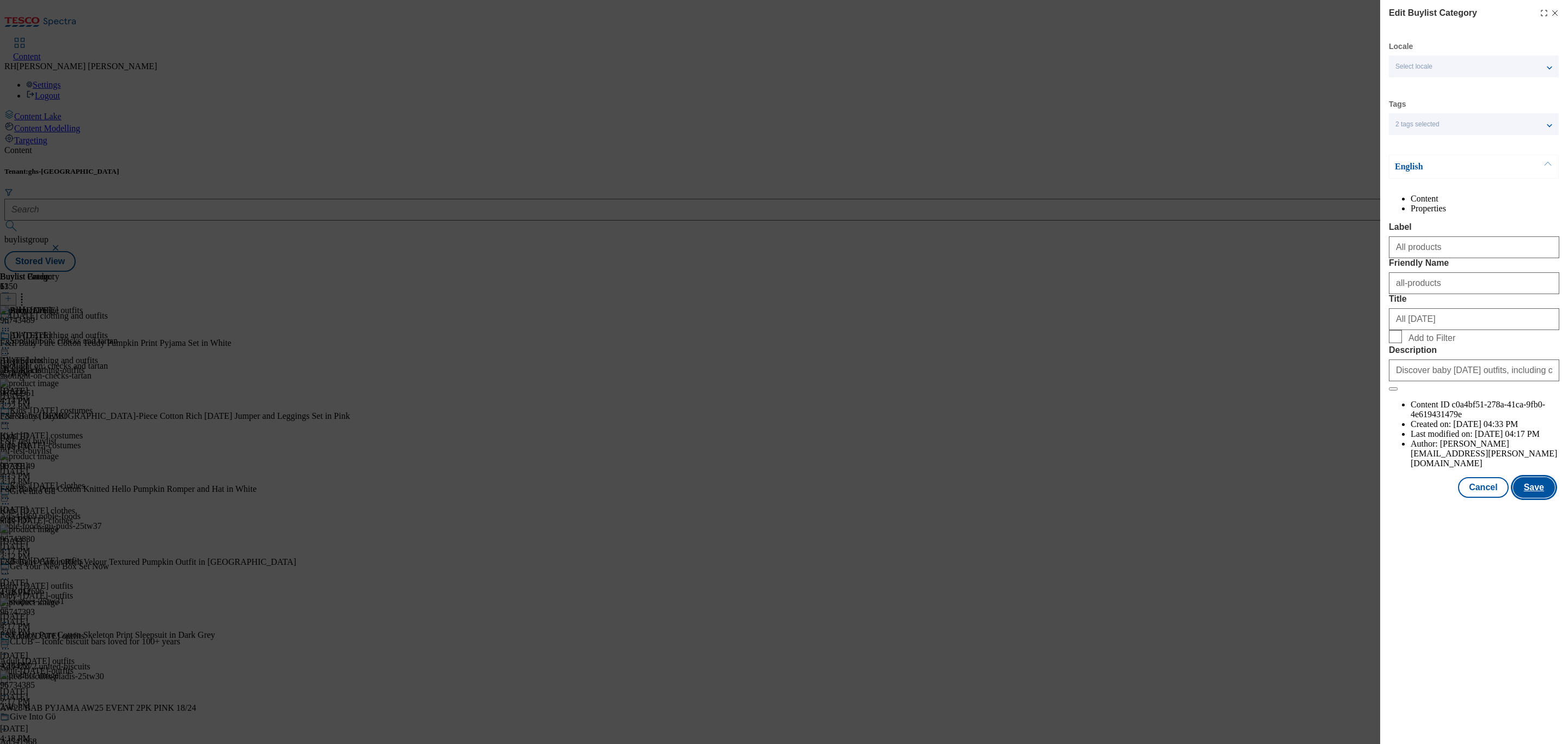
click at [1538, 498] on button "Save" at bounding box center [1534, 488] width 42 height 21
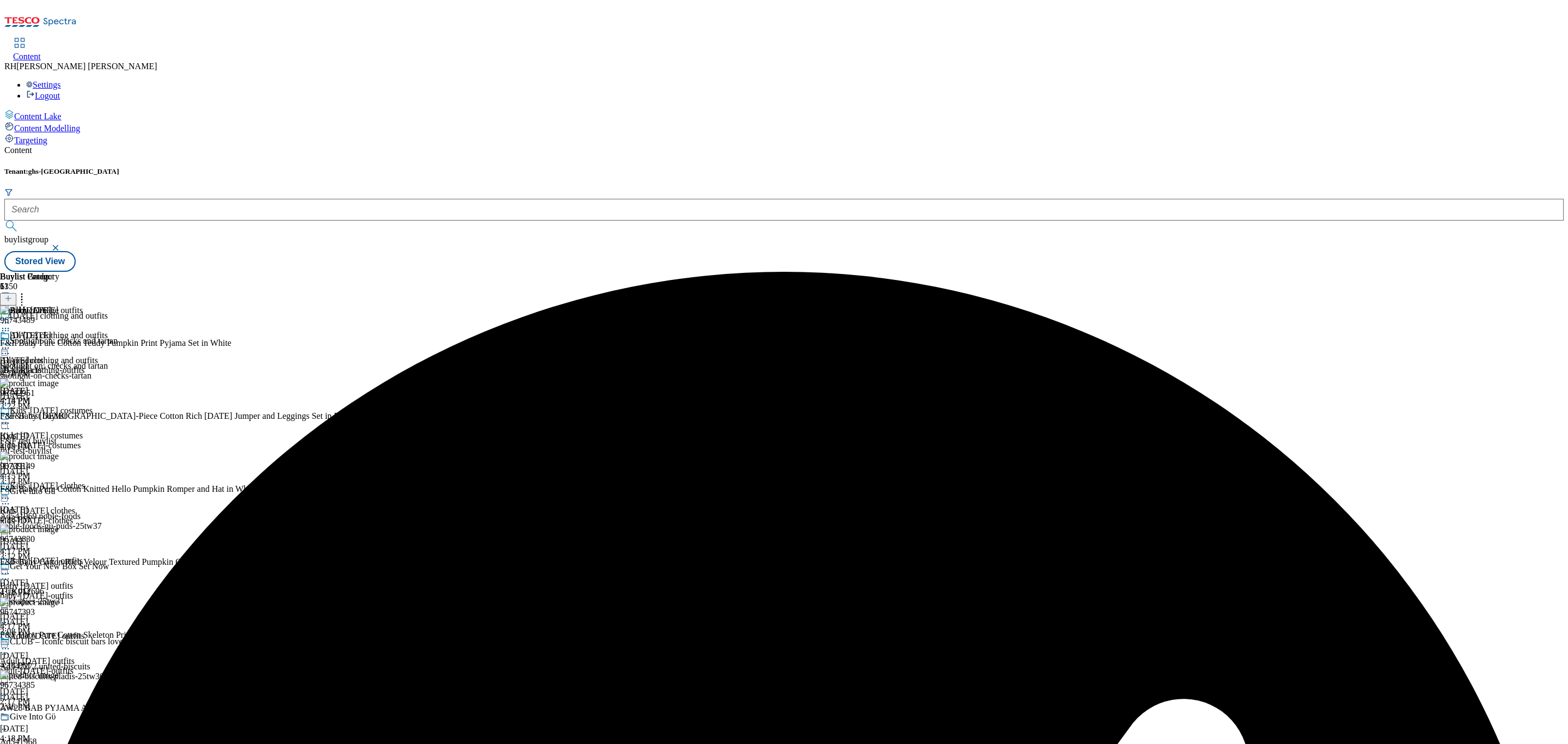
click at [11, 343] on icon at bounding box center [5, 348] width 11 height 11
click at [59, 417] on span "Preview" at bounding box center [46, 421] width 26 height 8
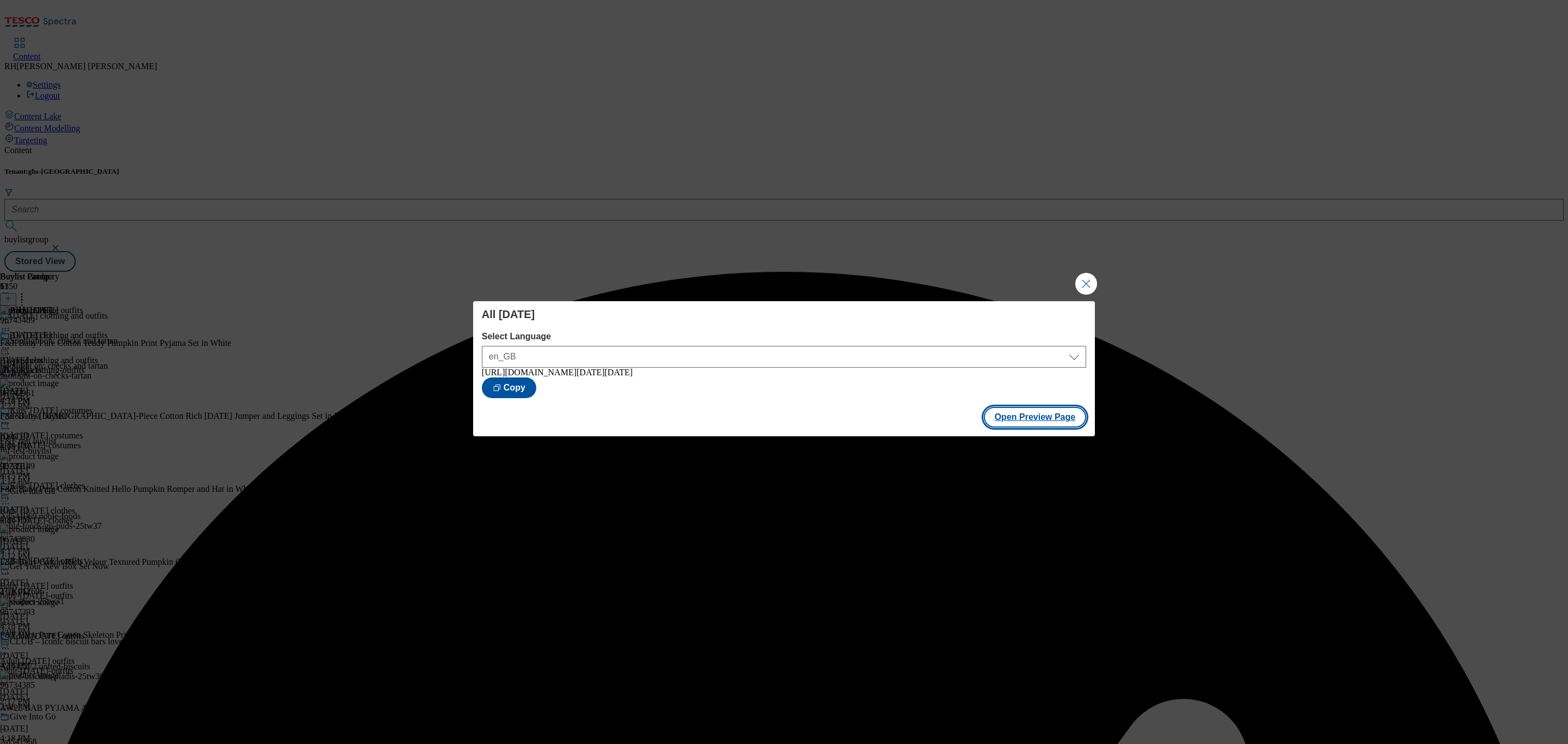
click at [1073, 419] on button "Open Preview Page" at bounding box center [1035, 417] width 103 height 21
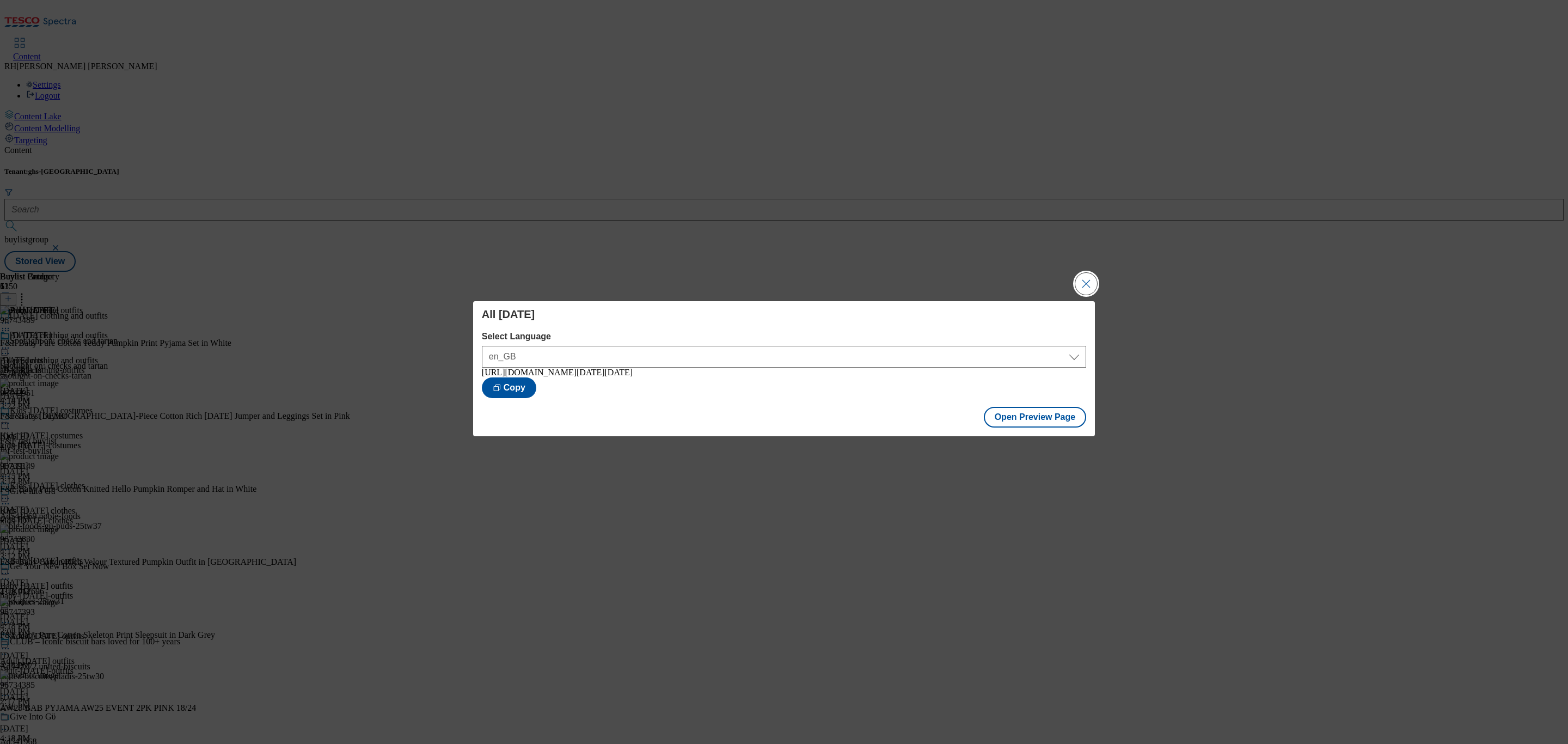
click at [1093, 288] on button "Close Modal" at bounding box center [1087, 284] width 22 height 22
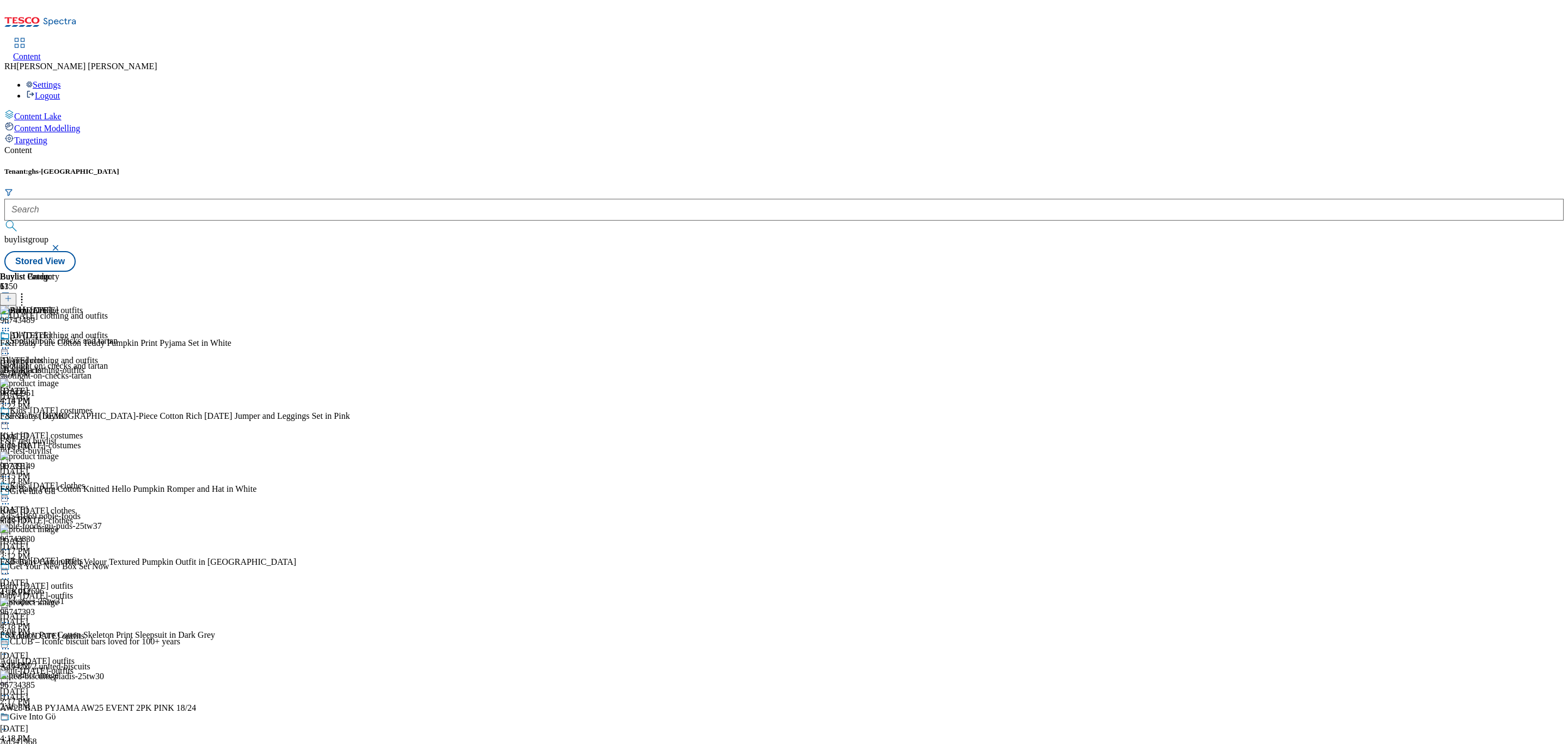
click at [9, 348] on circle at bounding box center [9, 348] width 2 height 2
click at [58, 455] on span "Publish" at bounding box center [45, 458] width 24 height 8
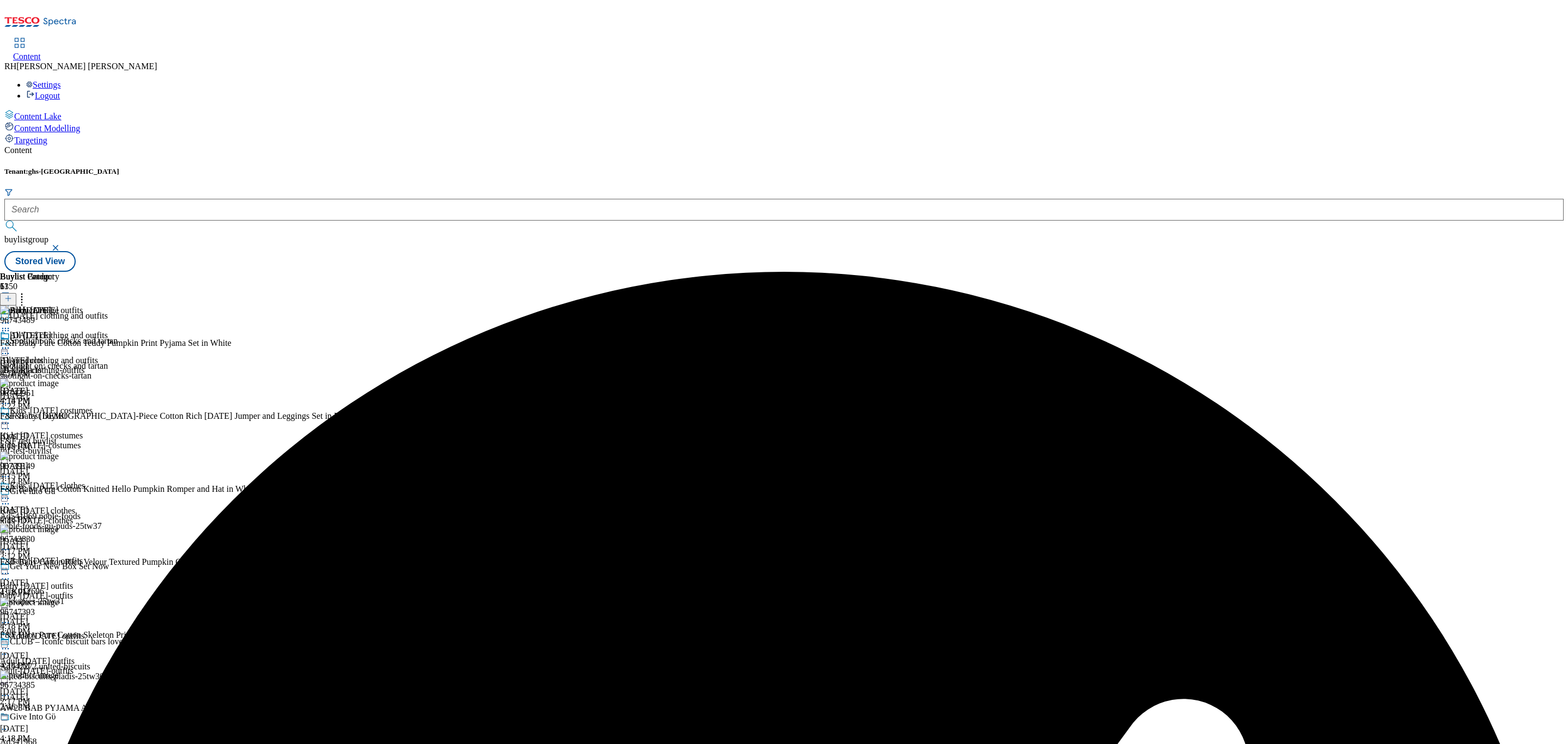
scroll to position [219, 0]
click at [108, 666] on div "adult-[DATE]-outfits" at bounding box center [54, 671] width 108 height 10
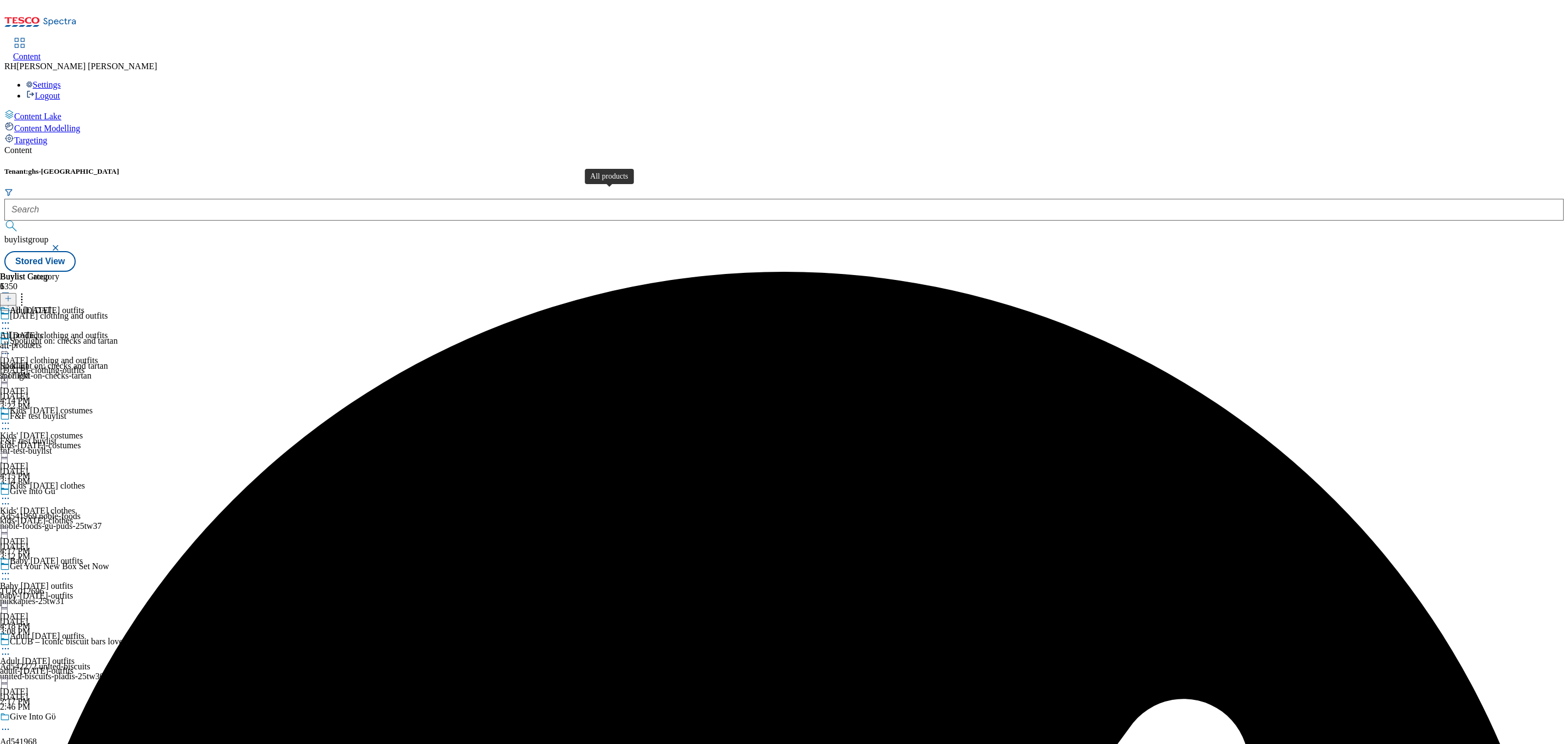
click at [44, 331] on span "All products" at bounding box center [22, 335] width 44 height 10
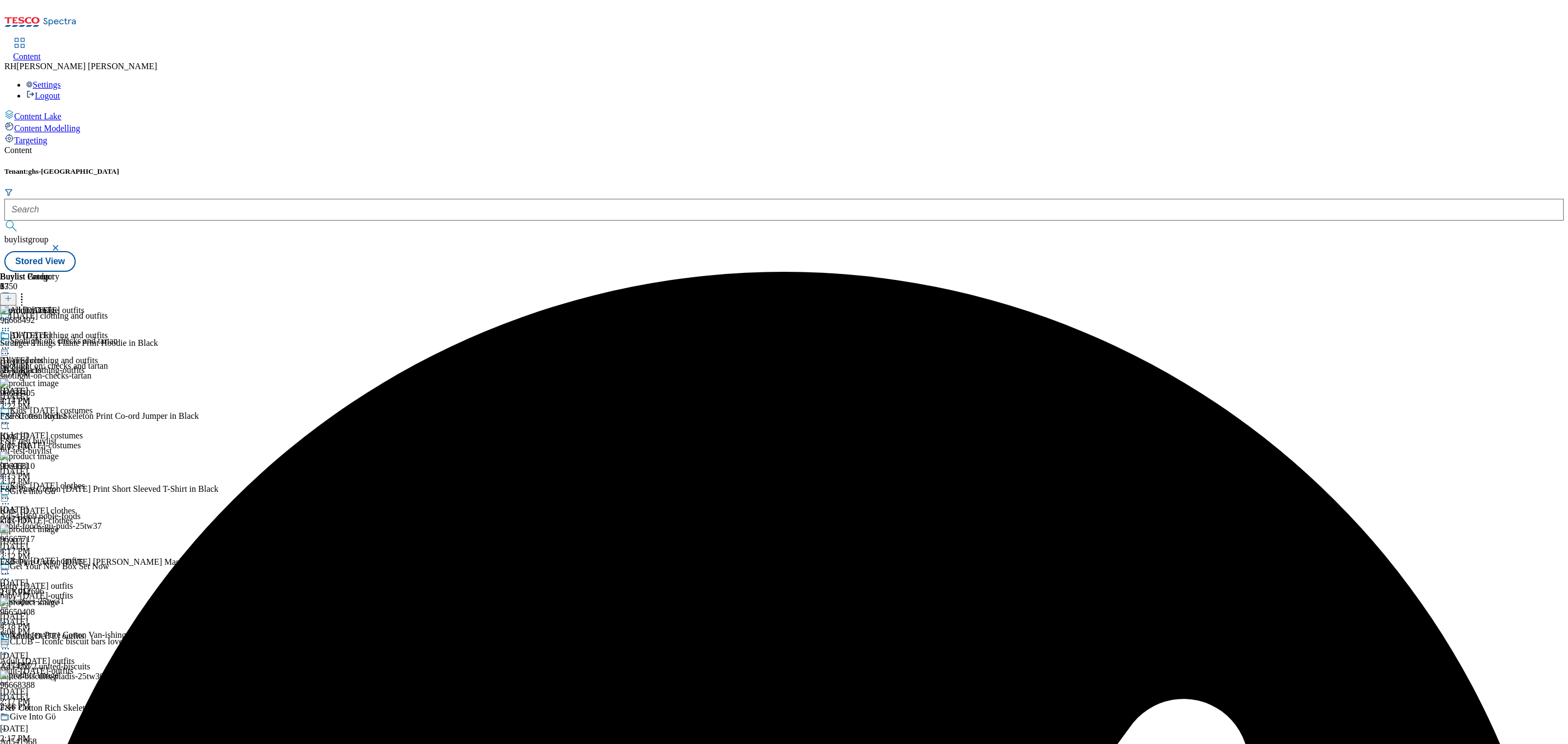
click at [9, 348] on circle at bounding box center [9, 348] width 2 height 2
click at [69, 467] on span "Un-publish" at bounding box center [51, 471] width 35 height 8
click at [11, 343] on icon at bounding box center [5, 348] width 11 height 11
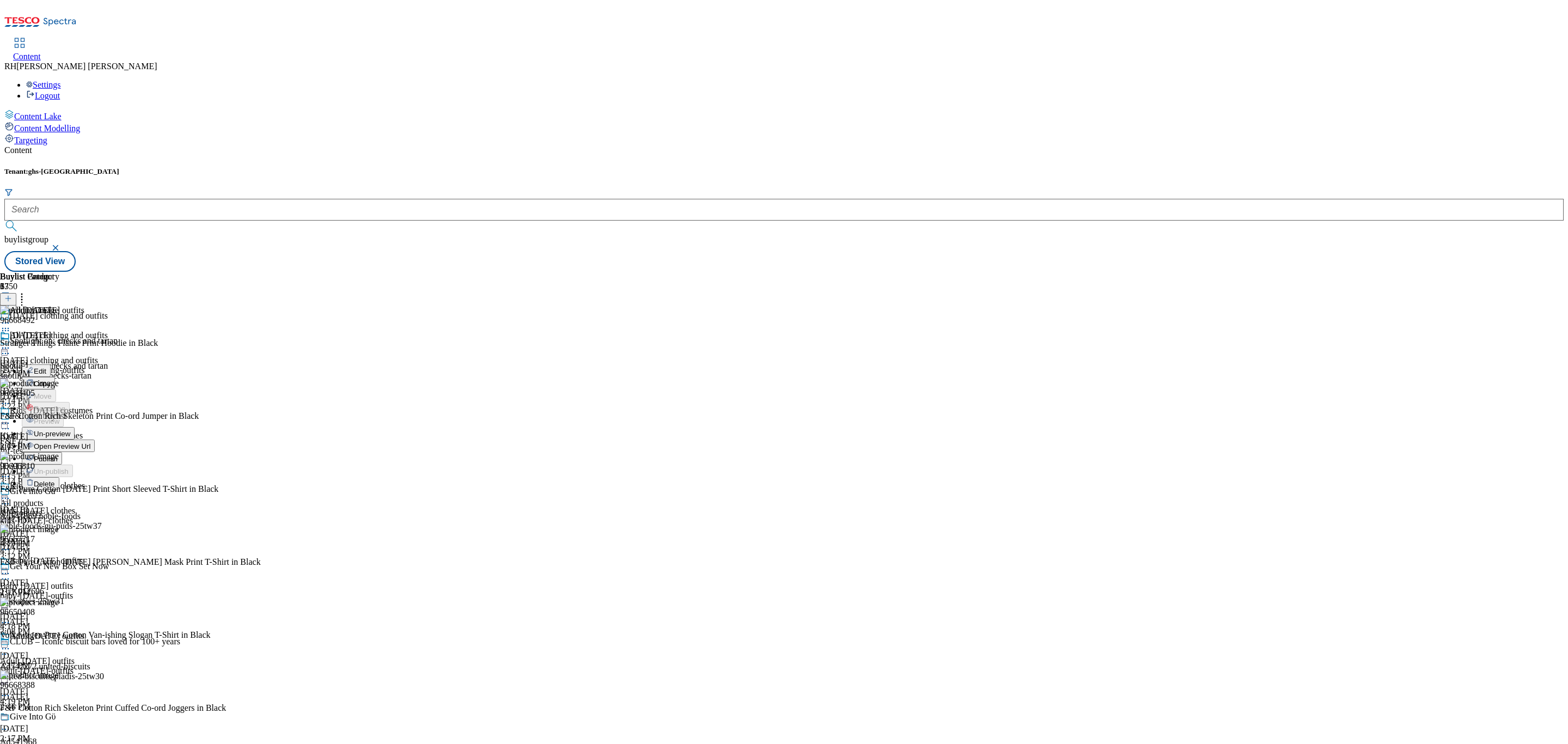
click at [70, 430] on span "Un-preview" at bounding box center [52, 433] width 37 height 8
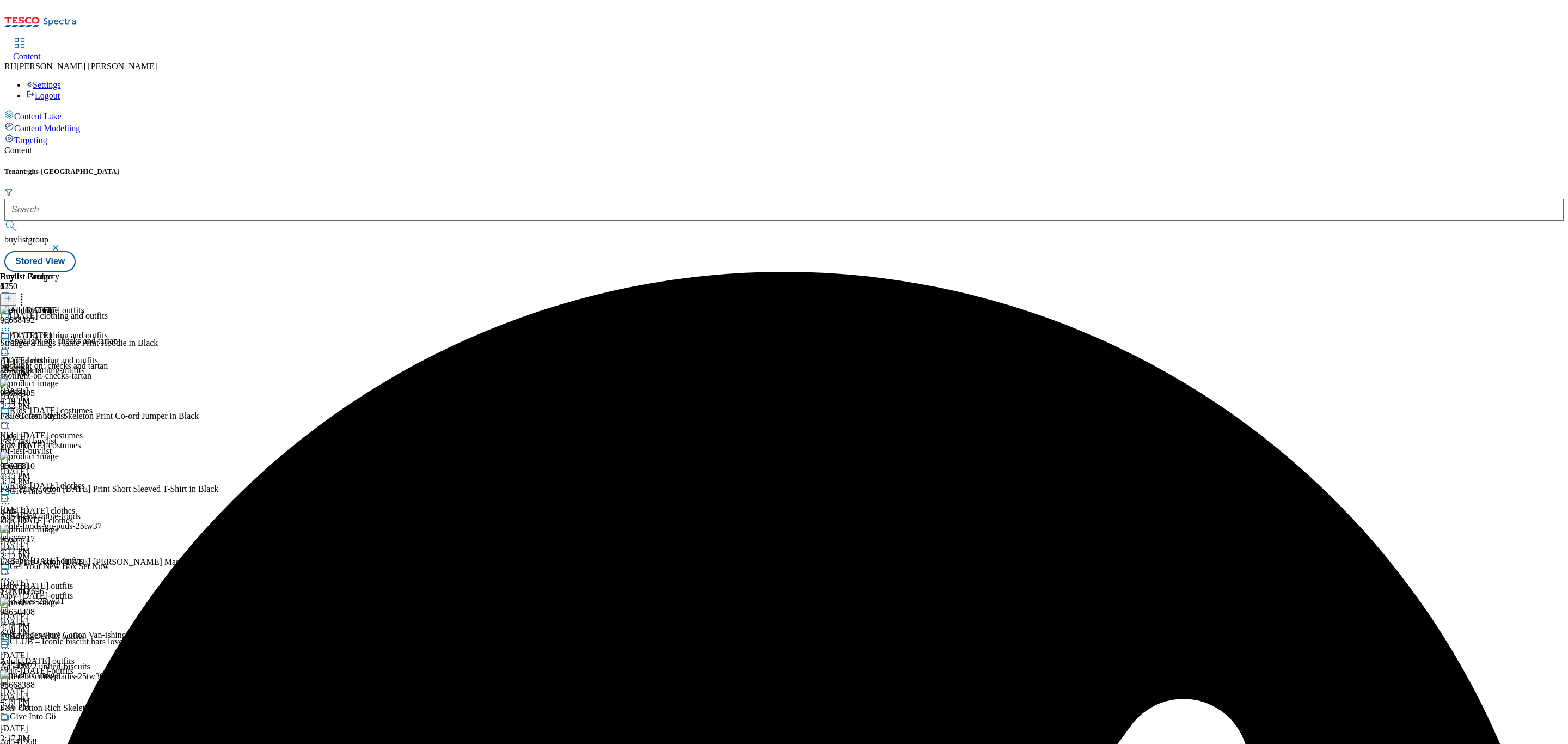
click at [27, 292] on icon at bounding box center [22, 297] width 11 height 11
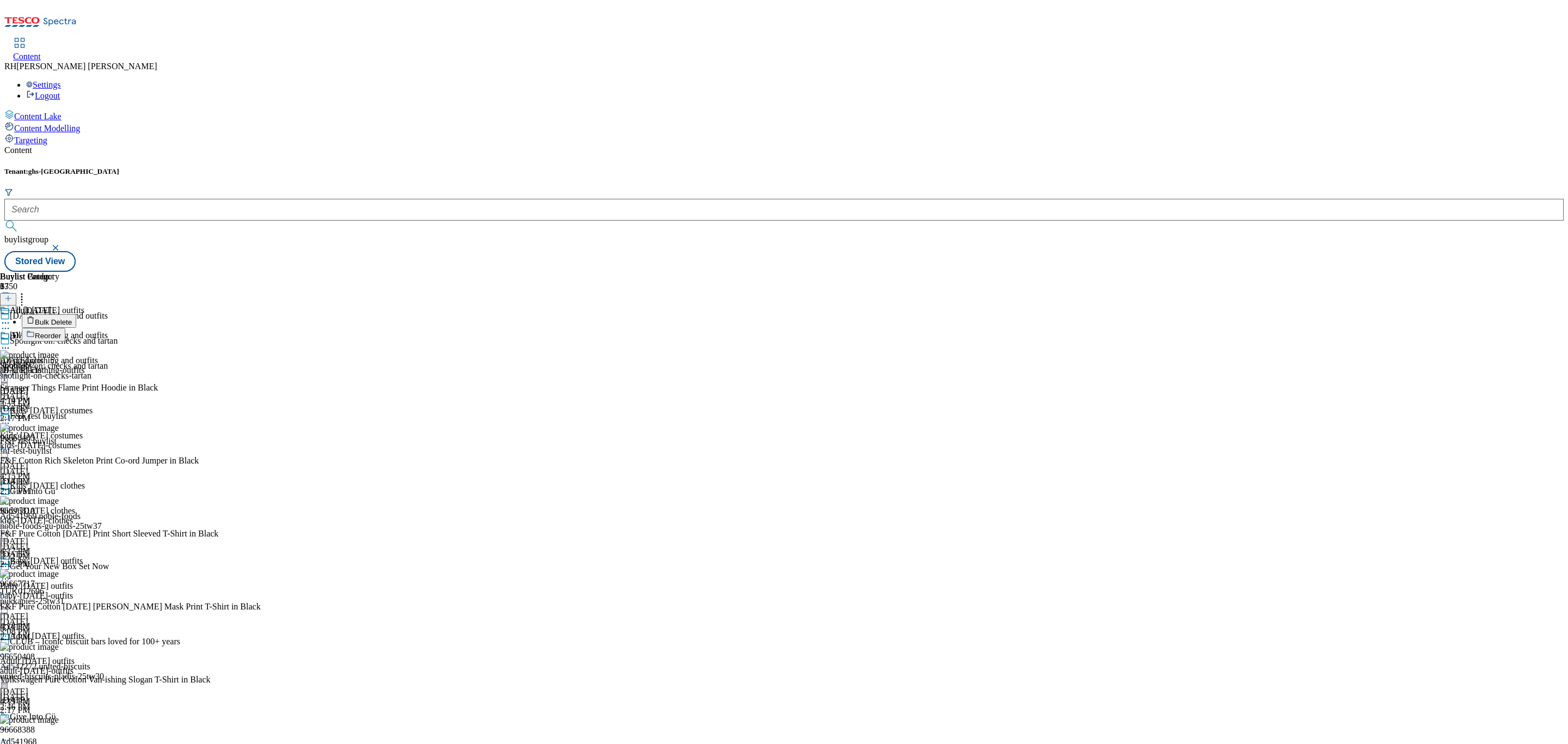
click at [72, 318] on span "Bulk Delete" at bounding box center [53, 321] width 37 height 8
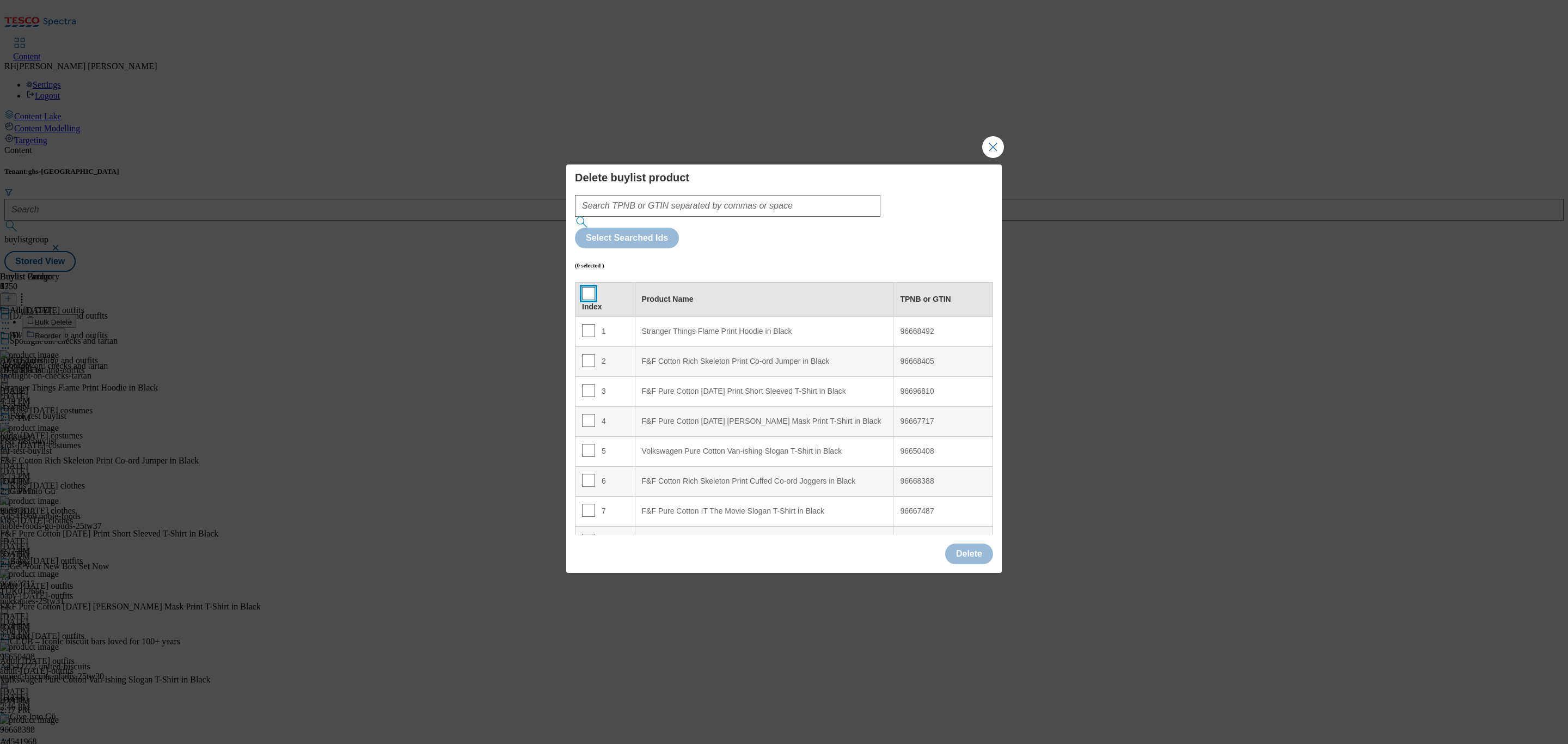
click at [586, 287] on input "Modal" at bounding box center [588, 293] width 13 height 13
checkbox input "true"
click at [964, 544] on button "Delete" at bounding box center [969, 554] width 48 height 21
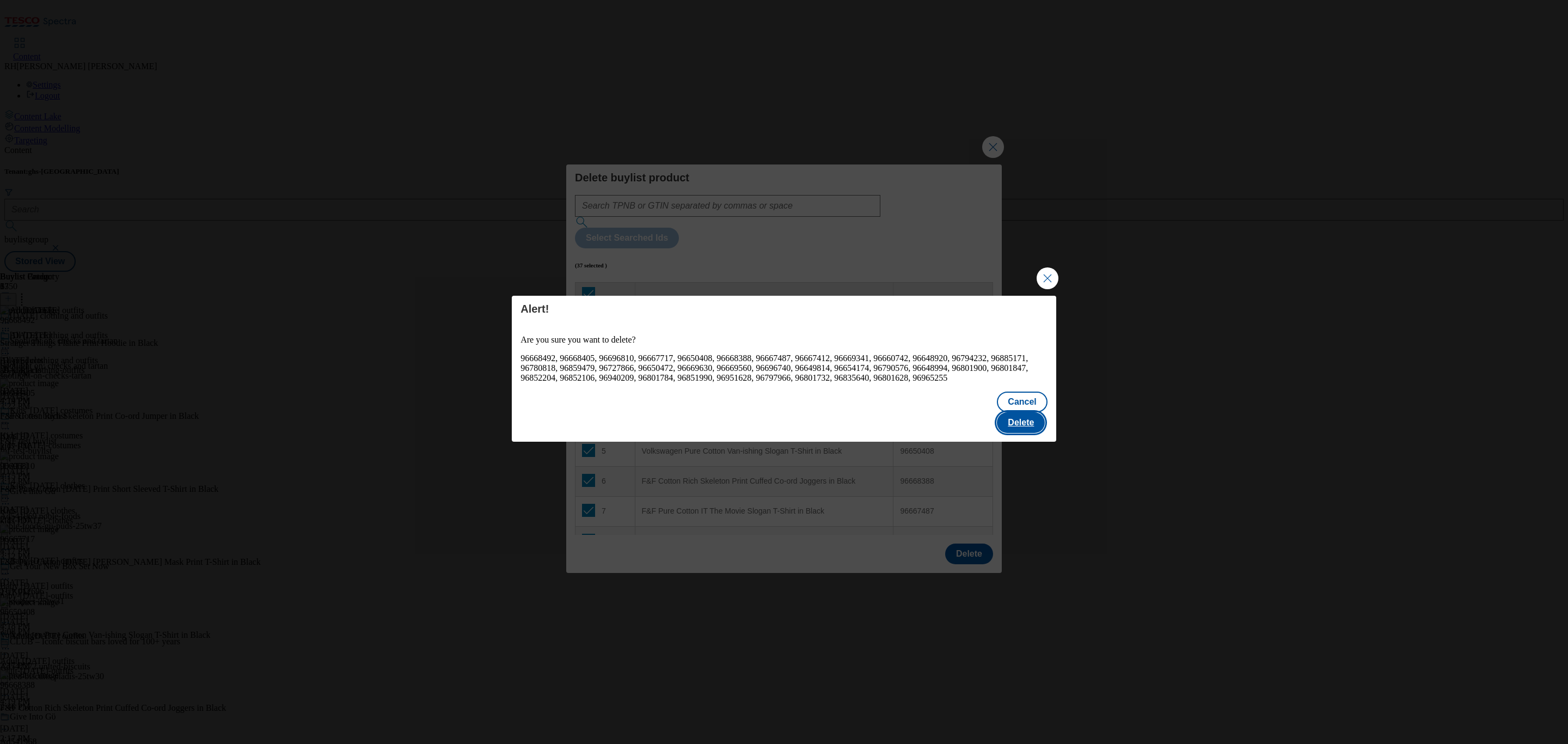
click at [1035, 421] on button "Delete" at bounding box center [1021, 423] width 48 height 21
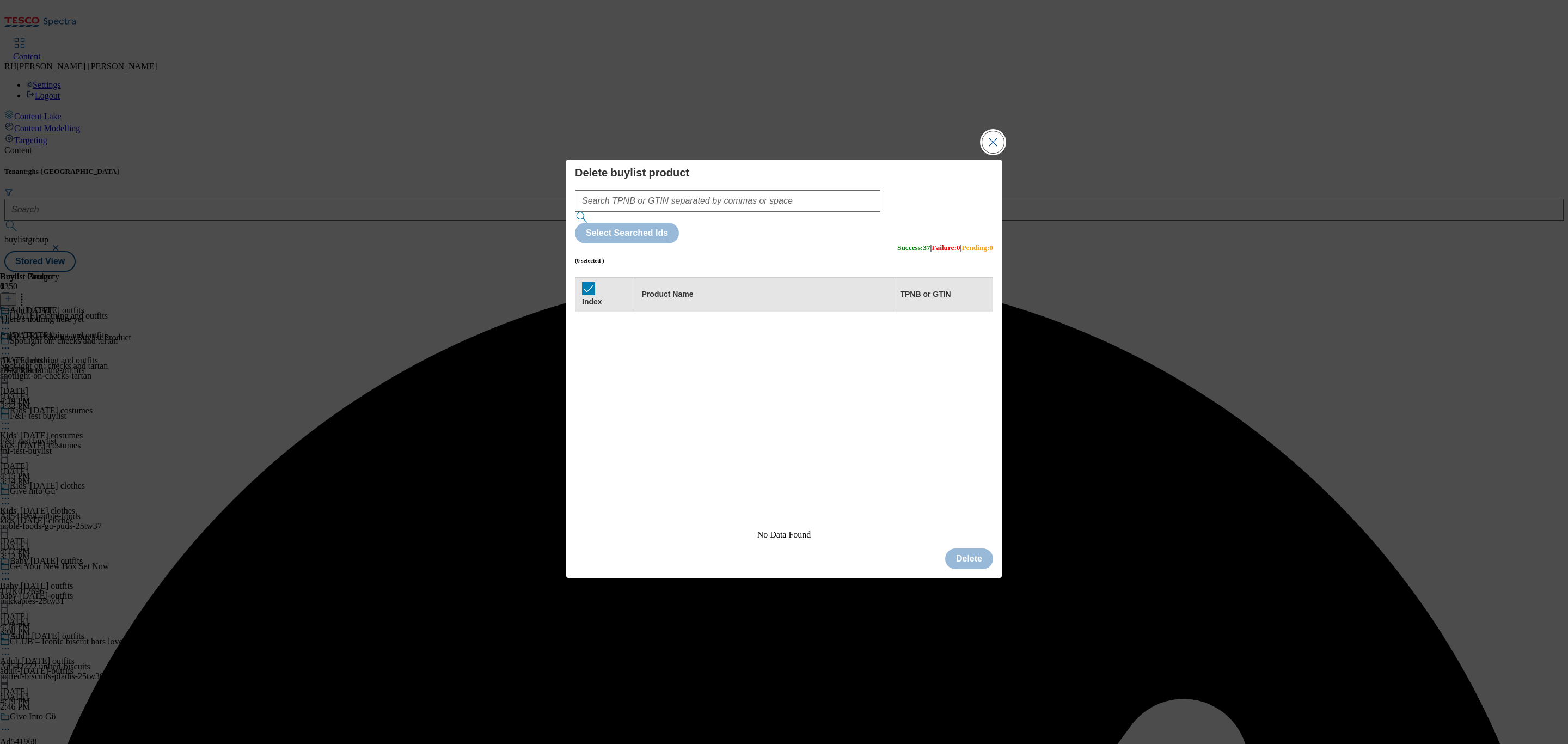
click at [989, 153] on button "Close Modal" at bounding box center [993, 142] width 22 height 22
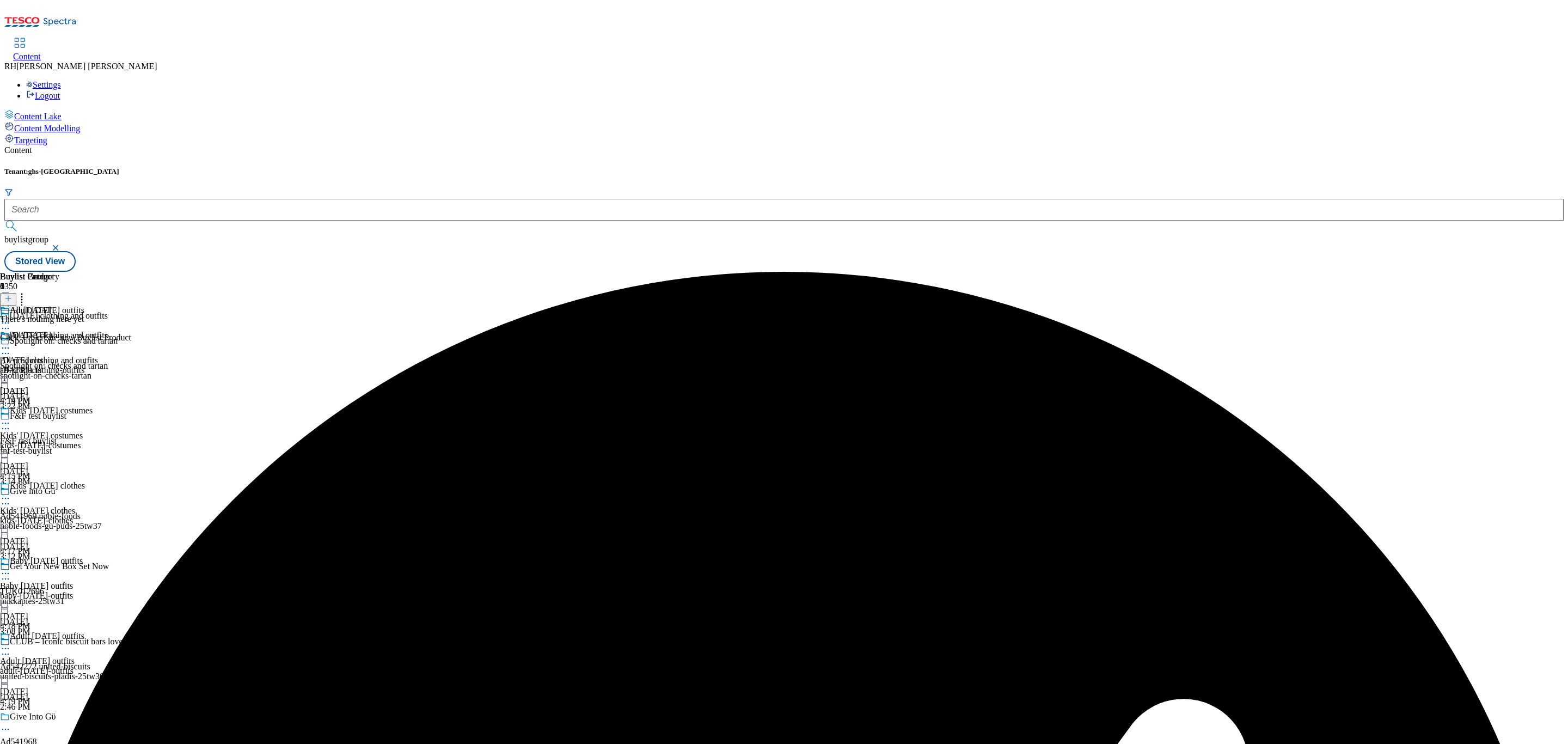
click at [8, 297] on line at bounding box center [8, 299] width 0 height 5
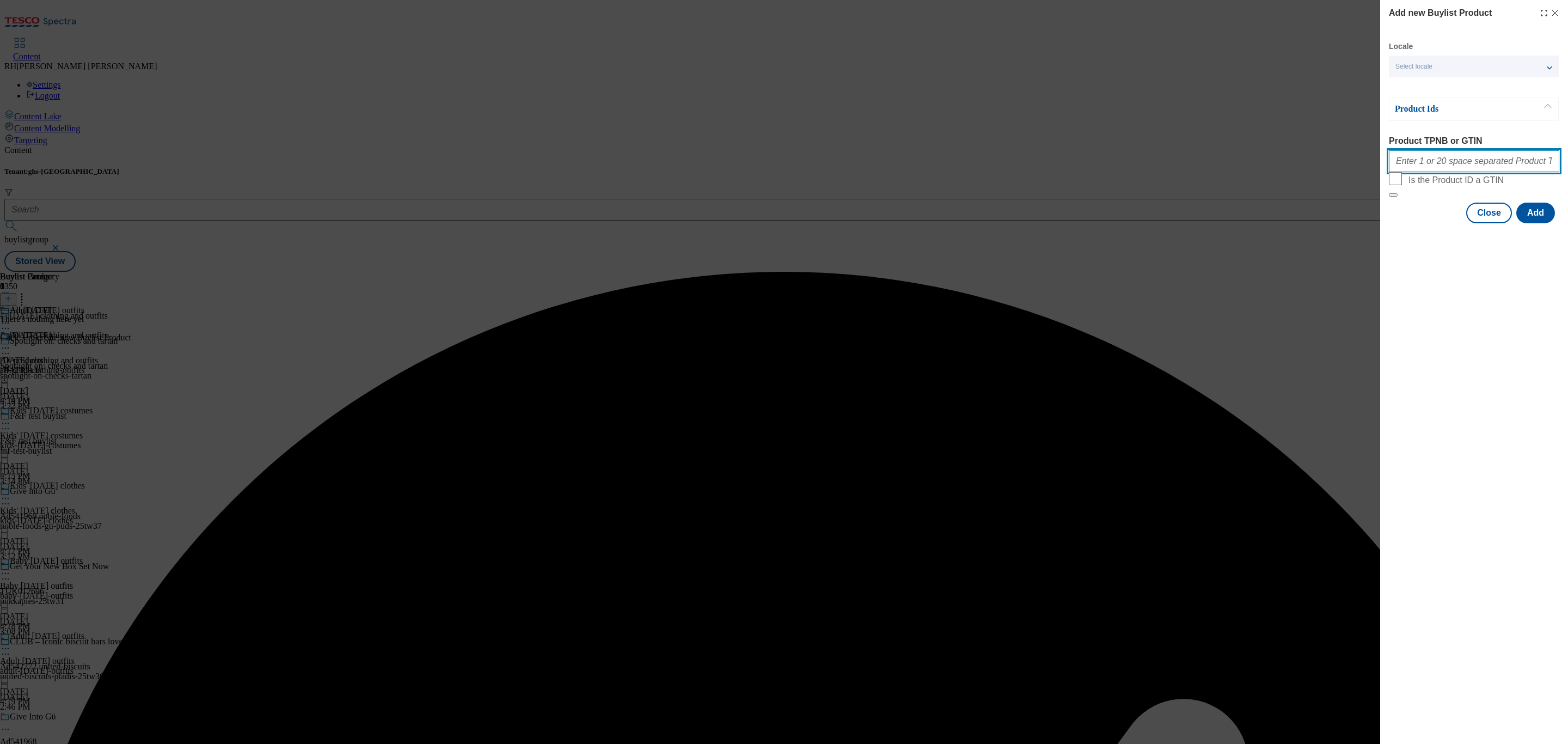
click at [1444, 164] on input "Product TPNB or GTIN" at bounding box center [1474, 161] width 170 height 22
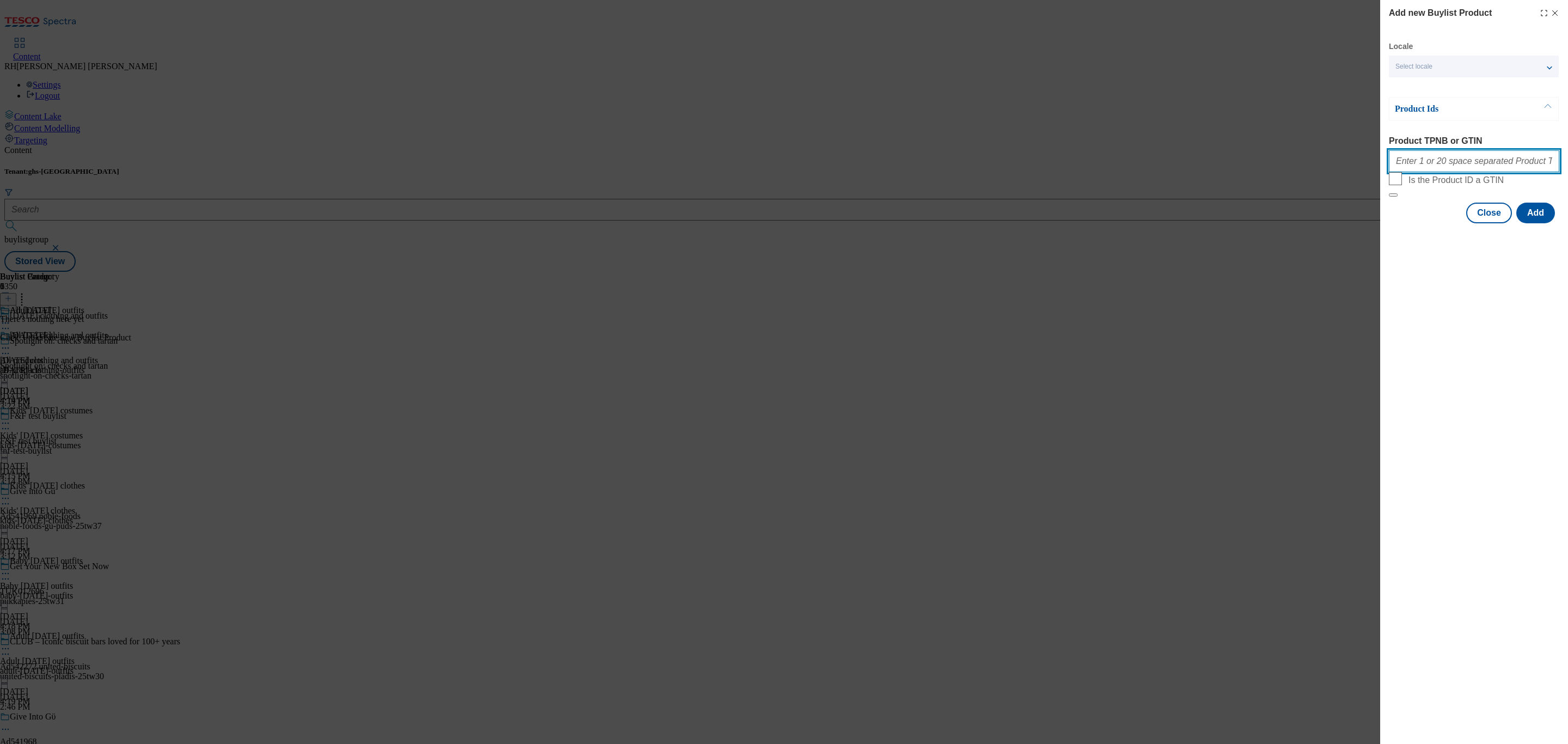
paste input "96668492 96668405 96696810 96667717 96650408 96668388 96667487 96667412 9666934…"
click at [1550, 223] on button "Add" at bounding box center [1536, 213] width 39 height 21
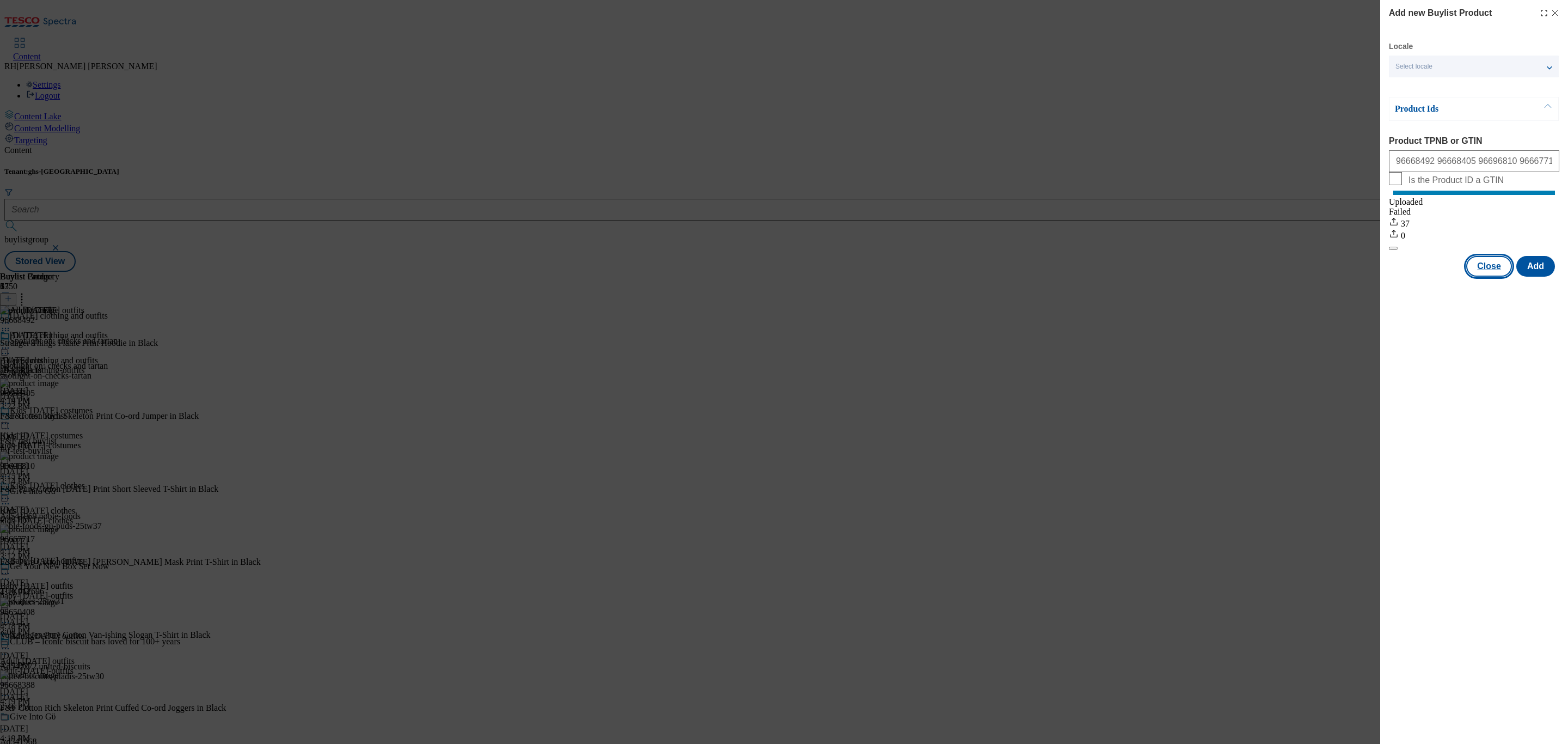
click at [1508, 276] on button "Close" at bounding box center [1489, 266] width 46 height 21
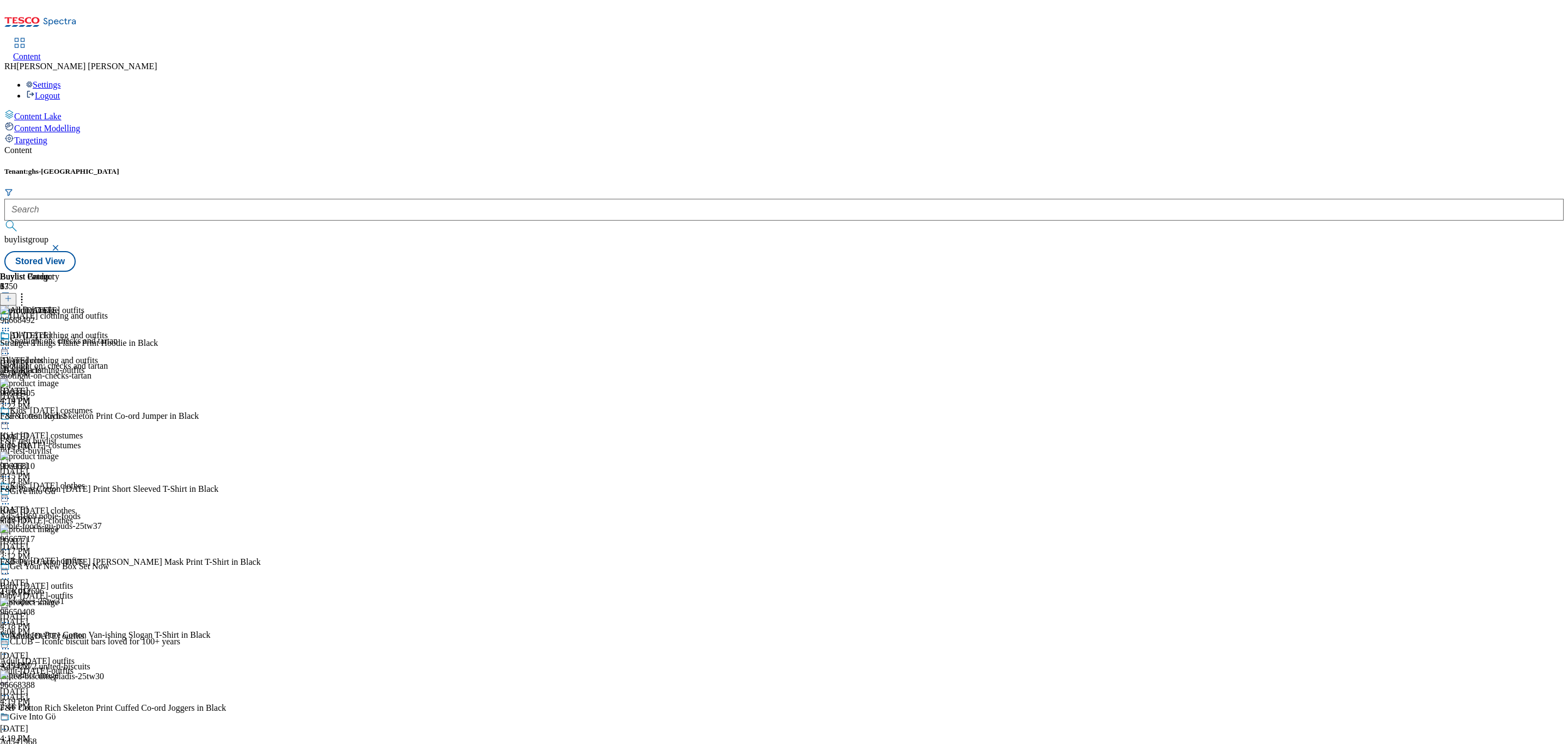
click at [11, 343] on icon at bounding box center [5, 348] width 11 height 11
click at [46, 367] on span "Edit" at bounding box center [40, 371] width 13 height 8
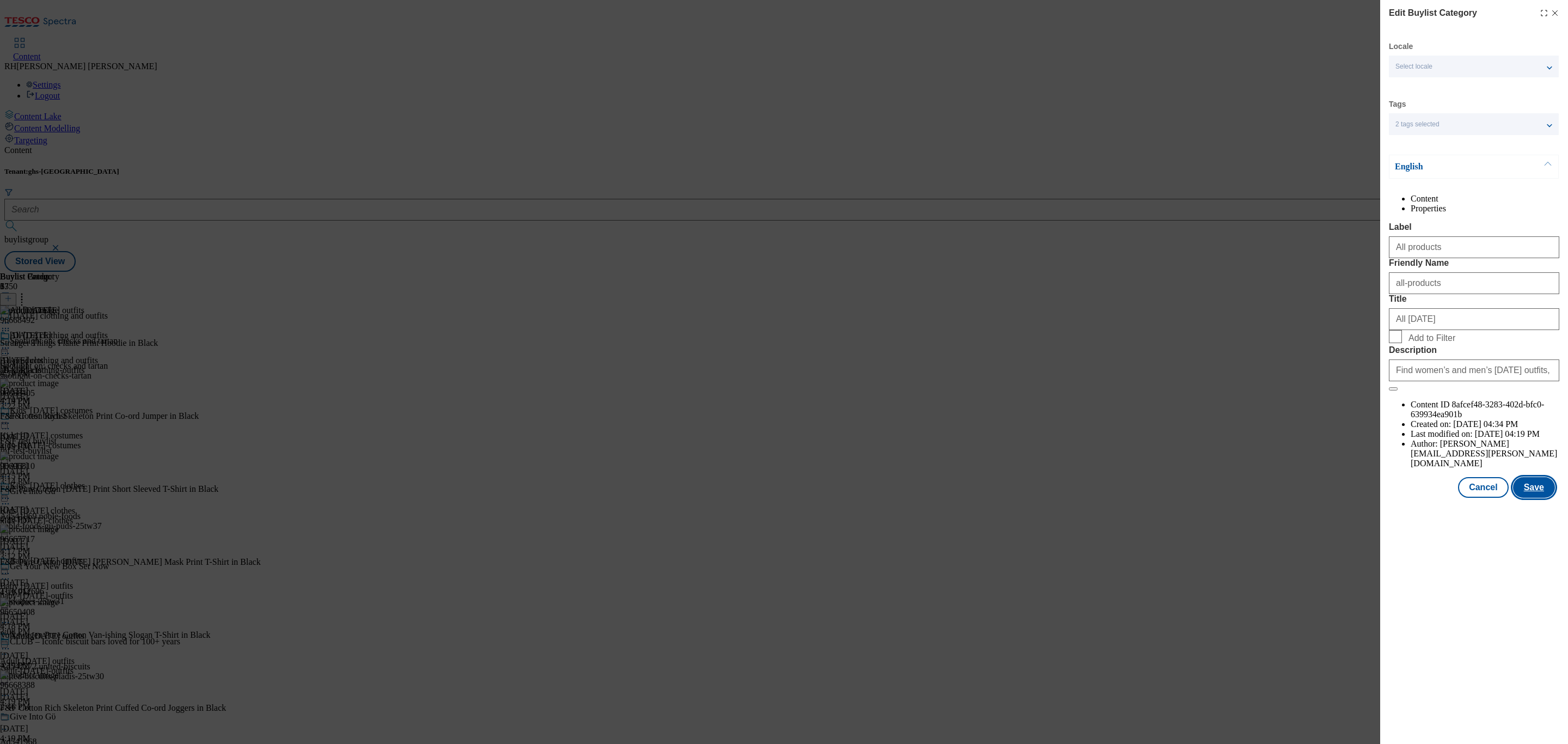
click at [1541, 498] on button "Save" at bounding box center [1534, 488] width 42 height 21
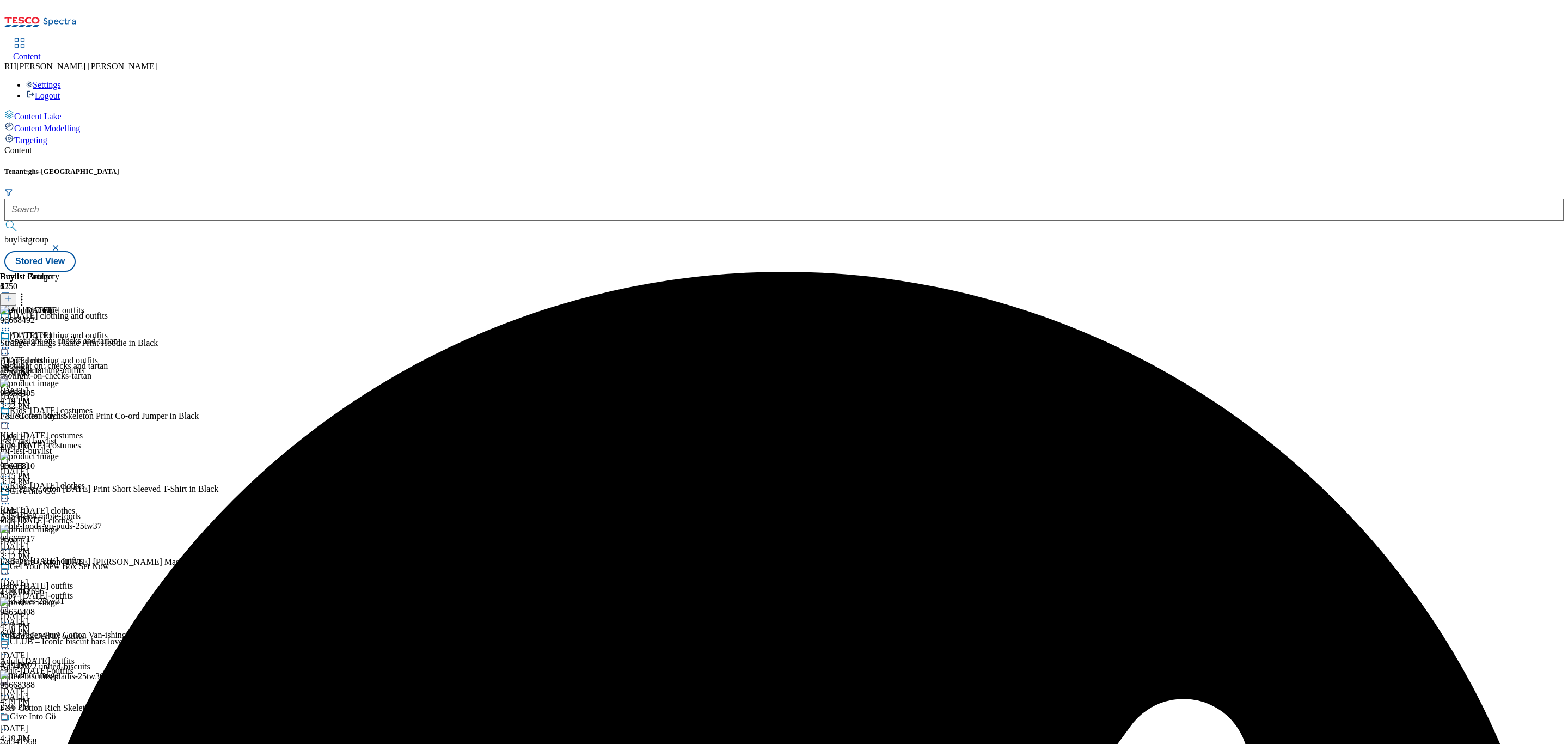
click at [11, 343] on icon at bounding box center [5, 348] width 11 height 11
click at [59, 417] on span "Preview" at bounding box center [46, 421] width 26 height 8
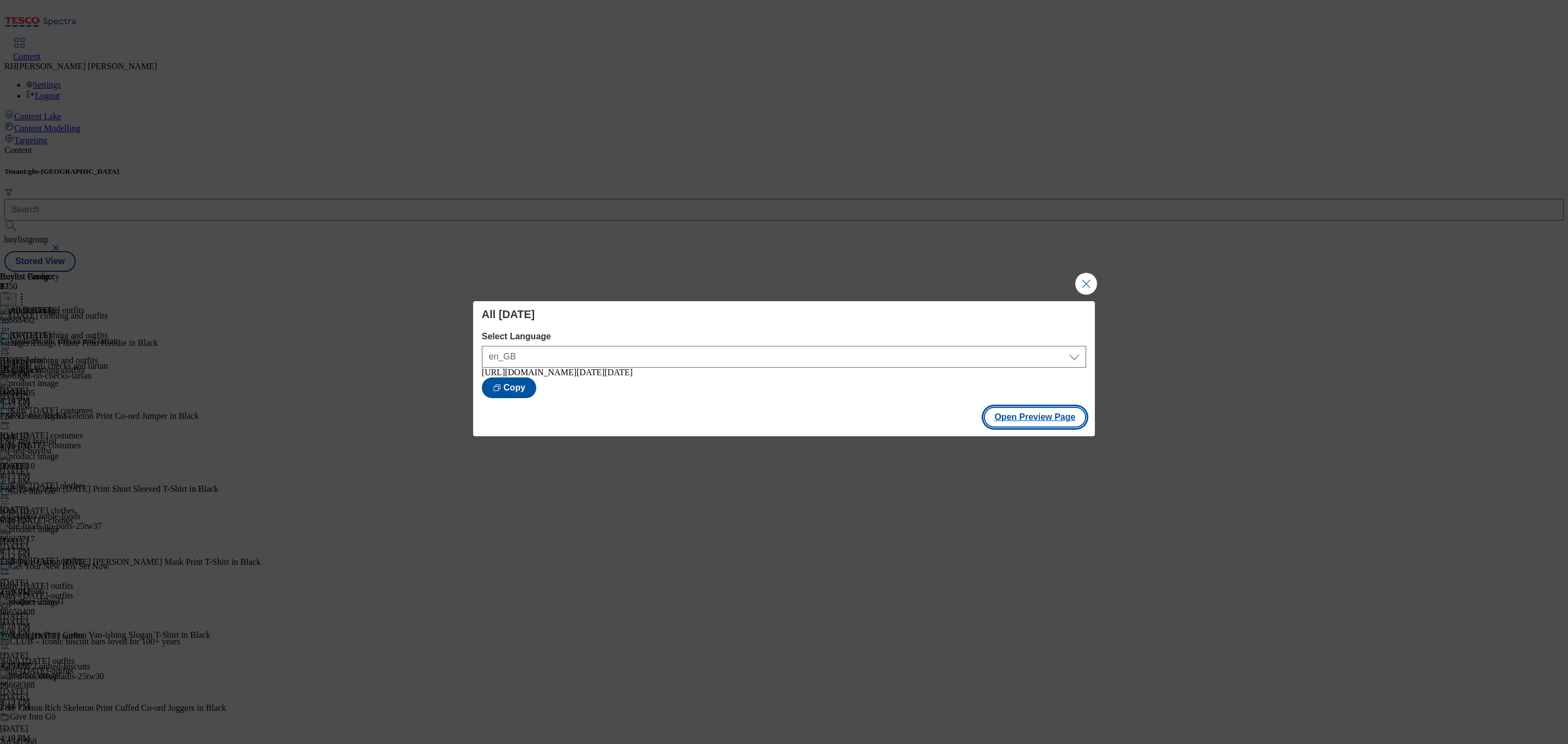
click at [1046, 427] on button "Open Preview Page" at bounding box center [1035, 417] width 103 height 21
click at [1086, 281] on button "Close Modal" at bounding box center [1087, 284] width 22 height 22
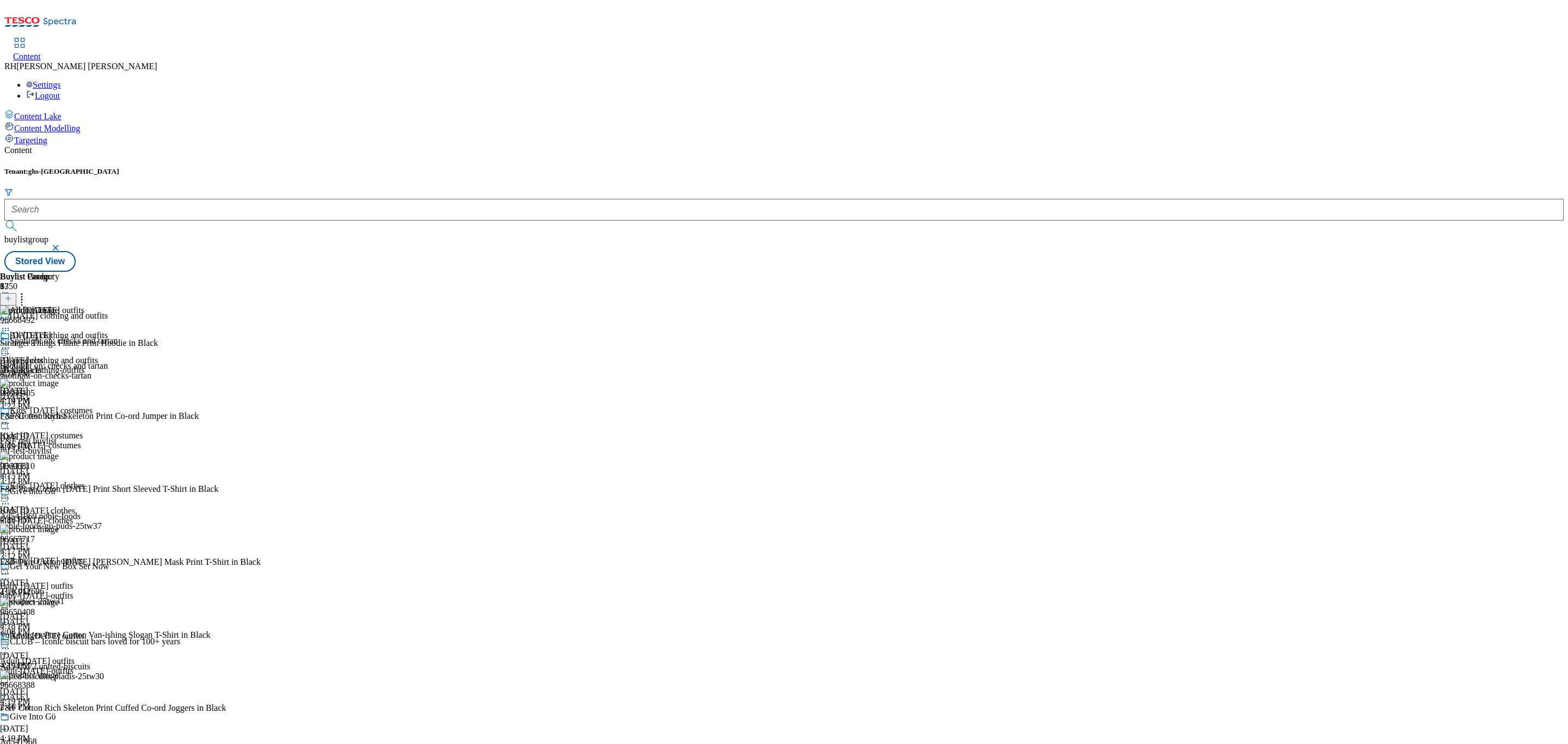
click at [11, 343] on icon at bounding box center [5, 348] width 11 height 11
click at [62, 452] on button "Publish" at bounding box center [42, 458] width 40 height 13
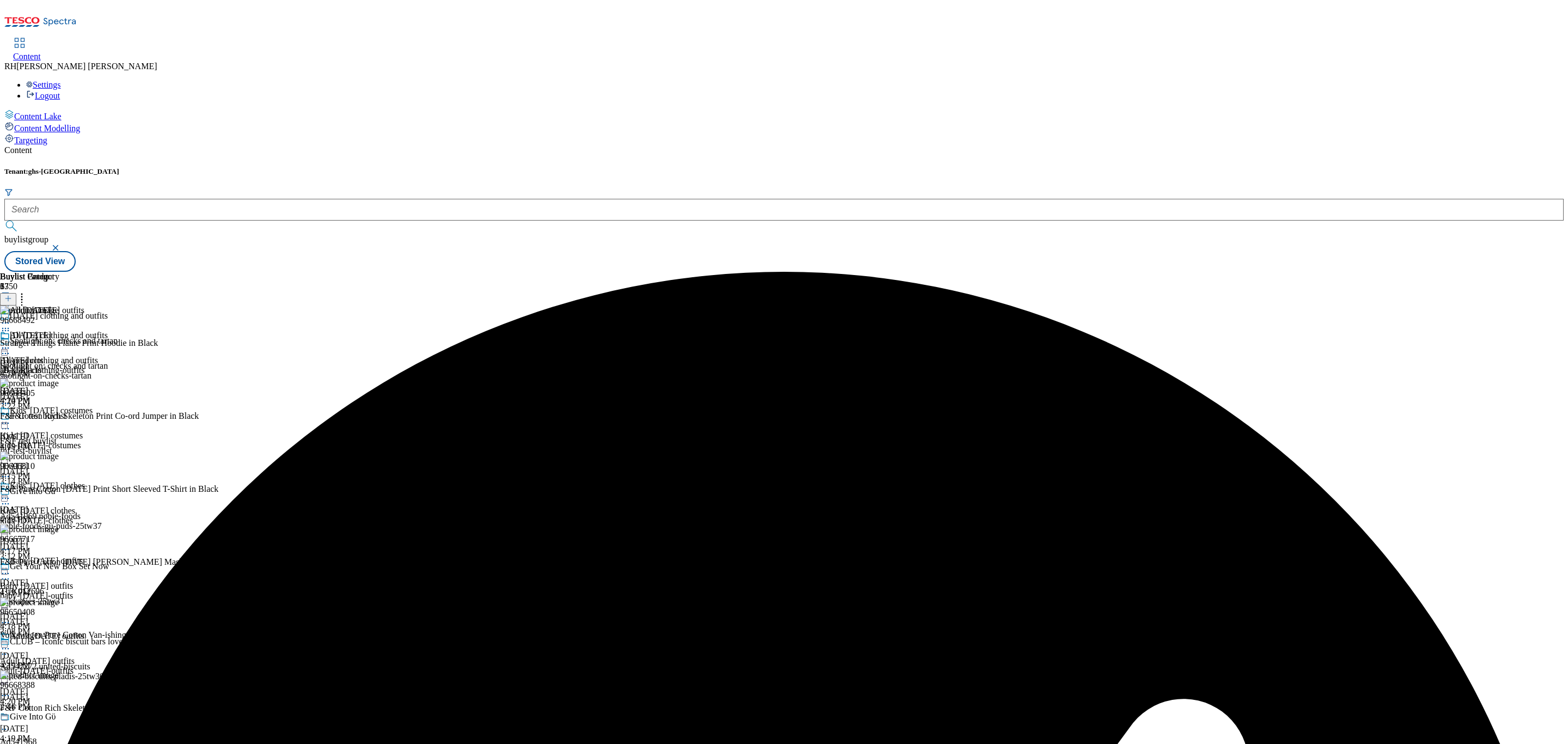
scroll to position [219, 0]
